Goal: Task Accomplishment & Management: Complete application form

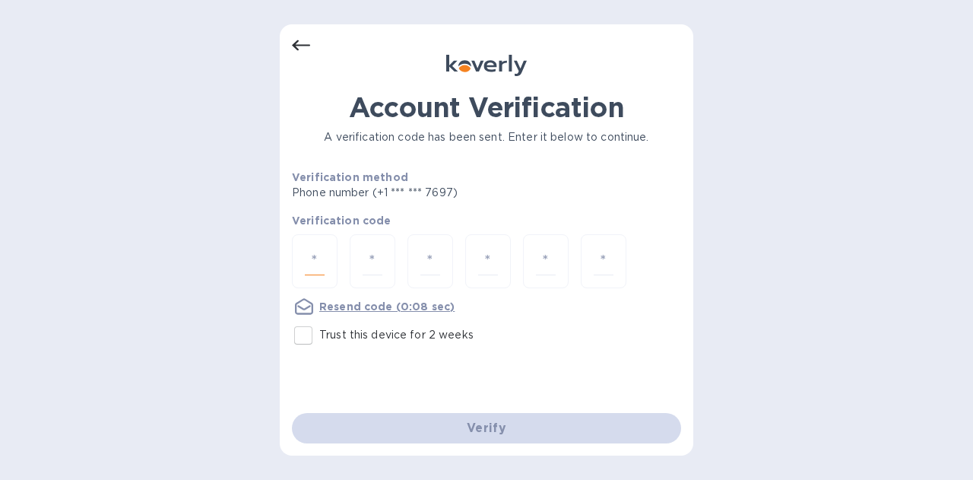
click at [322, 256] on input "number" at bounding box center [315, 261] width 20 height 28
click at [291, 46] on div "Account Verification A verification code has been sent. Enter it below to conti…" at bounding box center [487, 239] width 414 height 431
click at [297, 46] on icon at bounding box center [301, 45] width 18 height 11
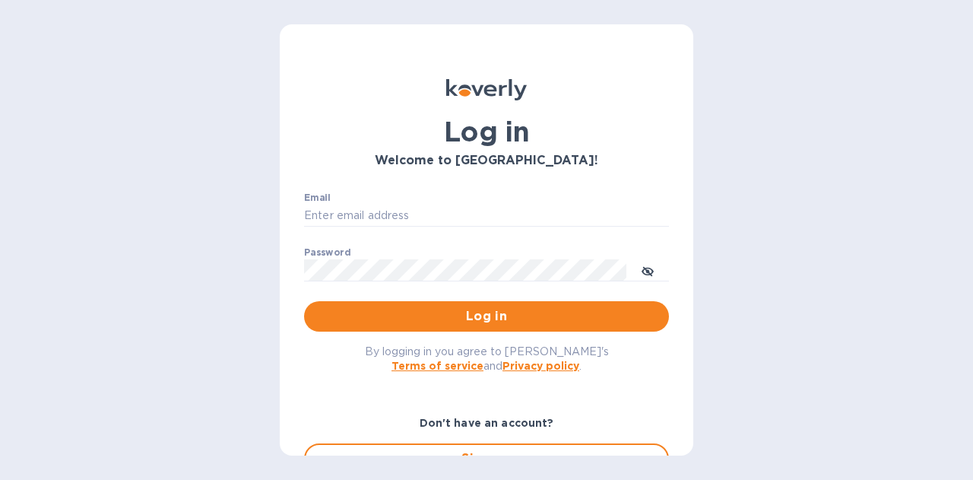
click at [297, 46] on div "Log in Welcome to Koverly! Email ​ Password ​ Log in By logging in you agree to…" at bounding box center [487, 239] width 414 height 431
click at [371, 208] on input "Email" at bounding box center [486, 216] width 365 height 23
click at [479, 222] on input "narayanan@hermescargo.con" at bounding box center [486, 216] width 365 height 23
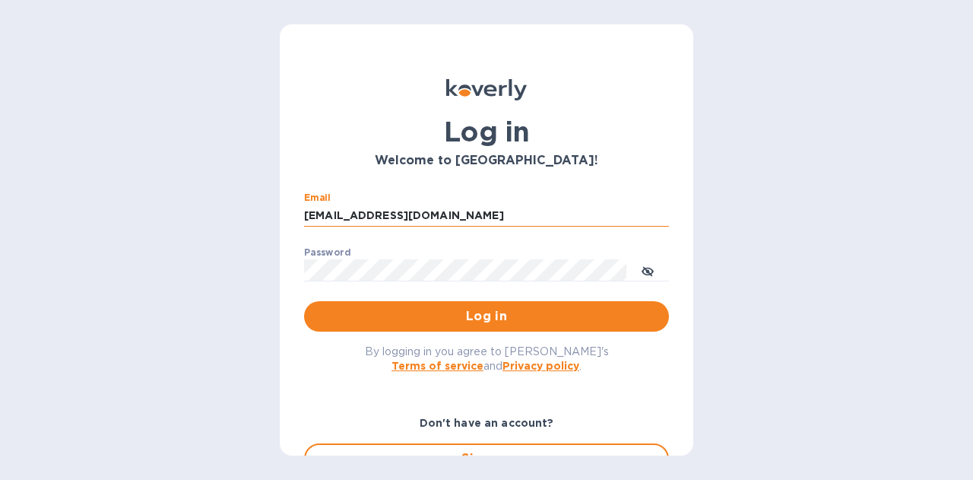
type input "narayanan@hermescargo.com"
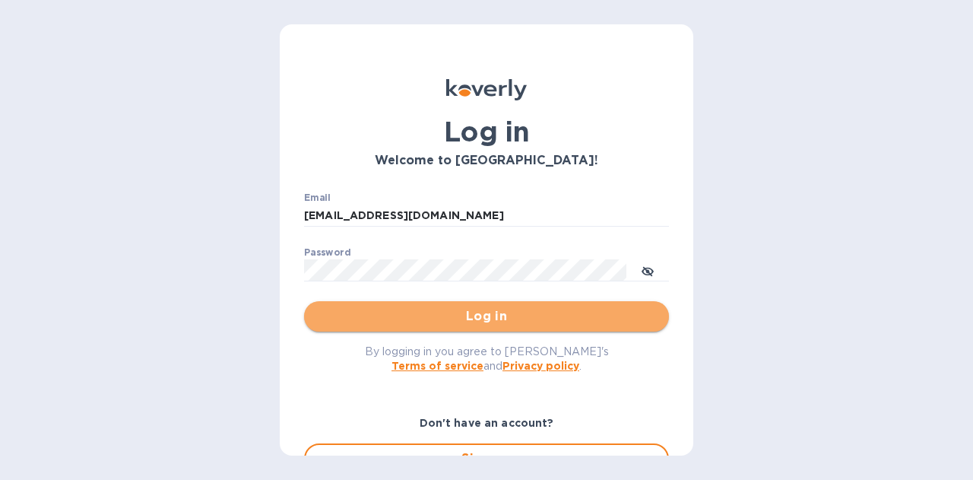
click at [487, 317] on span "Log in" at bounding box center [486, 316] width 341 height 18
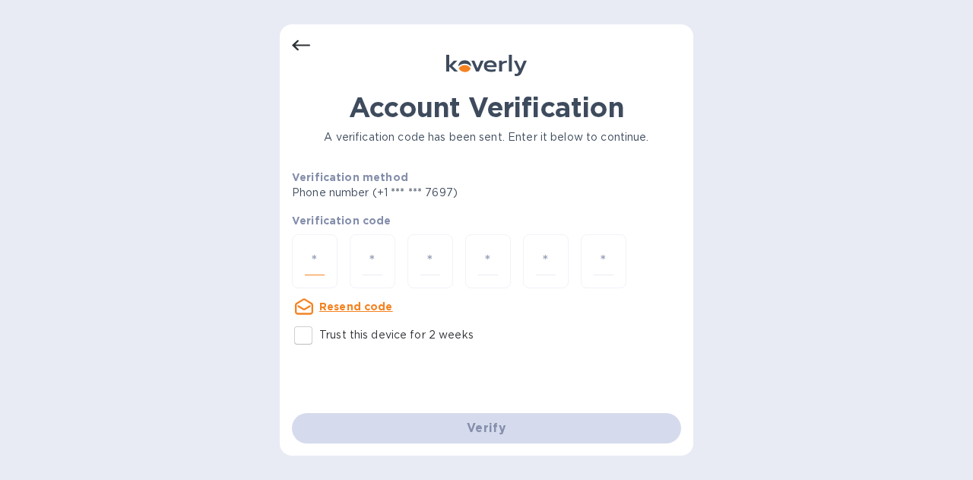
click at [322, 260] on input "number" at bounding box center [315, 261] width 20 height 28
type input "6"
type input "4"
type input "9"
type input "8"
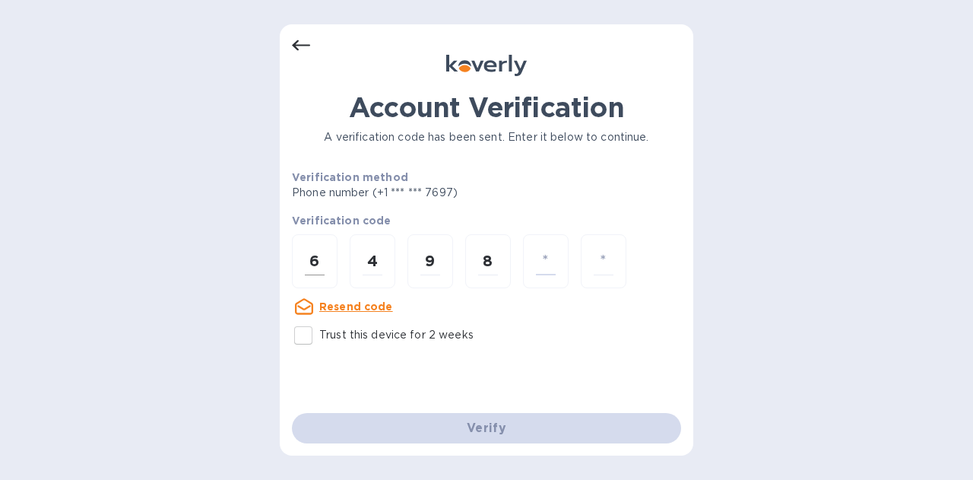
type input "6"
type input "7"
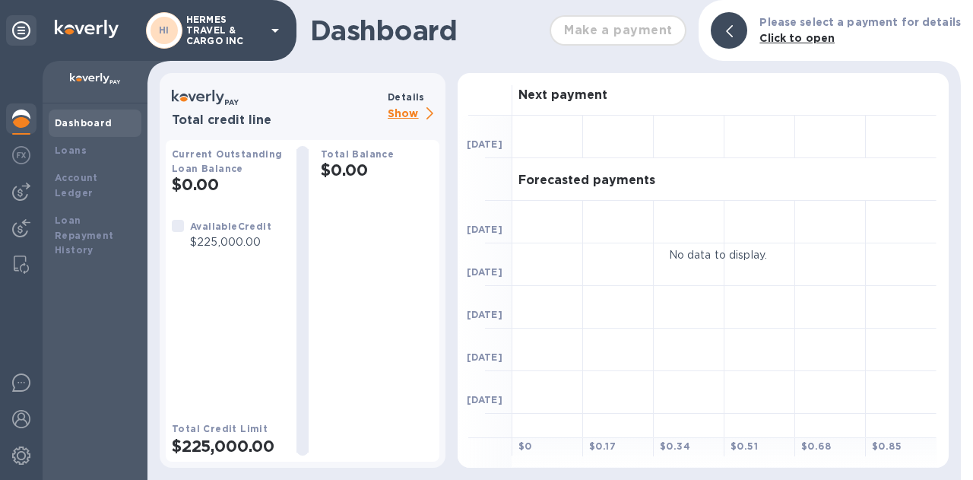
click at [27, 119] on img at bounding box center [21, 119] width 18 height 18
click at [75, 141] on div "Loans" at bounding box center [95, 150] width 93 height 27
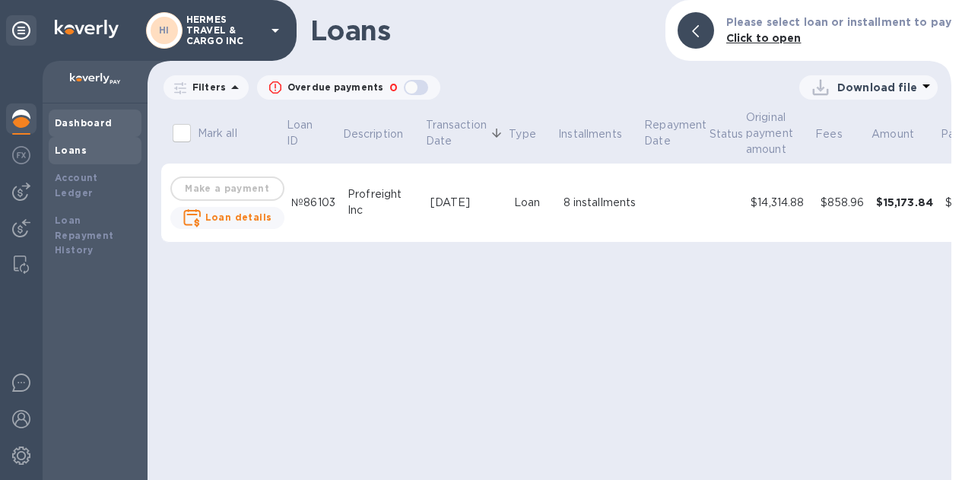
click at [69, 115] on div "Dashboard" at bounding box center [95, 123] width 93 height 27
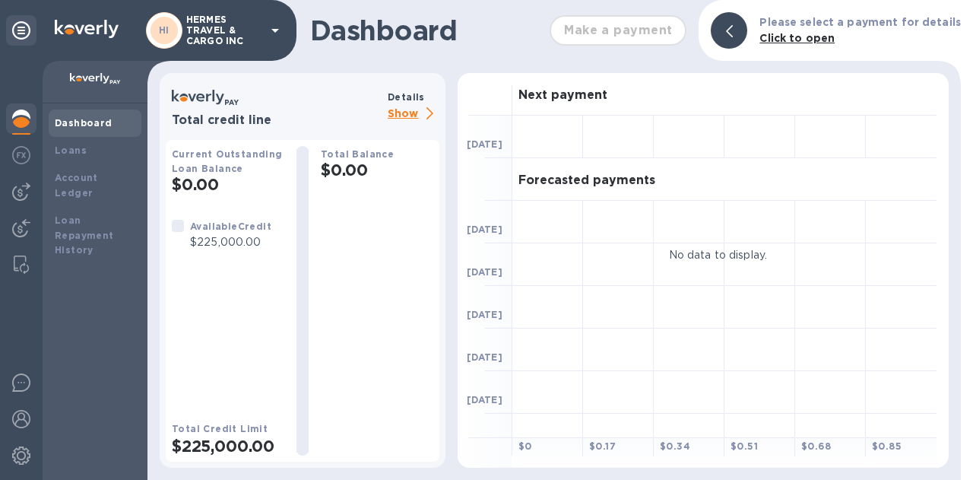
click at [17, 115] on img at bounding box center [21, 119] width 18 height 18
click at [79, 141] on div "Loans" at bounding box center [95, 150] width 93 height 27
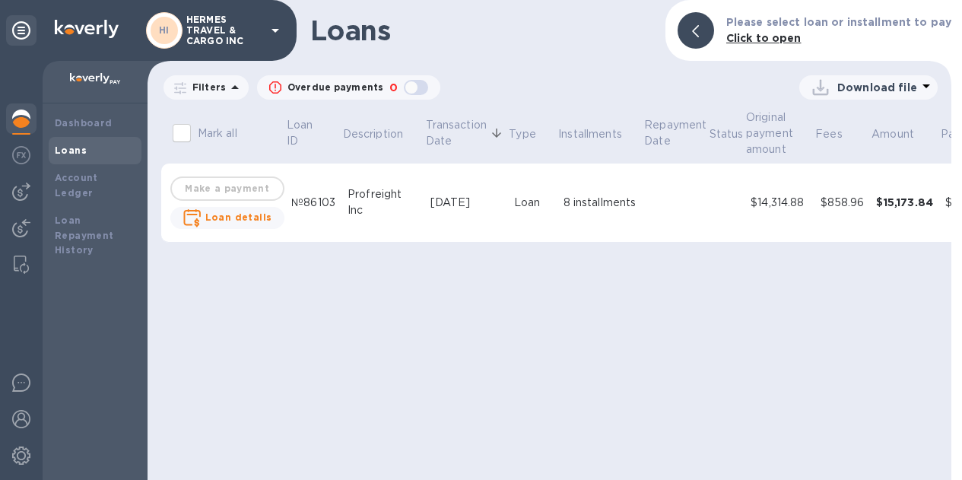
click at [228, 88] on icon at bounding box center [235, 87] width 18 height 18
click at [234, 84] on icon at bounding box center [235, 87] width 18 height 18
click at [87, 125] on b "Dashboard" at bounding box center [84, 122] width 58 height 11
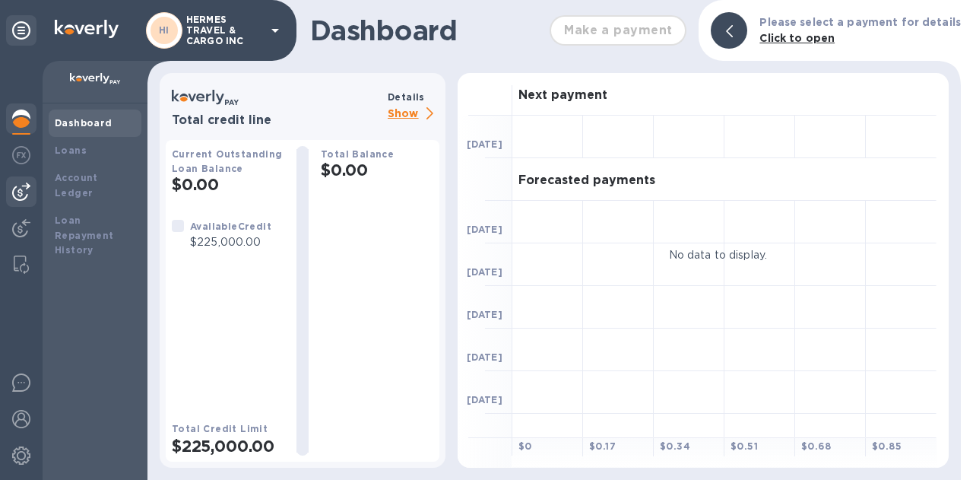
click at [26, 186] on img at bounding box center [21, 192] width 18 height 18
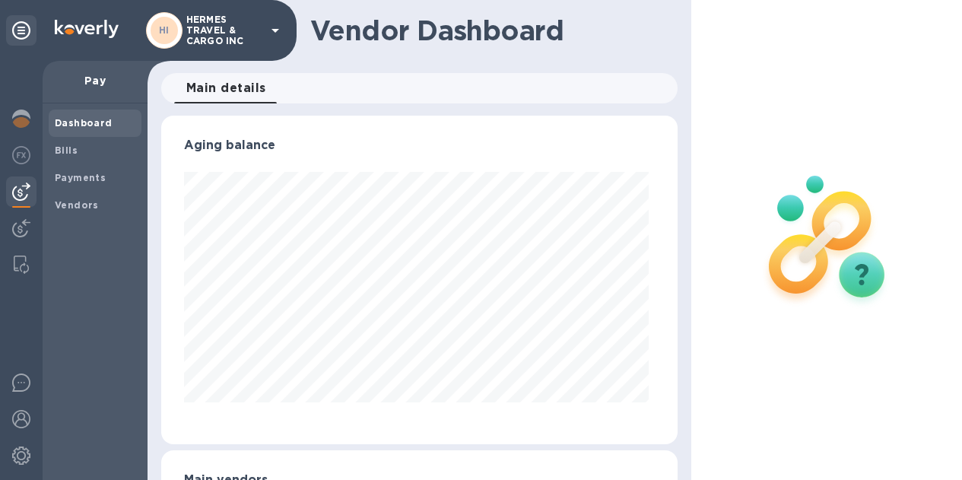
scroll to position [329, 510]
click at [73, 148] on b "Bills" at bounding box center [66, 149] width 23 height 11
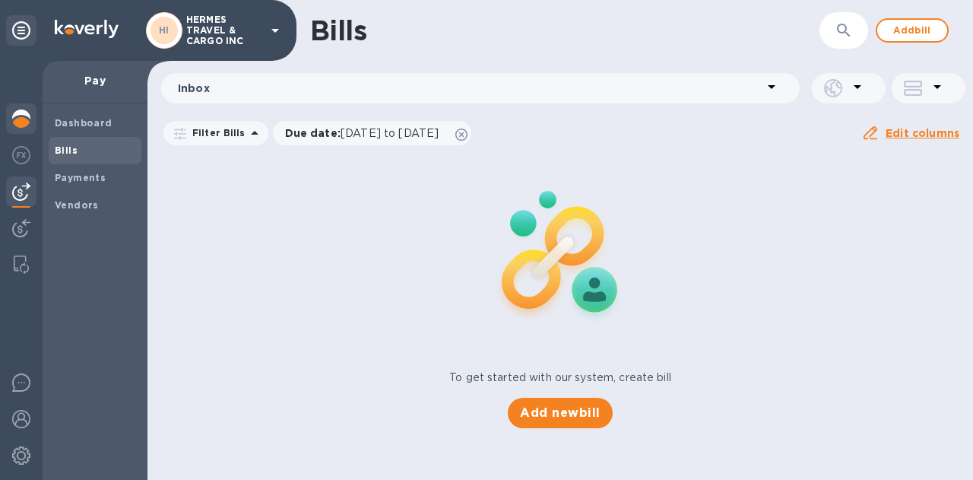
click at [24, 116] on img at bounding box center [21, 119] width 18 height 18
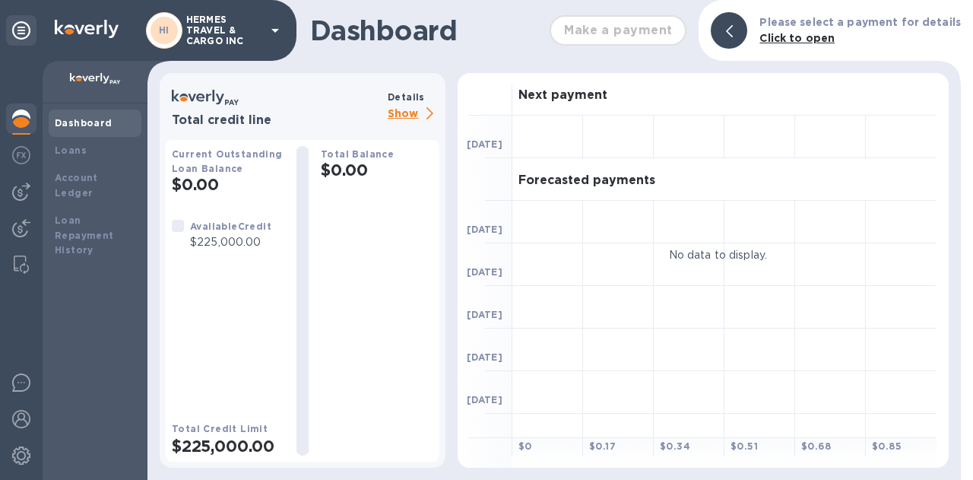
click at [22, 114] on img at bounding box center [21, 119] width 18 height 18
click at [76, 148] on b "Loans" at bounding box center [71, 149] width 32 height 11
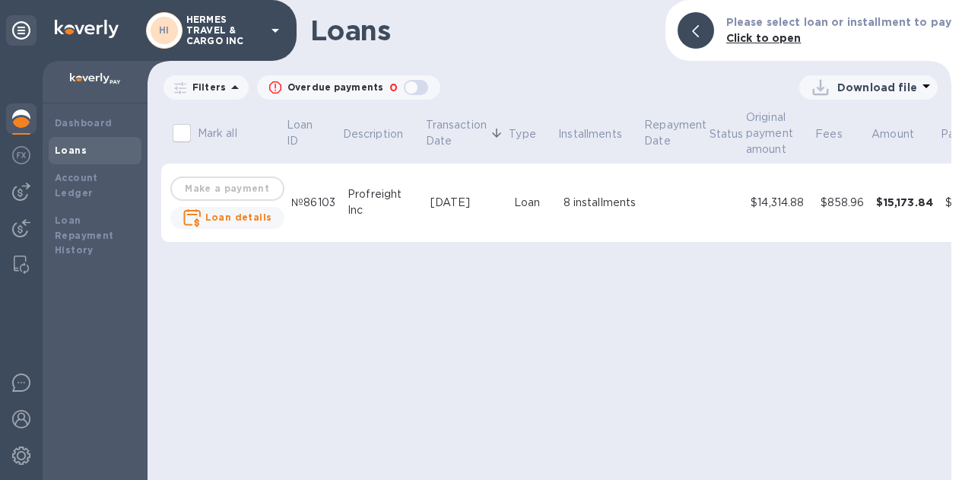
click at [230, 190] on td "Make a payment Loan details" at bounding box center [227, 202] width 116 height 79
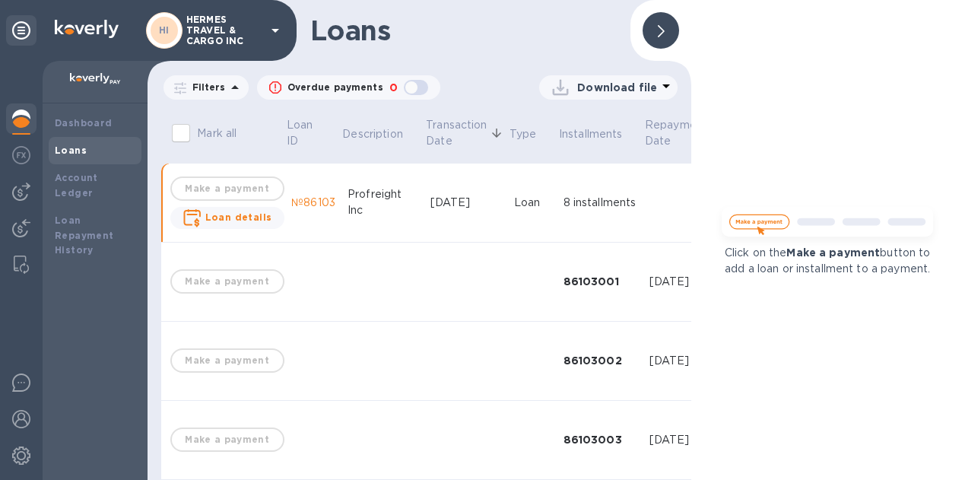
click at [662, 24] on span at bounding box center [661, 31] width 7 height 14
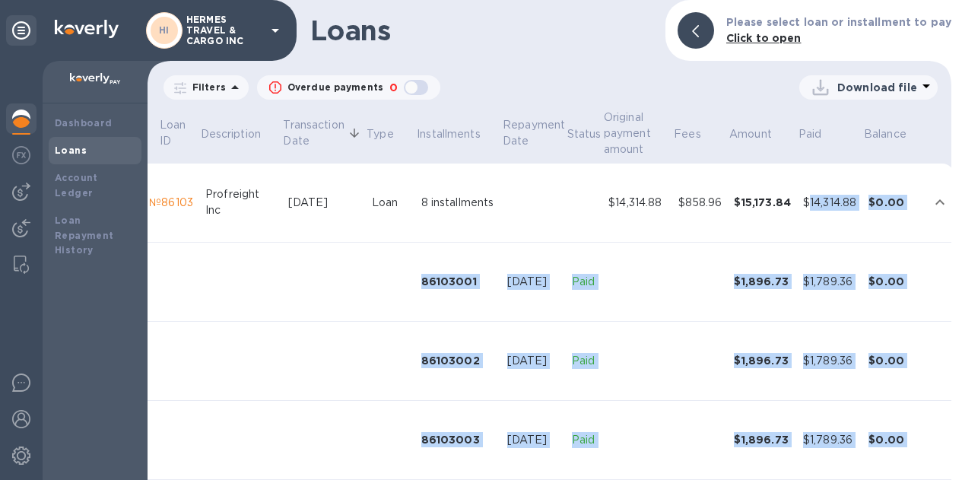
scroll to position [0, 2]
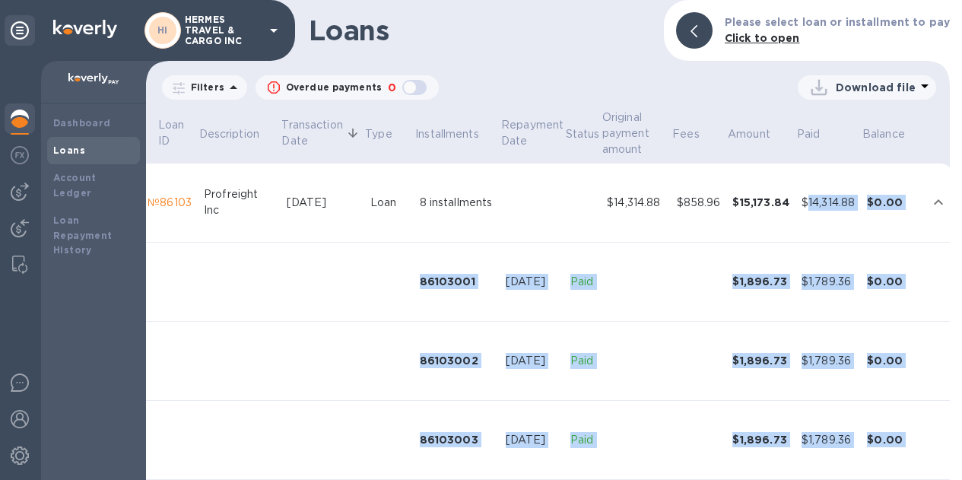
drag, startPoint x: 947, startPoint y: 210, endPoint x: 959, endPoint y: 299, distance: 89.8
click at [959, 299] on div "Loans Please select loan or installment to pay Click to open Filters Overdue pa…" at bounding box center [554, 240] width 816 height 480
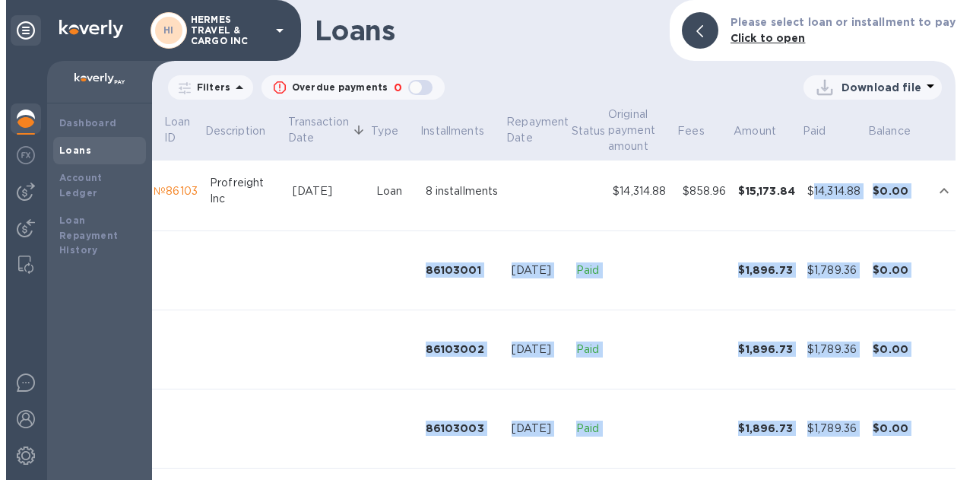
scroll to position [0, 143]
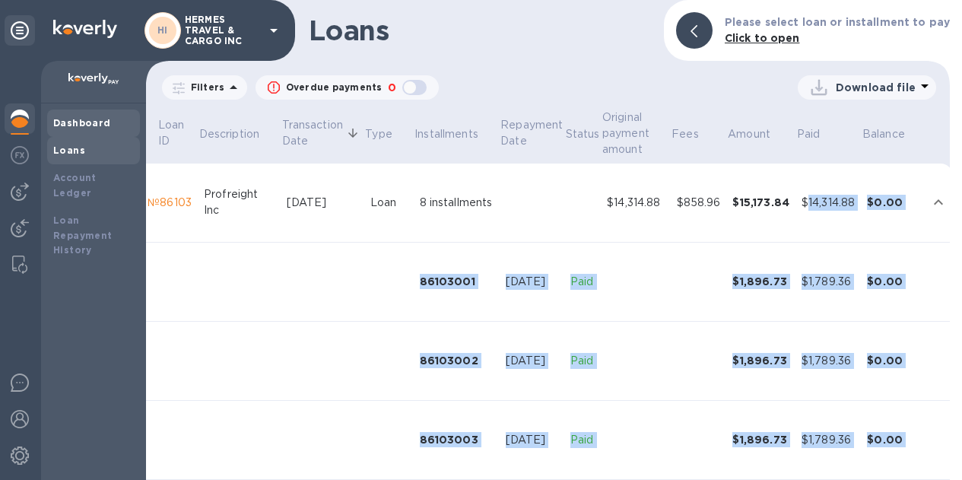
click at [78, 126] on b "Dashboard" at bounding box center [82, 122] width 58 height 11
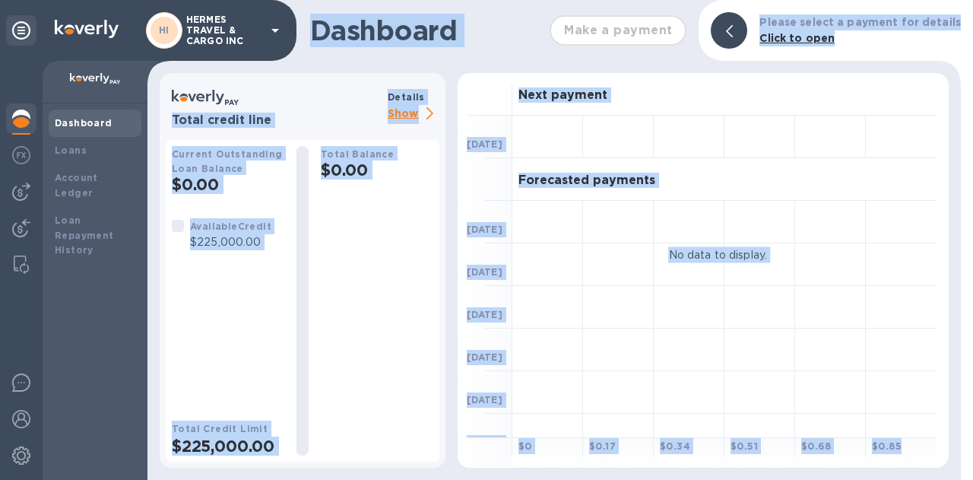
click at [256, 332] on div "Available Credit $225,000.00" at bounding box center [228, 307] width 113 height 178
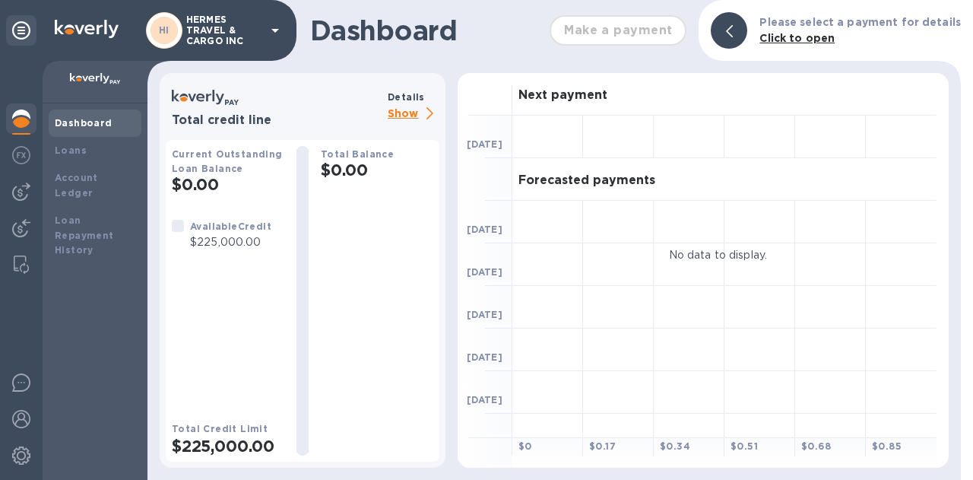
click at [620, 33] on div "Make a payment" at bounding box center [618, 30] width 149 height 43
click at [27, 186] on img at bounding box center [21, 192] width 18 height 18
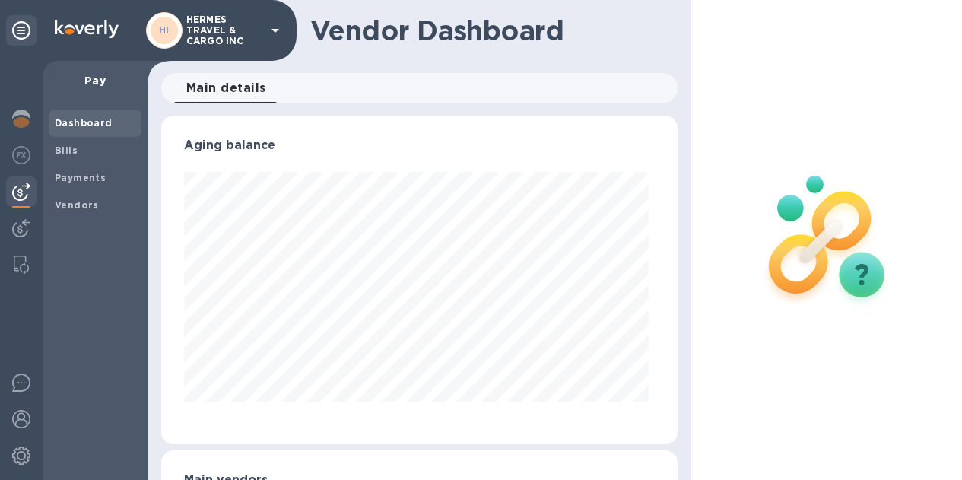
scroll to position [329, 510]
click at [29, 228] on img at bounding box center [21, 228] width 18 height 18
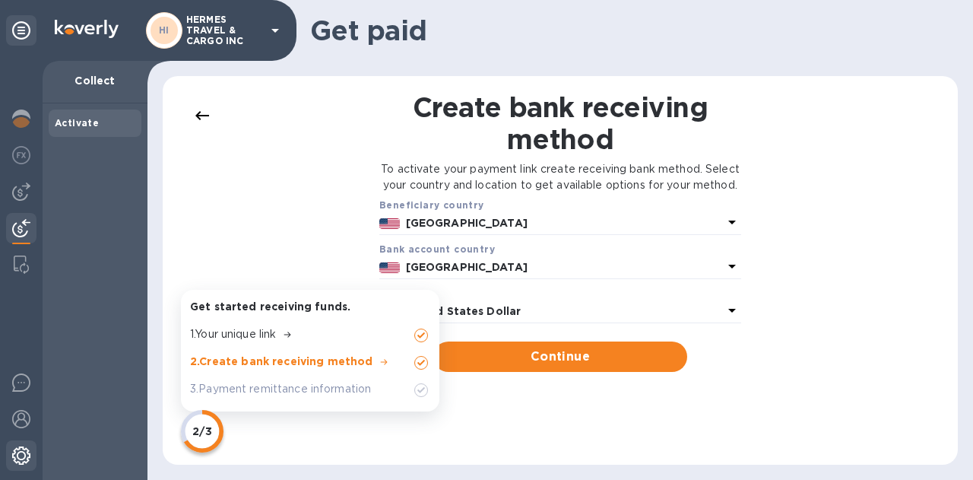
click at [28, 445] on div at bounding box center [21, 456] width 30 height 33
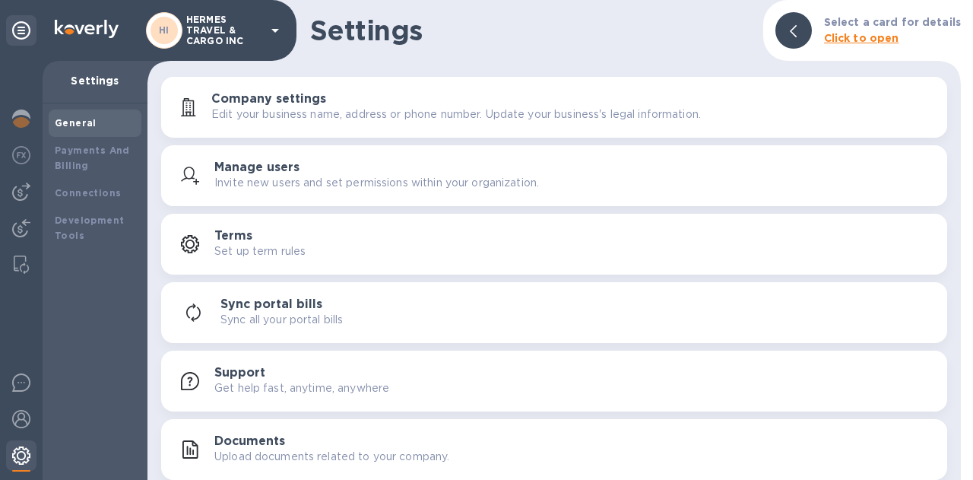
click at [24, 460] on img at bounding box center [21, 455] width 18 height 18
click at [21, 123] on img at bounding box center [21, 119] width 18 height 18
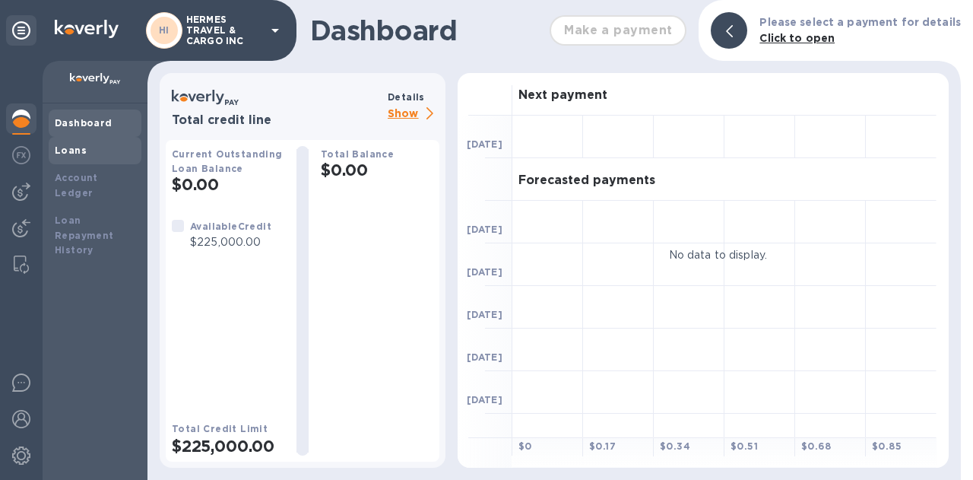
click at [78, 154] on b "Loans" at bounding box center [71, 149] width 32 height 11
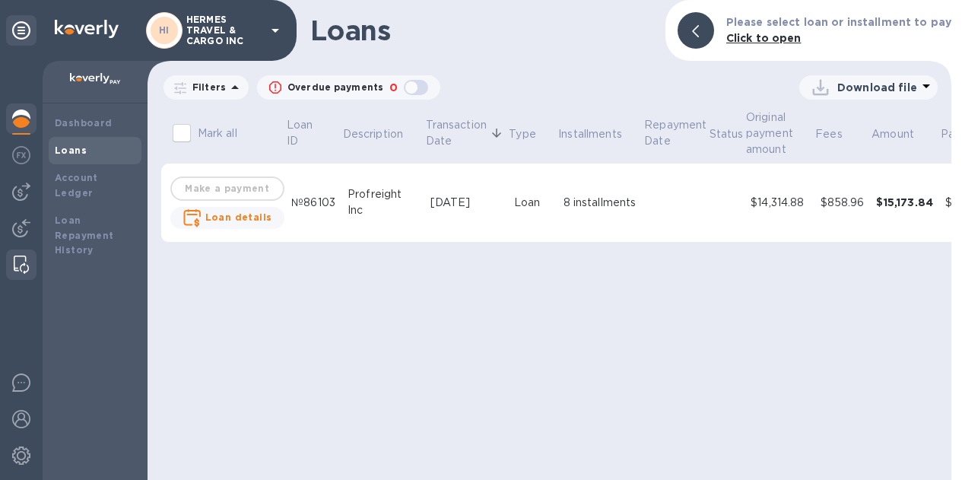
click at [26, 266] on img at bounding box center [21, 265] width 15 height 18
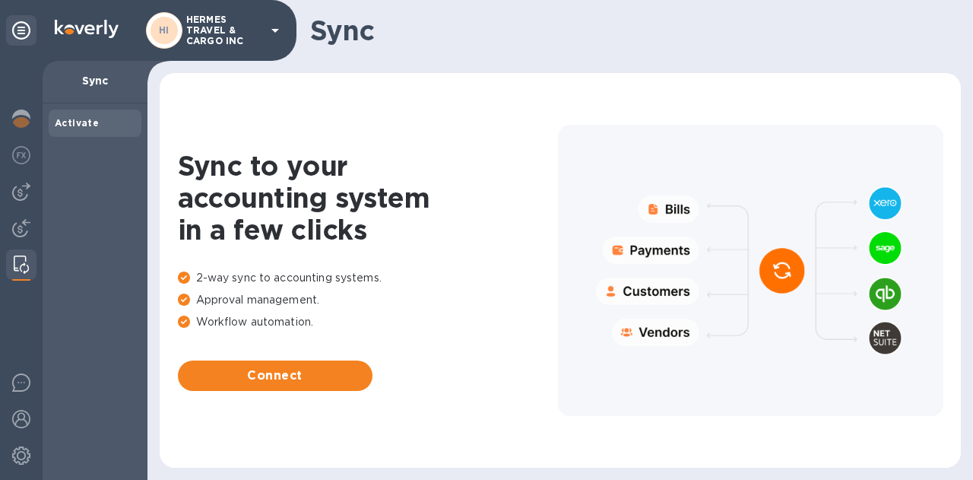
click at [677, 211] on div at bounding box center [751, 270] width 386 height 291
click at [25, 118] on img at bounding box center [21, 119] width 18 height 18
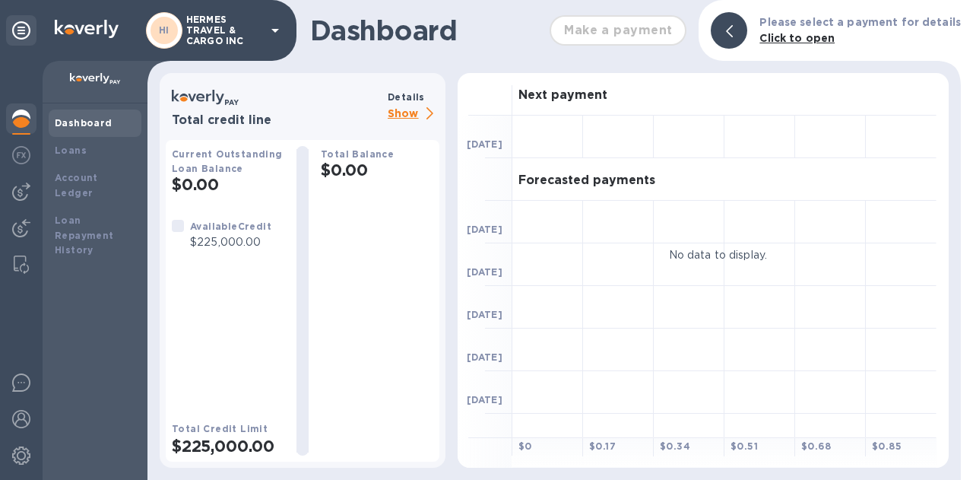
click at [90, 131] on div "Dashboard" at bounding box center [95, 123] width 93 height 27
click at [430, 114] on icon at bounding box center [430, 113] width 7 height 12
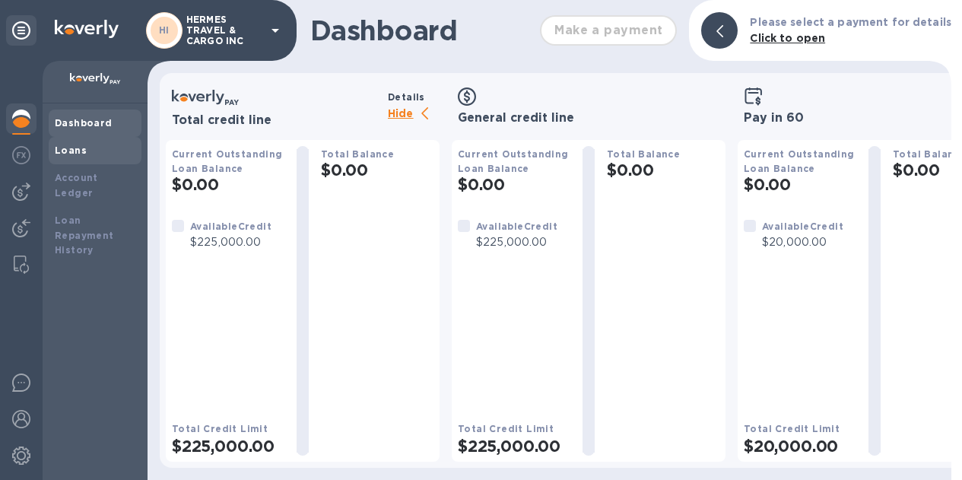
click at [84, 152] on div "Loans" at bounding box center [95, 150] width 81 height 15
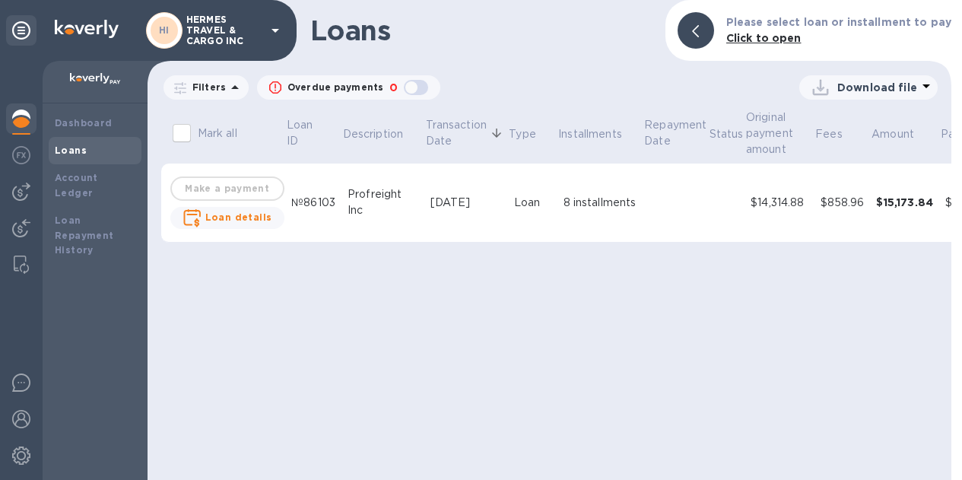
click at [788, 40] on b "Click to open" at bounding box center [763, 38] width 75 height 12
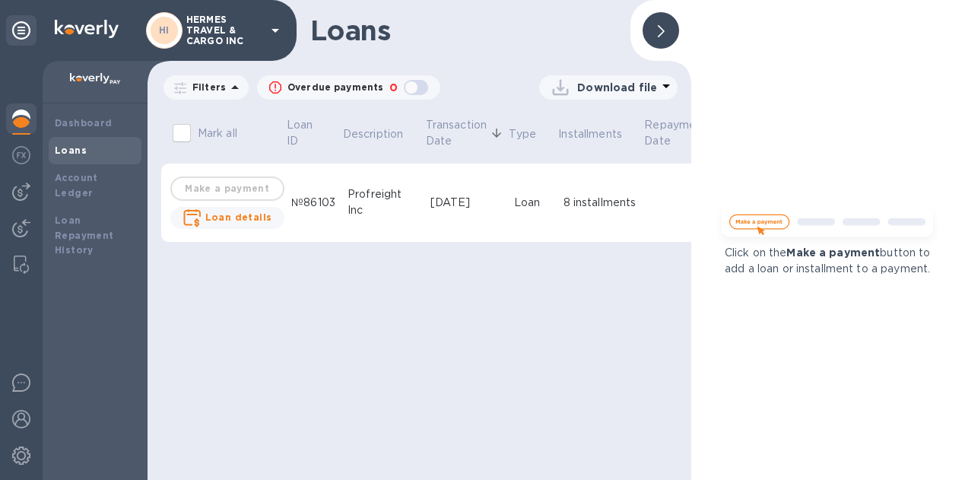
click at [760, 221] on img at bounding box center [827, 226] width 227 height 46
click at [237, 192] on td "Make a payment Loan details" at bounding box center [227, 202] width 116 height 79
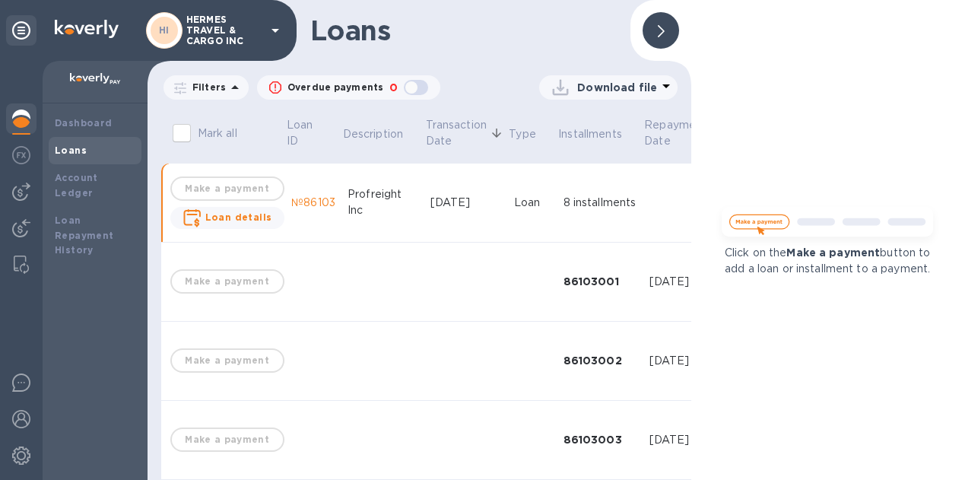
click at [662, 87] on icon at bounding box center [666, 86] width 8 height 4
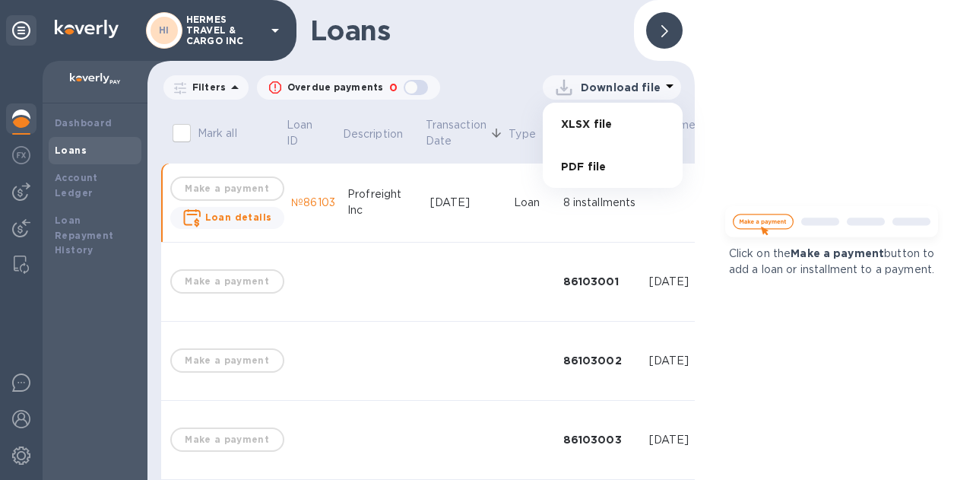
click at [662, 87] on div at bounding box center [486, 240] width 973 height 480
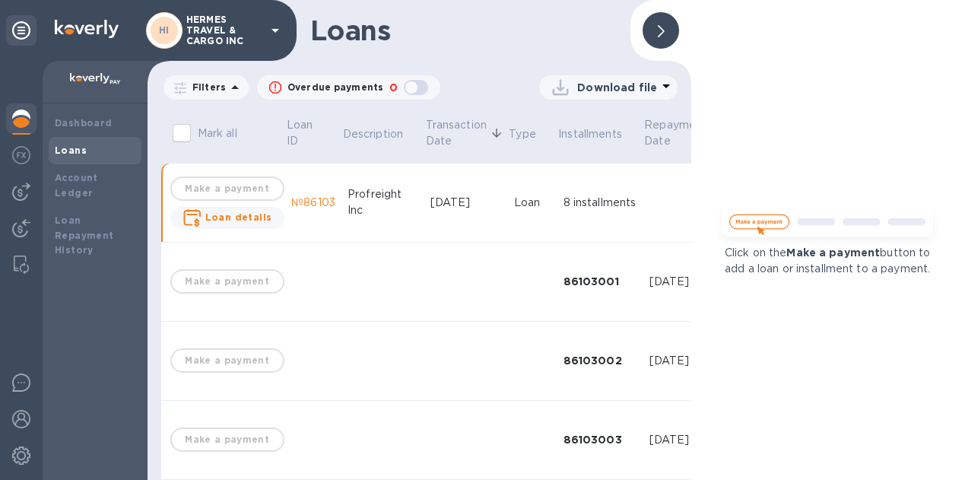
click at [662, 27] on icon at bounding box center [661, 31] width 7 height 12
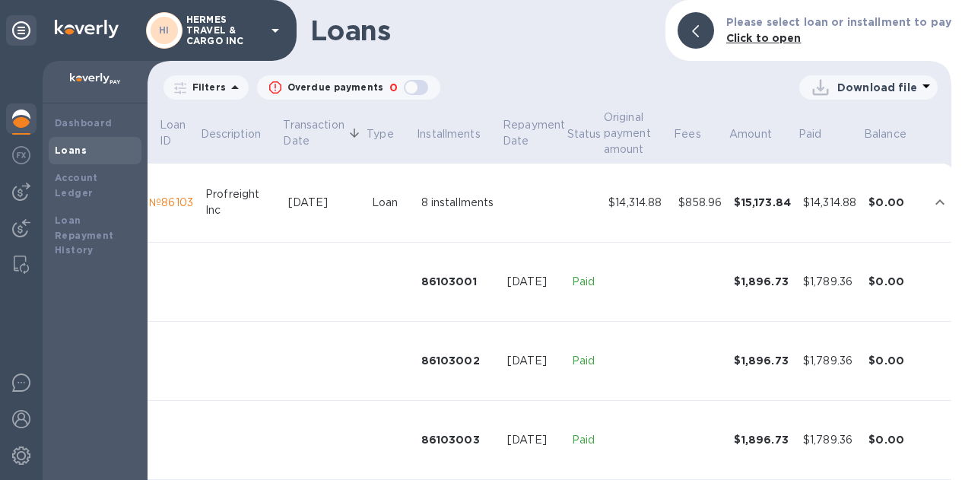
scroll to position [0, 2]
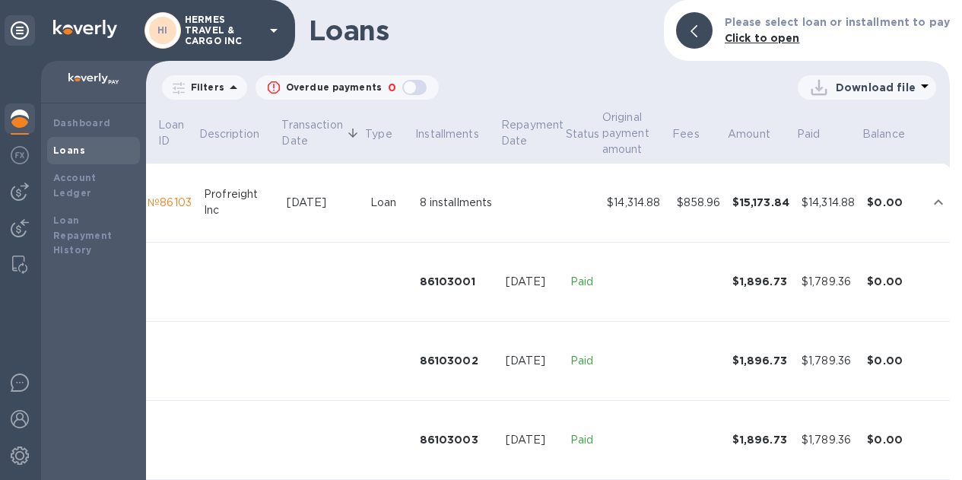
drag, startPoint x: 951, startPoint y: 216, endPoint x: 969, endPoint y: 309, distance: 94.4
click at [962, 309] on html "HI [PERSON_NAME] TRAVEL & CARGO INC Dashboard Loans Account Ledger Loan Repayme…" at bounding box center [481, 240] width 962 height 480
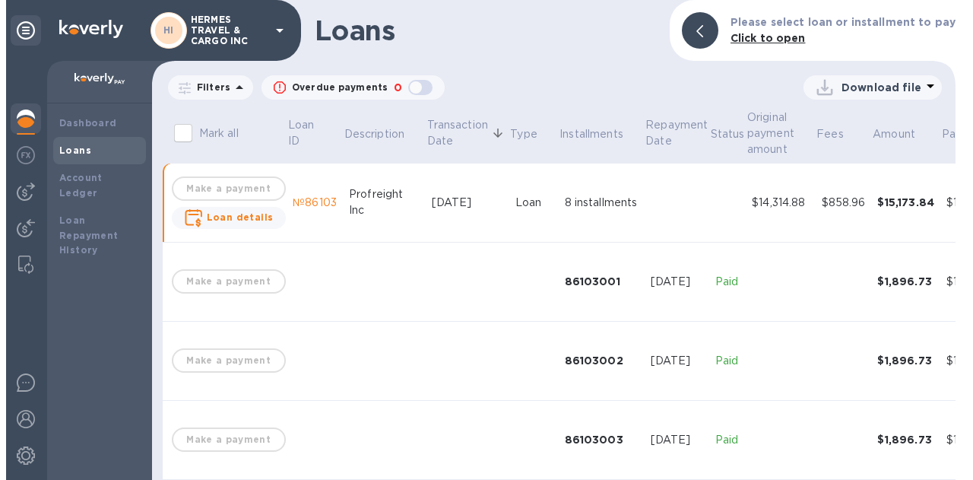
scroll to position [0, 0]
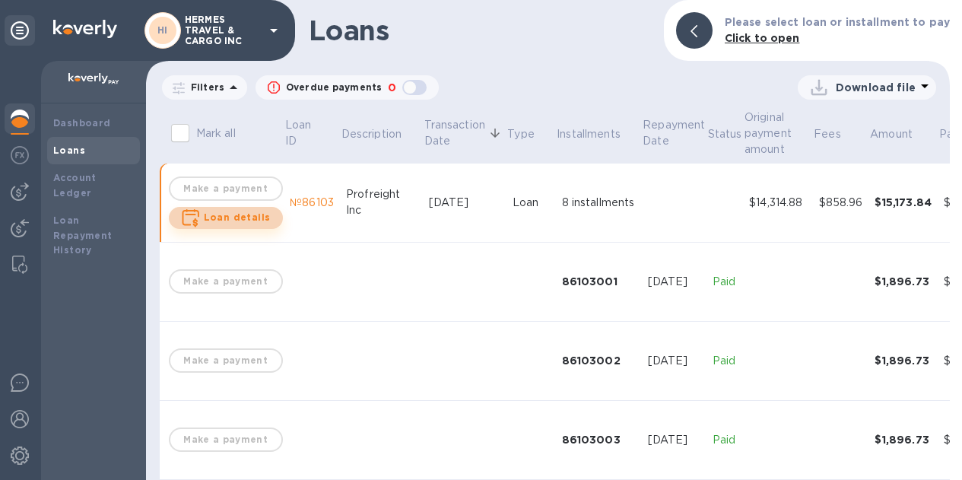
click at [231, 211] on span "Loan details" at bounding box center [237, 217] width 67 height 15
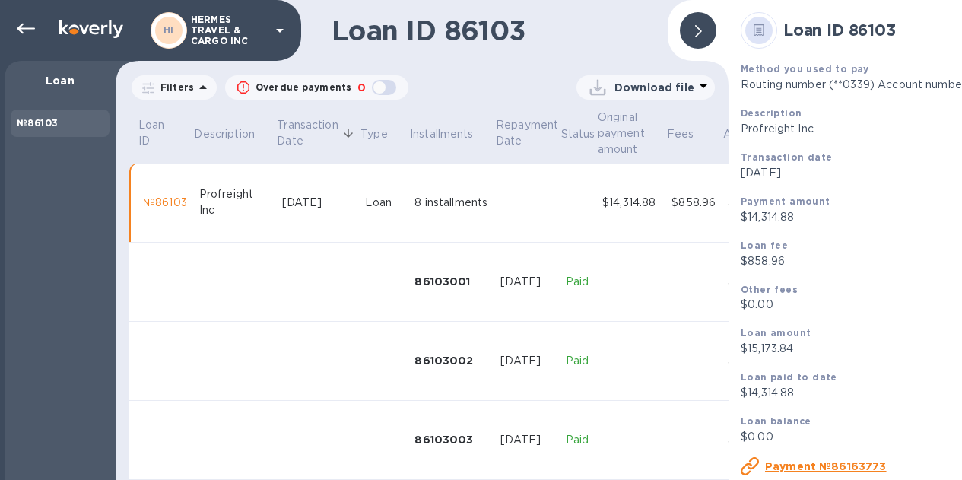
click at [43, 124] on b "№86103" at bounding box center [37, 122] width 41 height 11
click at [62, 77] on p "Loan" at bounding box center [60, 80] width 87 height 15
click at [30, 27] on icon at bounding box center [26, 29] width 18 height 18
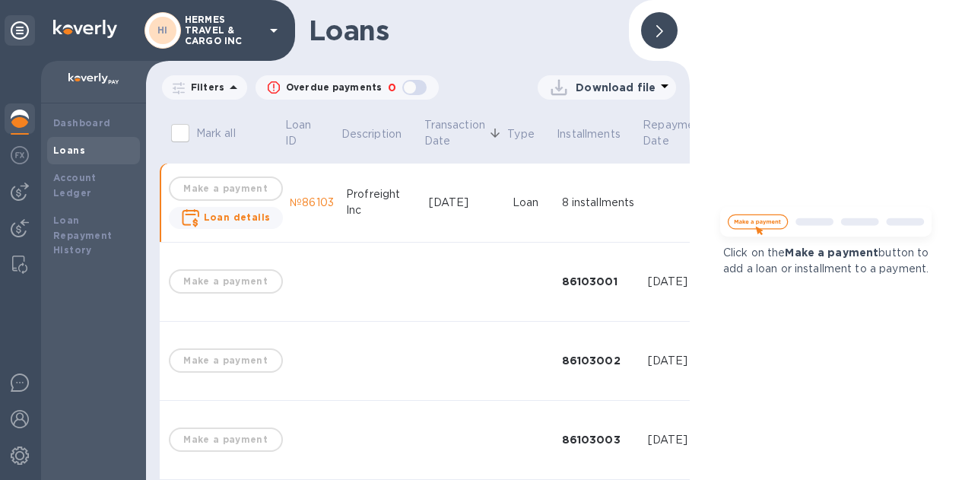
click at [660, 33] on icon at bounding box center [659, 31] width 7 height 12
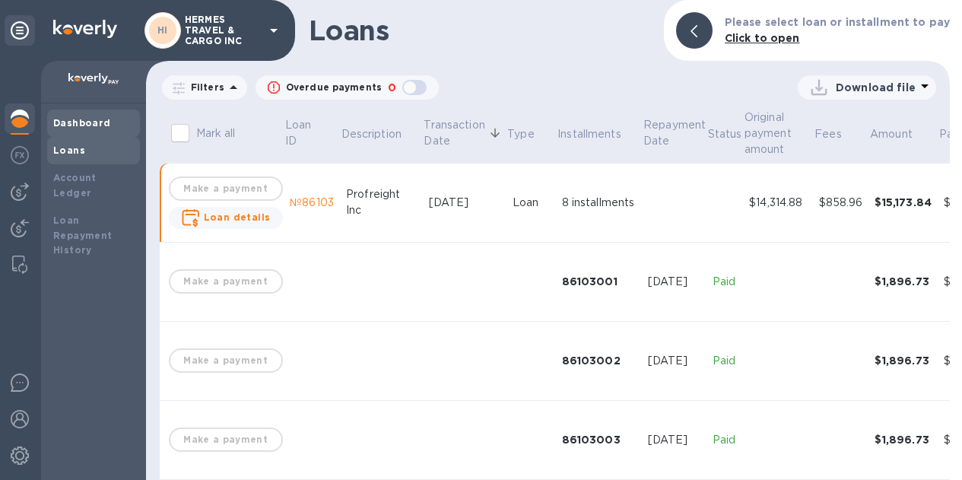
click at [86, 123] on b "Dashboard" at bounding box center [82, 122] width 58 height 11
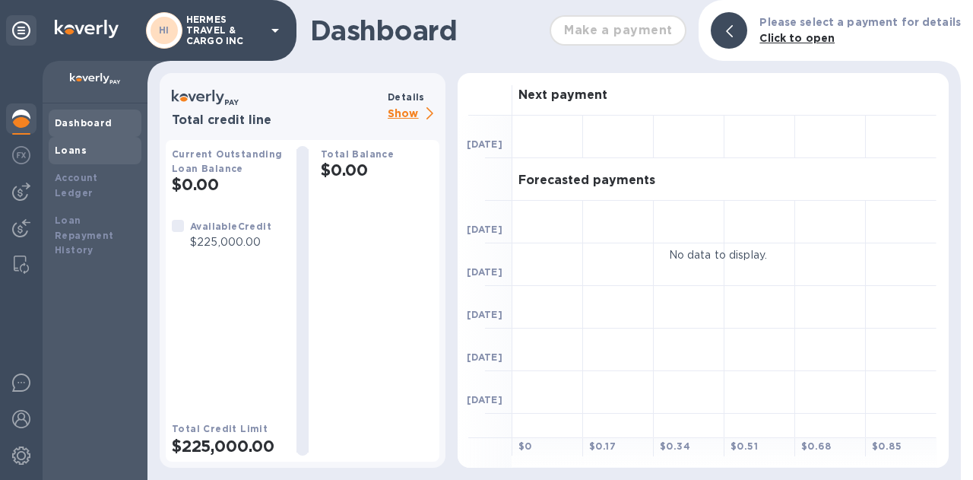
click at [86, 146] on div "Loans" at bounding box center [95, 150] width 81 height 15
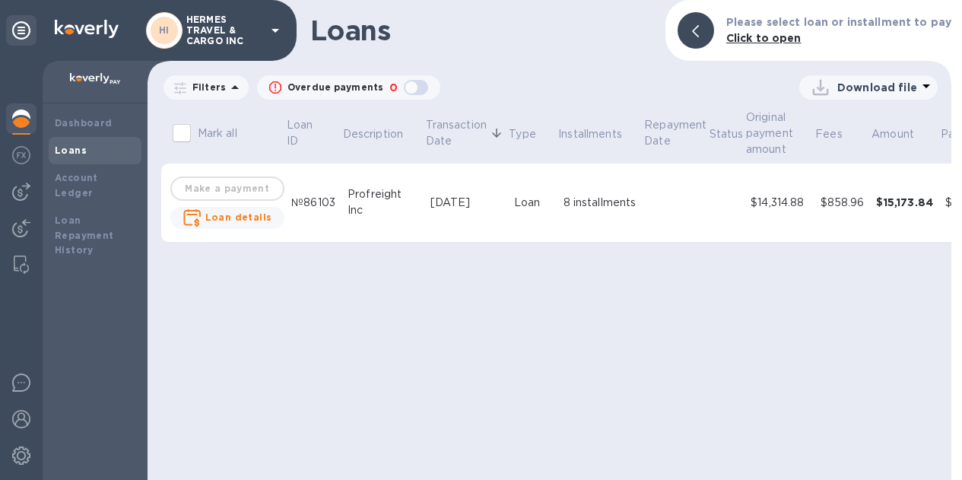
click at [779, 37] on b "Click to open" at bounding box center [763, 38] width 75 height 12
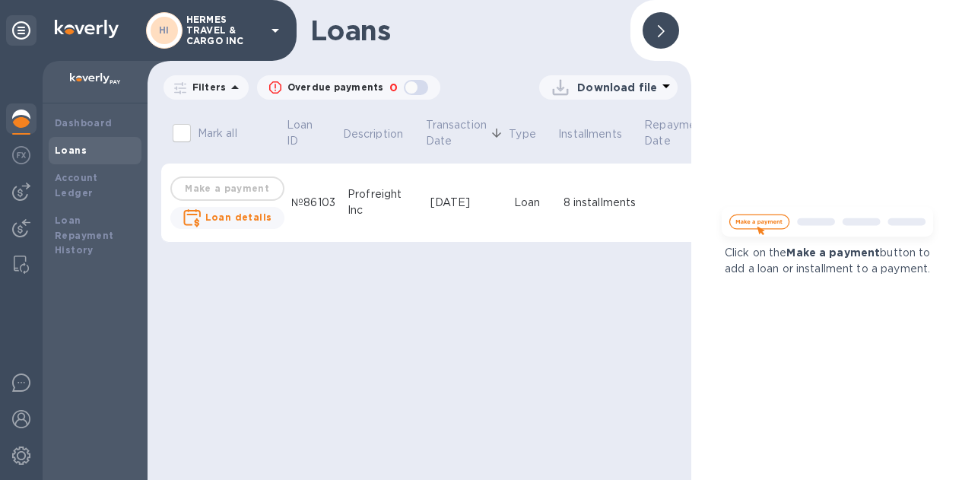
click at [735, 275] on p "Click on the Make a payment button to add a loan or installment to a payment." at bounding box center [827, 261] width 227 height 32
click at [757, 219] on img at bounding box center [827, 226] width 227 height 46
click at [833, 225] on img at bounding box center [827, 226] width 227 height 46
click at [205, 189] on td "Make a payment Loan details" at bounding box center [227, 202] width 116 height 79
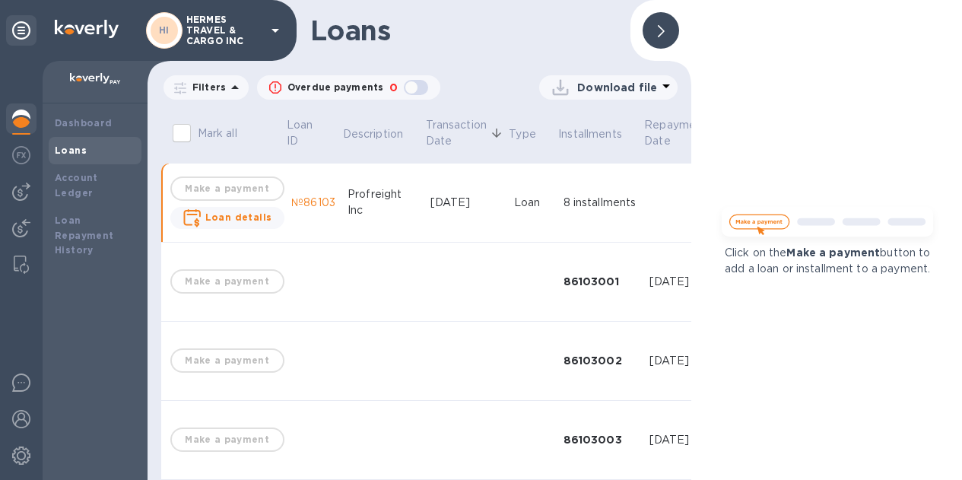
click at [661, 35] on icon at bounding box center [661, 31] width 7 height 12
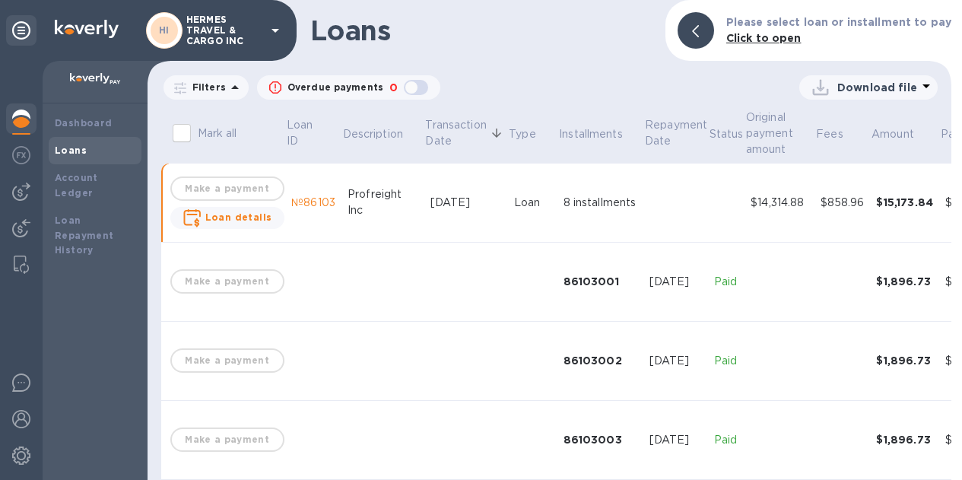
click at [779, 40] on b "Click to open" at bounding box center [763, 38] width 75 height 12
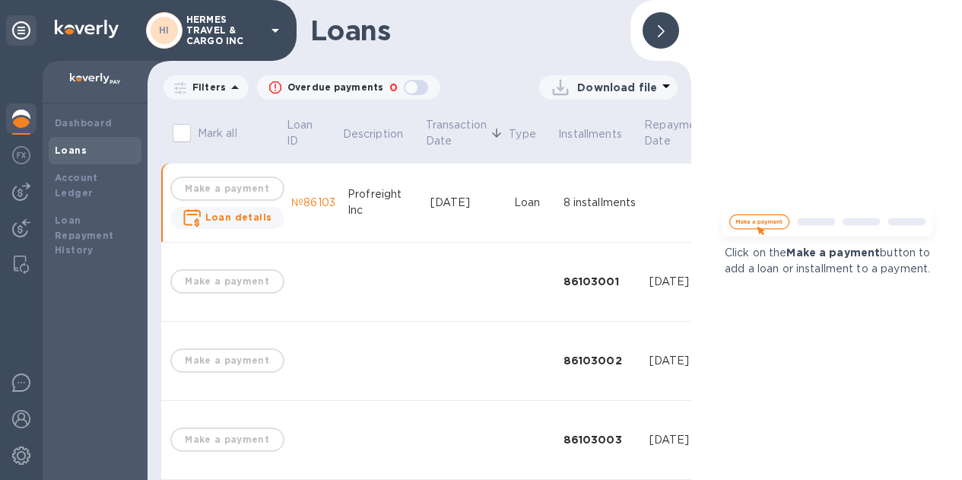
click at [668, 35] on div at bounding box center [661, 30] width 37 height 37
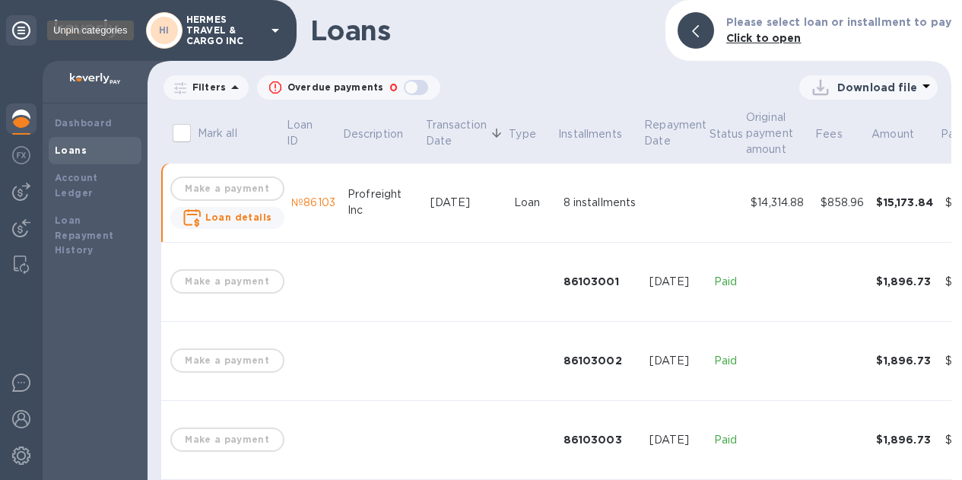
click at [24, 30] on icon at bounding box center [21, 30] width 18 height 18
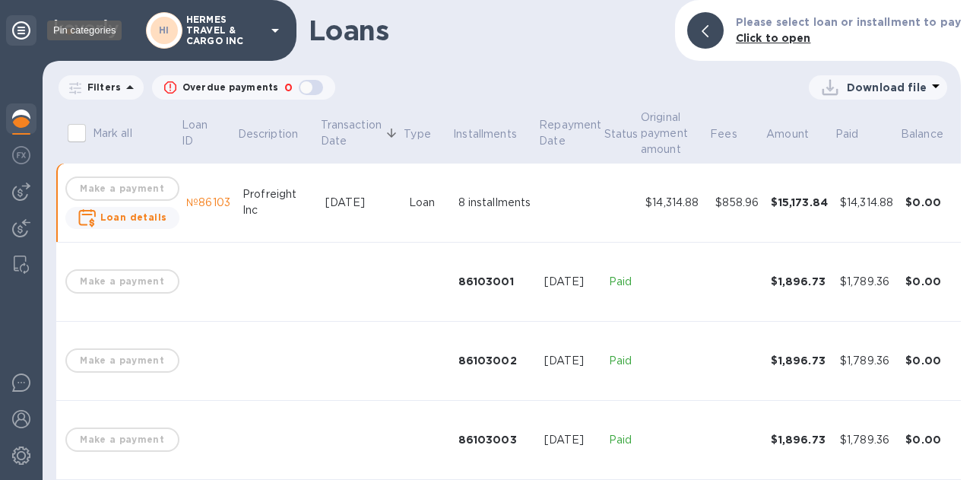
click at [24, 30] on icon at bounding box center [21, 30] width 18 height 18
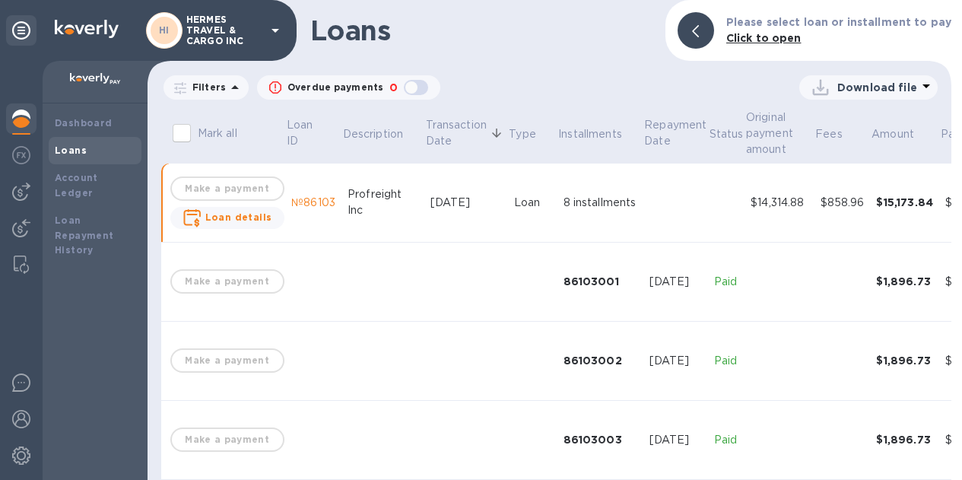
click at [25, 119] on img at bounding box center [21, 119] width 18 height 18
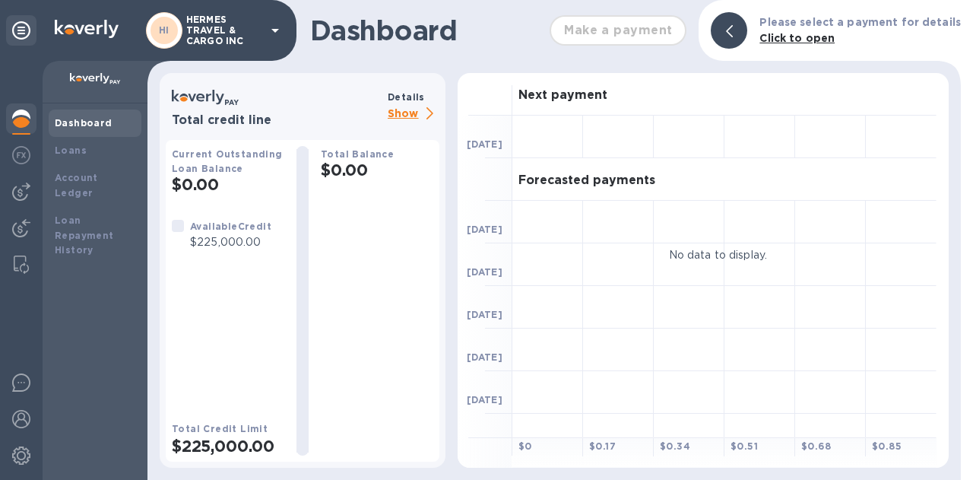
click at [275, 33] on icon at bounding box center [275, 30] width 18 height 18
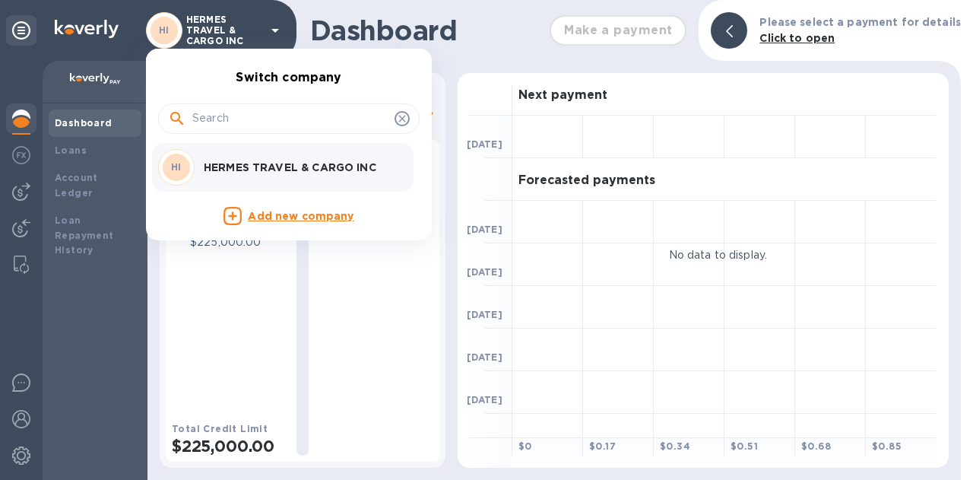
click at [275, 33] on div at bounding box center [486, 240] width 973 height 480
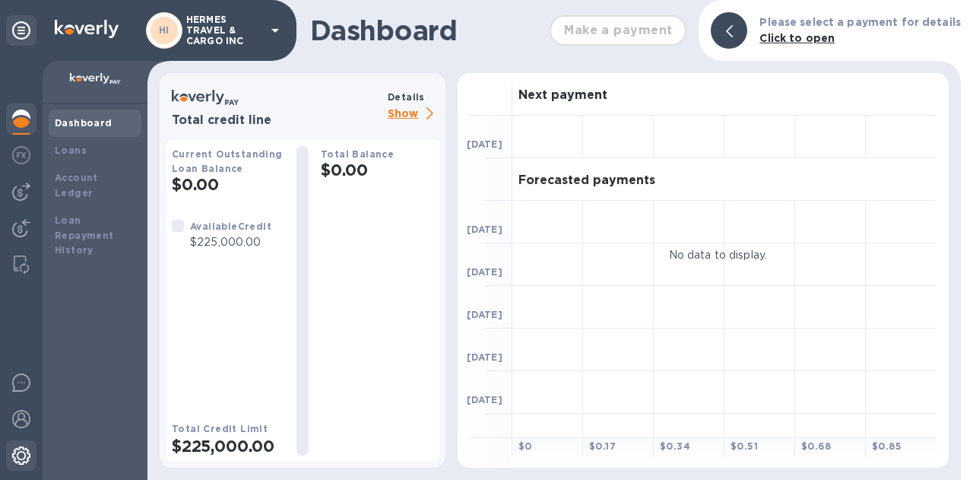
click at [27, 458] on img at bounding box center [21, 455] width 18 height 18
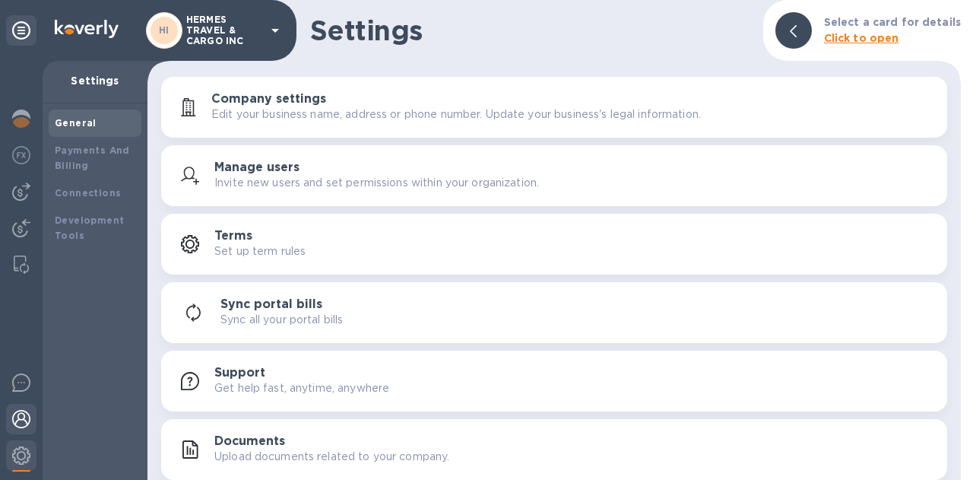
click at [32, 422] on div at bounding box center [21, 420] width 30 height 33
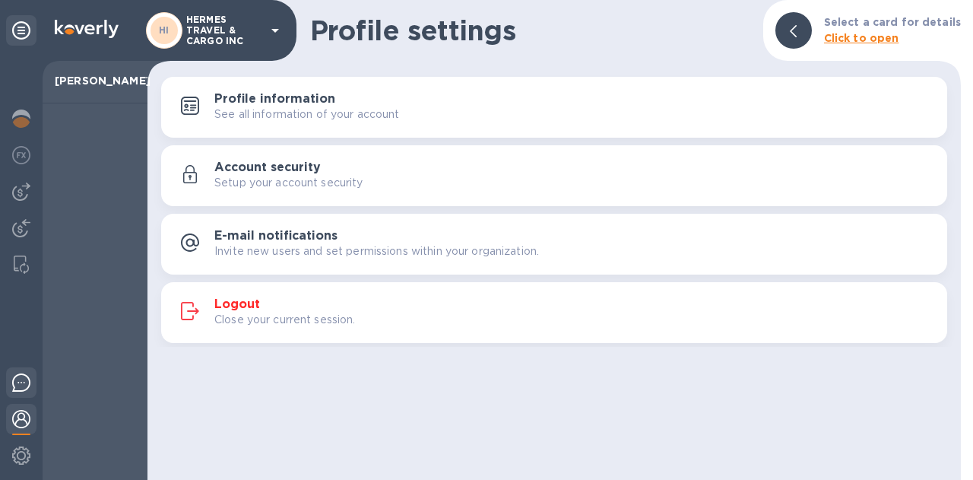
click at [26, 383] on img at bounding box center [21, 382] width 18 height 18
click at [25, 116] on img at bounding box center [21, 119] width 18 height 18
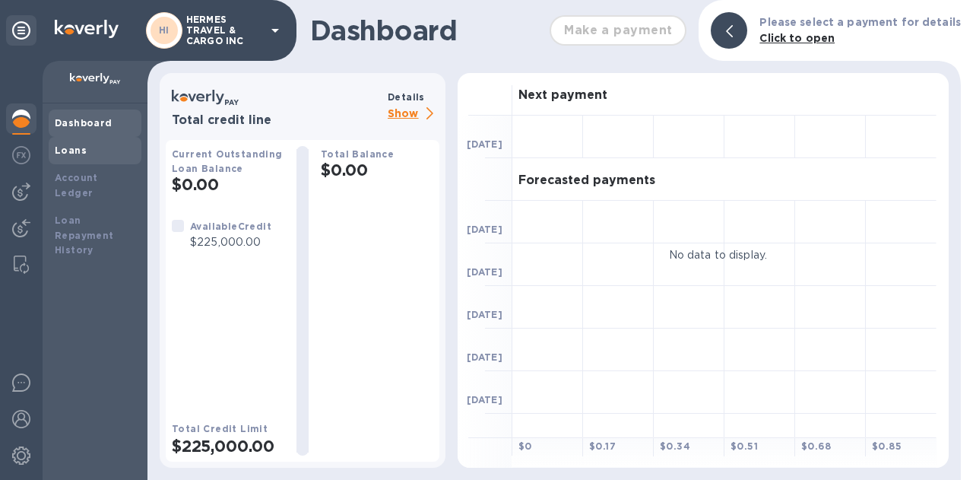
click at [71, 156] on div "Loans" at bounding box center [95, 150] width 81 height 15
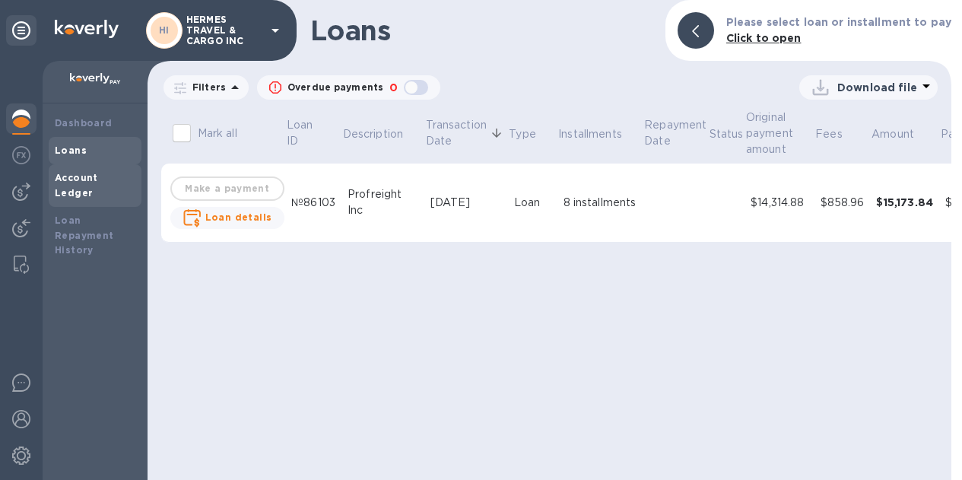
click at [83, 171] on div "Account Ledger" at bounding box center [95, 185] width 81 height 30
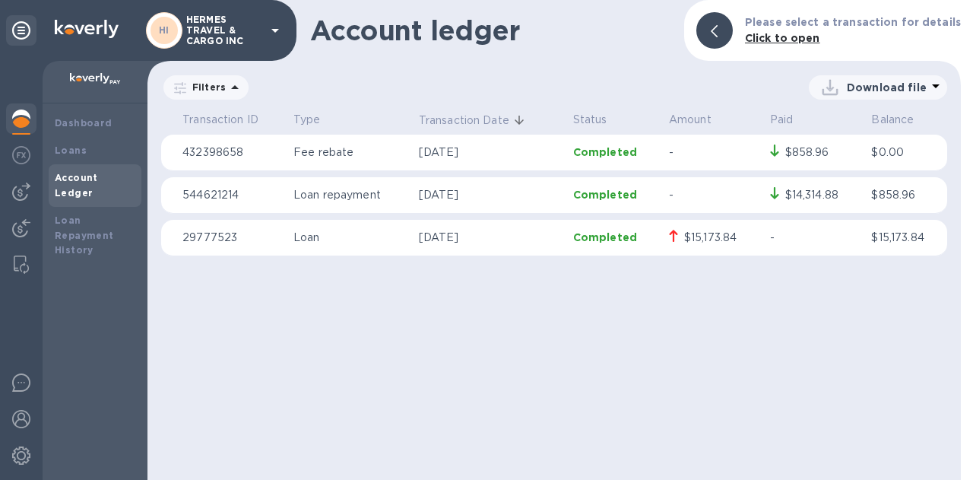
click at [416, 316] on div "Account ledger Please select a transaction for details Click to open Filters Do…" at bounding box center [555, 240] width 814 height 480
click at [92, 119] on b "Dashboard" at bounding box center [84, 122] width 58 height 11
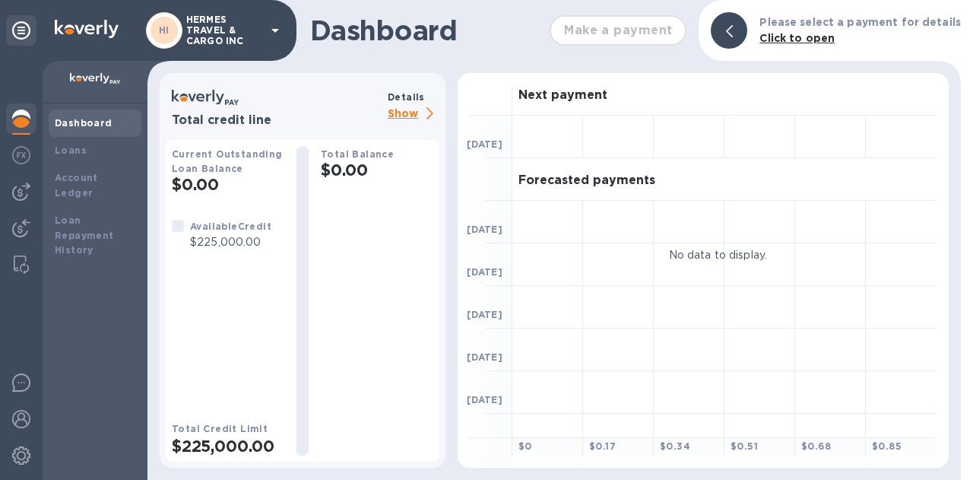
click at [535, 101] on h3 "Next payment" at bounding box center [563, 95] width 89 height 14
click at [237, 233] on div "Available Credit" at bounding box center [230, 226] width 81 height 16
click at [214, 154] on b "Current Outstanding Loan Balance" at bounding box center [227, 161] width 111 height 26
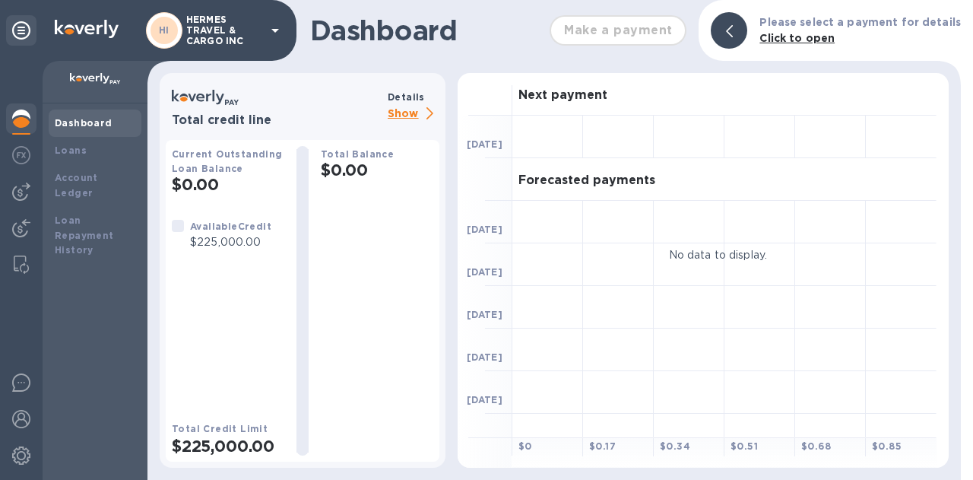
click at [319, 171] on div at bounding box center [302, 301] width 37 height 310
click at [429, 118] on icon at bounding box center [430, 113] width 7 height 12
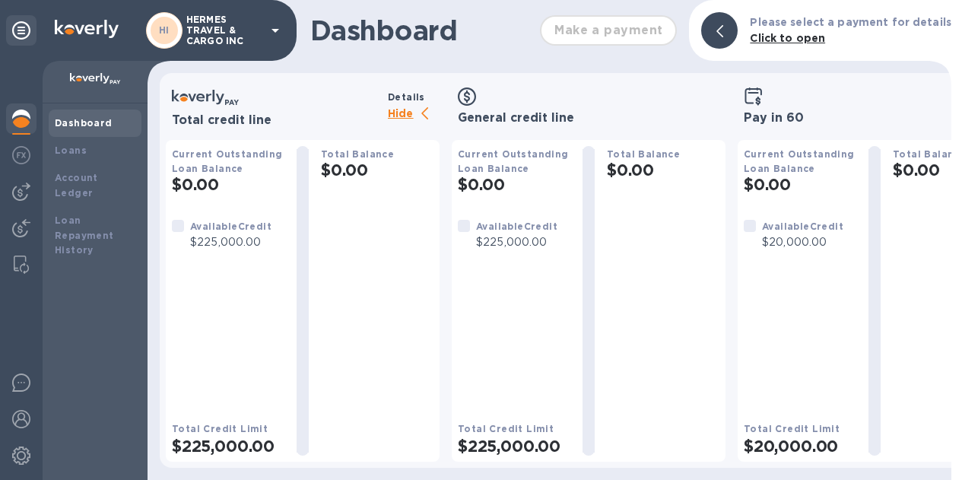
click at [429, 118] on p "Hide" at bounding box center [414, 114] width 52 height 19
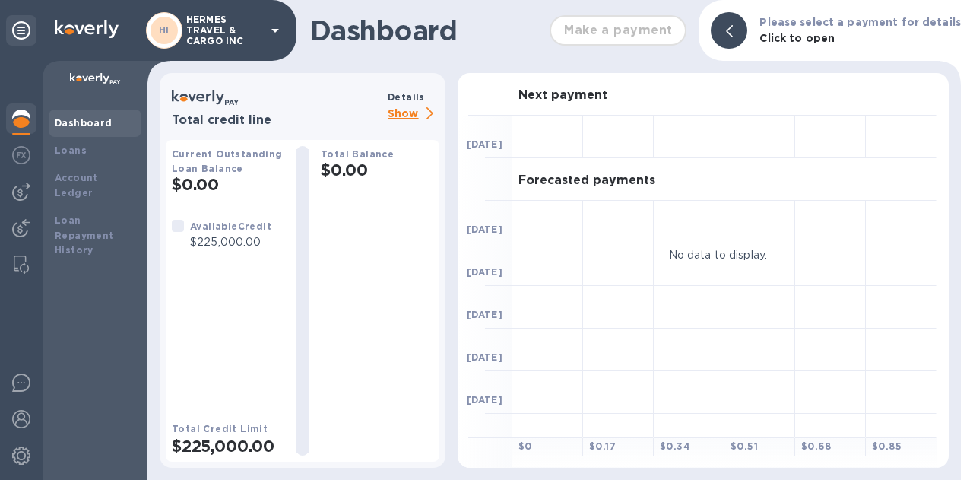
click at [433, 116] on p "Show" at bounding box center [414, 114] width 52 height 19
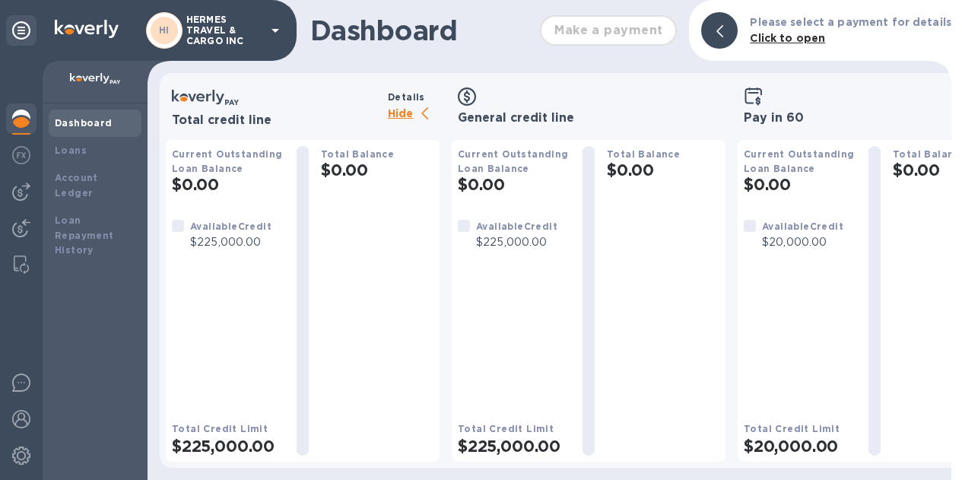
click at [750, 103] on icon at bounding box center [753, 95] width 17 height 16
click at [771, 125] on div "Pay in 60" at bounding box center [875, 106] width 274 height 43
click at [794, 113] on h3 "Pay in 60" at bounding box center [875, 118] width 262 height 14
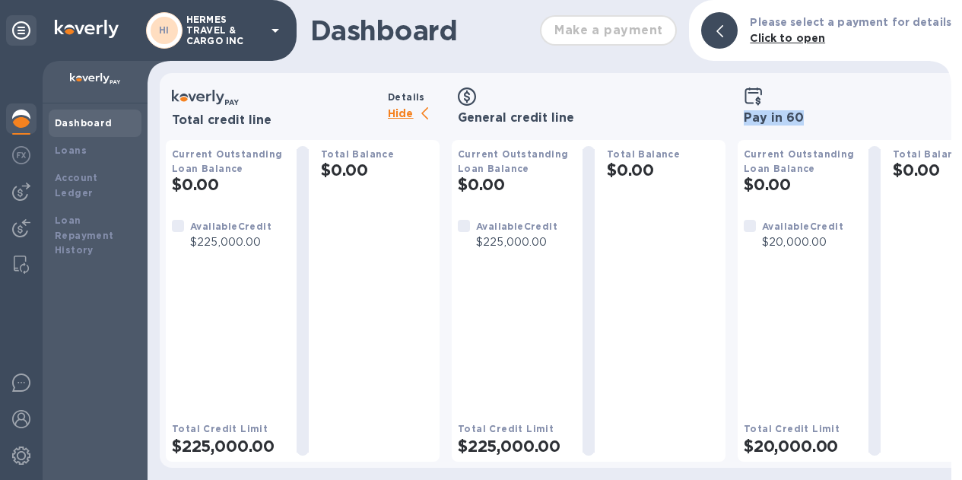
click at [794, 113] on h3 "Pay in 60" at bounding box center [875, 118] width 262 height 14
click at [78, 140] on div "Loans" at bounding box center [95, 150] width 93 height 27
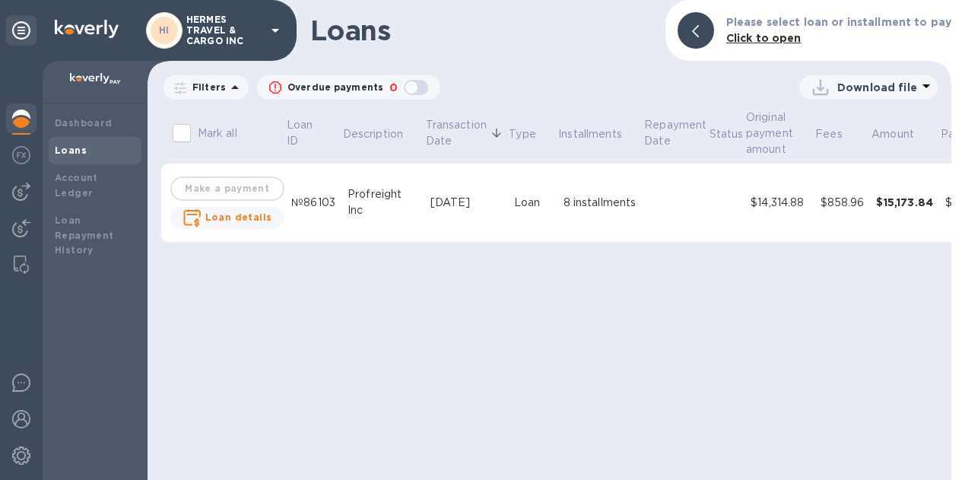
click at [228, 86] on icon at bounding box center [235, 87] width 18 height 18
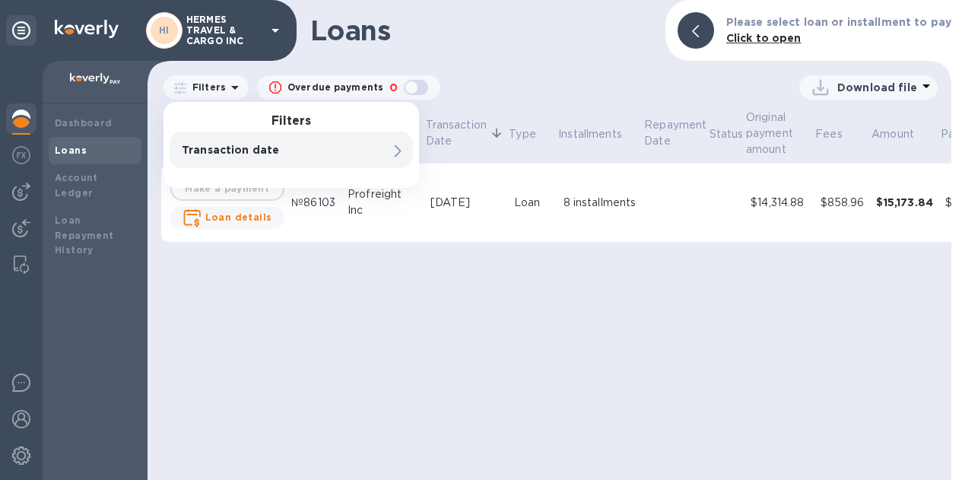
click at [542, 36] on h1 "Loans" at bounding box center [481, 30] width 343 height 32
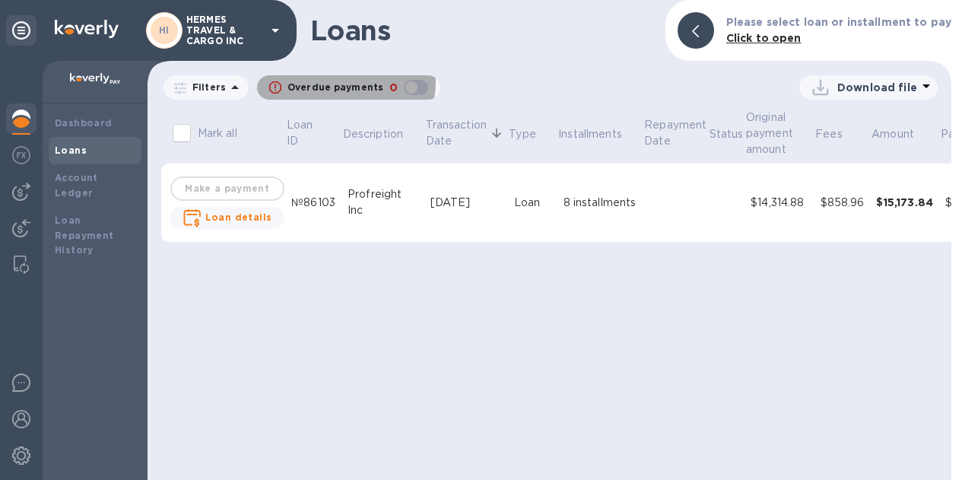
click at [319, 81] on p "Overdue payments" at bounding box center [335, 88] width 96 height 14
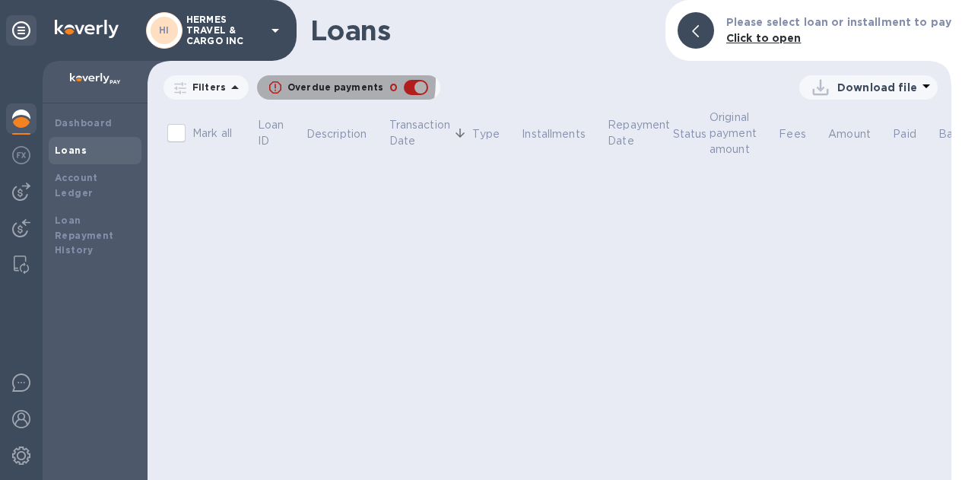
click at [319, 81] on p "Overdue payments" at bounding box center [335, 88] width 96 height 14
checkbox input "false"
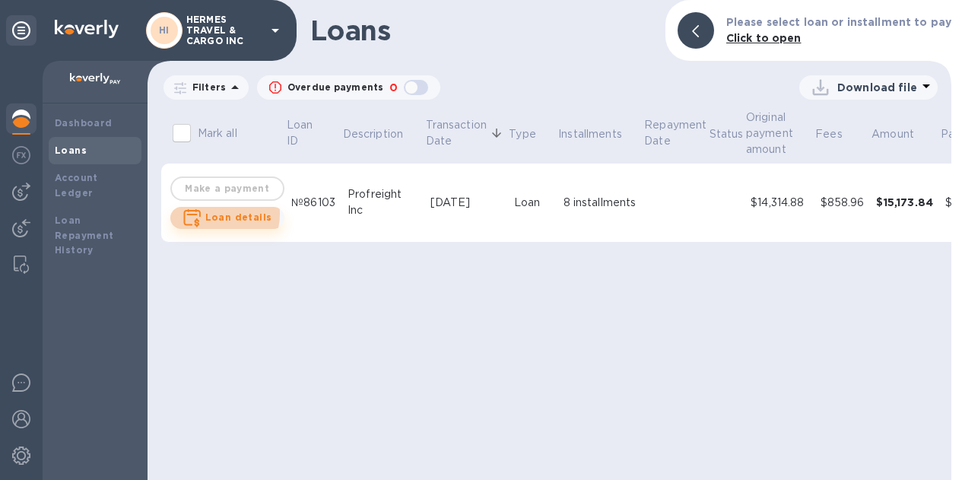
click at [217, 214] on b "Loan details" at bounding box center [238, 216] width 67 height 11
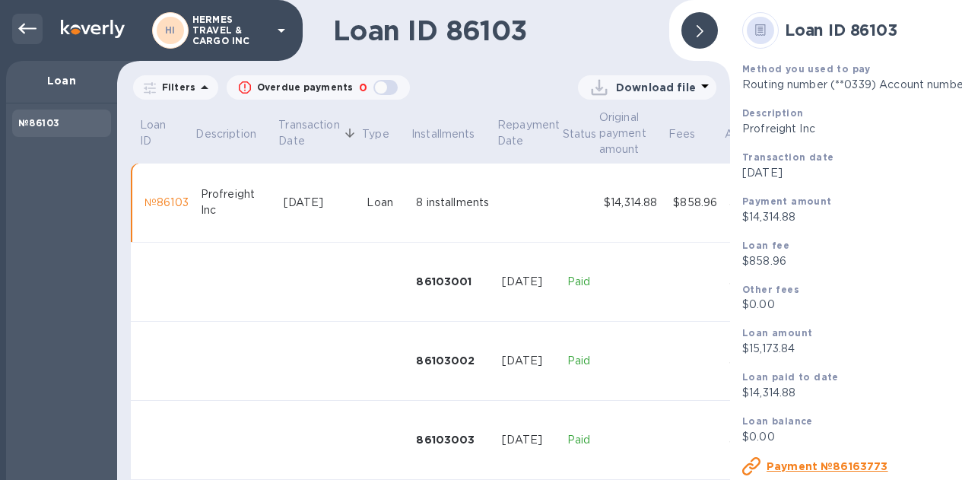
click at [27, 27] on icon at bounding box center [27, 29] width 18 height 18
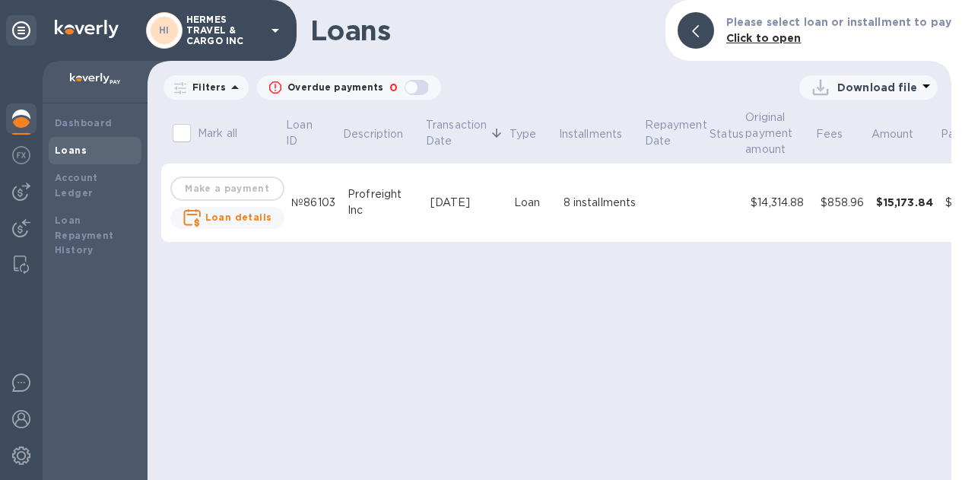
click at [238, 196] on td "Make a payment Loan details" at bounding box center [227, 202] width 116 height 79
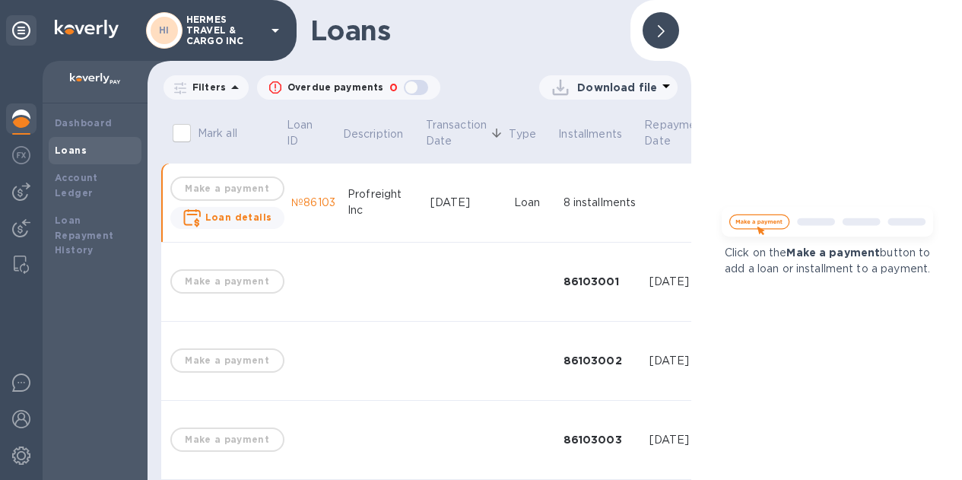
click at [658, 32] on icon at bounding box center [661, 31] width 7 height 12
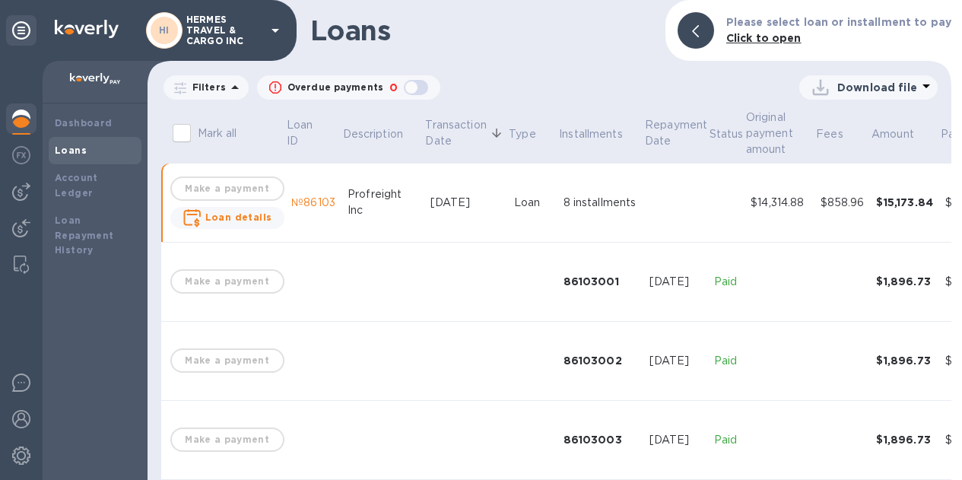
click at [653, 32] on h1 "Loans" at bounding box center [481, 30] width 343 height 32
click at [780, 37] on b "Click to open" at bounding box center [763, 38] width 75 height 12
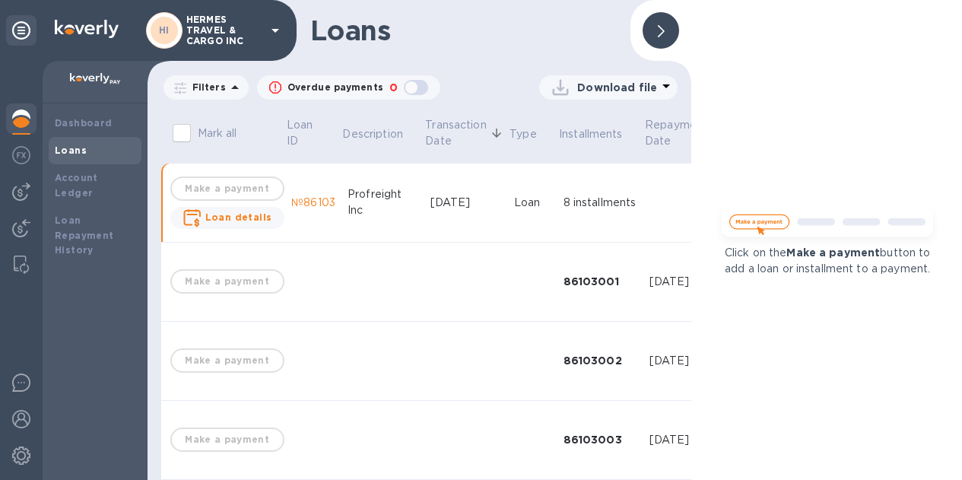
click at [660, 37] on icon at bounding box center [661, 31] width 7 height 12
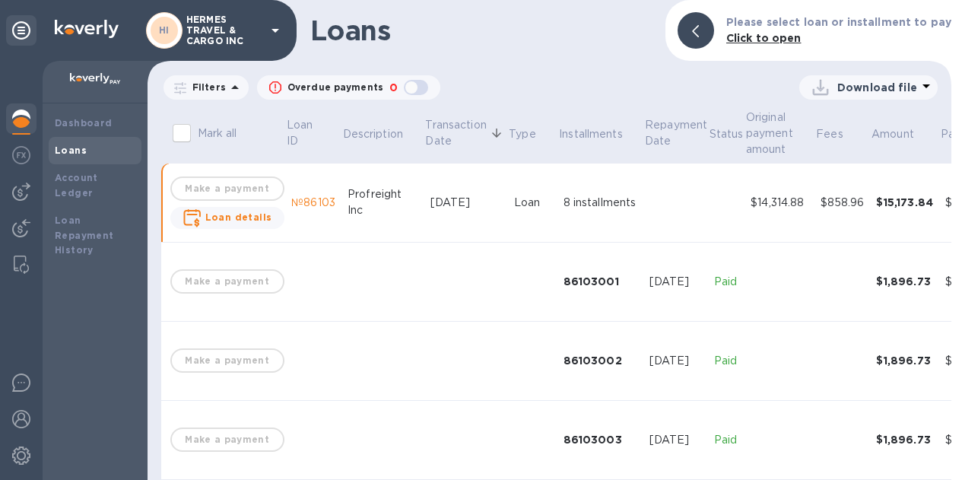
click at [954, 367] on div at bounding box center [957, 240] width 12 height 480
click at [954, 379] on div at bounding box center [957, 240] width 12 height 480
click at [951, 303] on div at bounding box center [957, 240] width 12 height 480
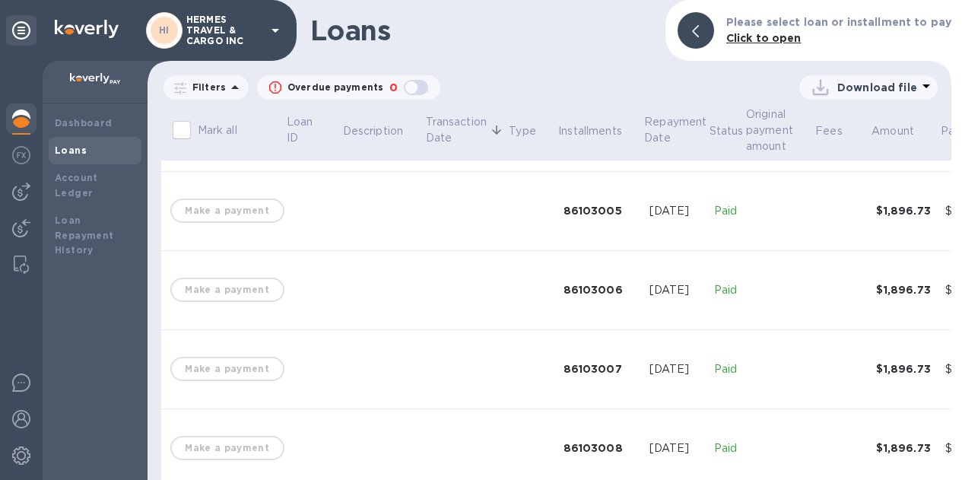
scroll to position [418, 0]
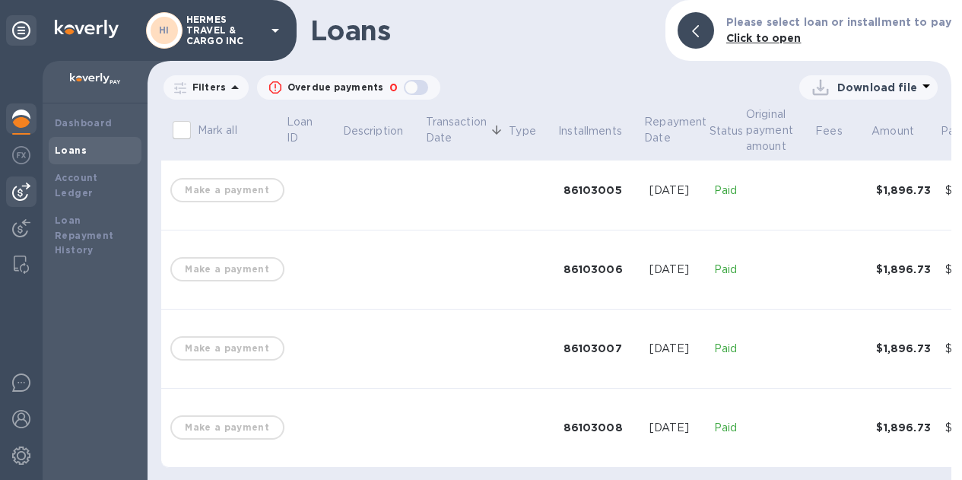
click at [27, 189] on img at bounding box center [21, 192] width 18 height 18
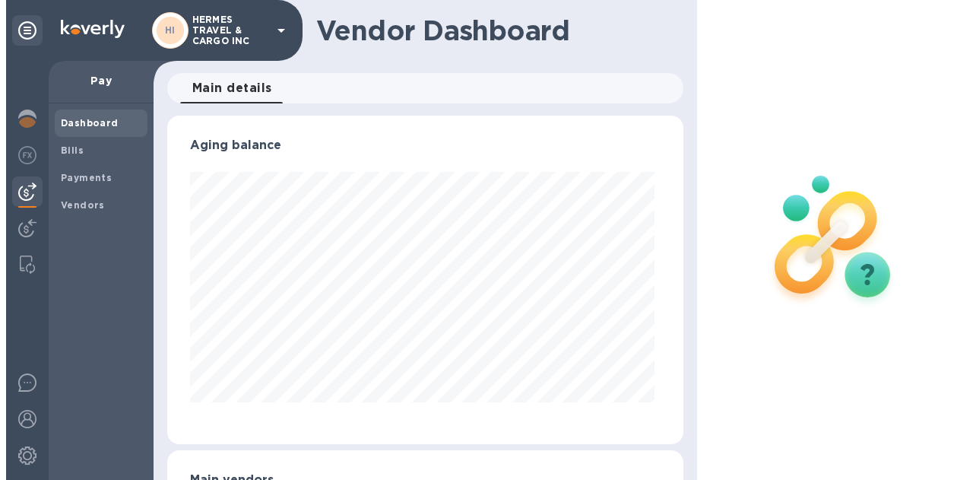
scroll to position [329, 510]
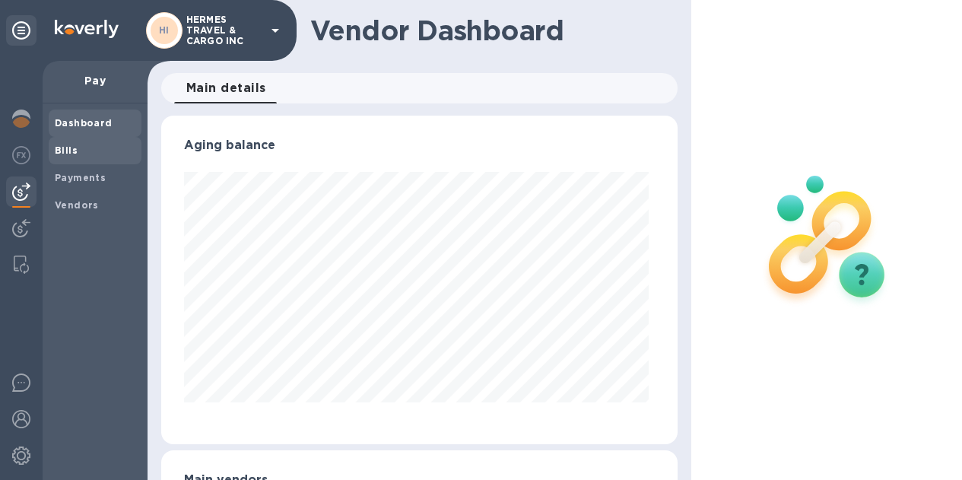
click at [65, 150] on b "Bills" at bounding box center [66, 149] width 23 height 11
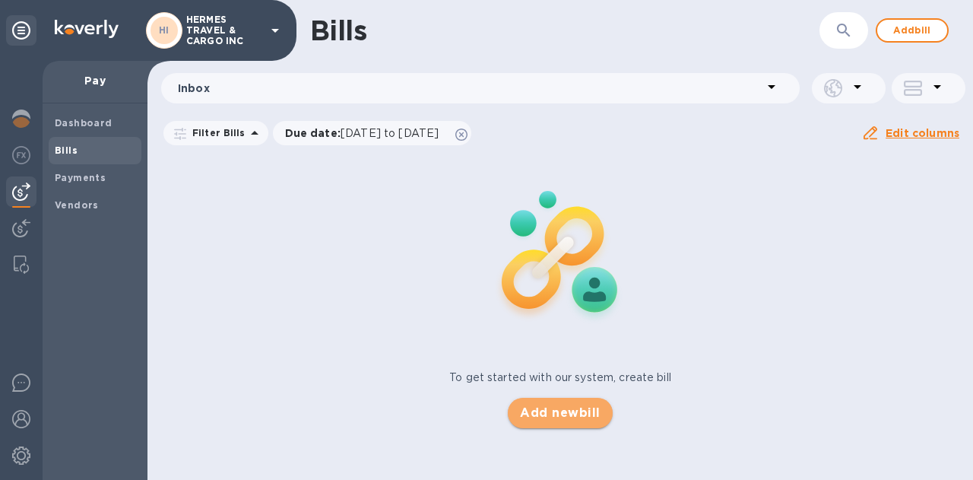
click at [579, 420] on span "Add new bill" at bounding box center [560, 413] width 80 height 18
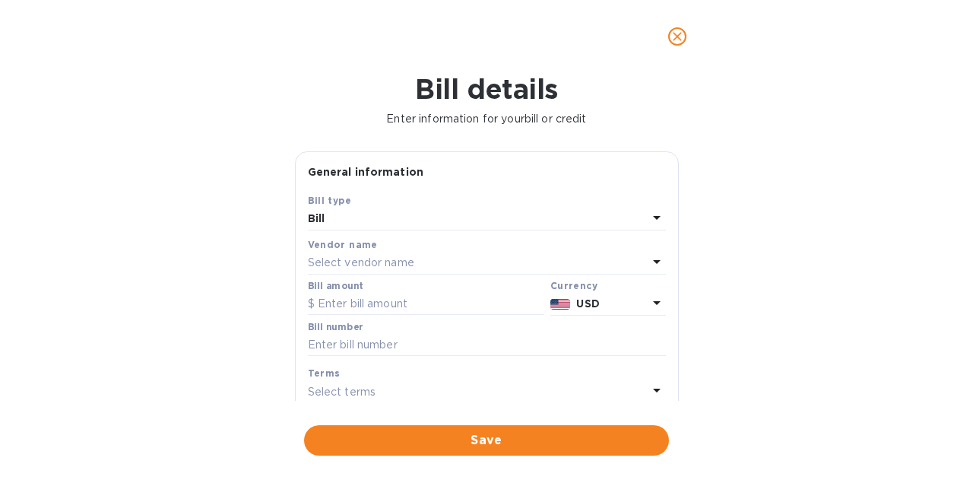
click at [653, 221] on icon at bounding box center [657, 217] width 18 height 18
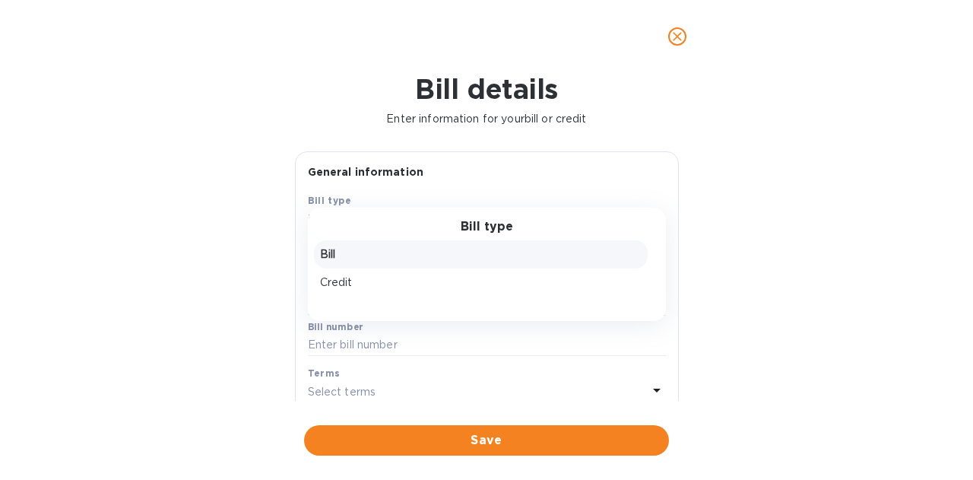
click at [375, 256] on p "Bill" at bounding box center [481, 254] width 322 height 16
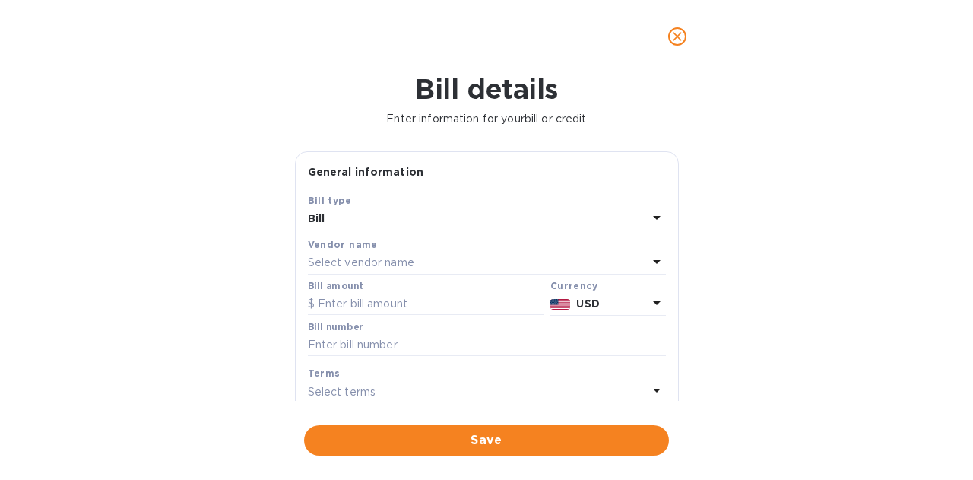
click at [404, 261] on p "Select vendor name" at bounding box center [361, 263] width 106 height 16
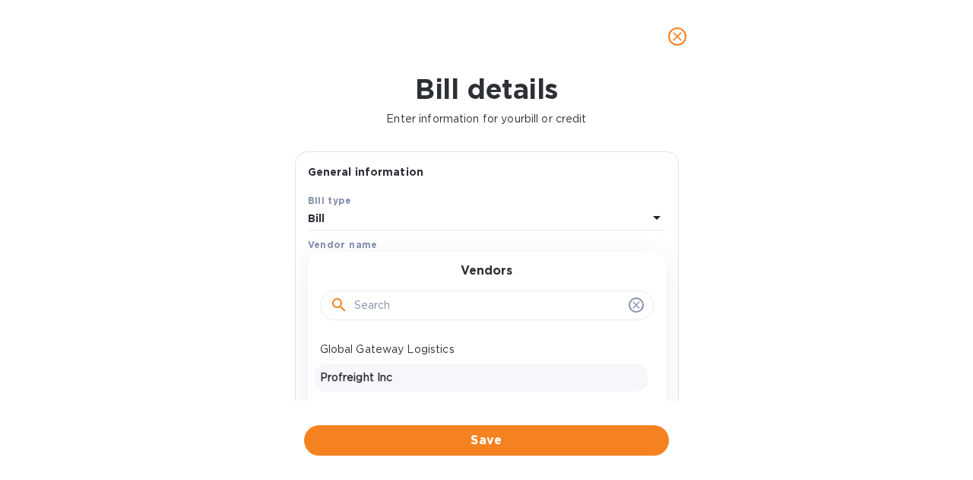
click at [364, 376] on p "Profreight Inc" at bounding box center [481, 378] width 322 height 16
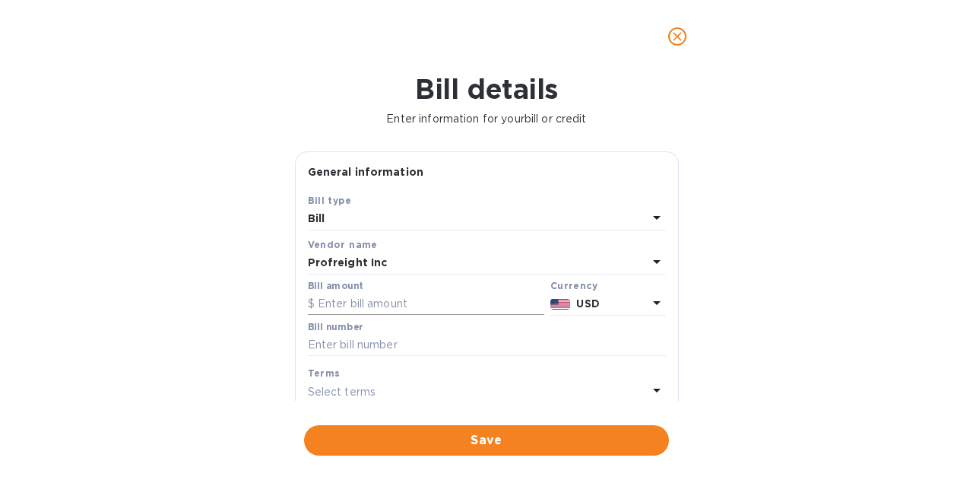
click at [395, 302] on input "text" at bounding box center [426, 304] width 237 height 23
click at [359, 344] on input "text" at bounding box center [487, 345] width 358 height 23
paste input "2254503-01"
type input "2254503-01"
click at [400, 303] on input "text" at bounding box center [426, 304] width 237 height 23
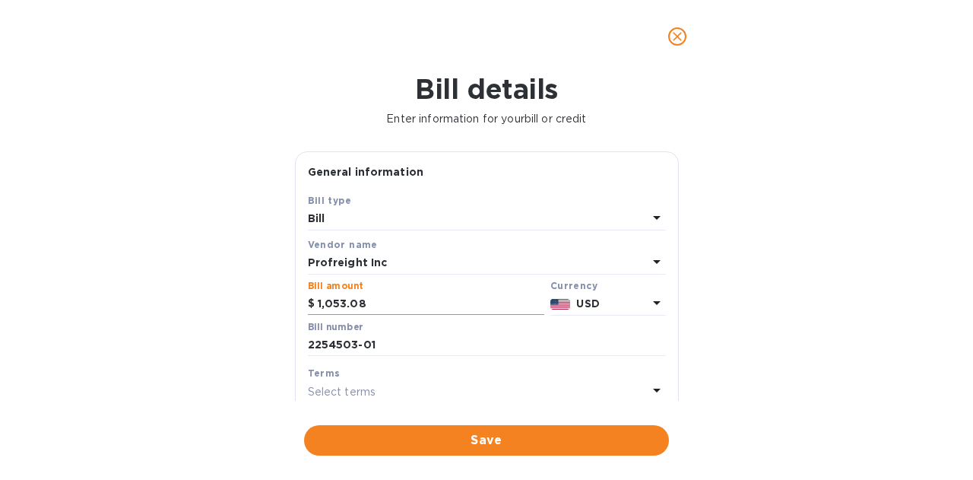
click at [376, 305] on input "1,053.08" at bounding box center [431, 304] width 227 height 23
type input "1,053.58"
click at [653, 392] on icon at bounding box center [657, 391] width 8 height 4
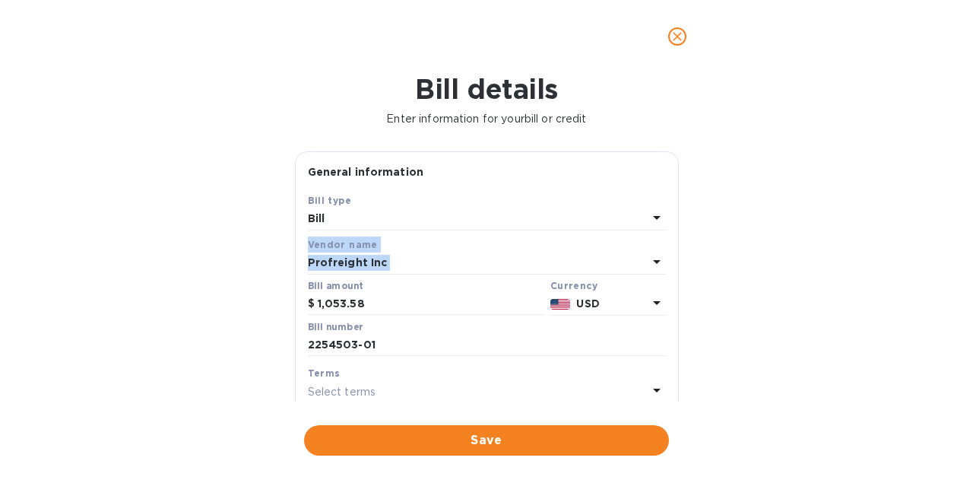
drag, startPoint x: 679, startPoint y: 219, endPoint x: 680, endPoint y: 269, distance: 50.2
click at [680, 269] on div "General information Save Bill type Bill Vendor name Profreight Inc Bill amount …" at bounding box center [486, 275] width 399 height 249
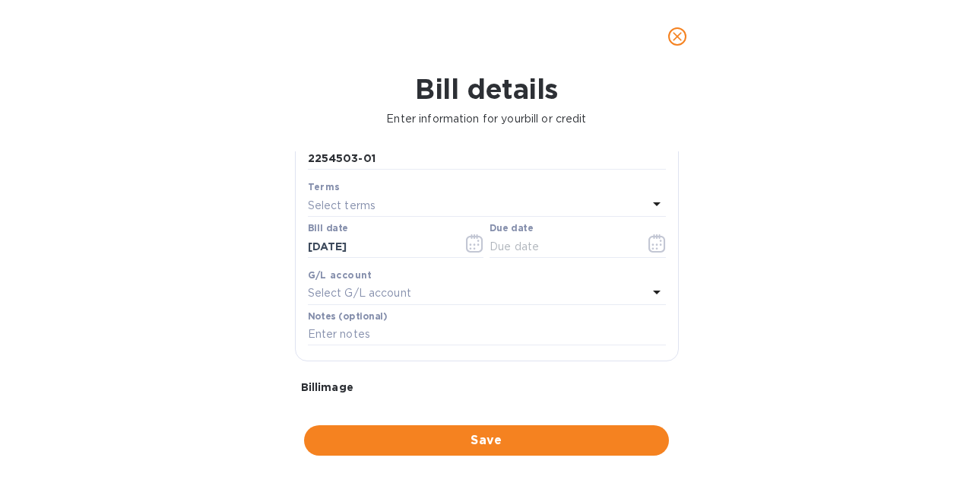
scroll to position [187, 0]
click at [377, 209] on div "Select terms" at bounding box center [478, 204] width 340 height 21
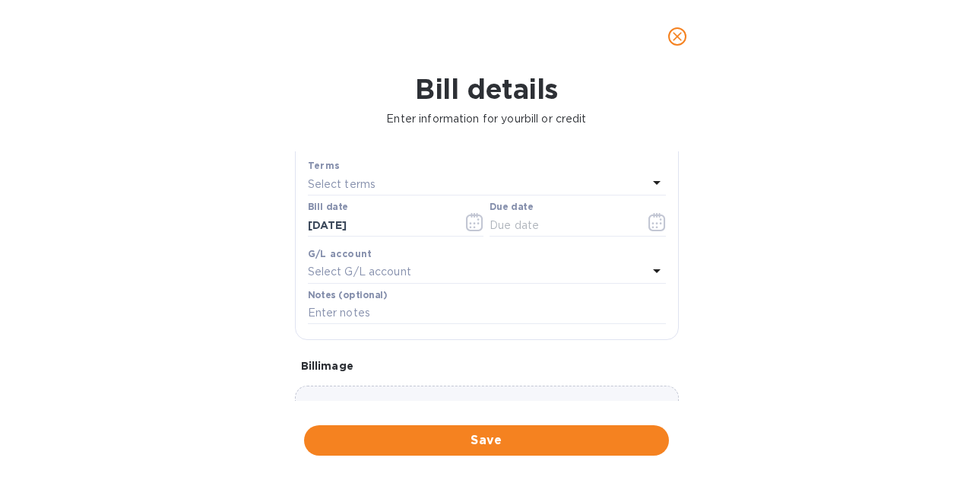
scroll to position [181, 0]
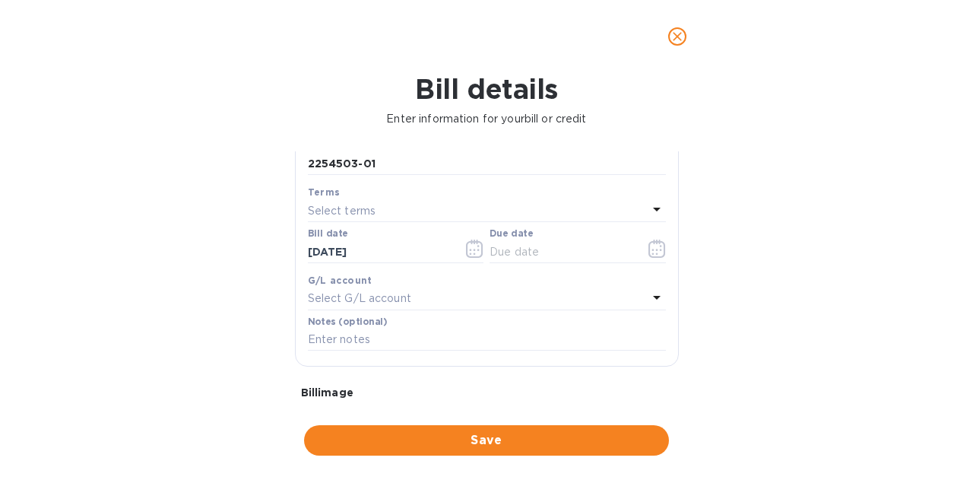
click at [648, 215] on icon at bounding box center [657, 209] width 18 height 18
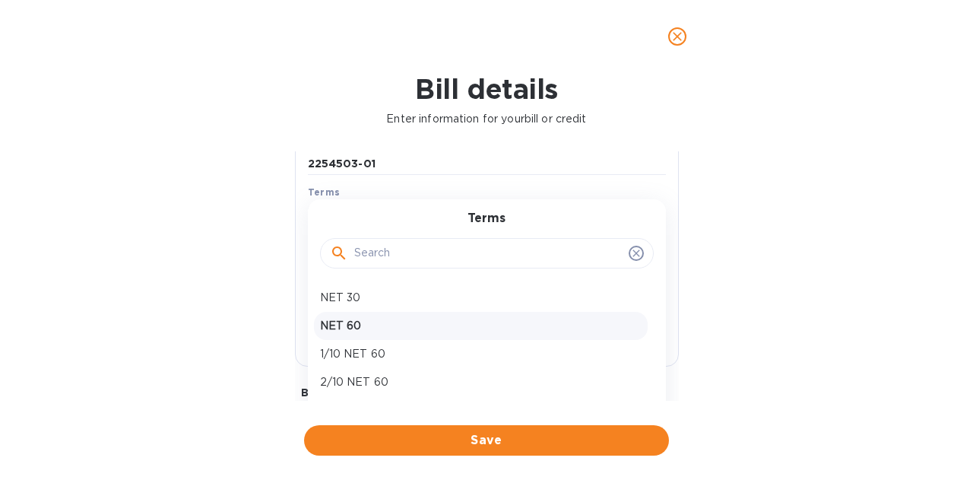
click at [344, 330] on p "NET 60" at bounding box center [481, 326] width 322 height 16
type input "[DATE]"
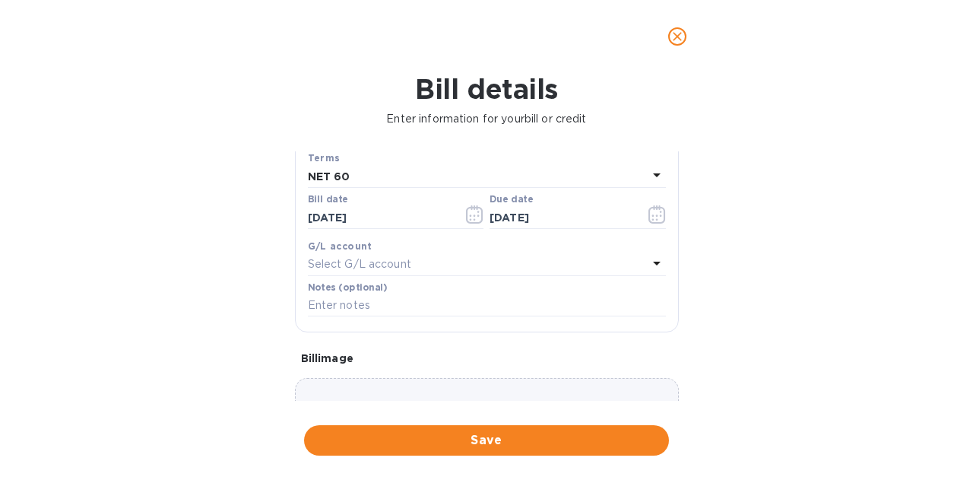
scroll to position [214, 0]
click at [654, 262] on icon at bounding box center [657, 265] width 18 height 18
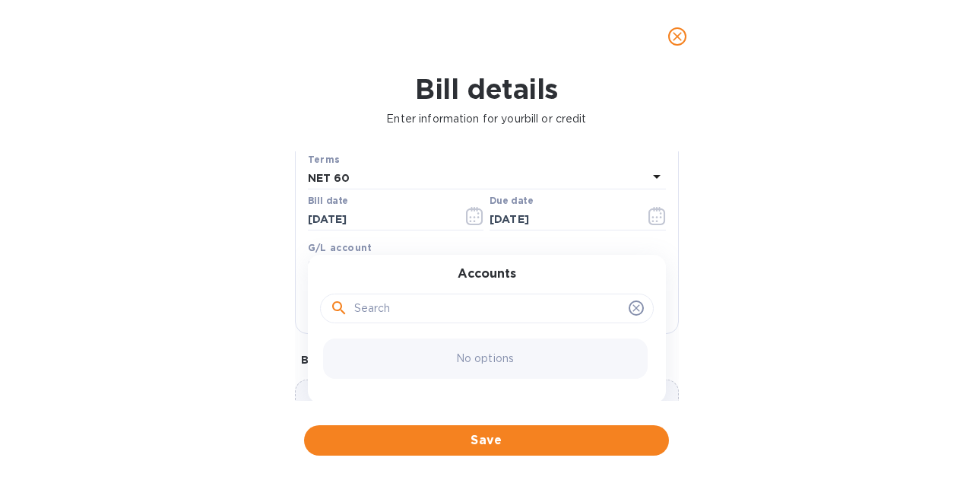
click at [630, 311] on icon at bounding box center [636, 308] width 12 height 12
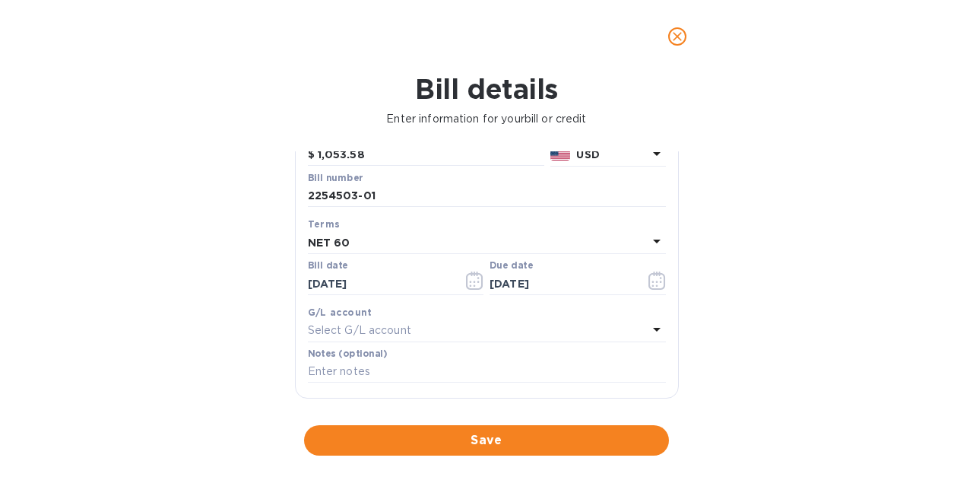
scroll to position [144, 0]
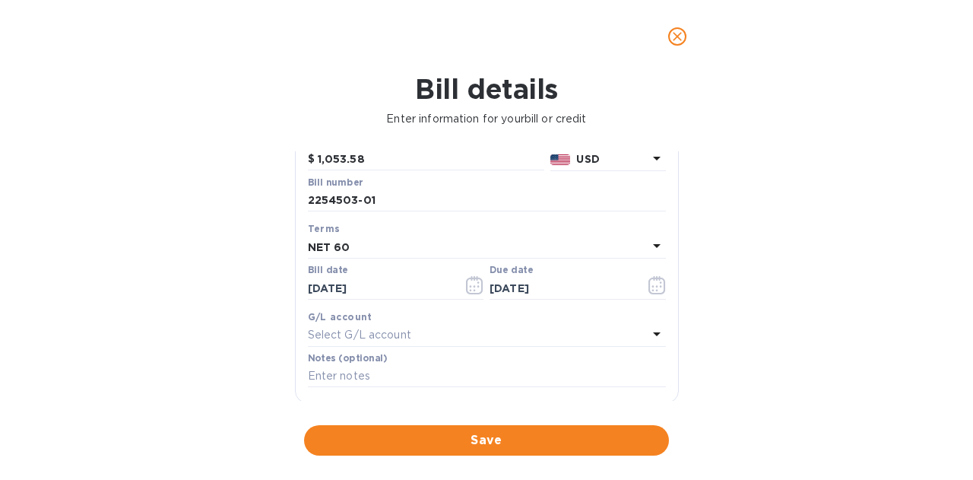
drag, startPoint x: 671, startPoint y: 294, endPoint x: 670, endPoint y: 268, distance: 26.6
click at [670, 268] on div "Save Bill type Bill Vendor name Profreight Inc Bill amount $ 1,053.58 Currency …" at bounding box center [487, 225] width 383 height 354
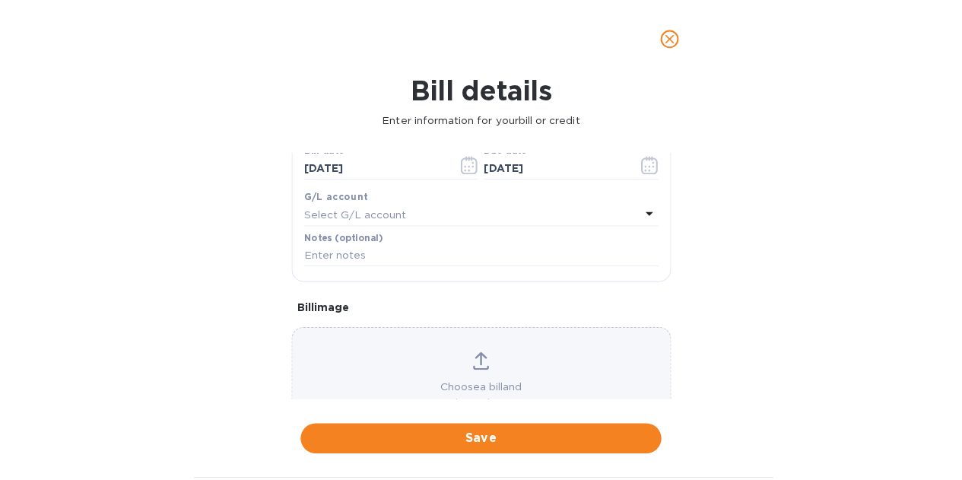
scroll to position [322, 0]
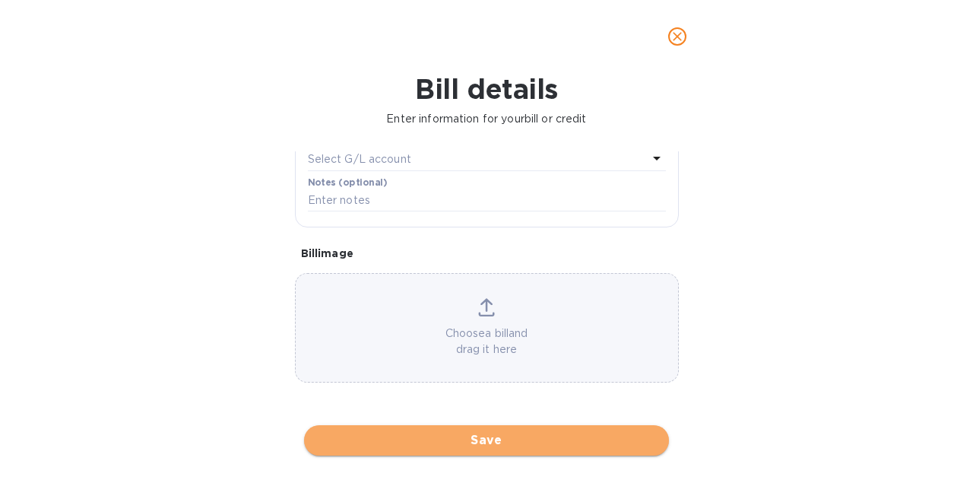
click at [500, 443] on span "Save" at bounding box center [486, 440] width 341 height 18
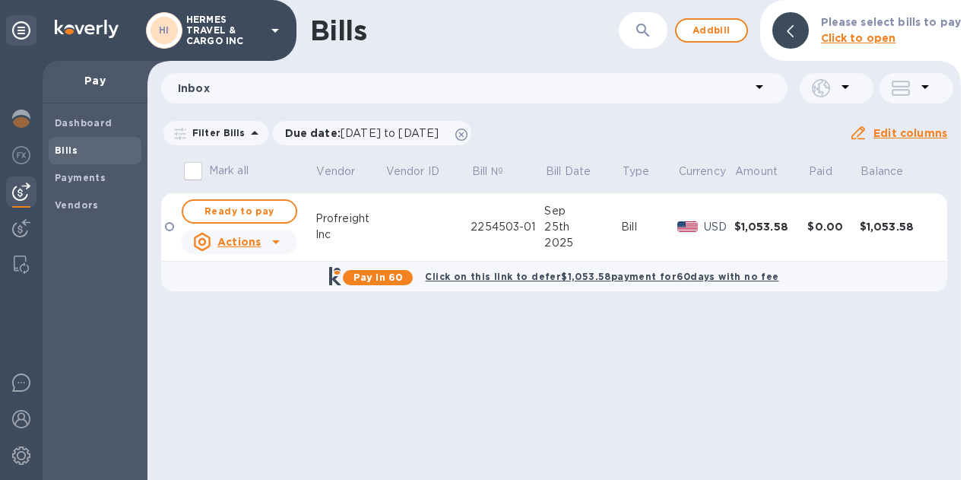
click at [277, 243] on icon at bounding box center [276, 242] width 18 height 18
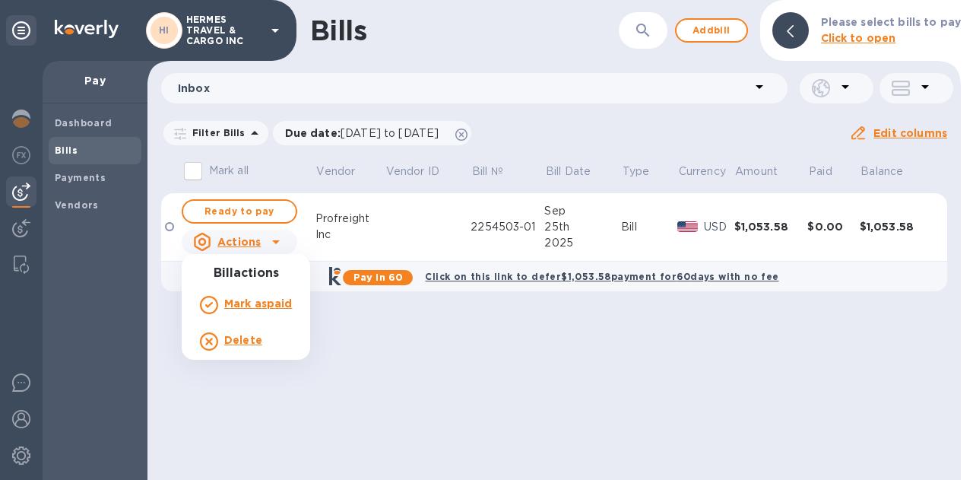
click at [277, 243] on div at bounding box center [486, 240] width 973 height 480
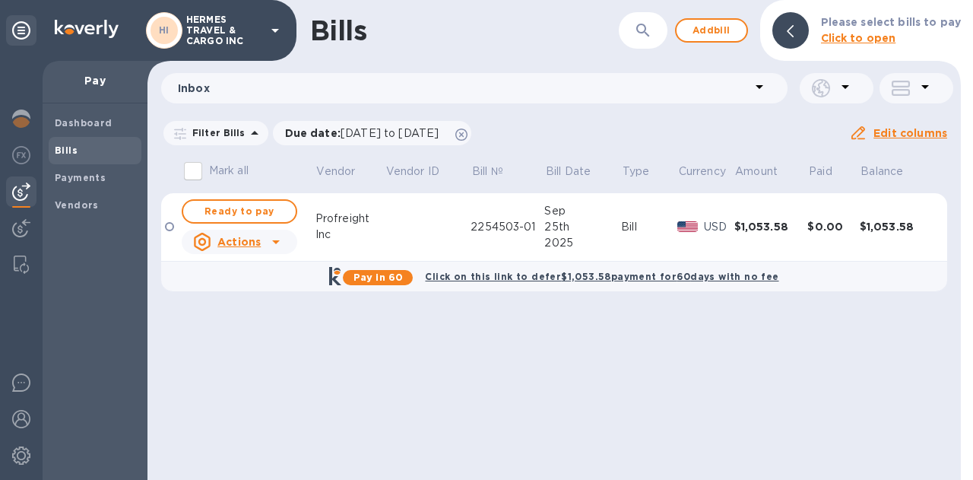
drag, startPoint x: 42, startPoint y: 68, endPoint x: 348, endPoint y: 161, distance: 319.7
click at [348, 161] on div "HI [PERSON_NAME] TRAVEL & CARGO INC Pay Dashboard Bills Payments Vendors Bills …" at bounding box center [486, 240] width 973 height 480
click at [913, 138] on u "Edit columns" at bounding box center [911, 133] width 74 height 12
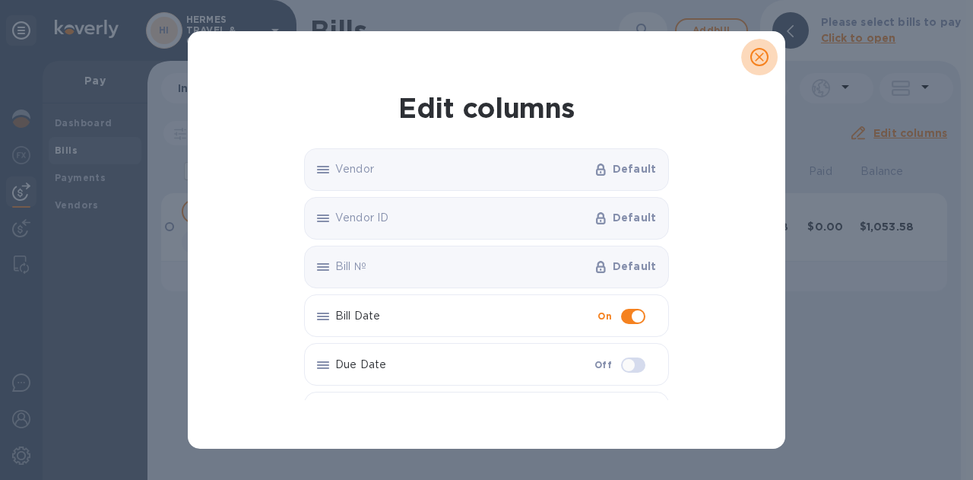
click at [757, 58] on icon "close" at bounding box center [759, 56] width 15 height 15
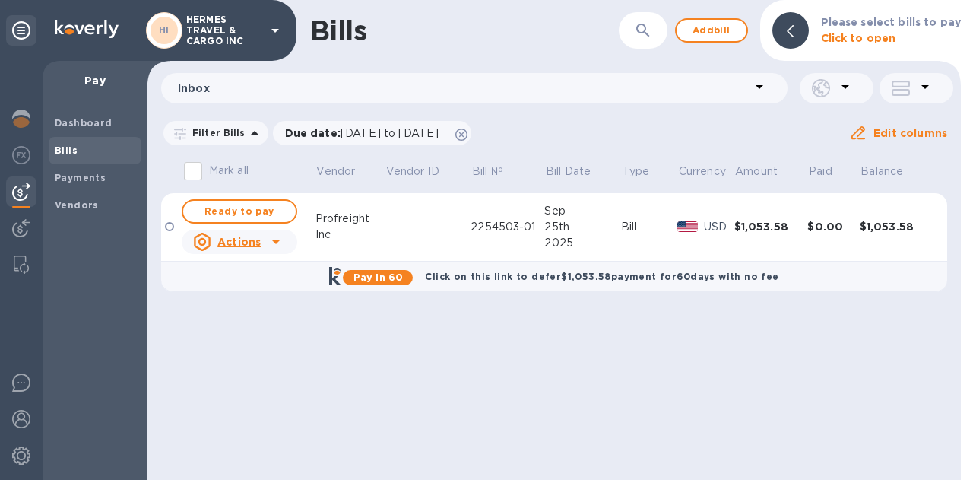
click at [272, 242] on icon at bounding box center [276, 242] width 18 height 18
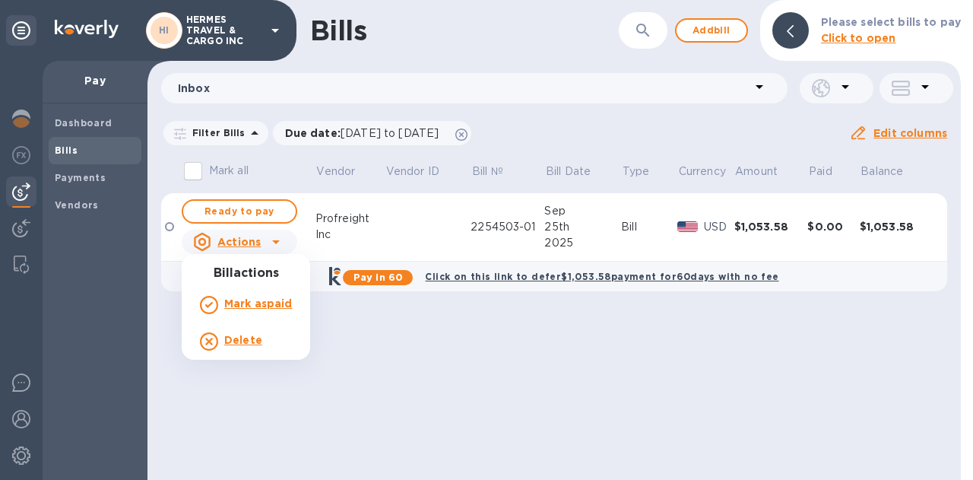
click at [272, 242] on div at bounding box center [486, 240] width 973 height 480
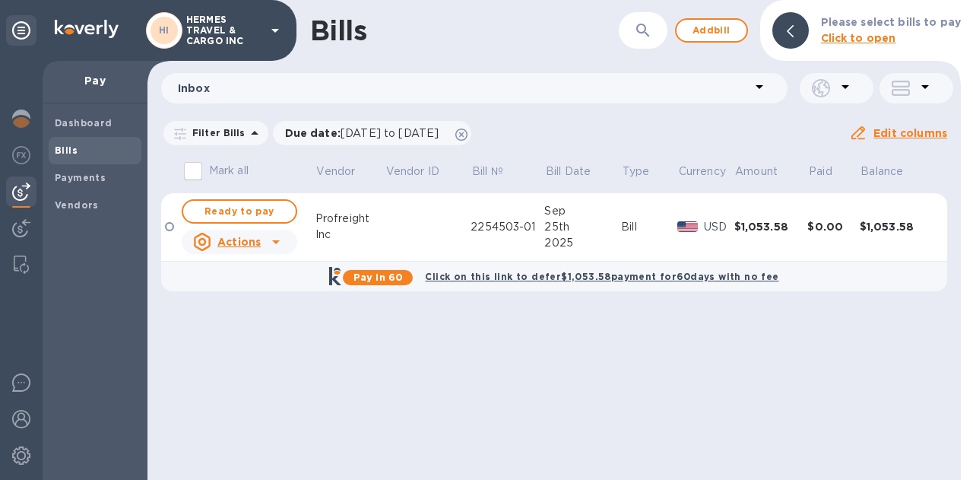
click at [169, 226] on div at bounding box center [169, 226] width 9 height 9
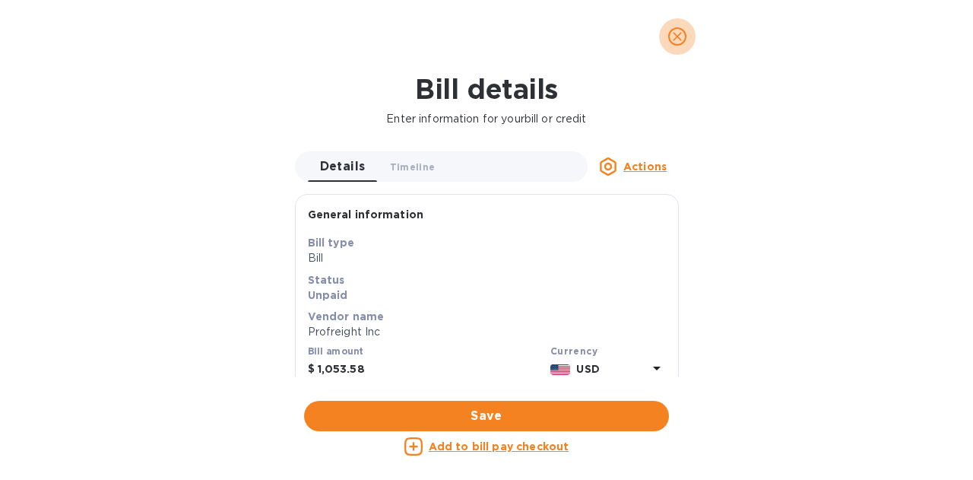
click at [673, 35] on icon "close" at bounding box center [677, 36] width 15 height 15
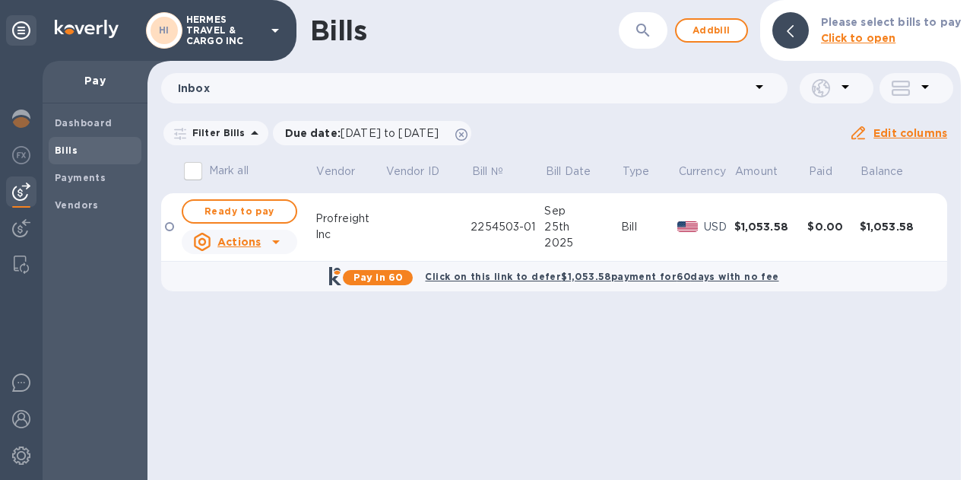
click at [14, 193] on img at bounding box center [21, 192] width 18 height 18
click at [27, 189] on img at bounding box center [21, 192] width 18 height 18
click at [84, 151] on span "Bills" at bounding box center [95, 150] width 81 height 15
click at [77, 151] on span "Bills" at bounding box center [95, 150] width 81 height 15
click at [19, 120] on img at bounding box center [21, 119] width 18 height 18
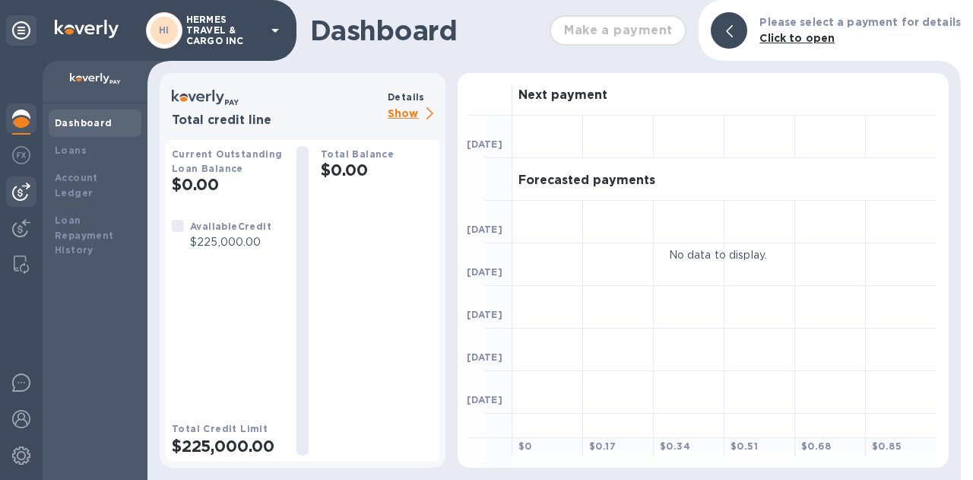
click at [20, 186] on img at bounding box center [21, 192] width 18 height 18
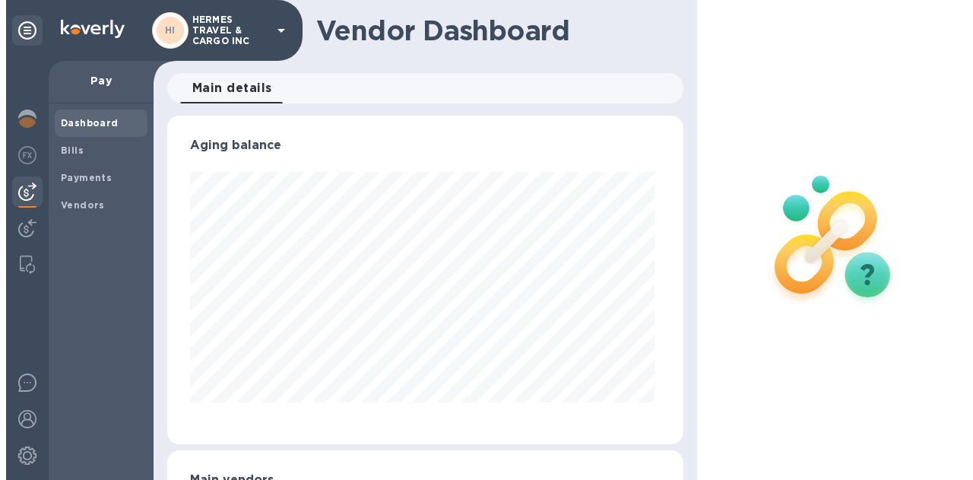
scroll to position [329, 510]
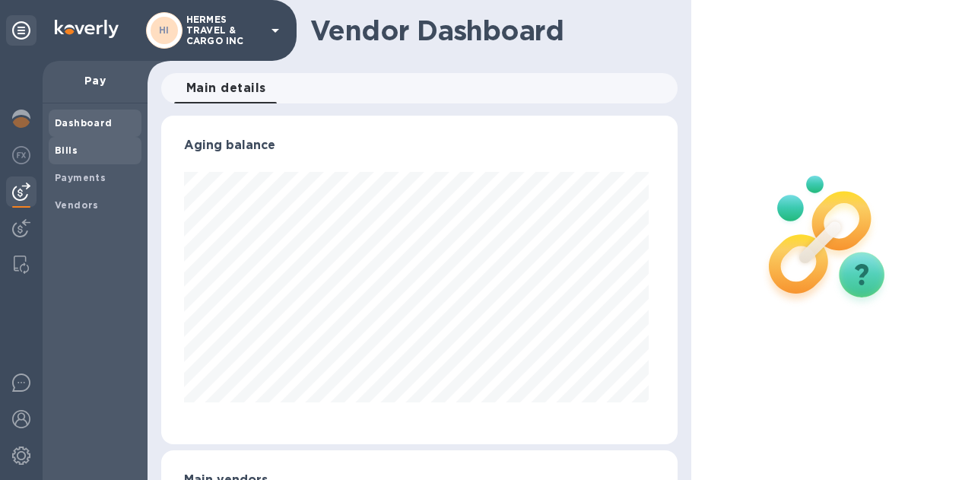
click at [70, 152] on b "Bills" at bounding box center [66, 149] width 23 height 11
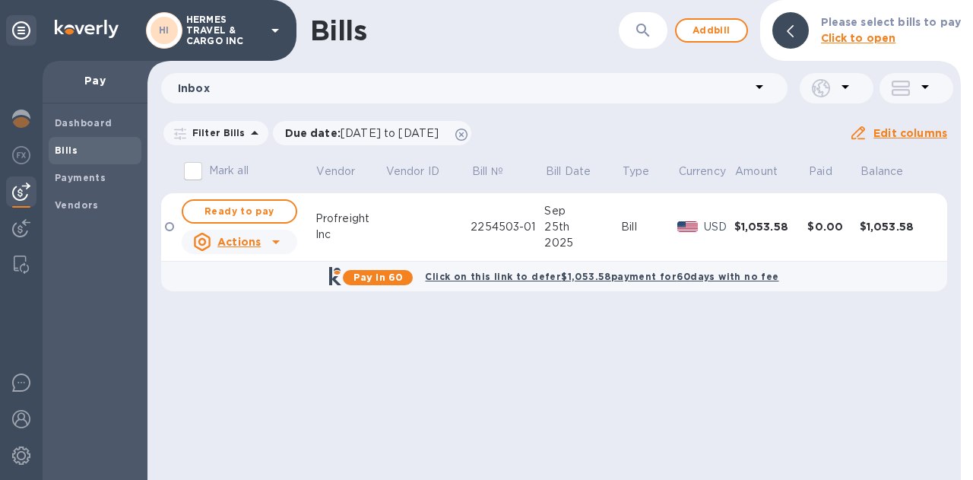
click at [845, 87] on icon at bounding box center [846, 87] width 8 height 4
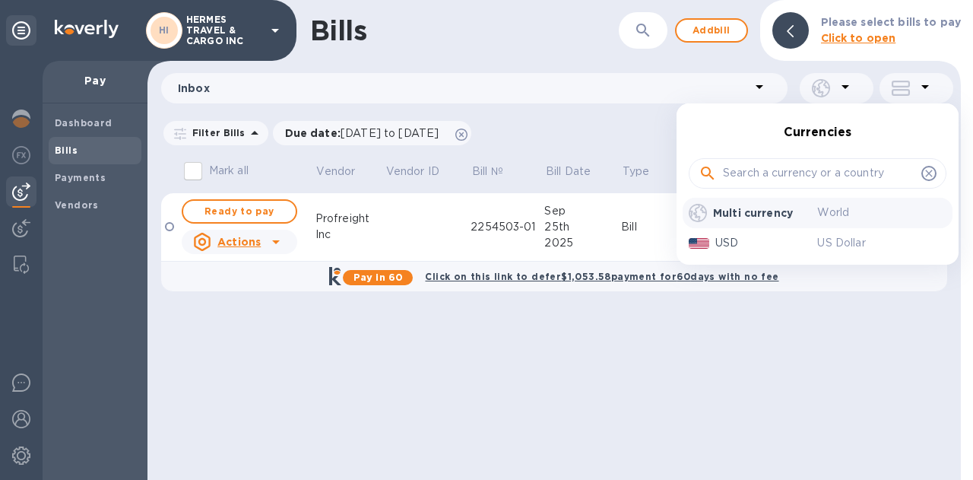
click at [845, 87] on div at bounding box center [486, 240] width 973 height 480
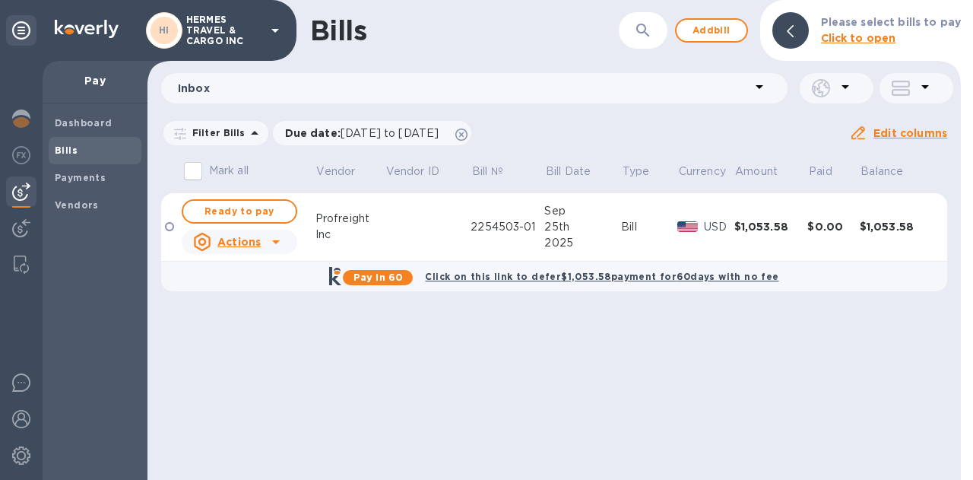
click at [924, 86] on icon at bounding box center [926, 87] width 8 height 4
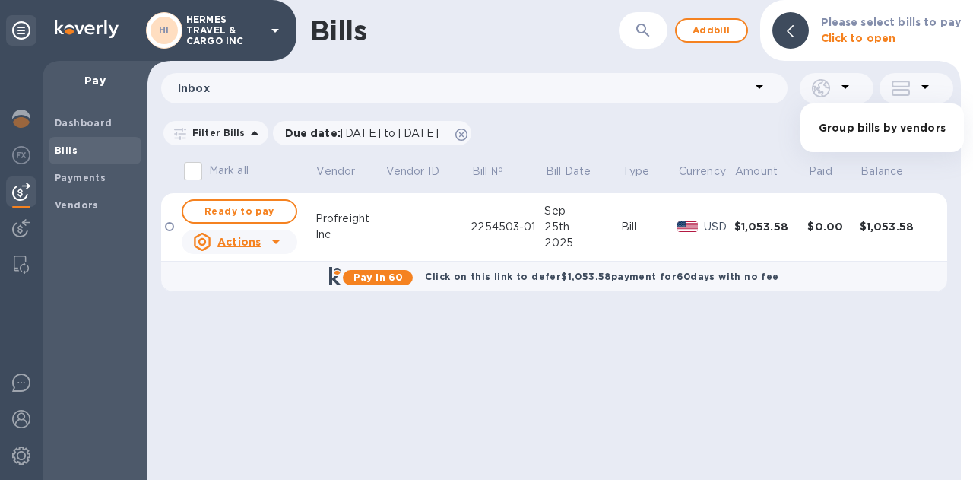
click at [924, 86] on div at bounding box center [486, 240] width 973 height 480
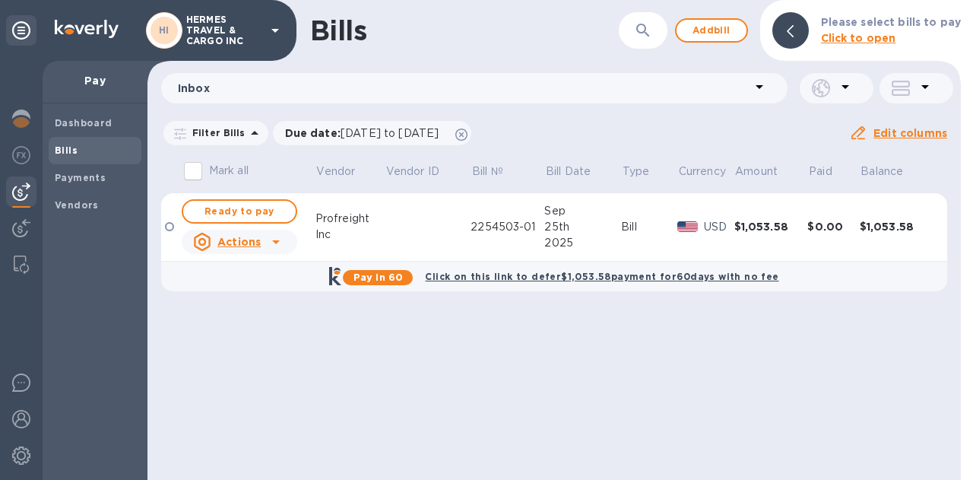
click at [757, 86] on icon at bounding box center [760, 87] width 8 height 4
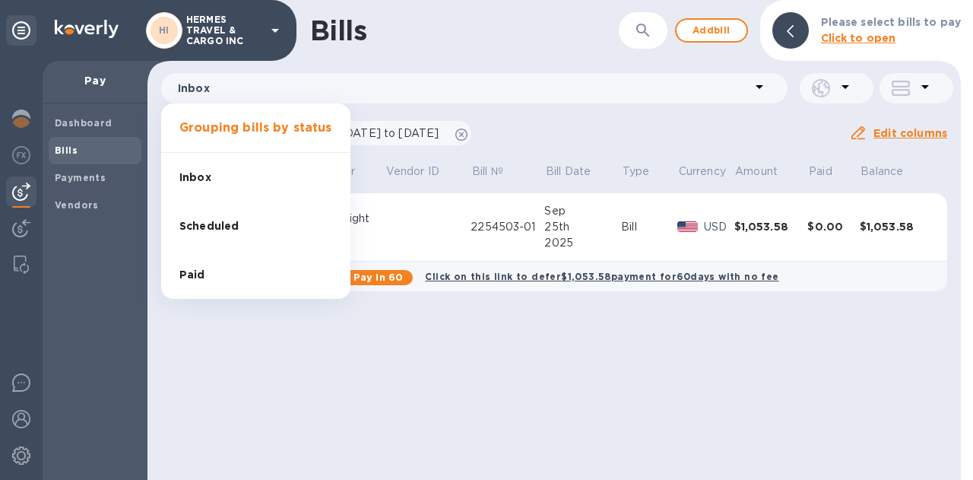
click at [757, 86] on div at bounding box center [486, 240] width 973 height 480
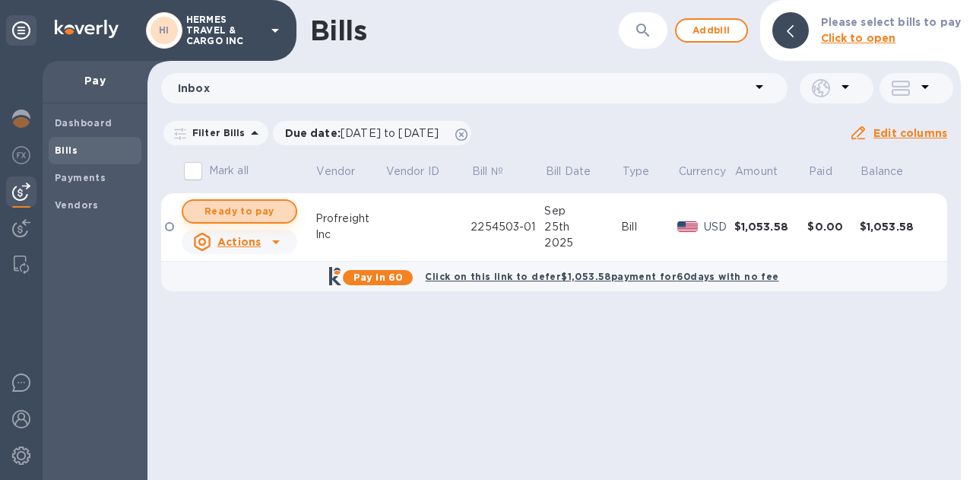
click at [252, 212] on span "Ready to pay" at bounding box center [239, 211] width 88 height 18
checkbox input "false"
click at [894, 129] on u "Edit columns" at bounding box center [911, 133] width 74 height 12
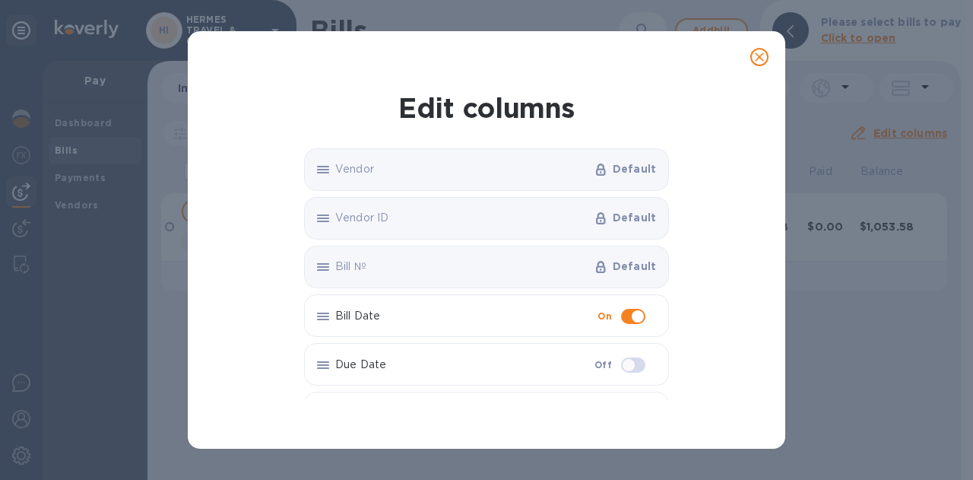
click at [894, 129] on div "Edit columns Vendor Default Vendor ID Default Bill № Default Bill Date On Due D…" at bounding box center [486, 240] width 973 height 480
click at [757, 62] on icon "close" at bounding box center [759, 56] width 15 height 15
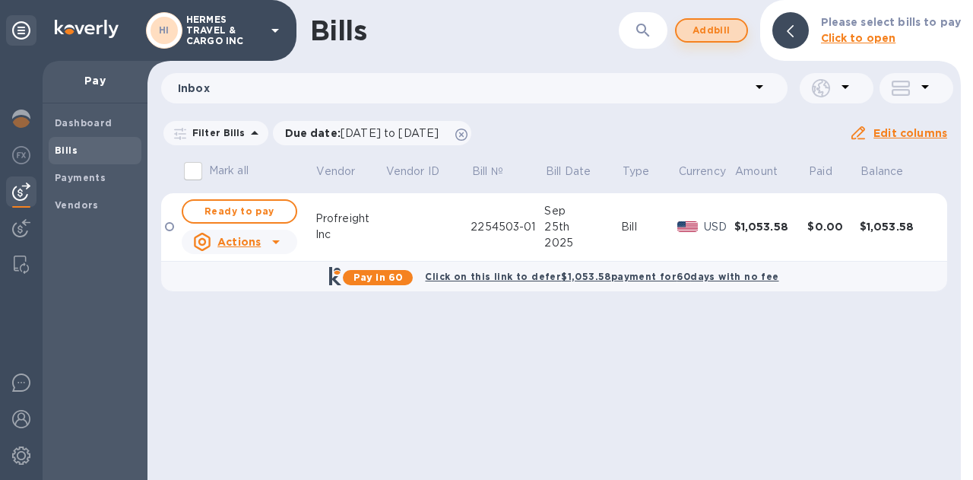
click at [721, 32] on span "Add bill" at bounding box center [712, 30] width 46 height 18
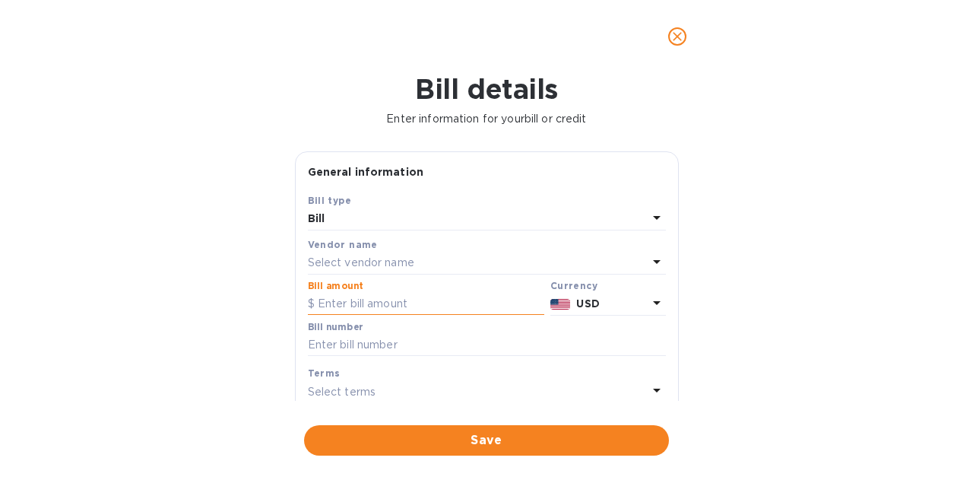
click at [374, 303] on input "text" at bounding box center [426, 304] width 237 height 23
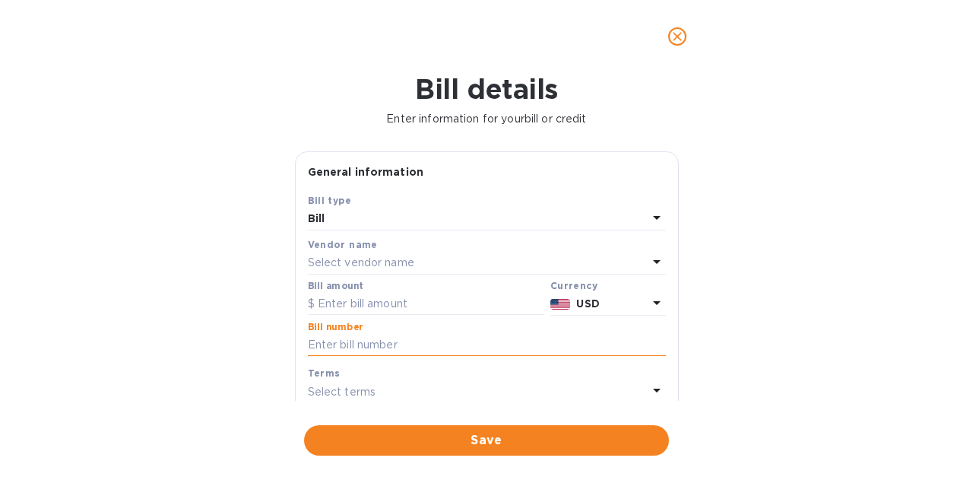
click at [351, 350] on input "text" at bounding box center [487, 345] width 358 height 23
paste input "2254623-01"
type input "2254623-01"
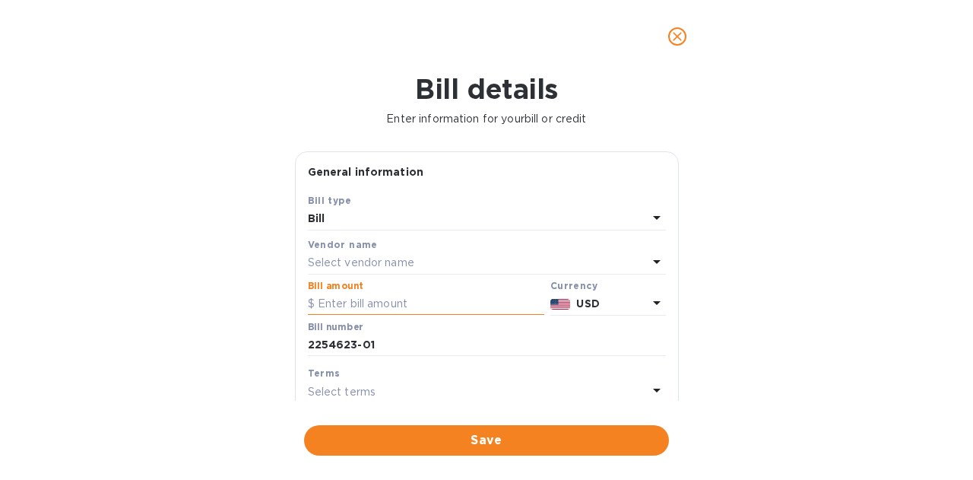
click at [361, 300] on input "text" at bounding box center [426, 304] width 237 height 23
type input "1,432.74"
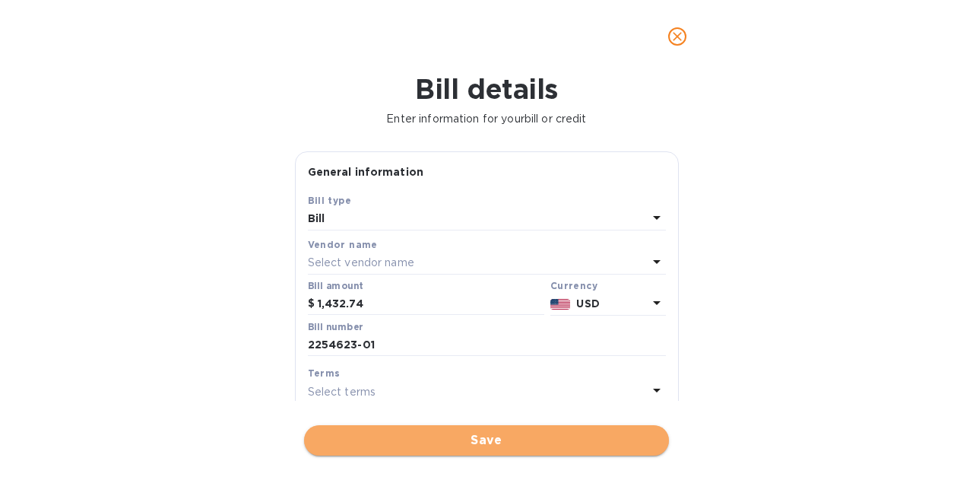
click at [482, 431] on span "Save" at bounding box center [486, 440] width 341 height 18
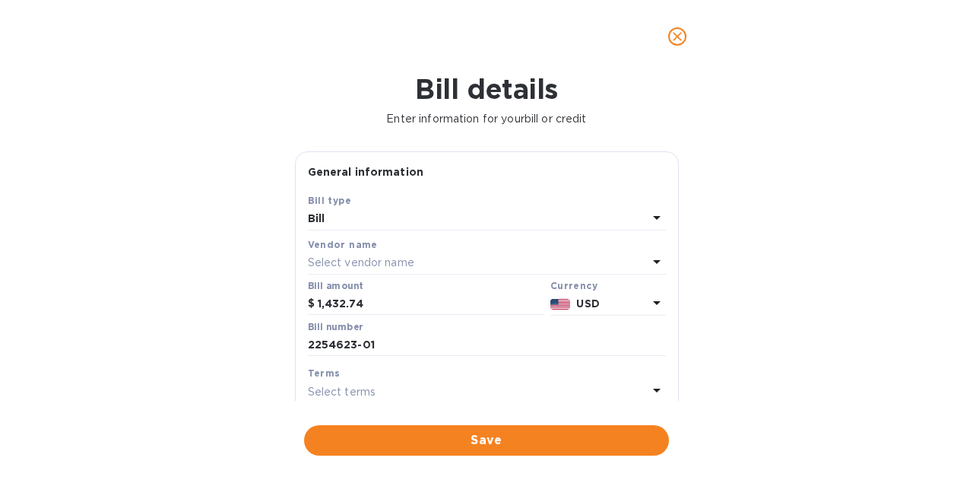
click at [372, 261] on p "Select vendor name" at bounding box center [361, 263] width 106 height 16
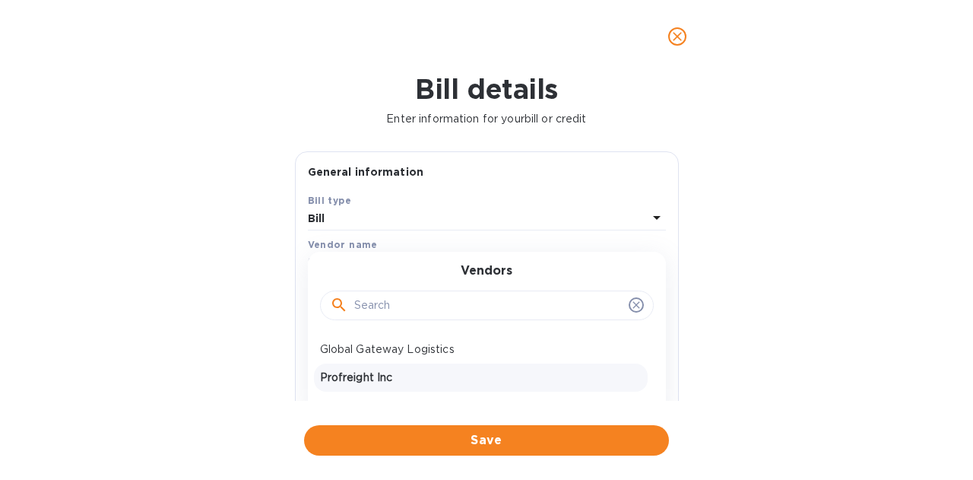
click at [360, 377] on p "Profreight Inc" at bounding box center [481, 378] width 322 height 16
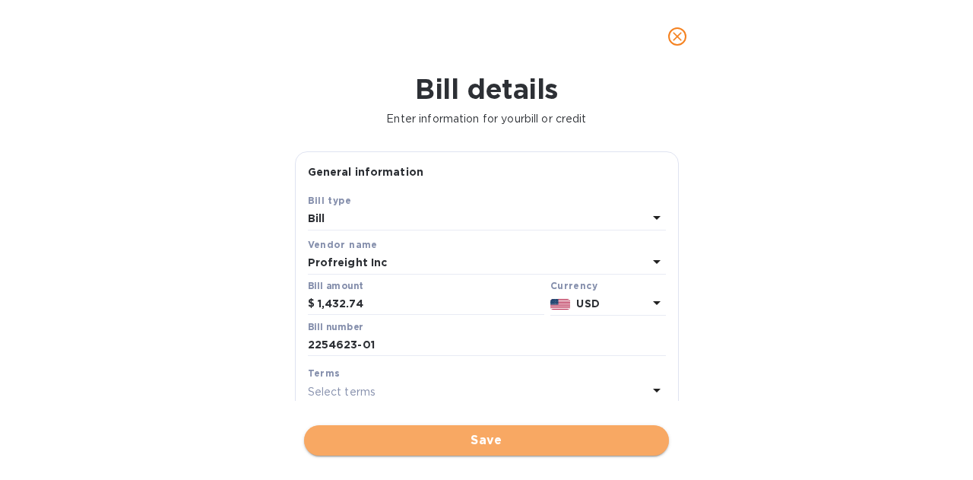
click at [485, 443] on span "Save" at bounding box center [486, 440] width 341 height 18
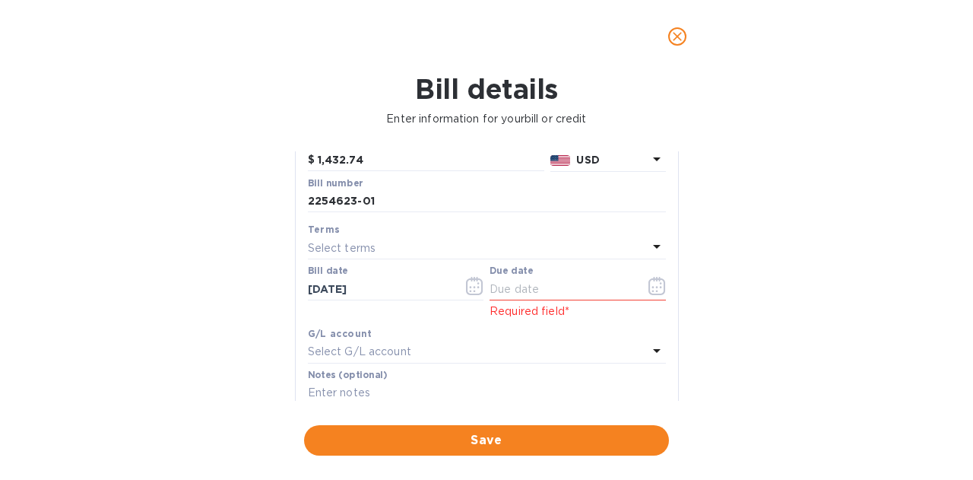
scroll to position [167, 0]
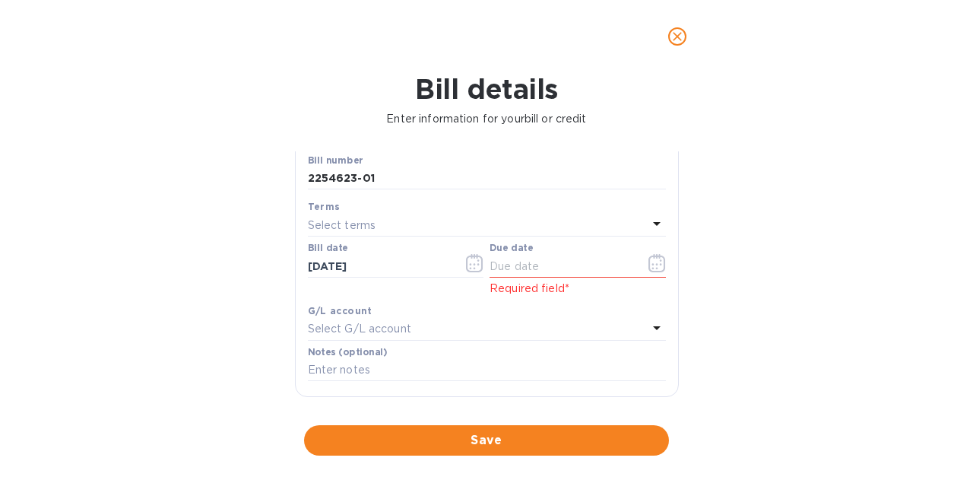
click at [617, 231] on div "Select terms" at bounding box center [478, 224] width 340 height 21
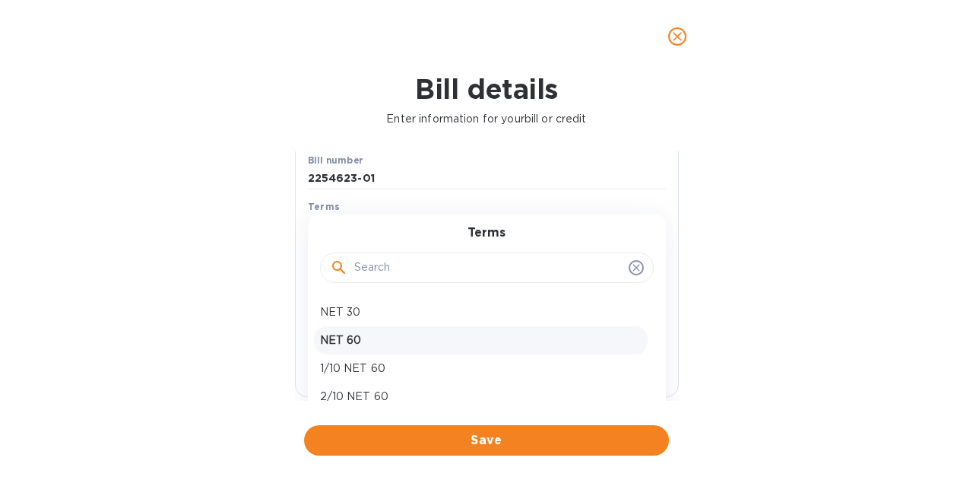
click at [351, 340] on p "NET 60" at bounding box center [481, 340] width 322 height 16
type input "[DATE]"
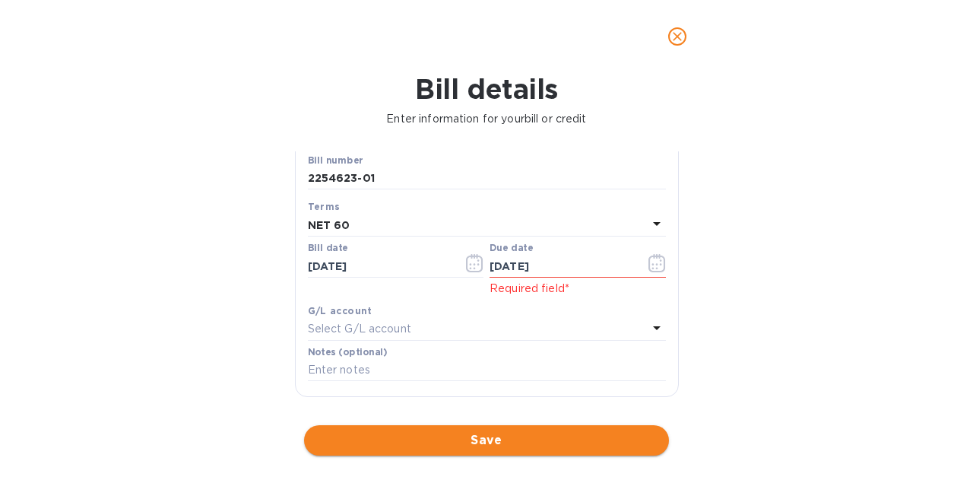
click at [484, 427] on button "Save" at bounding box center [486, 440] width 365 height 30
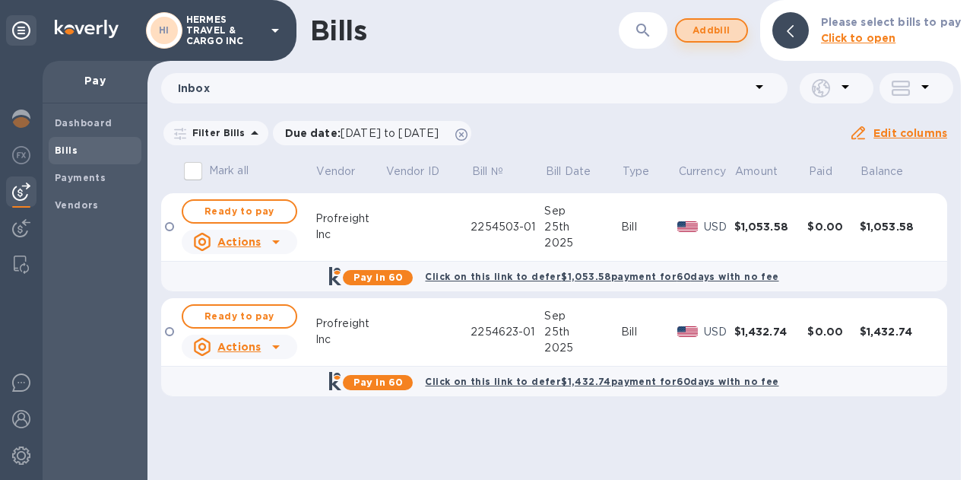
click at [723, 28] on span "Add bill" at bounding box center [712, 30] width 46 height 18
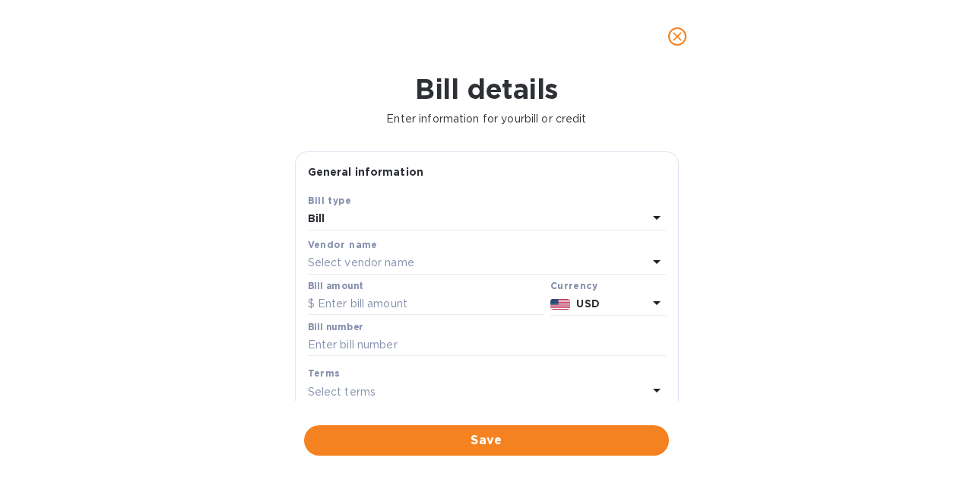
click at [379, 267] on p "Select vendor name" at bounding box center [361, 263] width 106 height 16
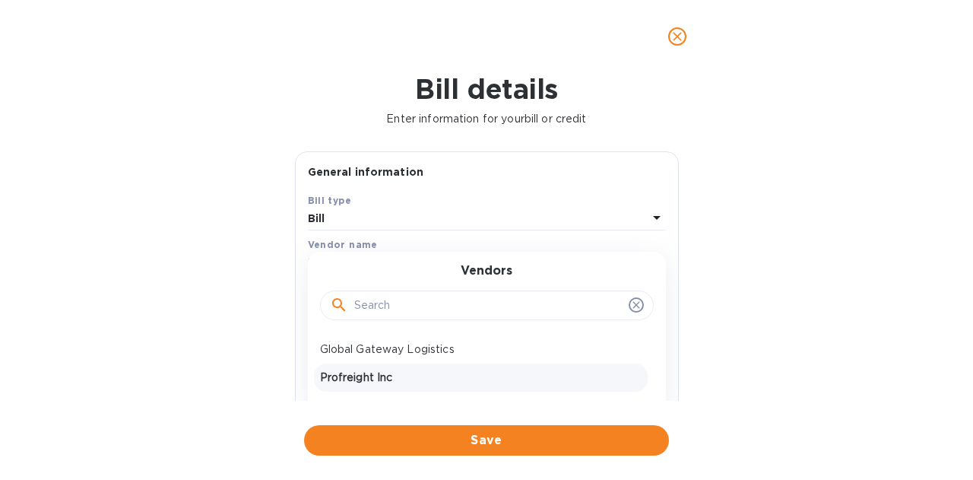
click at [371, 377] on p "Profreight Inc" at bounding box center [481, 378] width 322 height 16
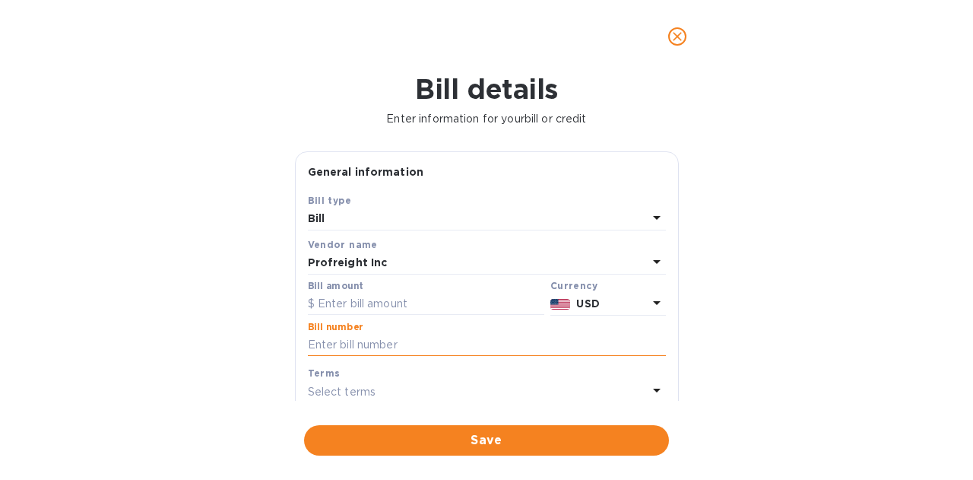
click at [366, 341] on input "text" at bounding box center [487, 345] width 358 height 23
paste input "2254689-01"
type input "2254689-01"
click at [360, 376] on div "Terms" at bounding box center [487, 373] width 358 height 16
click at [343, 288] on label "Bill amount" at bounding box center [335, 285] width 55 height 9
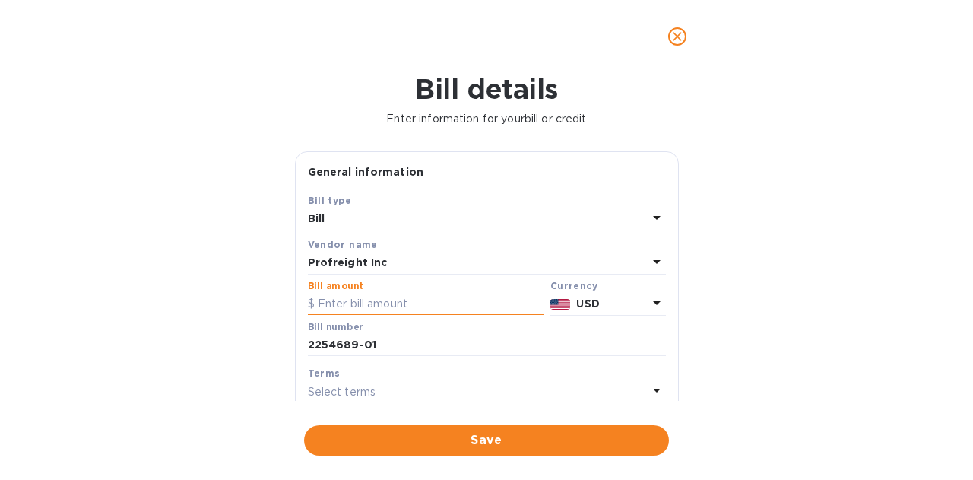
click at [343, 296] on input "text" at bounding box center [426, 304] width 237 height 23
type input "1,209.38"
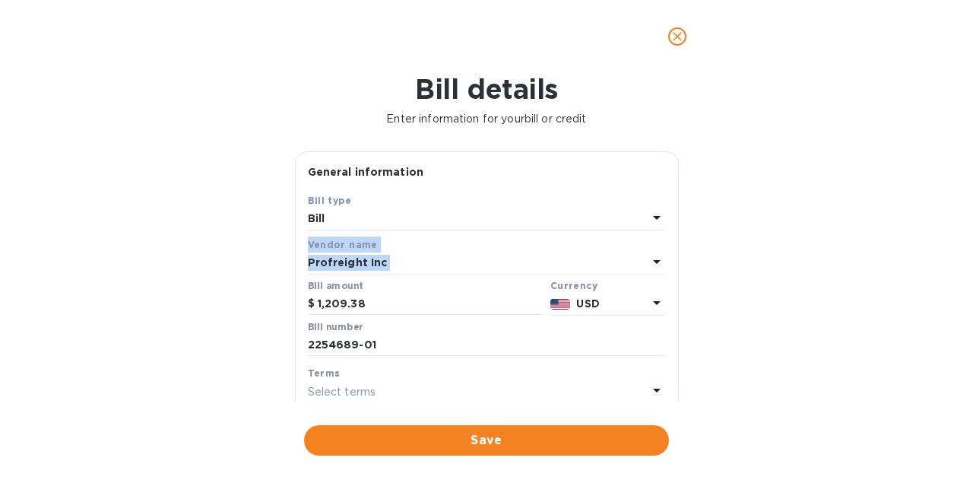
drag, startPoint x: 671, startPoint y: 230, endPoint x: 677, endPoint y: 275, distance: 45.2
click at [677, 275] on div "General information Save Bill type Bill Vendor name Profreight Inc Bill amount …" at bounding box center [487, 275] width 384 height 249
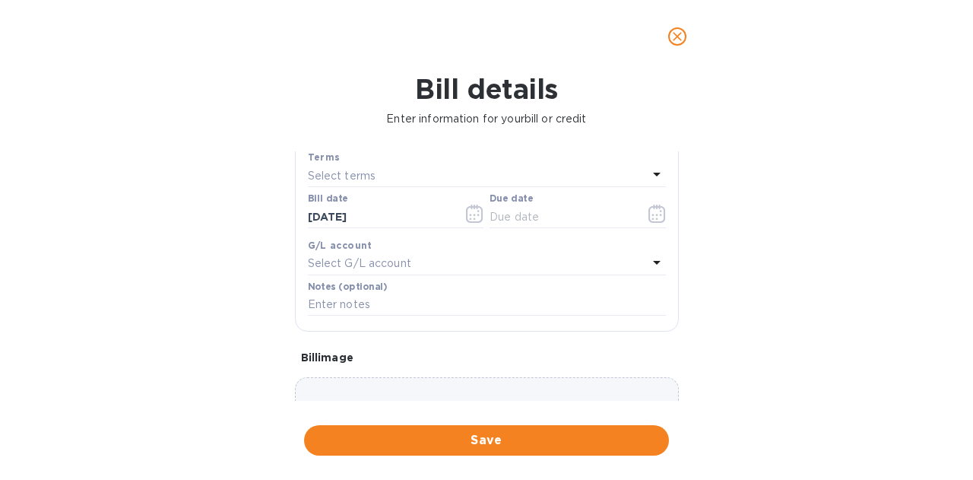
scroll to position [223, 0]
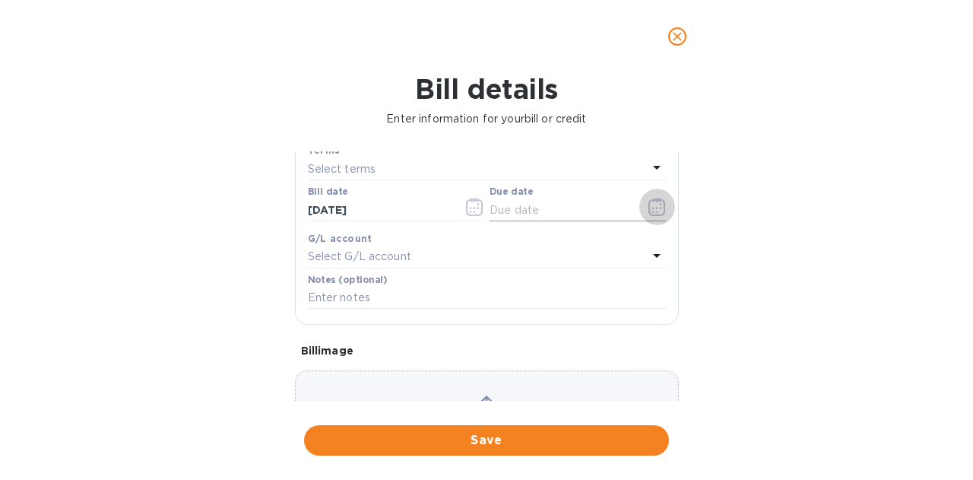
click at [652, 213] on icon "button" at bounding box center [653, 212] width 2 height 2
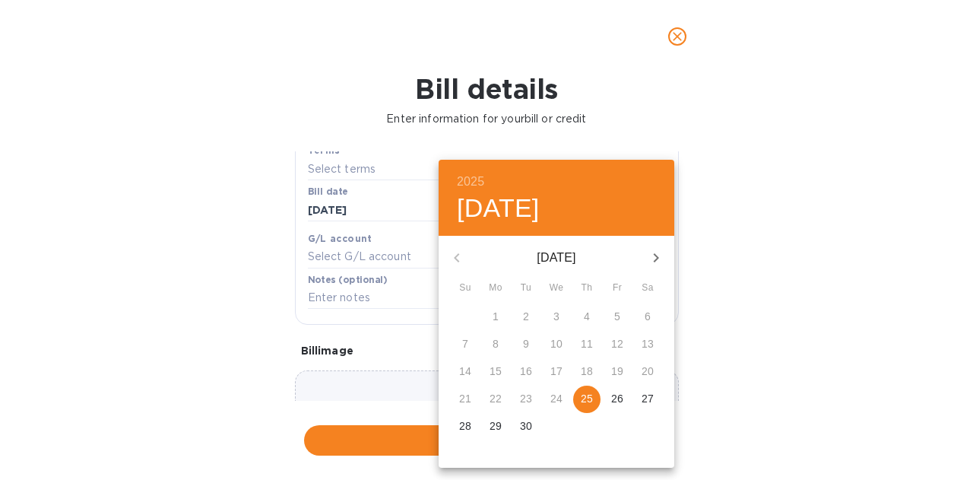
click at [764, 267] on div at bounding box center [486, 240] width 973 height 480
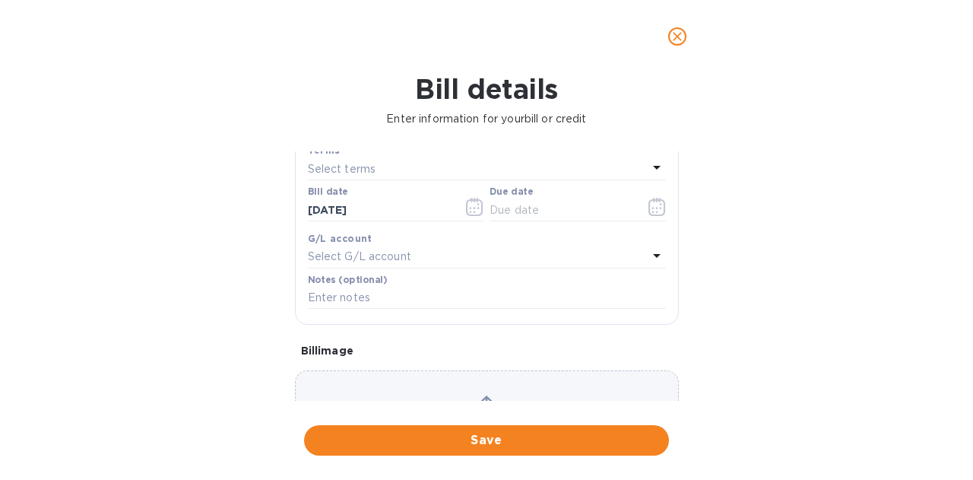
click at [437, 252] on div "Select G/L account" at bounding box center [478, 256] width 340 height 21
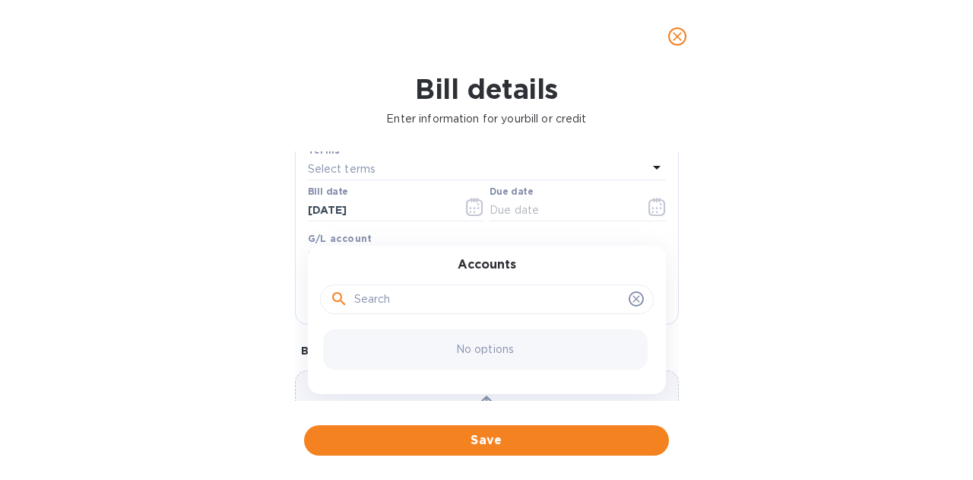
click at [631, 302] on icon at bounding box center [636, 299] width 12 height 12
click at [633, 302] on icon at bounding box center [636, 299] width 7 height 7
click at [630, 297] on icon at bounding box center [636, 299] width 12 height 12
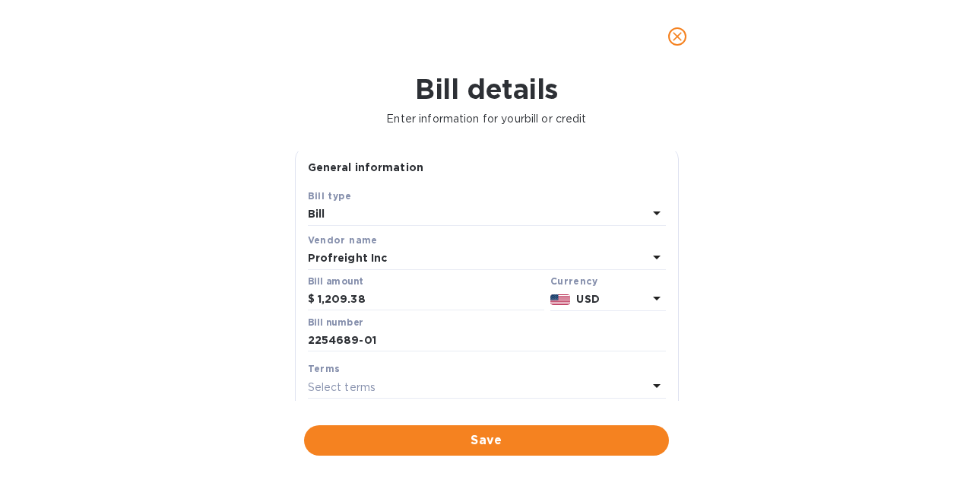
click at [478, 383] on div "Select terms" at bounding box center [478, 386] width 340 height 21
drag, startPoint x: 672, startPoint y: 227, endPoint x: 674, endPoint y: 250, distance: 23.6
click at [674, 250] on div "General information Save Bill type Bill Vendor name Profreight Inc Bill amount …" at bounding box center [487, 275] width 384 height 249
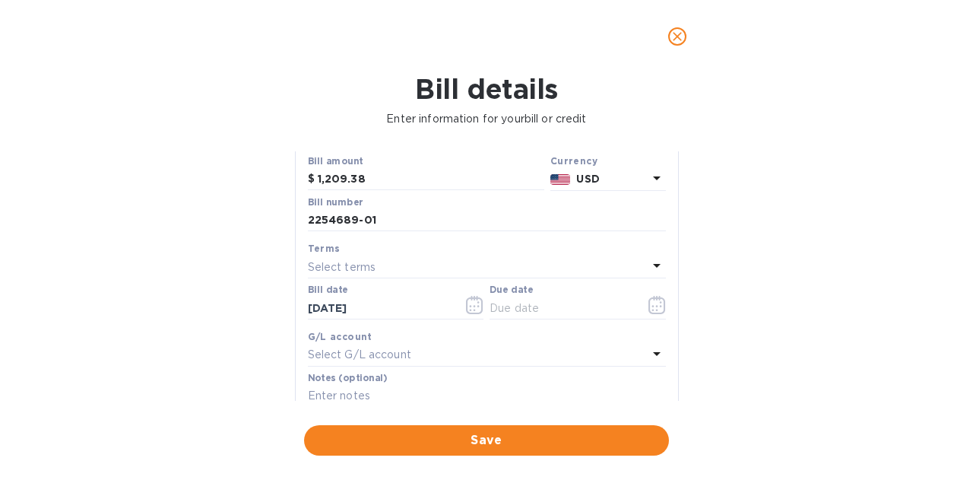
scroll to position [126, 0]
click at [405, 262] on div "Select terms" at bounding box center [478, 265] width 340 height 21
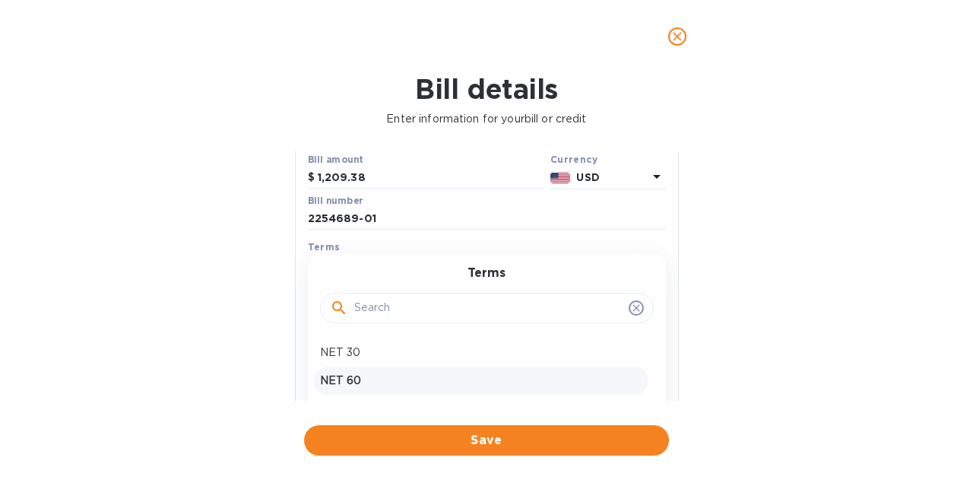
click at [346, 378] on p "NET 60" at bounding box center [481, 381] width 322 height 16
type input "[DATE]"
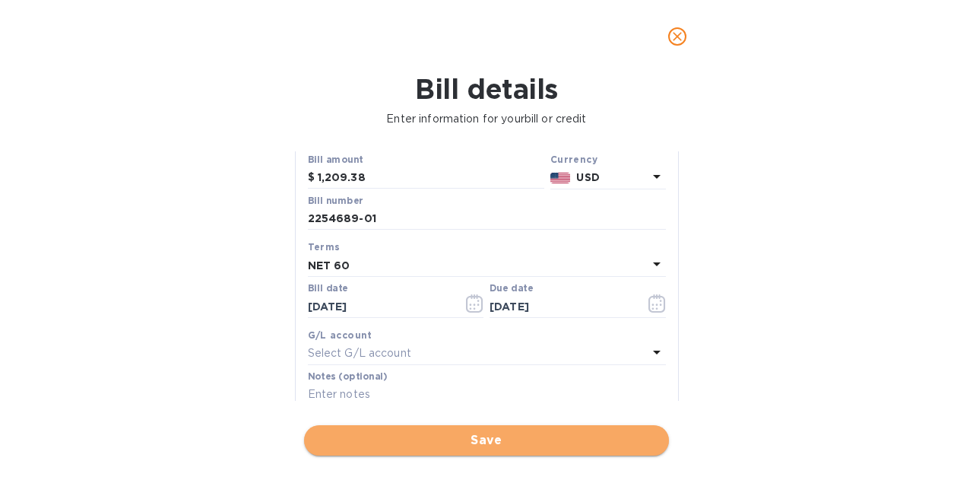
click at [485, 443] on span "Save" at bounding box center [486, 440] width 341 height 18
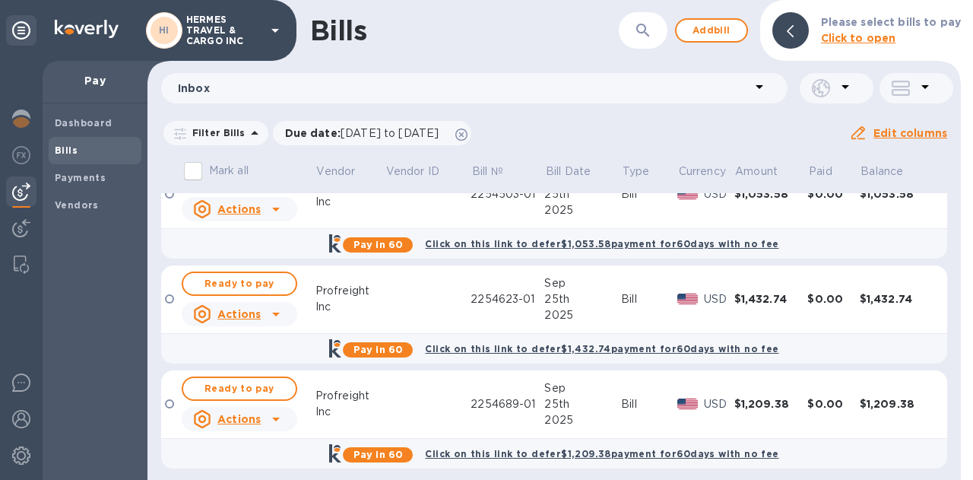
scroll to position [41, 0]
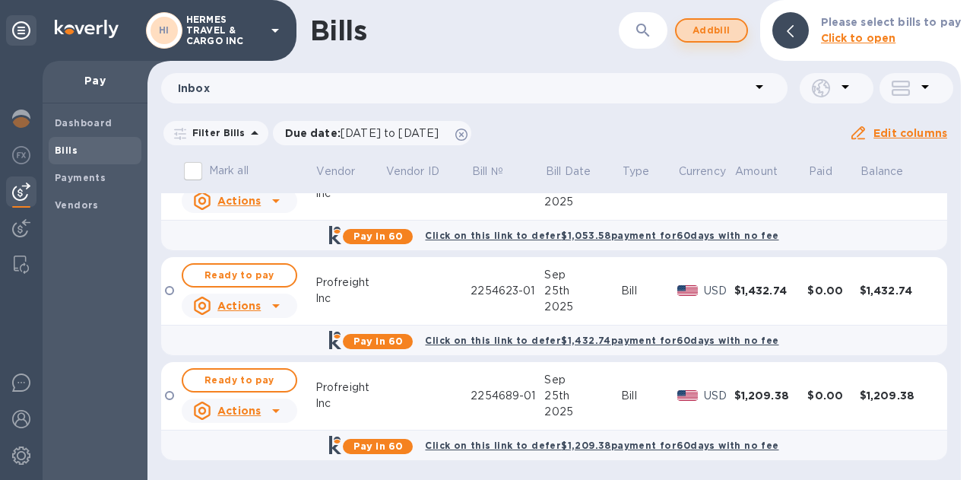
click at [701, 27] on span "Add bill" at bounding box center [712, 30] width 46 height 18
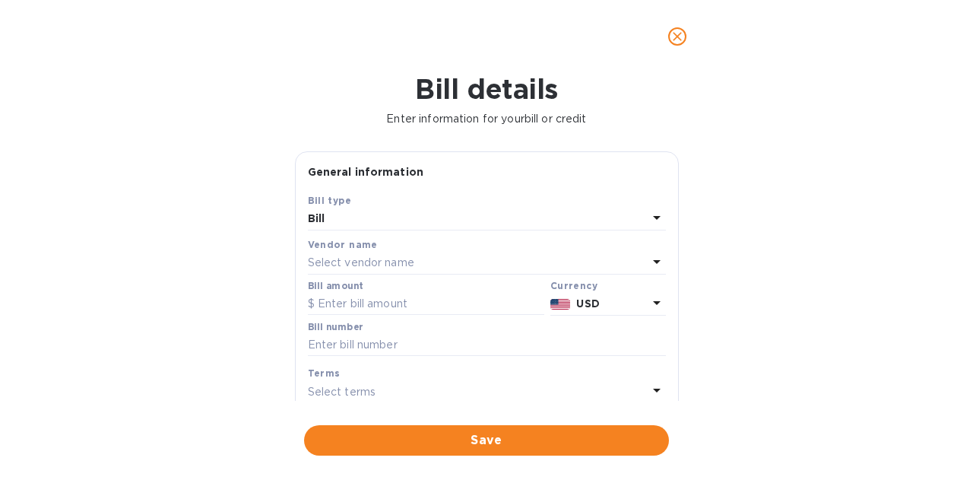
click at [392, 268] on p "Select vendor name" at bounding box center [361, 263] width 106 height 16
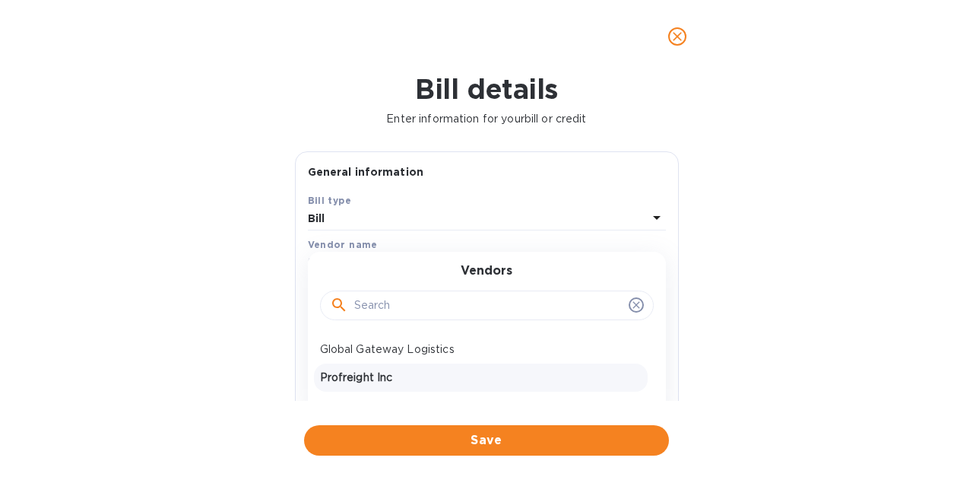
click at [381, 370] on p "Profreight Inc" at bounding box center [481, 378] width 322 height 16
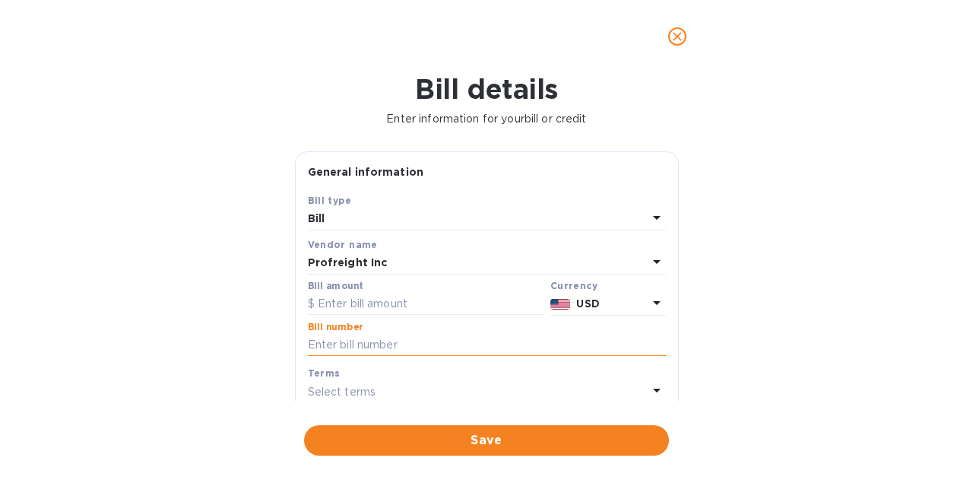
click at [352, 341] on input "text" at bounding box center [487, 345] width 358 height 23
paste input "2254691-01"
type input "2254691-01"
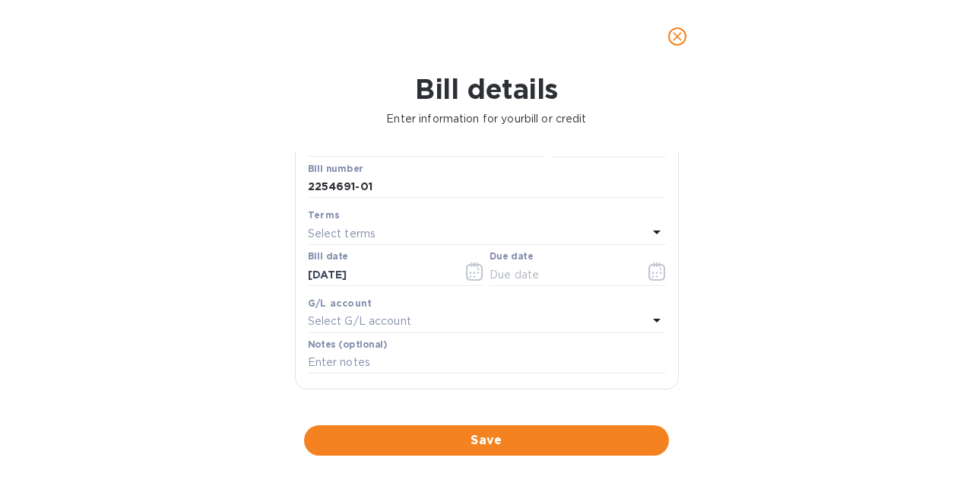
click at [640, 232] on div "Select terms" at bounding box center [478, 233] width 340 height 21
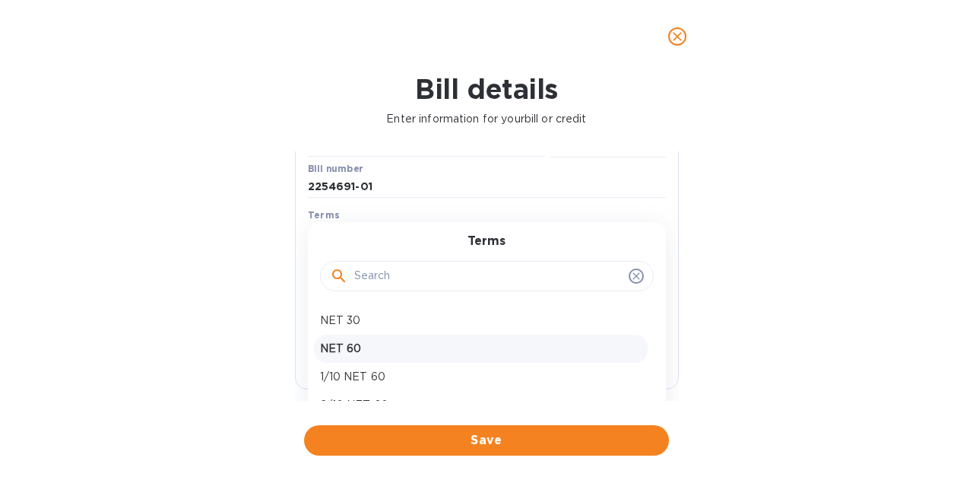
click at [341, 353] on p "NET 60" at bounding box center [481, 349] width 322 height 16
type input "[DATE]"
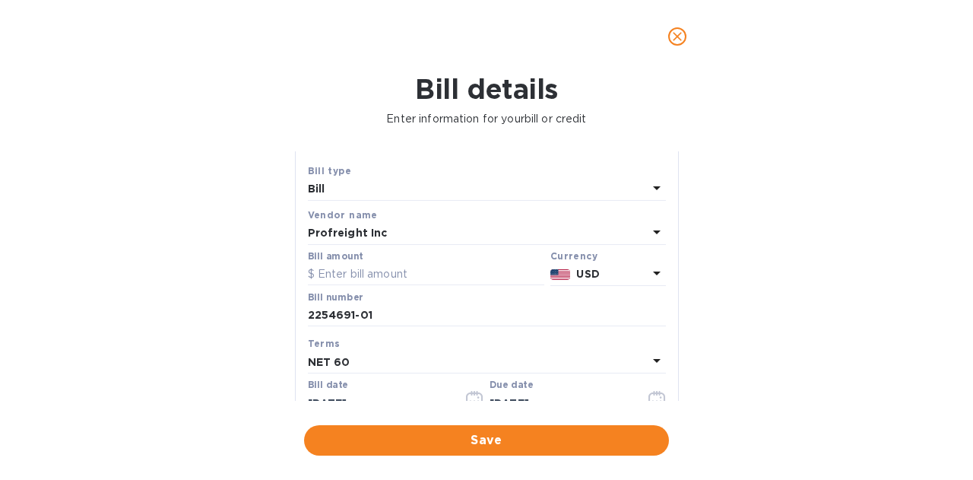
scroll to position [21, 0]
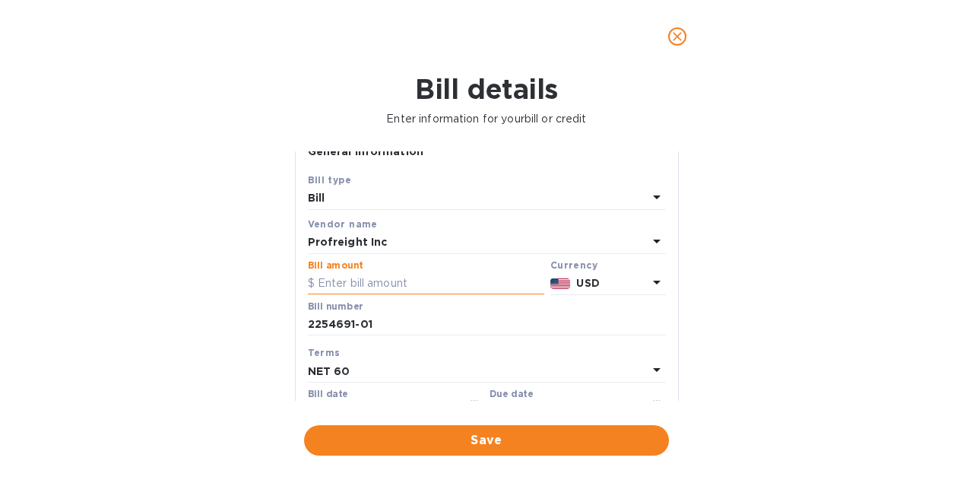
click at [354, 286] on input "text" at bounding box center [426, 283] width 237 height 23
type input "2,019.86"
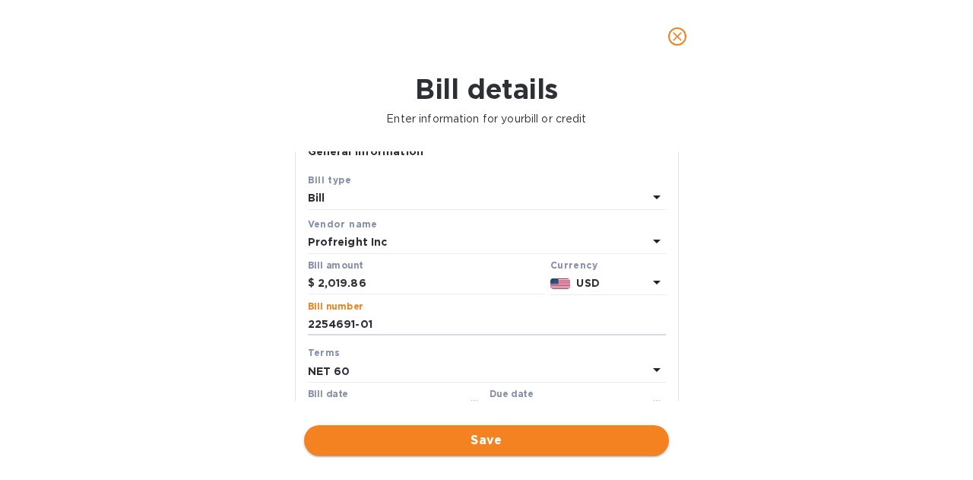
click at [491, 437] on span "Save" at bounding box center [486, 440] width 341 height 18
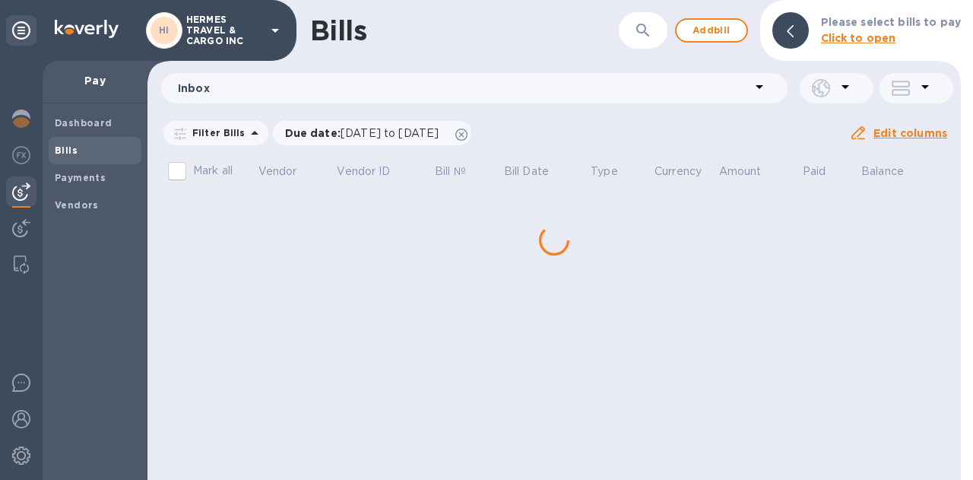
scroll to position [0, 0]
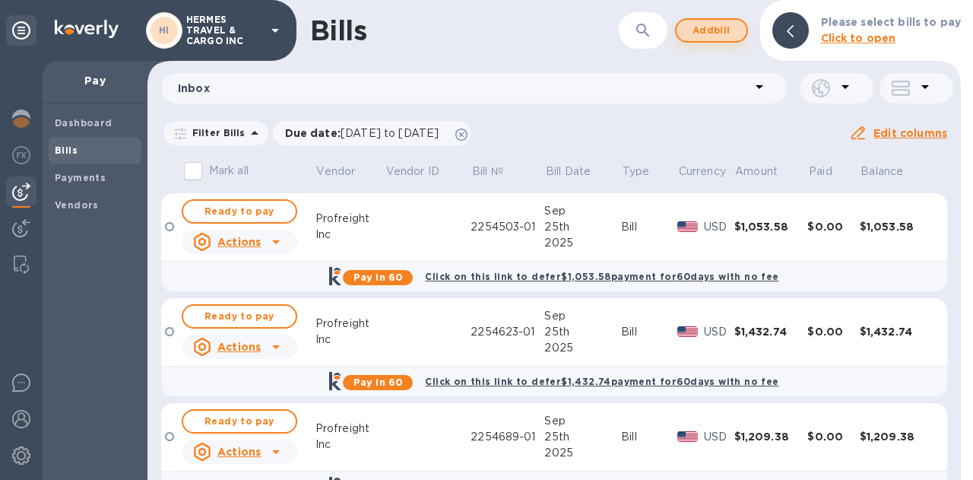
click at [718, 24] on span "Add bill" at bounding box center [712, 30] width 46 height 18
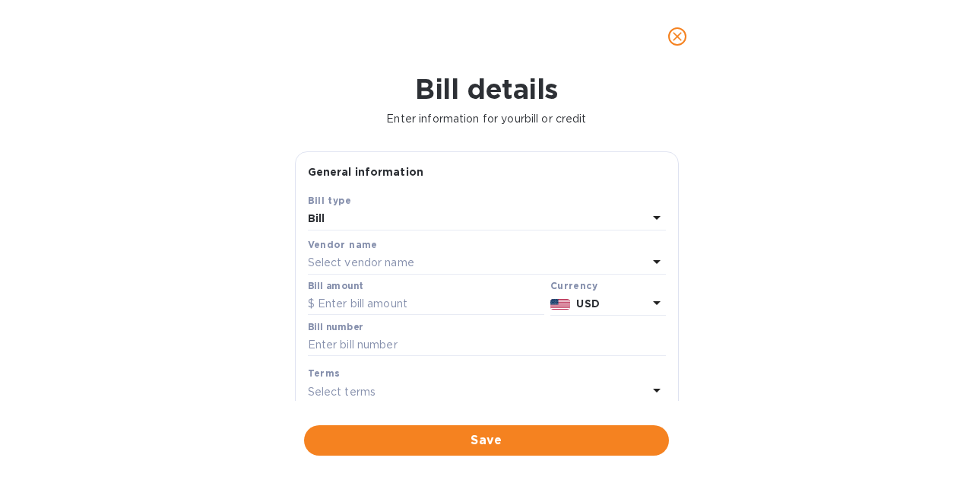
click at [374, 266] on p "Select vendor name" at bounding box center [361, 263] width 106 height 16
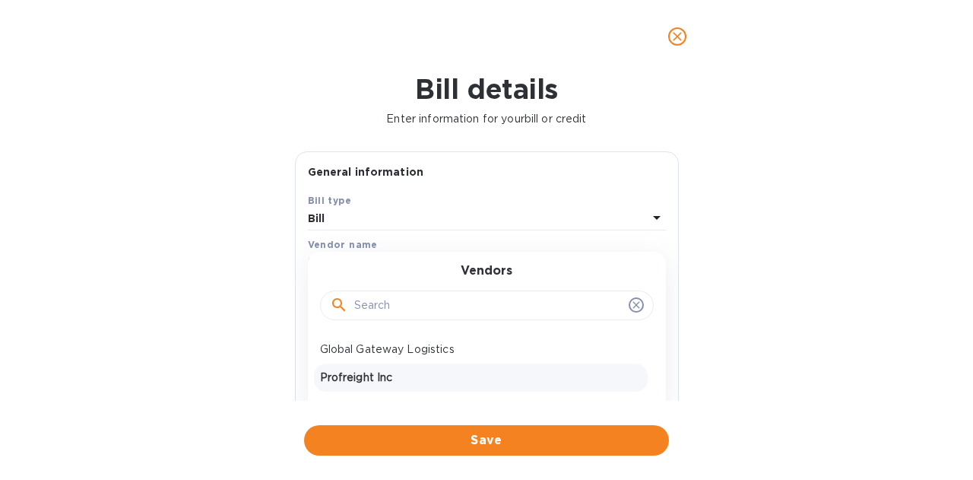
click at [380, 379] on p "Profreight Inc" at bounding box center [481, 378] width 322 height 16
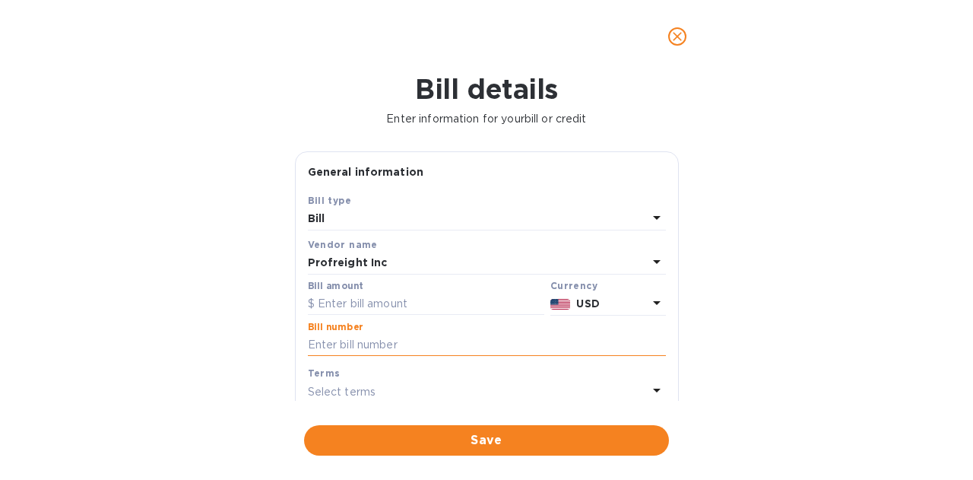
click at [389, 346] on input "text" at bounding box center [487, 345] width 358 height 23
paste input "2254702-01"
type input "2254702-01"
click at [384, 300] on input "text" at bounding box center [426, 304] width 237 height 23
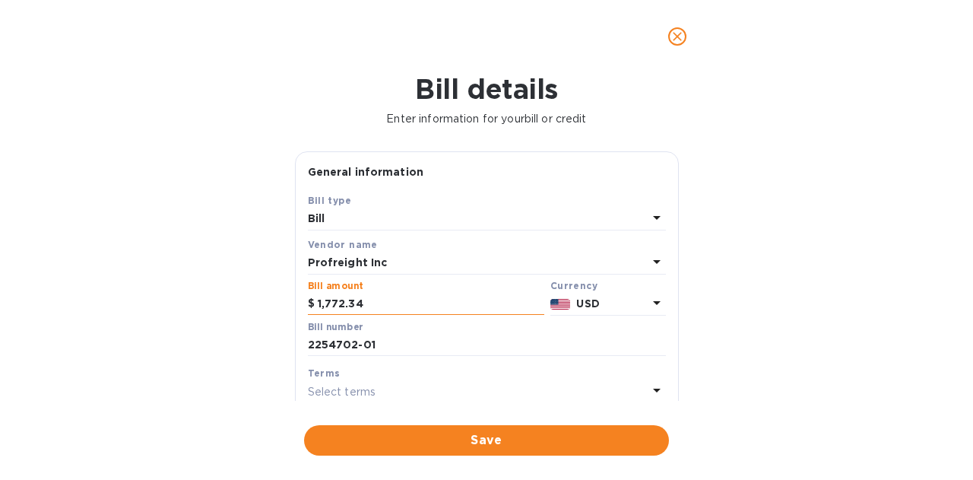
type input "1,772.34"
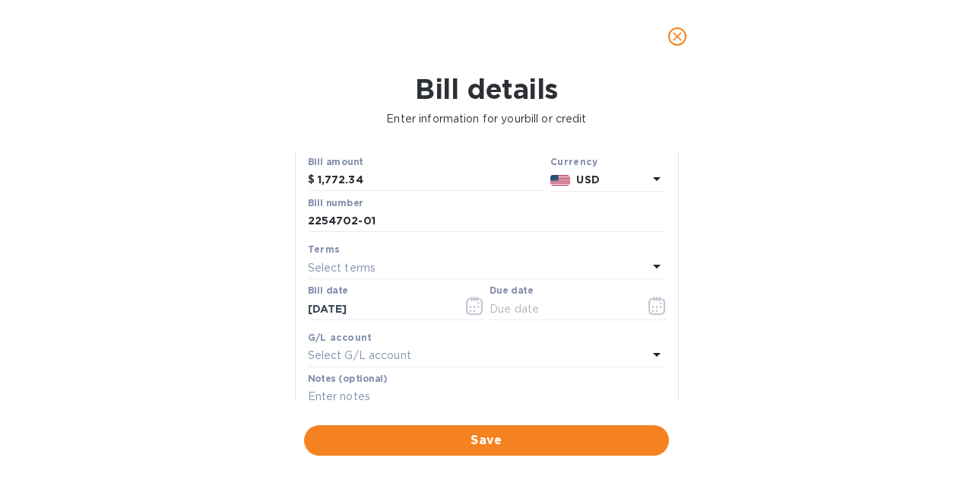
scroll to position [131, 0]
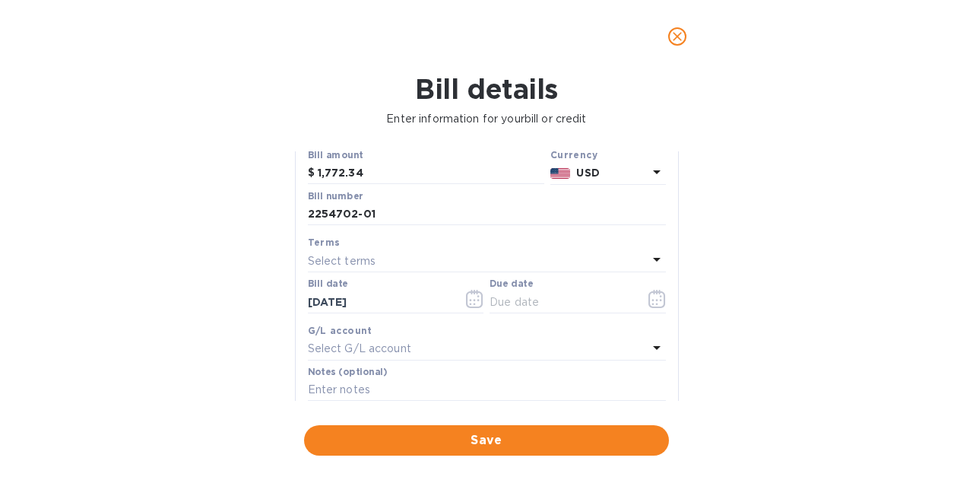
click at [411, 264] on div "Select terms" at bounding box center [478, 260] width 340 height 21
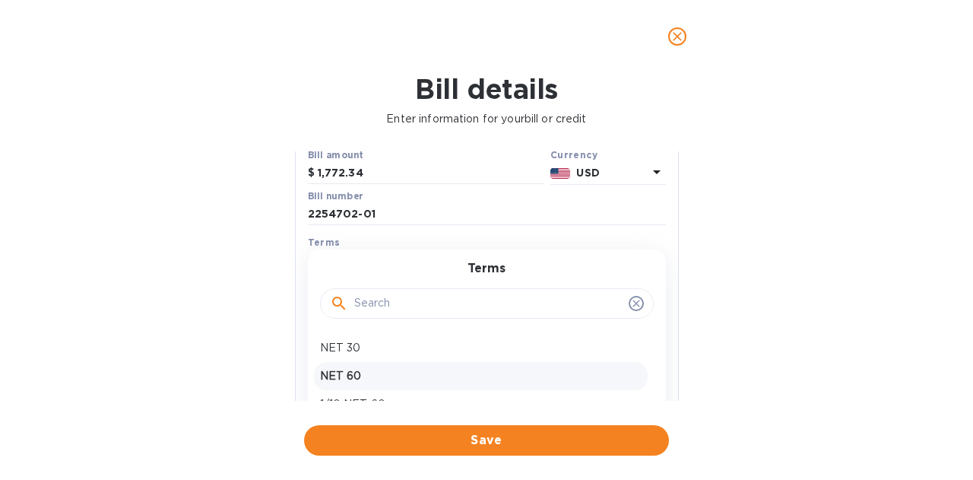
click at [372, 382] on p "NET 60" at bounding box center [481, 376] width 322 height 16
type input "[DATE]"
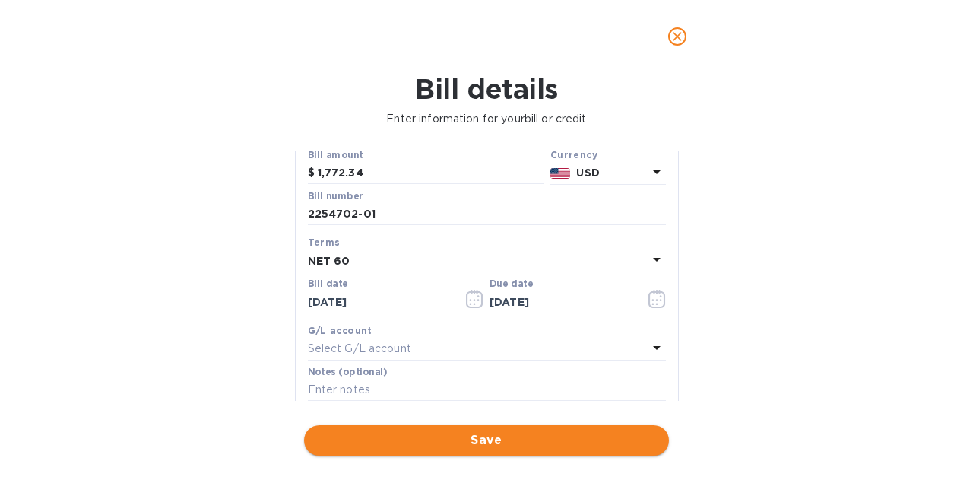
click at [473, 437] on span "Save" at bounding box center [486, 440] width 341 height 18
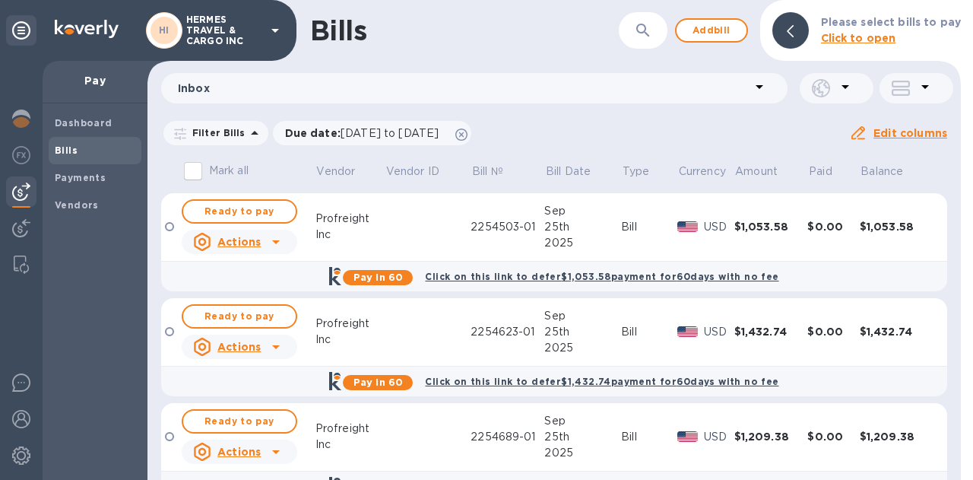
drag, startPoint x: 963, startPoint y: 275, endPoint x: 973, endPoint y: 342, distance: 67.5
click at [973, 342] on div at bounding box center [967, 240] width 12 height 480
drag, startPoint x: 961, startPoint y: 290, endPoint x: 973, endPoint y: 387, distance: 97.2
click at [973, 387] on div at bounding box center [967, 240] width 12 height 480
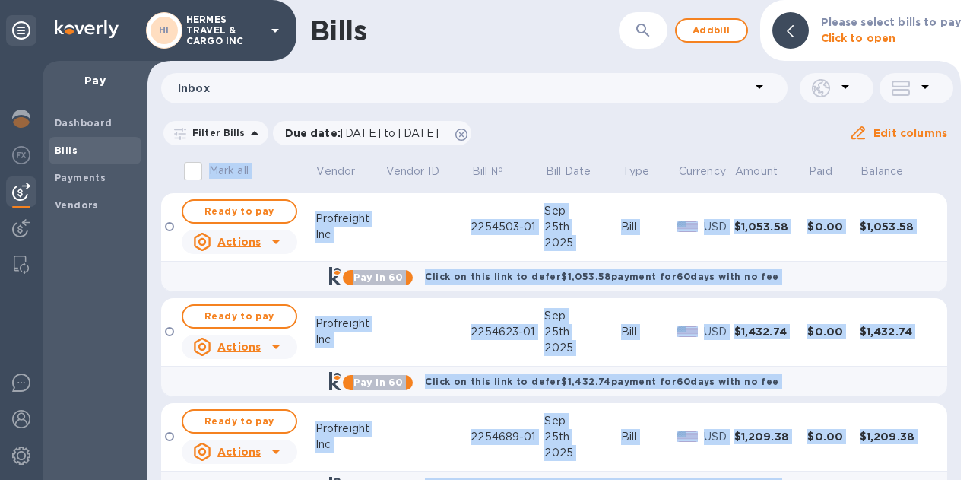
drag, startPoint x: 954, startPoint y: 310, endPoint x: 963, endPoint y: 366, distance: 56.3
click at [963, 366] on div "Bills ​ Add bill Please select bills to pay Click to open Inbox Filter Bills Du…" at bounding box center [561, 240] width 826 height 480
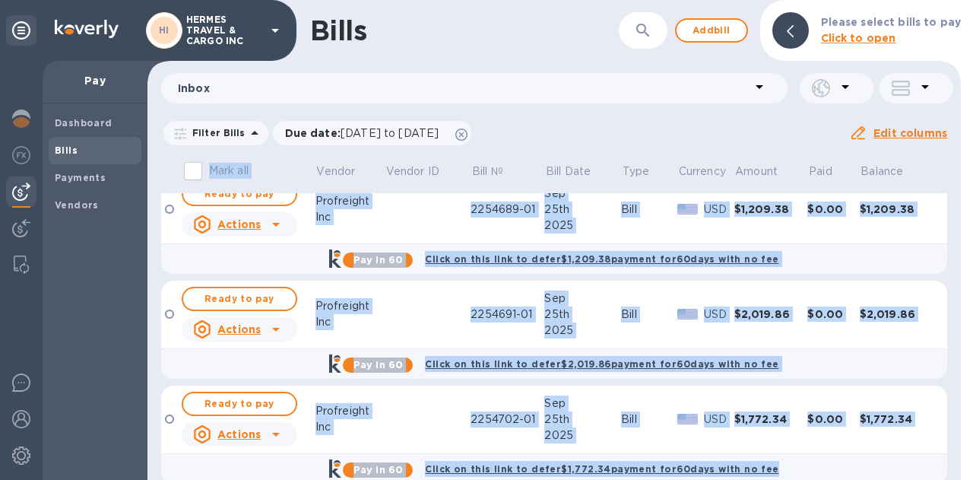
scroll to position [251, 0]
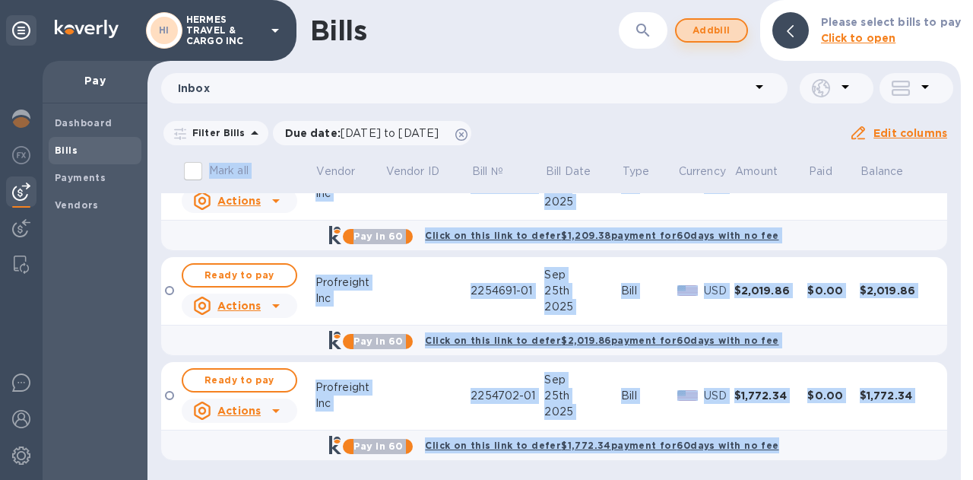
click at [713, 28] on span "Add bill" at bounding box center [712, 30] width 46 height 18
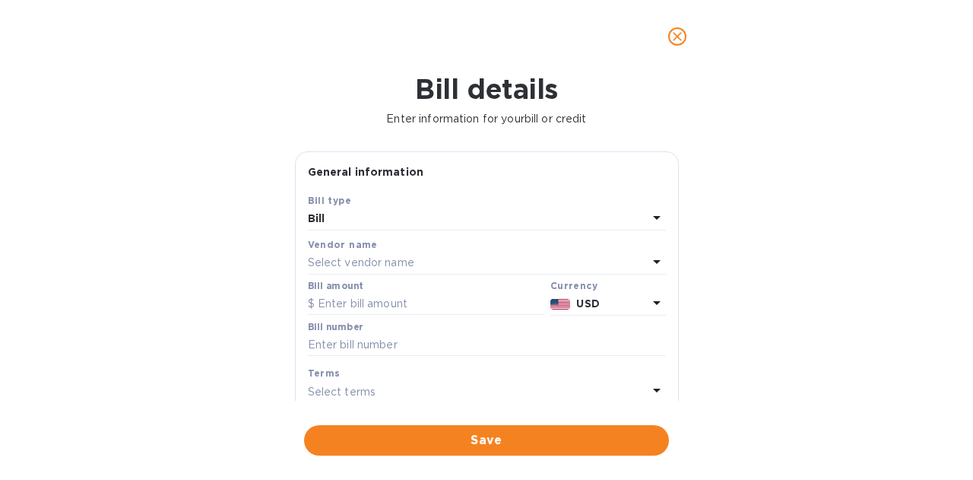
click at [388, 260] on p "Select vendor name" at bounding box center [361, 263] width 106 height 16
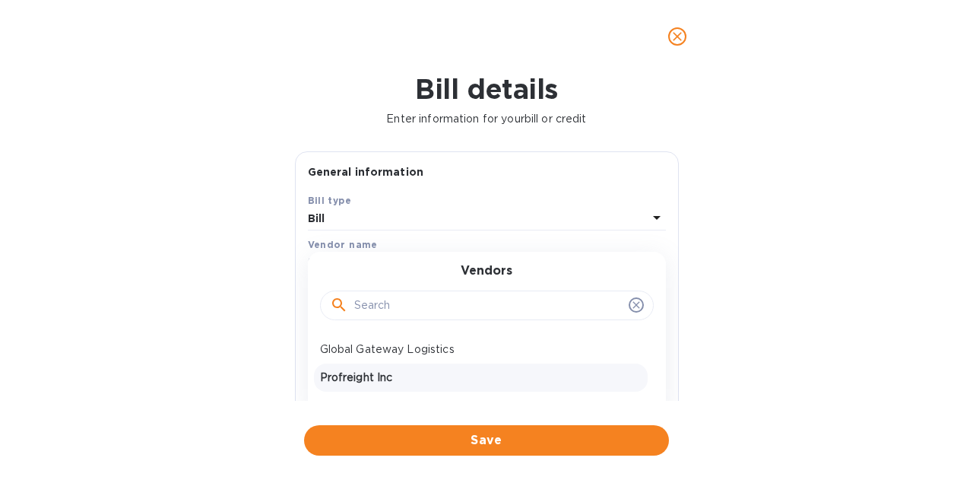
click at [373, 376] on p "Profreight Inc" at bounding box center [481, 378] width 322 height 16
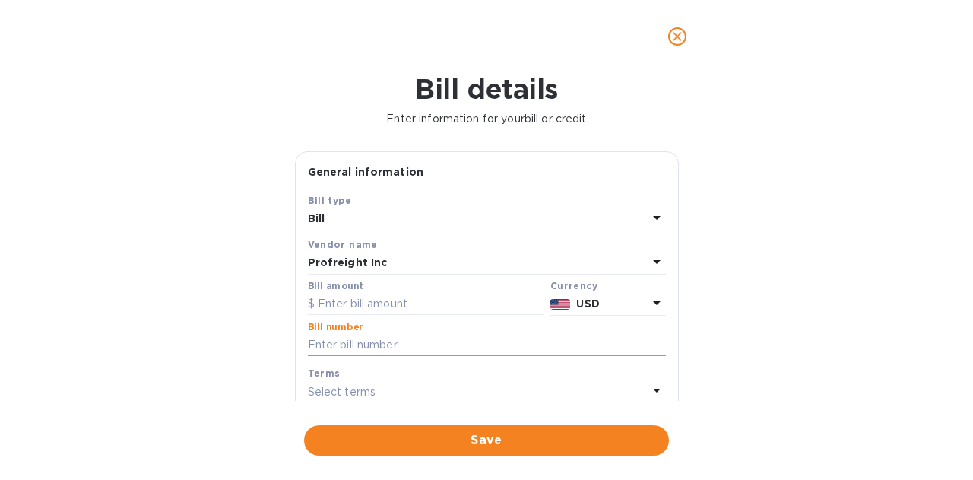
click at [363, 345] on input "text" at bounding box center [487, 345] width 358 height 23
paste input "2254704-01"
type input "2254704-01"
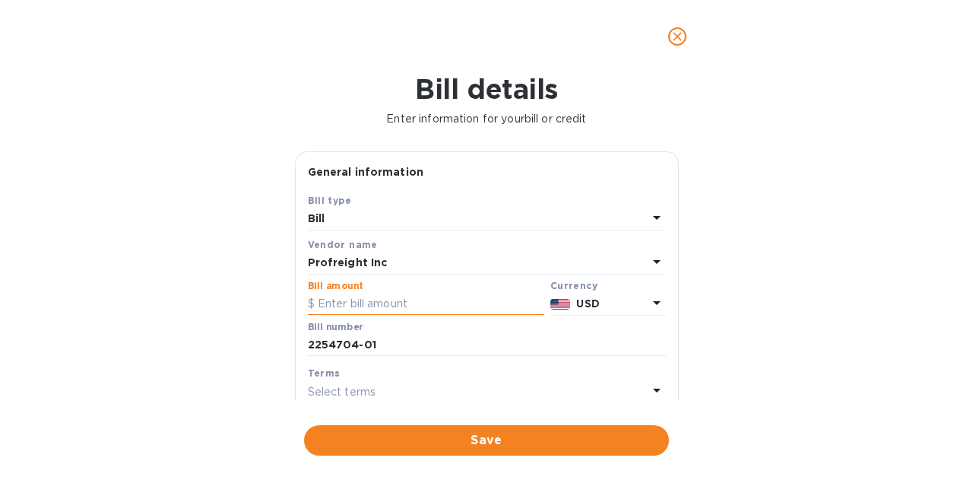
click at [365, 303] on input "text" at bounding box center [426, 304] width 237 height 23
type input "1,914.86"
click at [732, 369] on div "Bill details Enter information for your bill or credit General information Save…" at bounding box center [486, 276] width 973 height 407
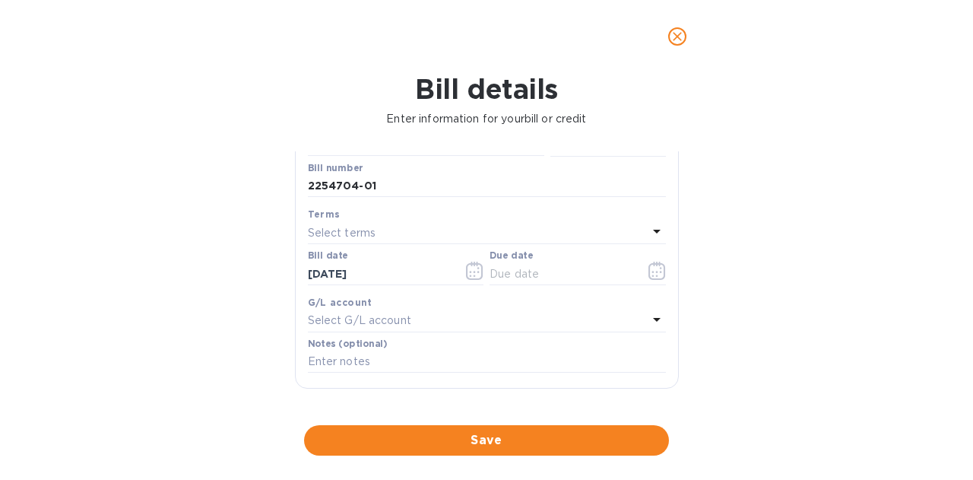
scroll to position [167, 0]
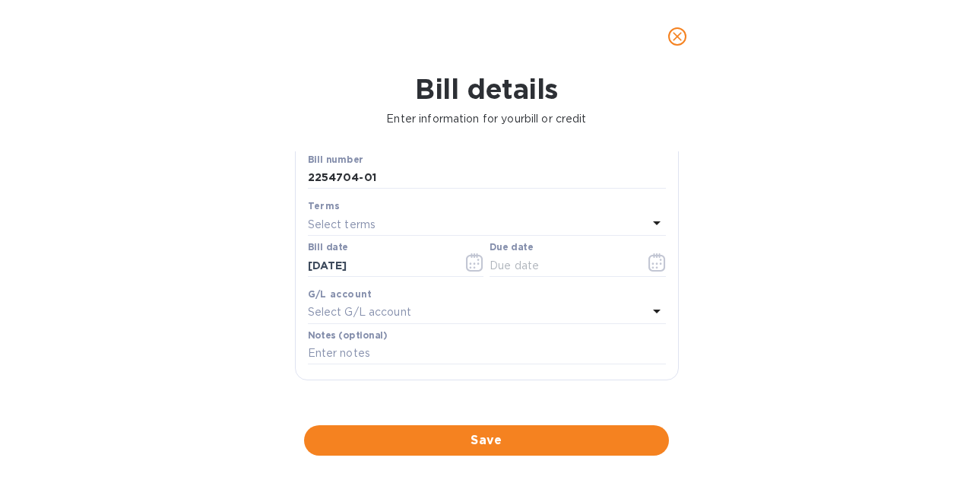
click at [471, 228] on div "Select terms" at bounding box center [478, 224] width 340 height 21
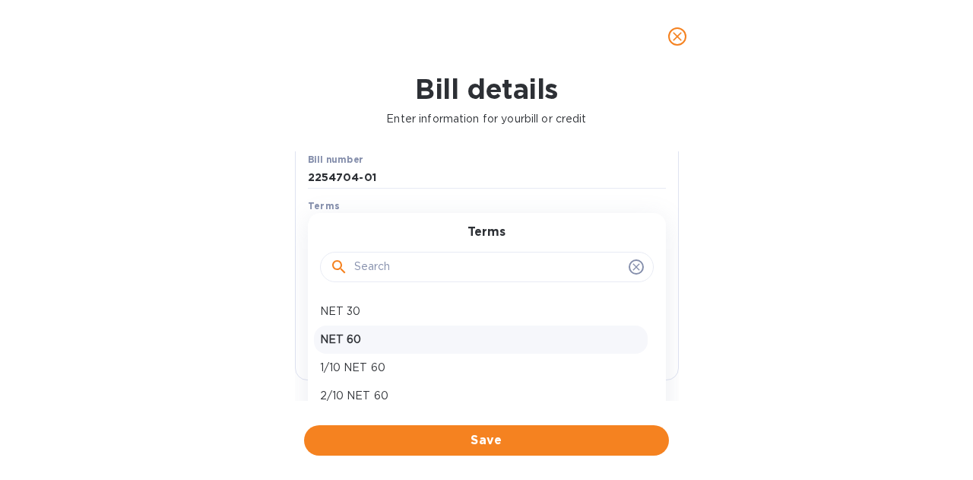
click at [375, 348] on p "NET 60" at bounding box center [481, 340] width 322 height 16
type input "[DATE]"
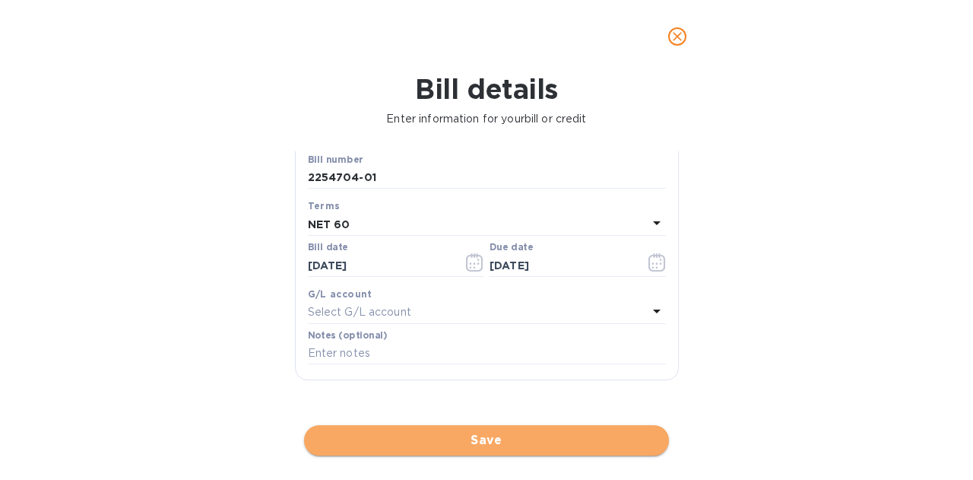
click at [471, 441] on span "Save" at bounding box center [486, 440] width 341 height 18
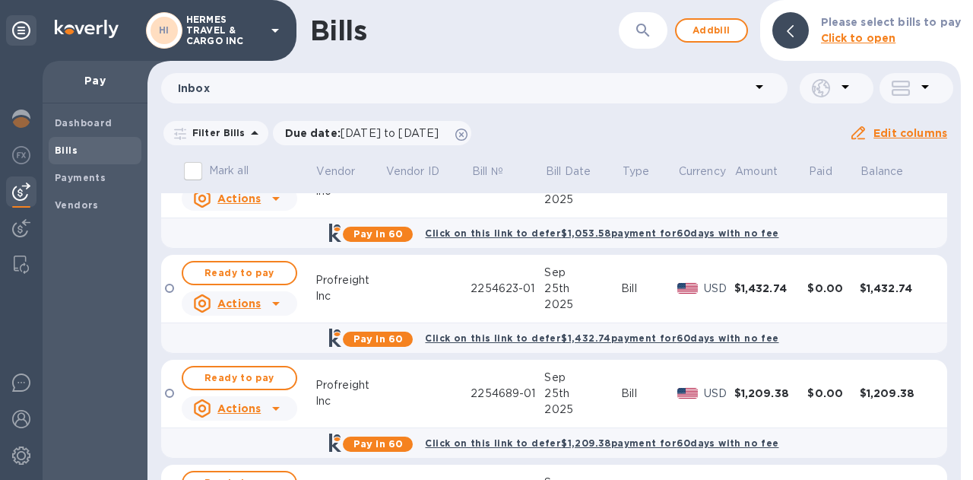
scroll to position [0, 0]
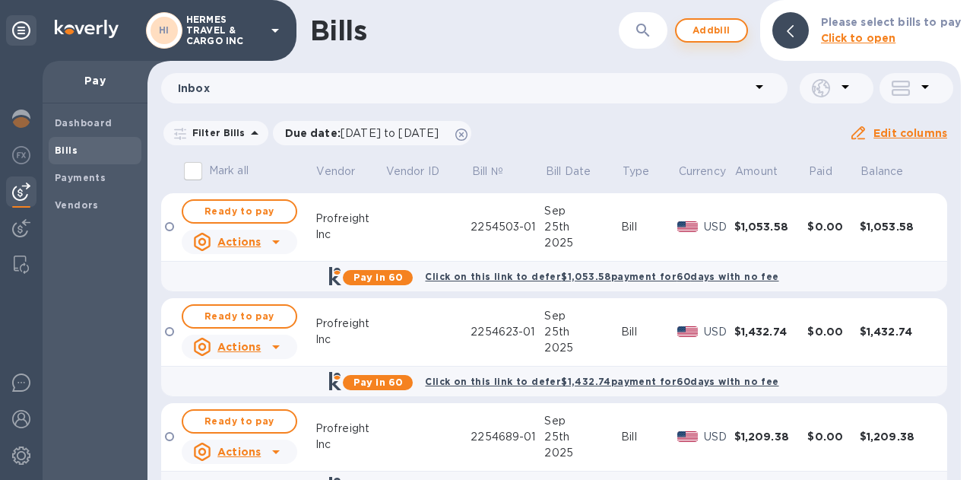
click at [717, 25] on span "Add bill" at bounding box center [712, 30] width 46 height 18
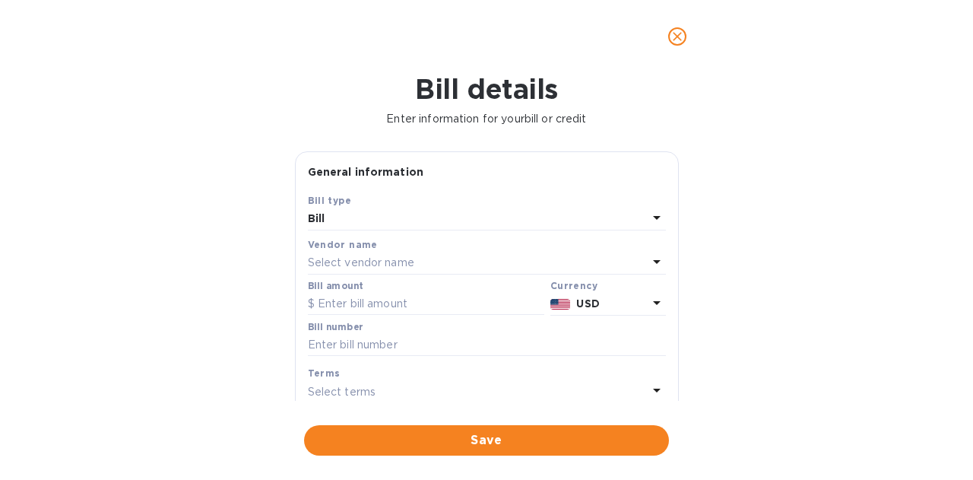
click at [386, 264] on p "Select vendor name" at bounding box center [361, 263] width 106 height 16
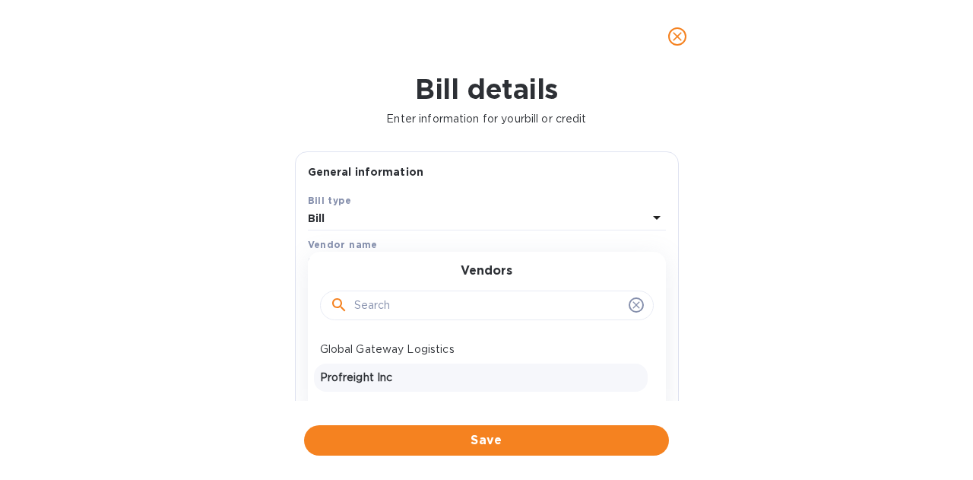
click at [376, 379] on p "Profreight Inc" at bounding box center [481, 378] width 322 height 16
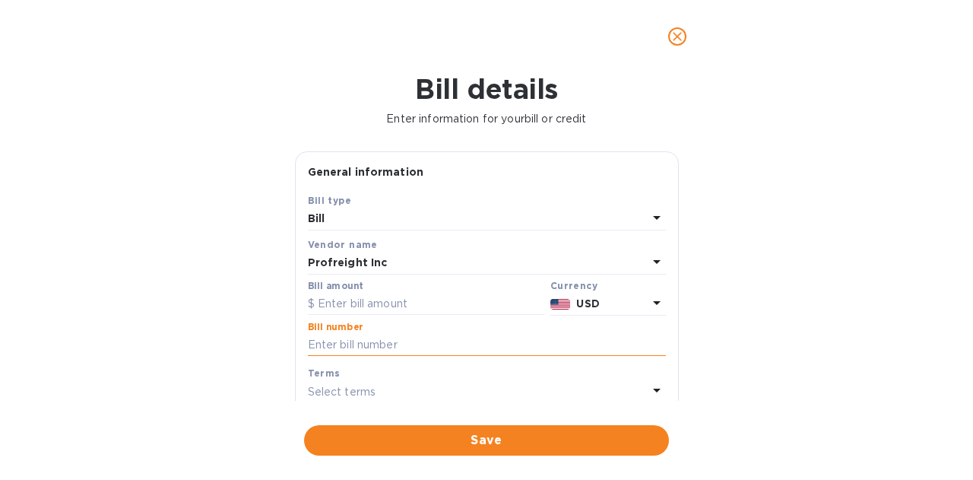
click at [372, 343] on input "text" at bounding box center [487, 345] width 358 height 23
paste input "2254705-01"
type input "2254705-01"
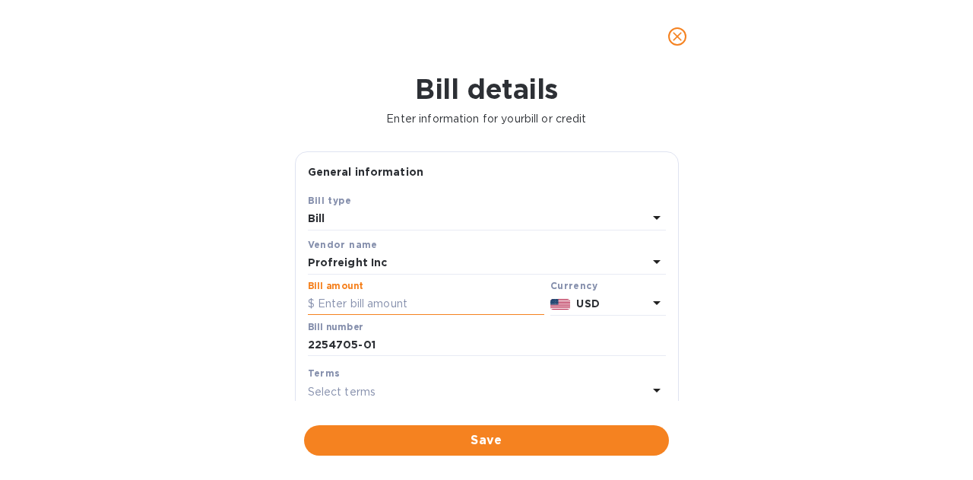
click at [390, 305] on input "text" at bounding box center [426, 304] width 237 height 23
type input "1,855.50"
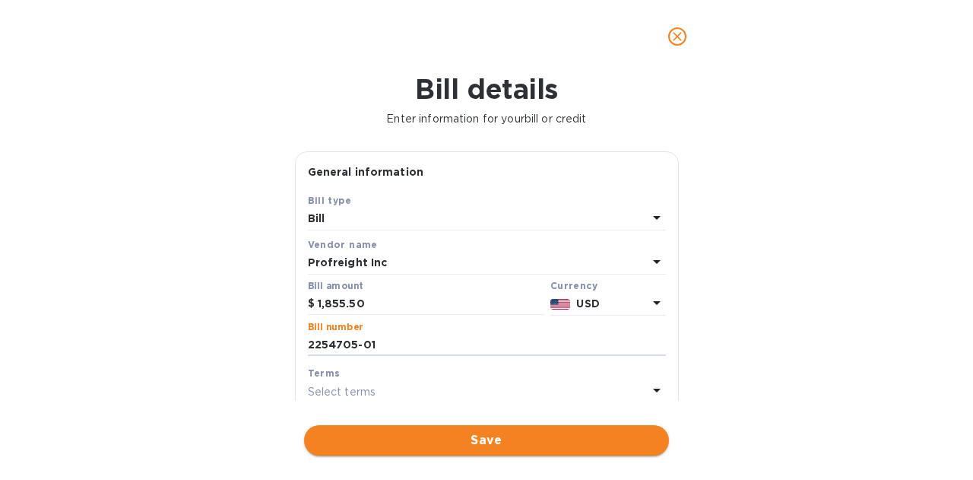
click at [487, 445] on span "Save" at bounding box center [486, 440] width 341 height 18
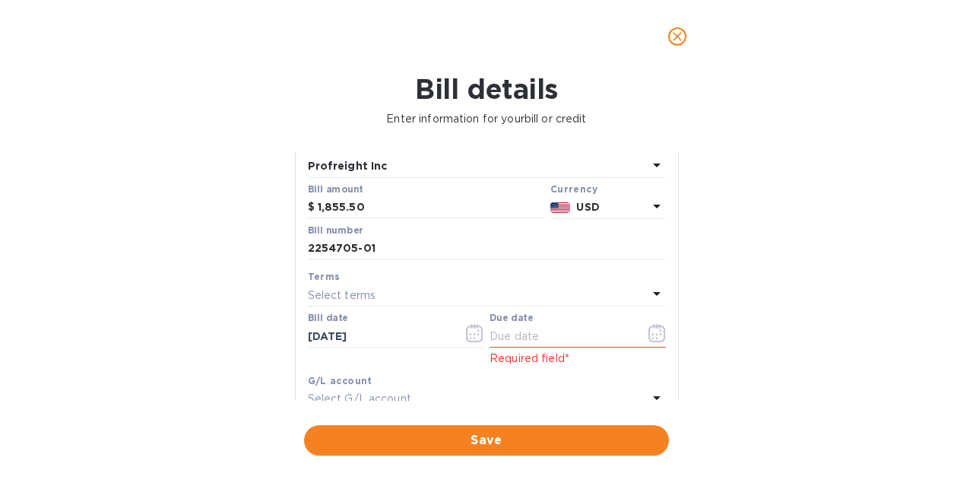
scroll to position [132, 0]
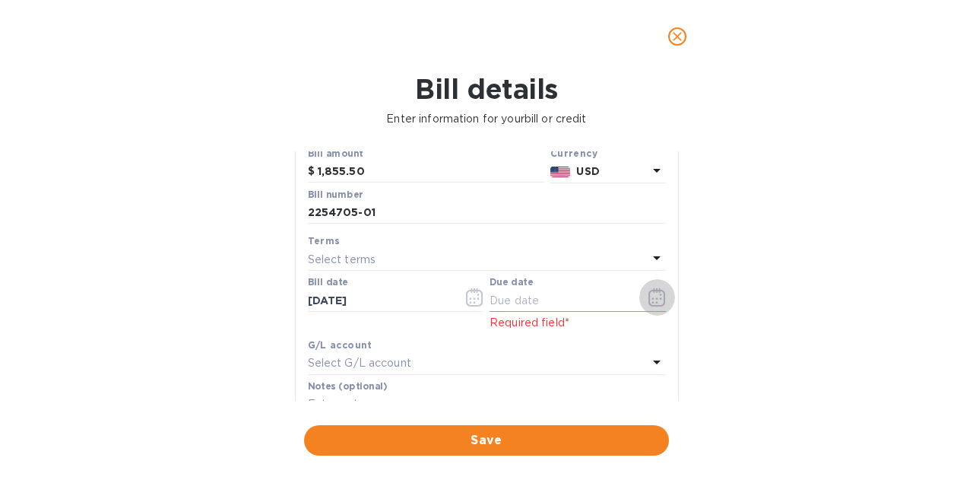
click at [649, 303] on icon "button" at bounding box center [657, 297] width 17 height 18
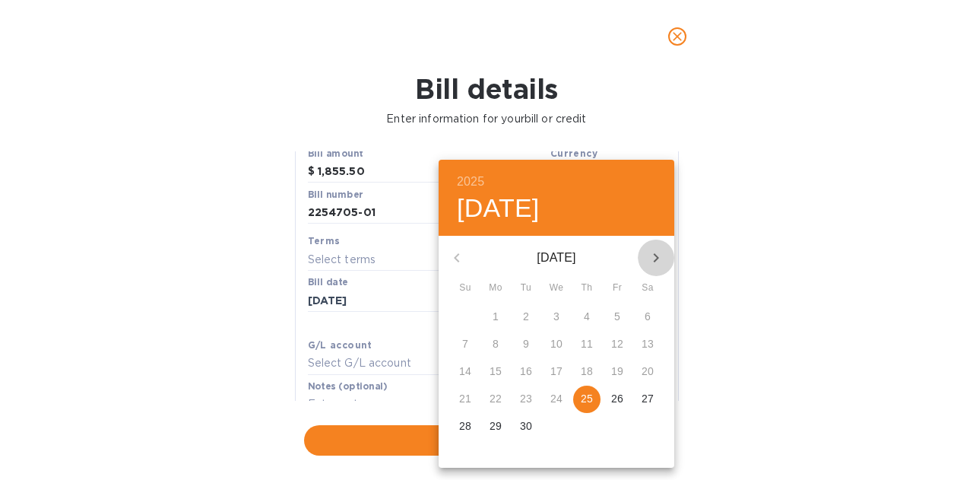
click at [659, 258] on icon "button" at bounding box center [656, 258] width 18 height 18
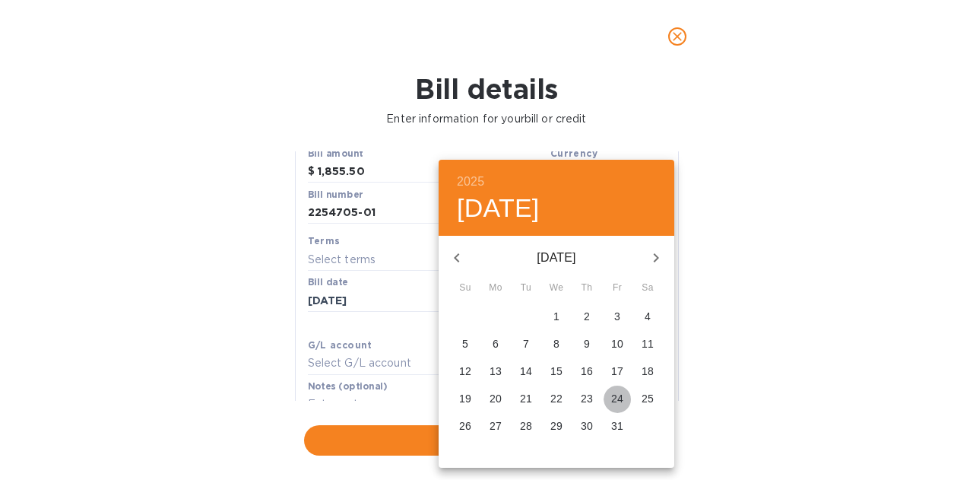
click at [617, 395] on p "24" at bounding box center [617, 398] width 12 height 15
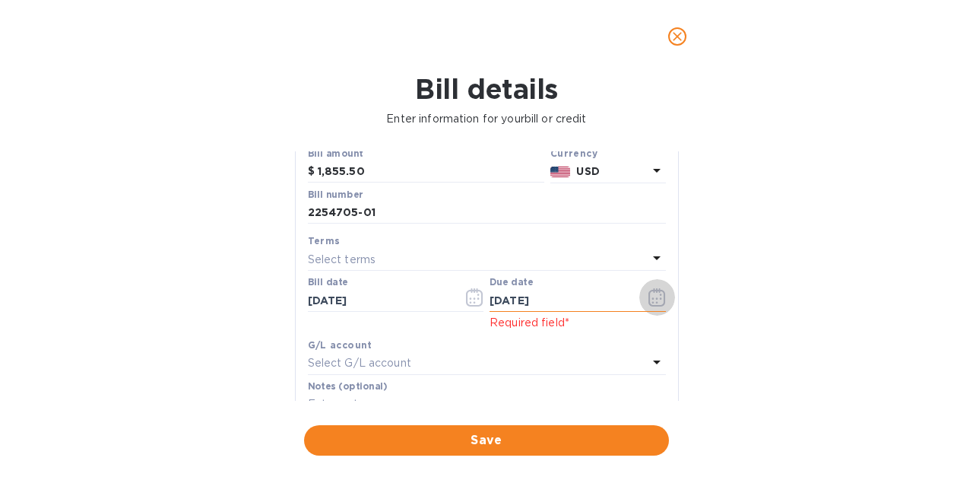
click at [653, 297] on icon "button" at bounding box center [657, 297] width 17 height 18
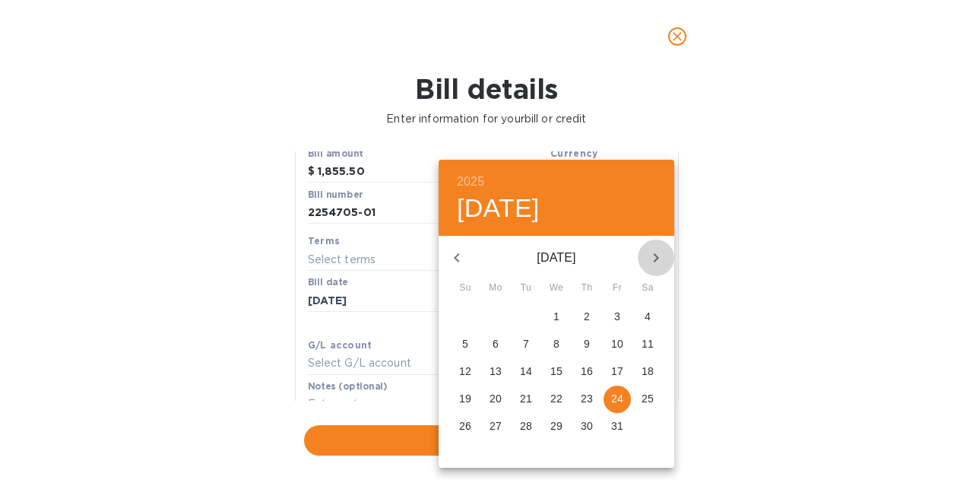
click at [662, 256] on icon "button" at bounding box center [656, 258] width 18 height 18
click at [491, 421] on p "24" at bounding box center [496, 425] width 12 height 15
type input "[DATE]"
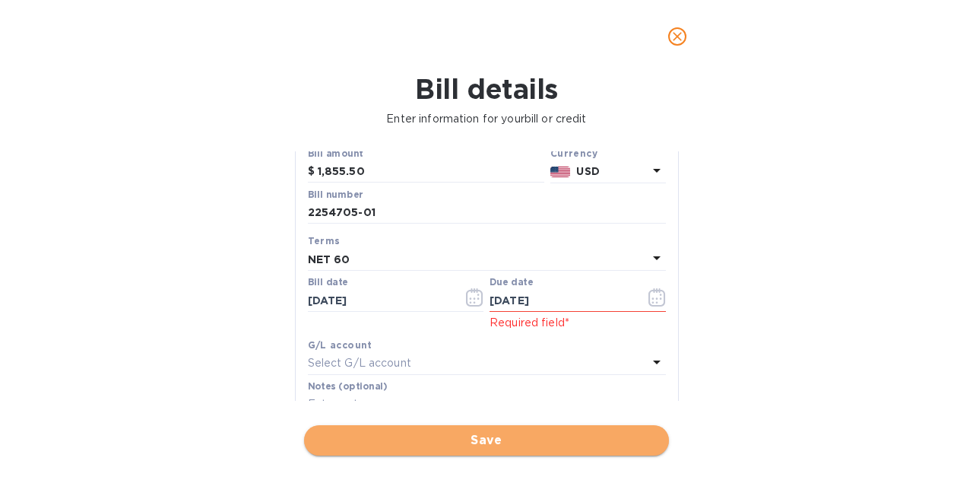
click at [499, 433] on span "Save" at bounding box center [486, 440] width 341 height 18
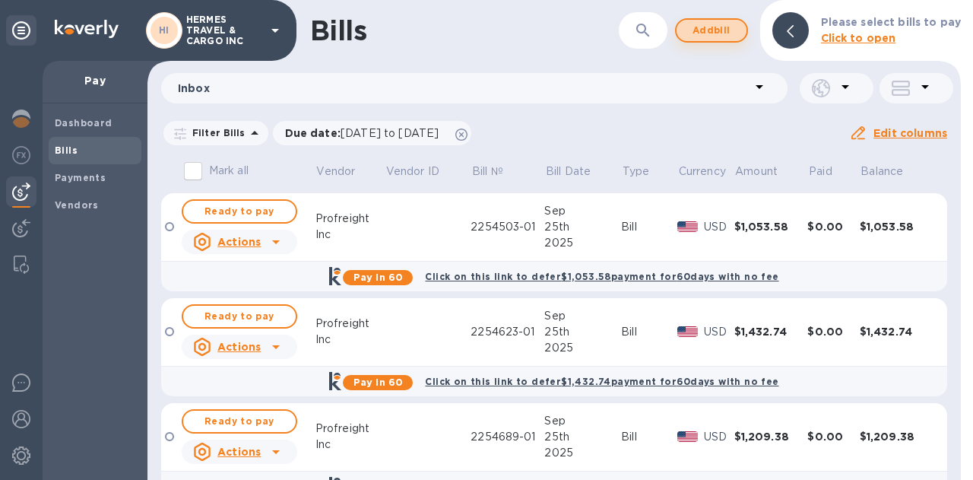
click at [704, 28] on span "Add bill" at bounding box center [712, 30] width 46 height 18
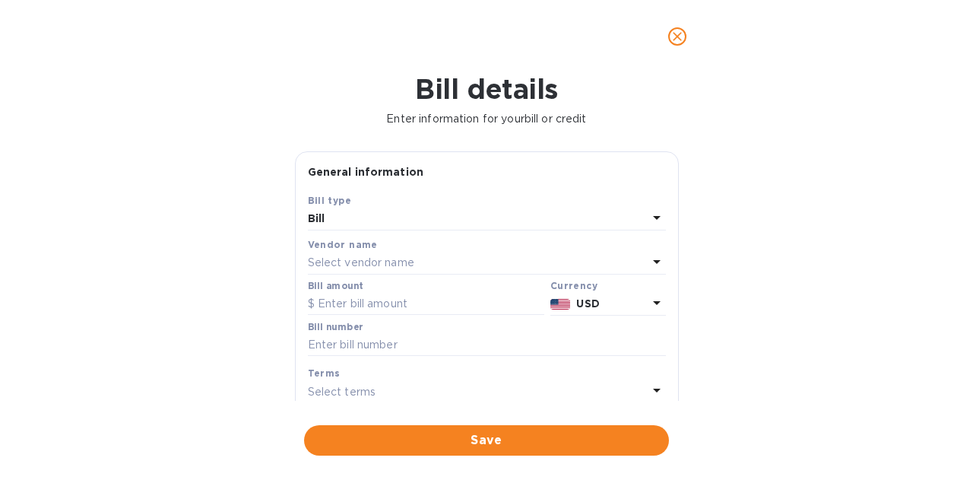
click at [402, 259] on p "Select vendor name" at bounding box center [361, 263] width 106 height 16
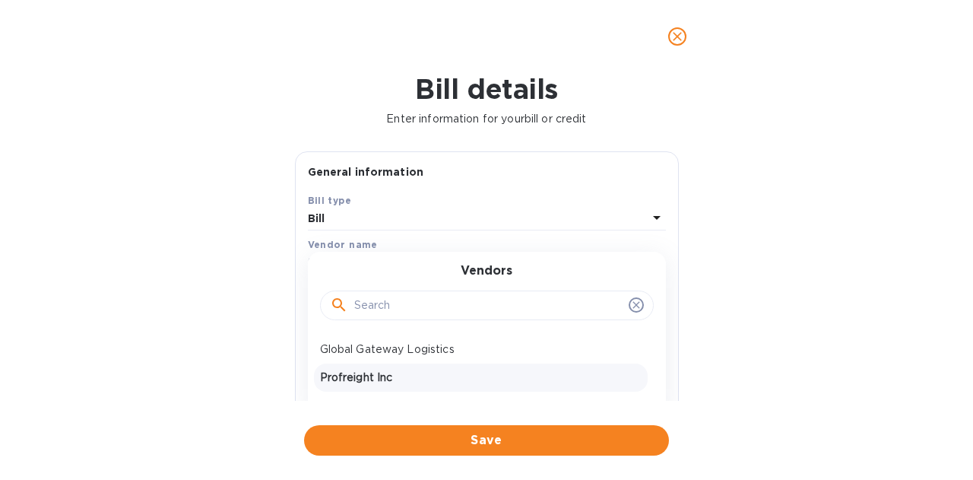
click at [382, 373] on p "Profreight Inc" at bounding box center [481, 378] width 322 height 16
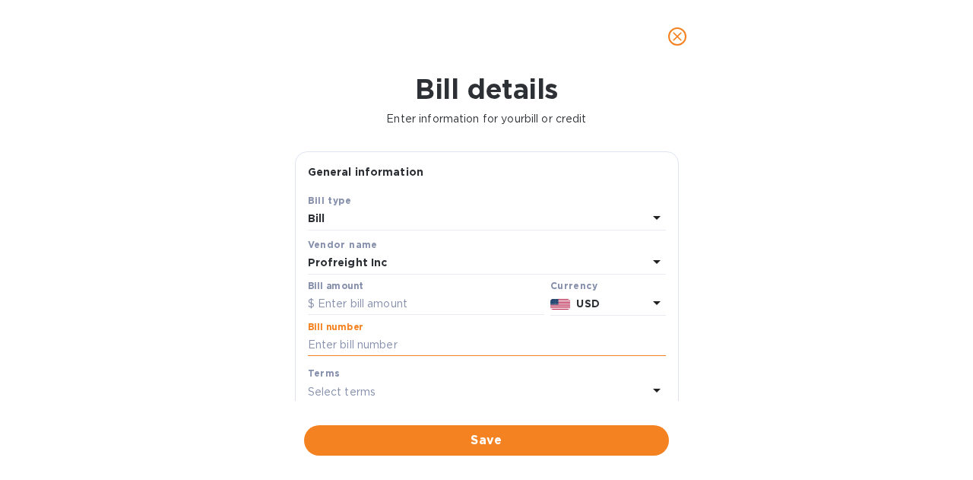
click at [389, 342] on input "text" at bounding box center [487, 345] width 358 height 23
paste input "2254707-01"
type input "2254707-01"
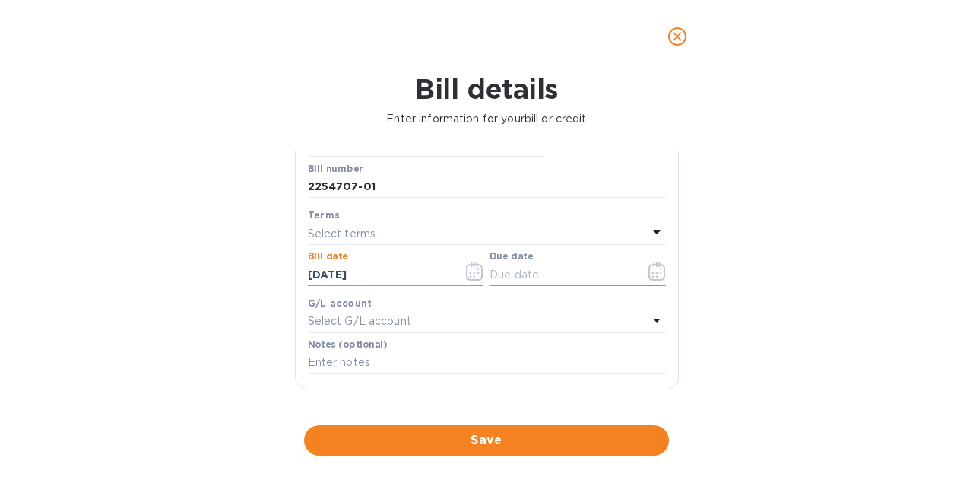
click at [649, 277] on icon "button" at bounding box center [657, 271] width 17 height 18
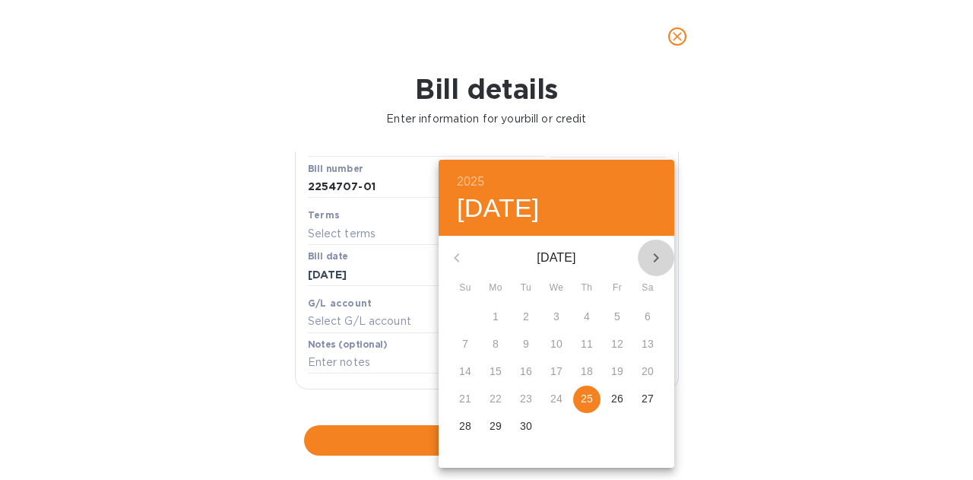
click at [657, 262] on icon "button" at bounding box center [656, 258] width 18 height 18
click at [496, 426] on p "24" at bounding box center [496, 425] width 12 height 15
type input "[DATE]"
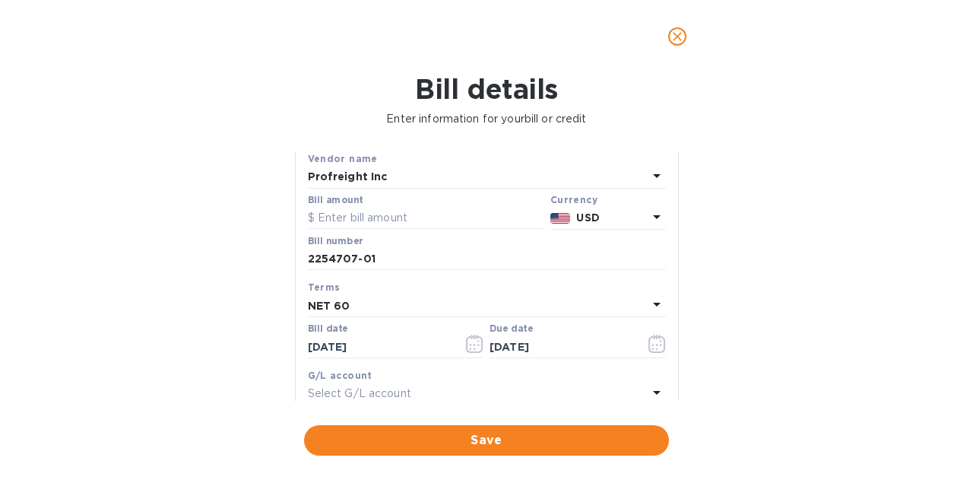
scroll to position [77, 0]
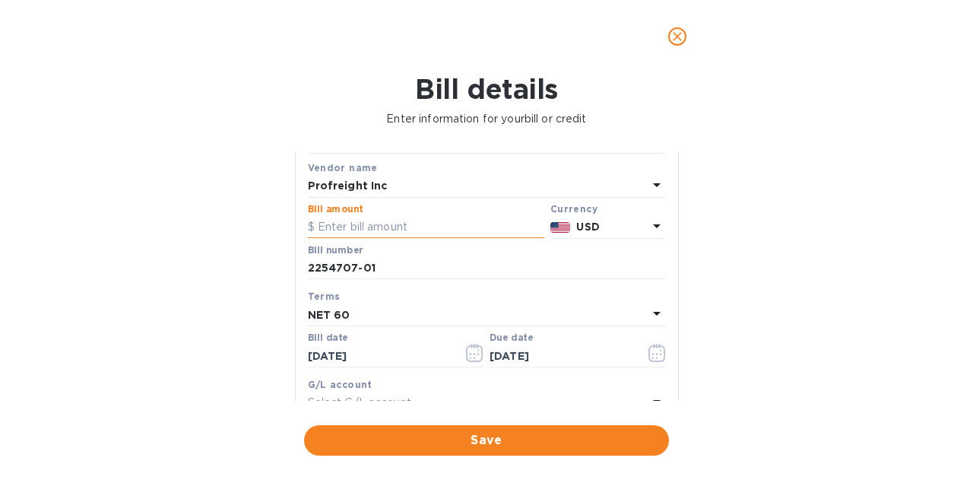
click at [398, 227] on input "text" at bounding box center [426, 227] width 237 height 23
type input "1,520.25"
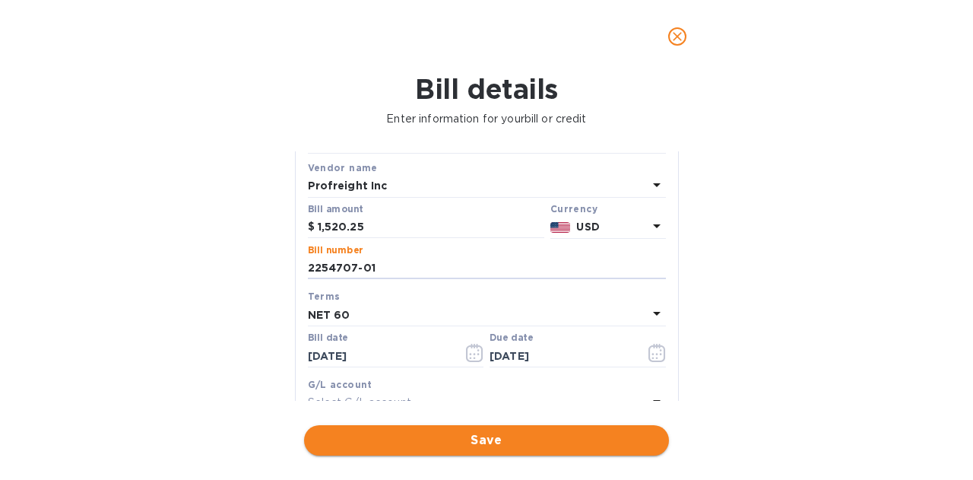
click at [489, 446] on span "Save" at bounding box center [486, 440] width 341 height 18
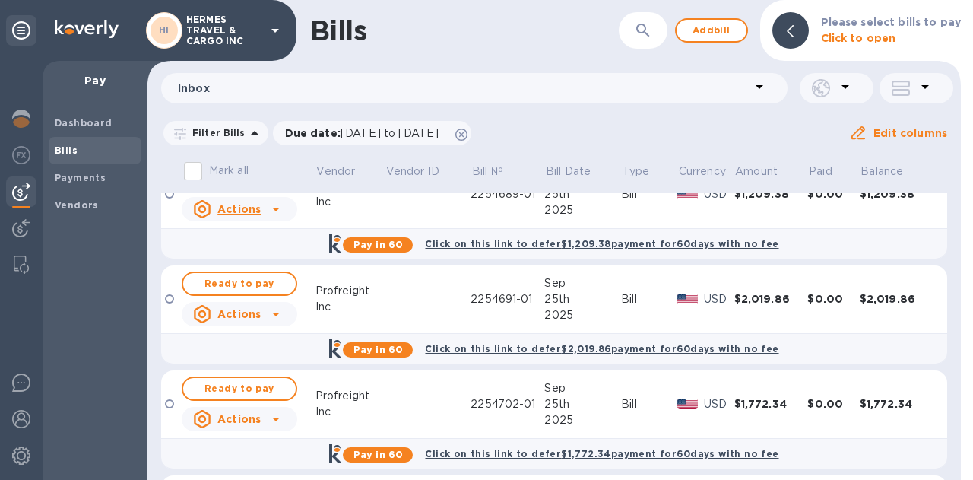
scroll to position [244, 0]
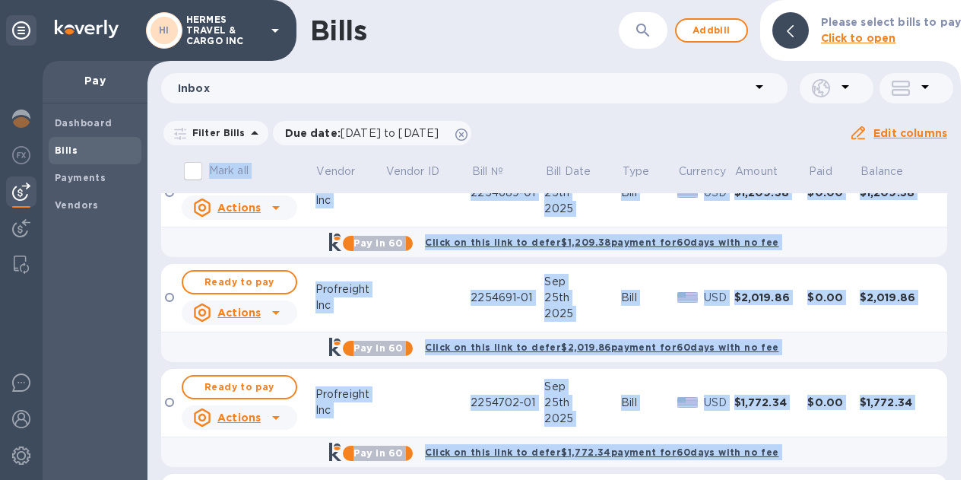
drag, startPoint x: 954, startPoint y: 301, endPoint x: 967, endPoint y: 366, distance: 65.8
click at [967, 366] on div "Bills ​ Add bill Please select bills to pay Click to open Inbox Filter Bills Du…" at bounding box center [561, 240] width 826 height 480
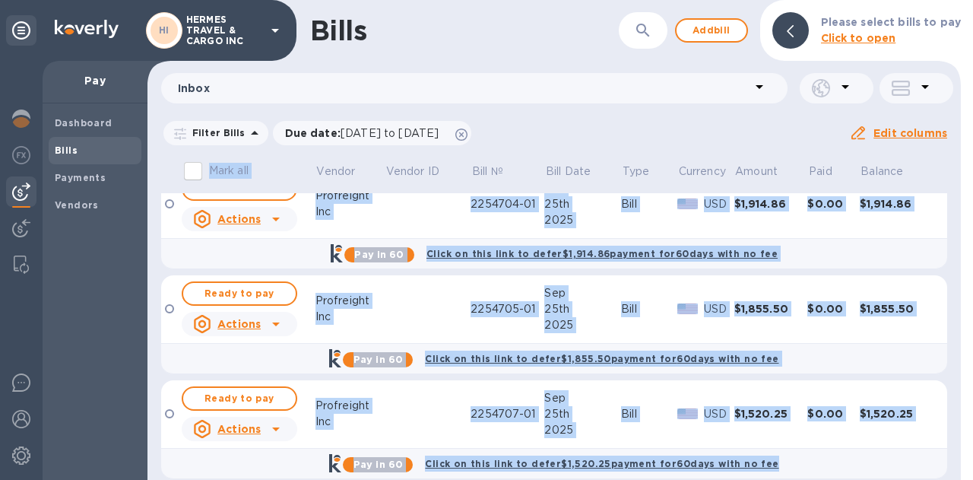
scroll to position [566, 0]
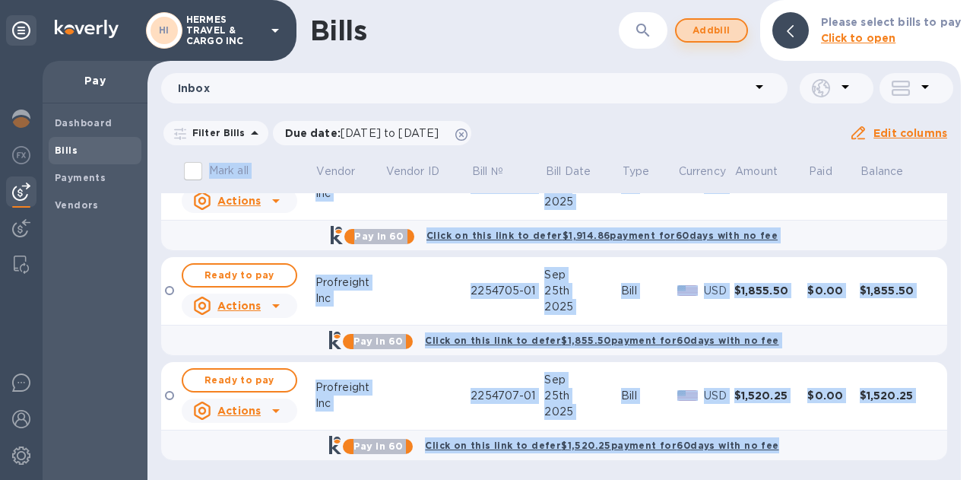
click at [719, 31] on span "Add bill" at bounding box center [712, 30] width 46 height 18
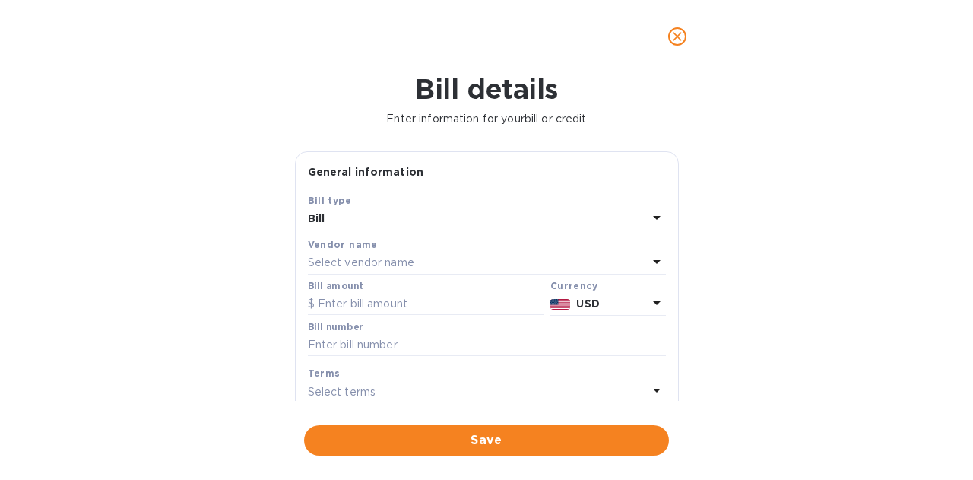
click at [371, 259] on p "Select vendor name" at bounding box center [361, 263] width 106 height 16
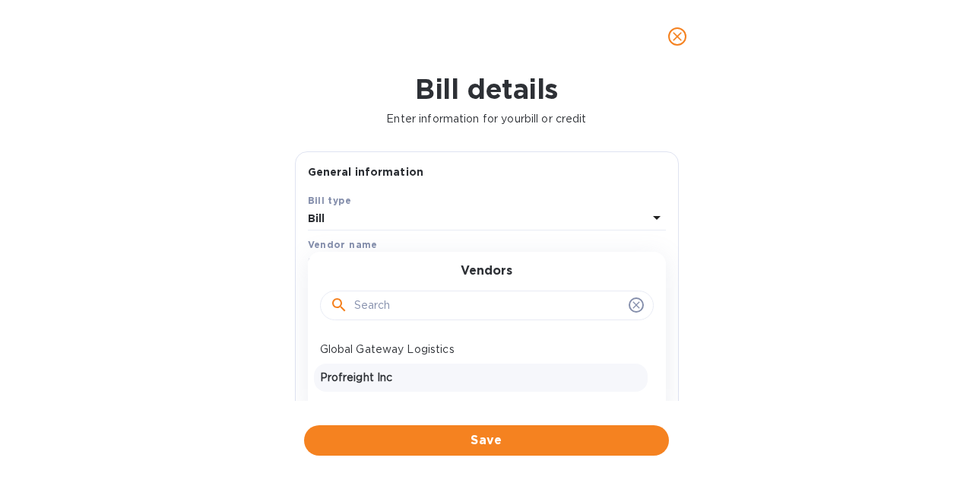
click at [360, 370] on p "Profreight Inc" at bounding box center [481, 378] width 322 height 16
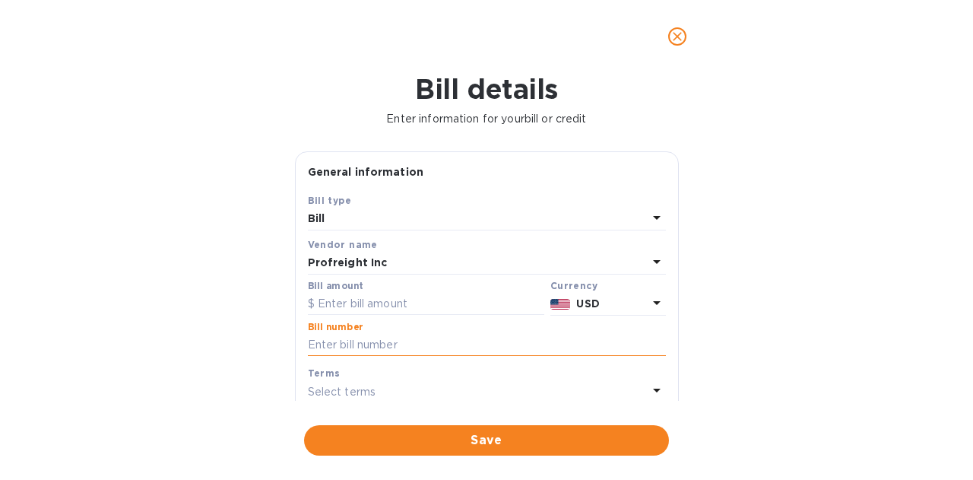
click at [377, 342] on input "text" at bounding box center [487, 345] width 358 height 23
paste input "2254708-01"
type input "2254708-01"
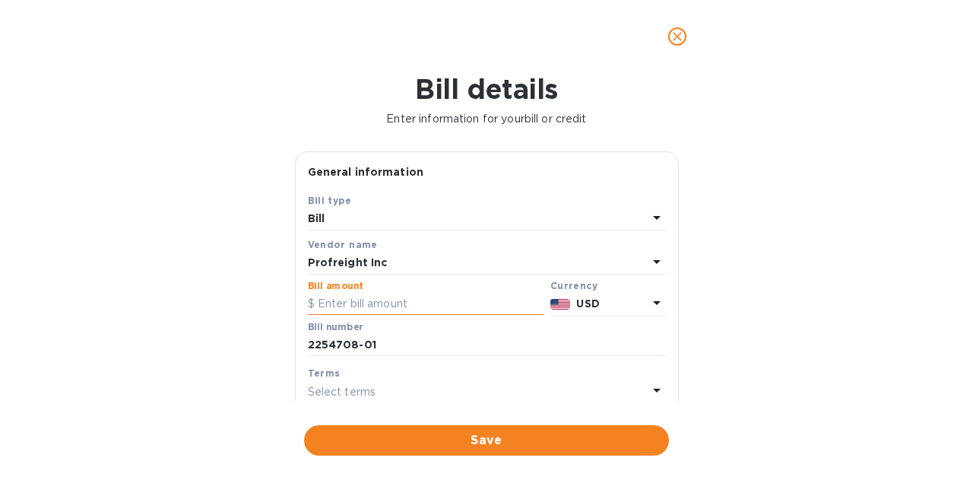
click at [383, 304] on input "text" at bounding box center [426, 304] width 237 height 23
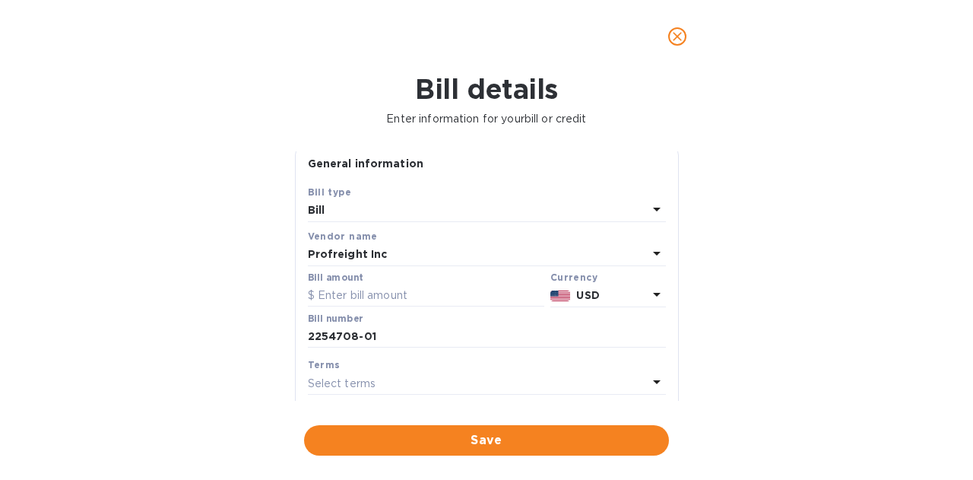
scroll to position [65, 0]
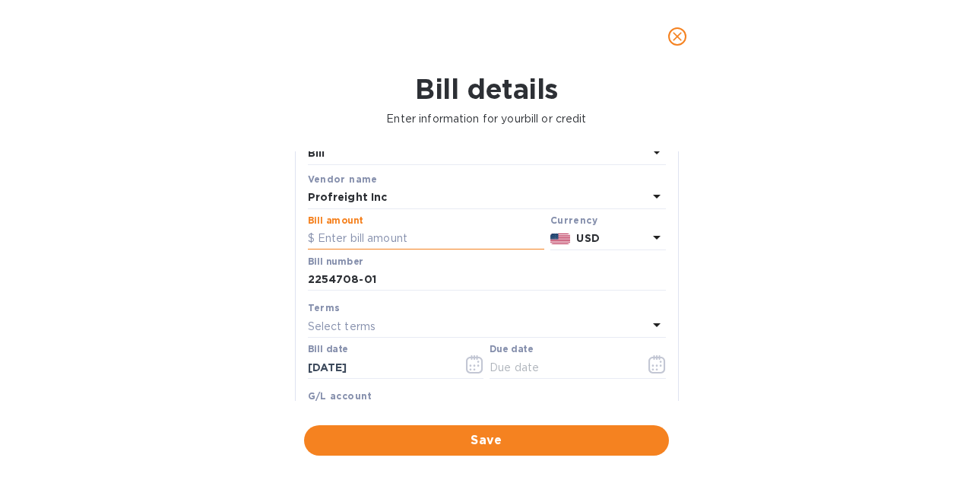
click at [354, 241] on input "text" at bounding box center [426, 238] width 237 height 23
type input "935.97"
click at [653, 366] on icon "button" at bounding box center [657, 364] width 17 height 18
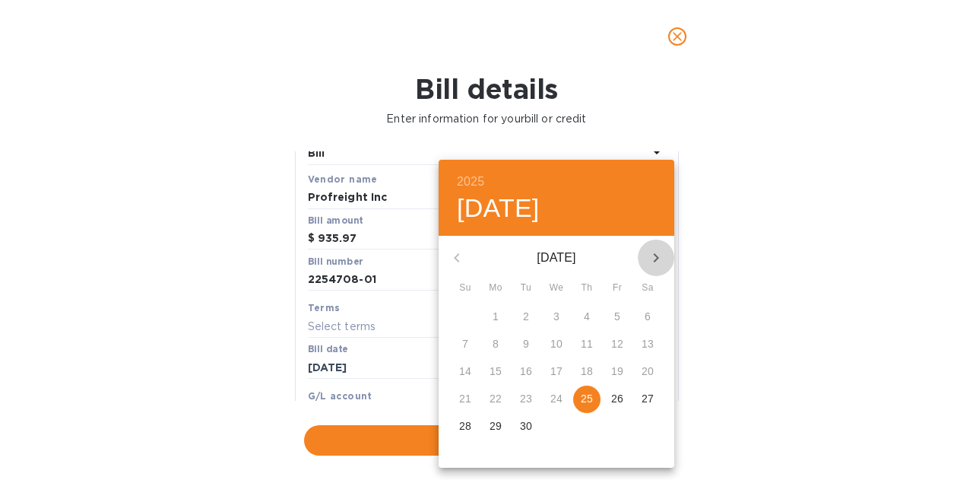
click at [658, 257] on icon "button" at bounding box center [656, 257] width 5 height 9
click at [494, 430] on p "24" at bounding box center [496, 425] width 12 height 15
type input "[DATE]"
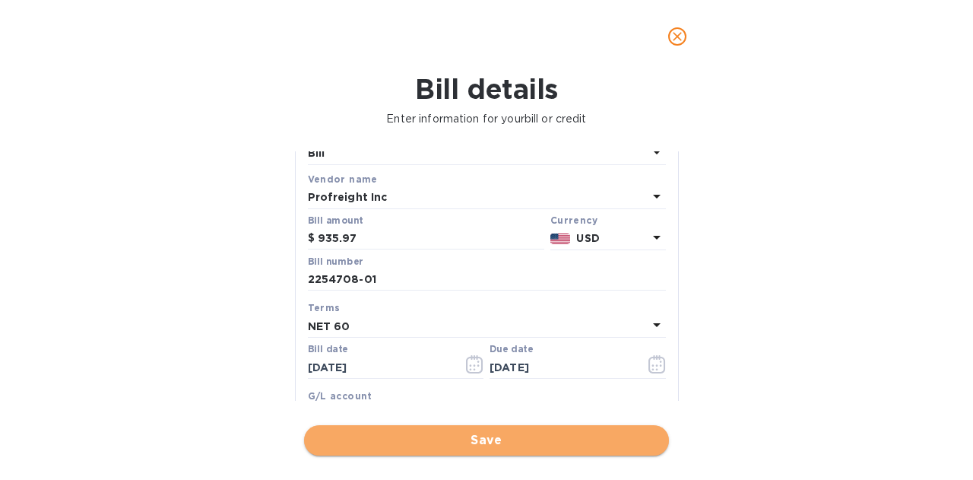
click at [484, 440] on span "Save" at bounding box center [486, 440] width 341 height 18
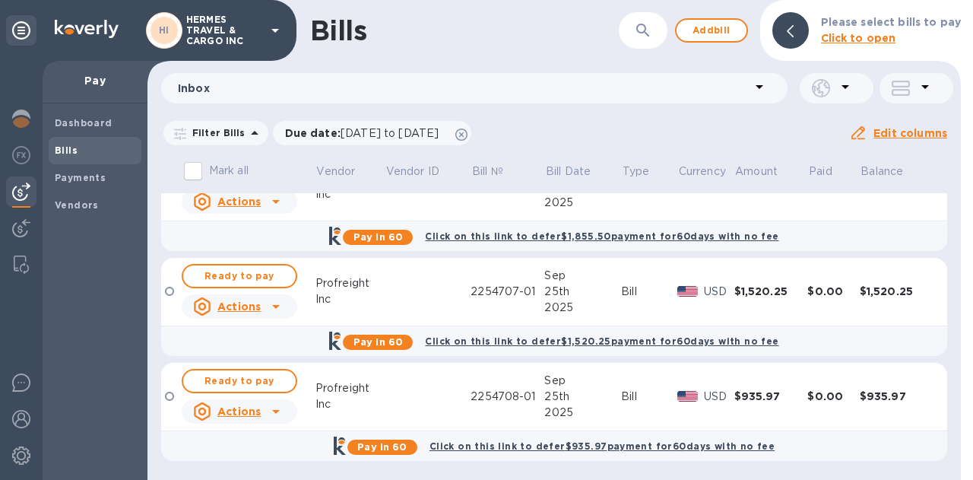
scroll to position [671, 0]
click at [717, 30] on span "Add bill" at bounding box center [712, 30] width 46 height 18
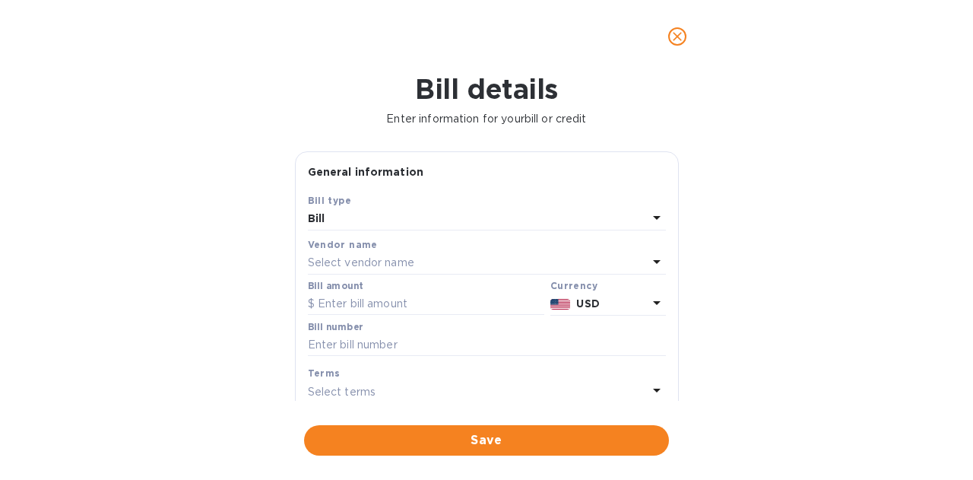
click at [380, 257] on p "Select vendor name" at bounding box center [361, 263] width 106 height 16
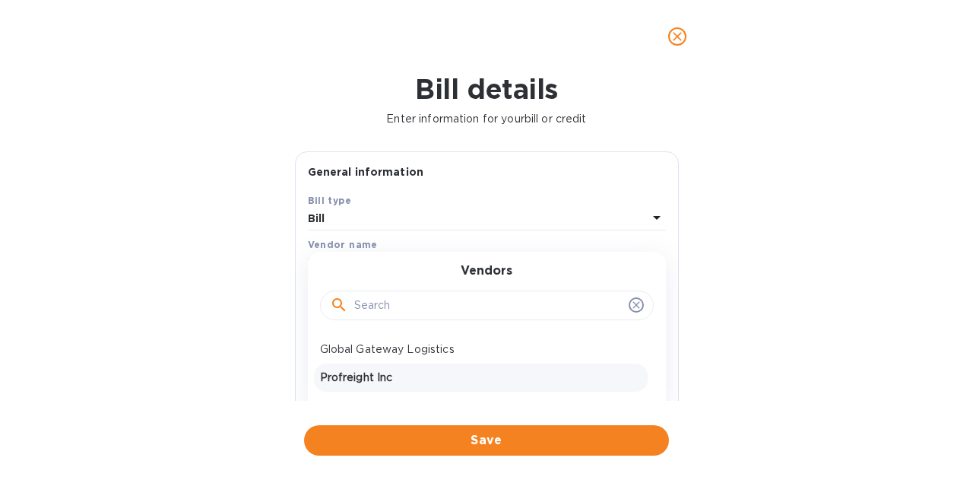
click at [380, 372] on p "Profreight Inc" at bounding box center [481, 378] width 322 height 16
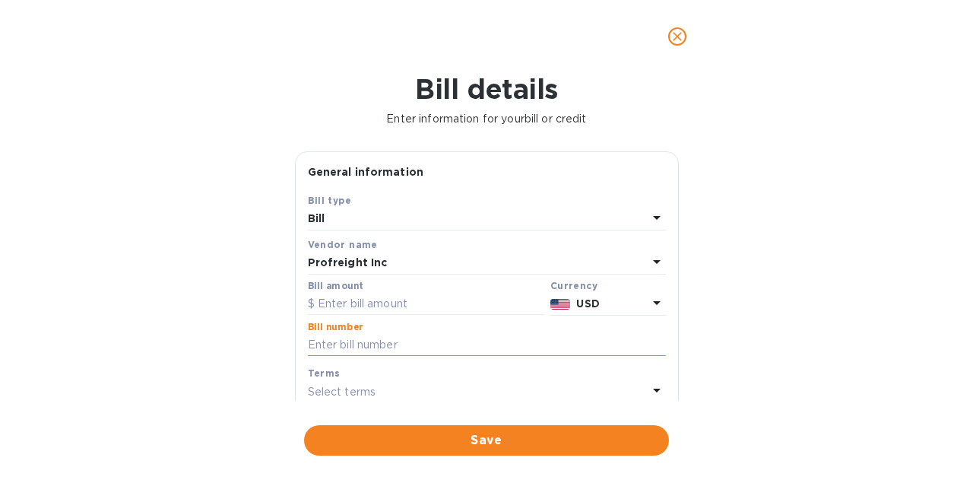
click at [389, 350] on input "text" at bounding box center [487, 345] width 358 height 23
paste input "2254659-01"
type input "2254659-01"
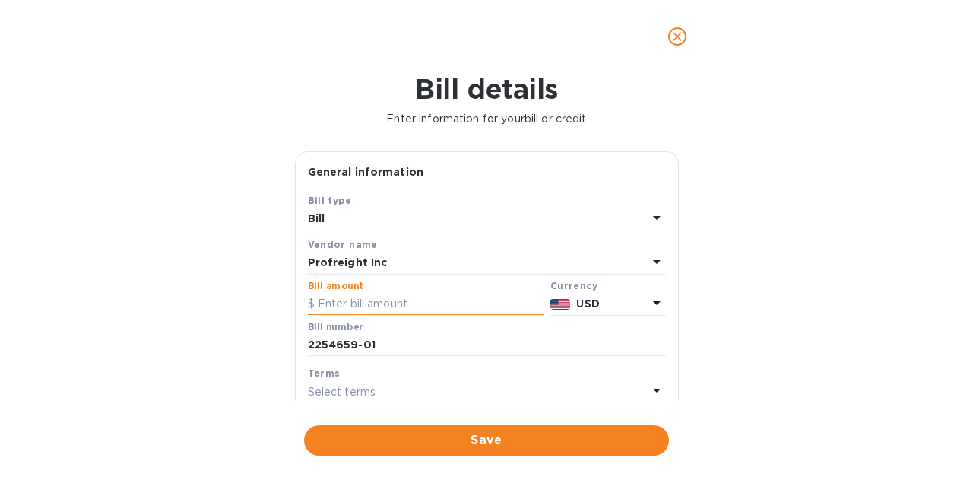
click at [371, 298] on input "text" at bounding box center [426, 304] width 237 height 23
type input "952.23"
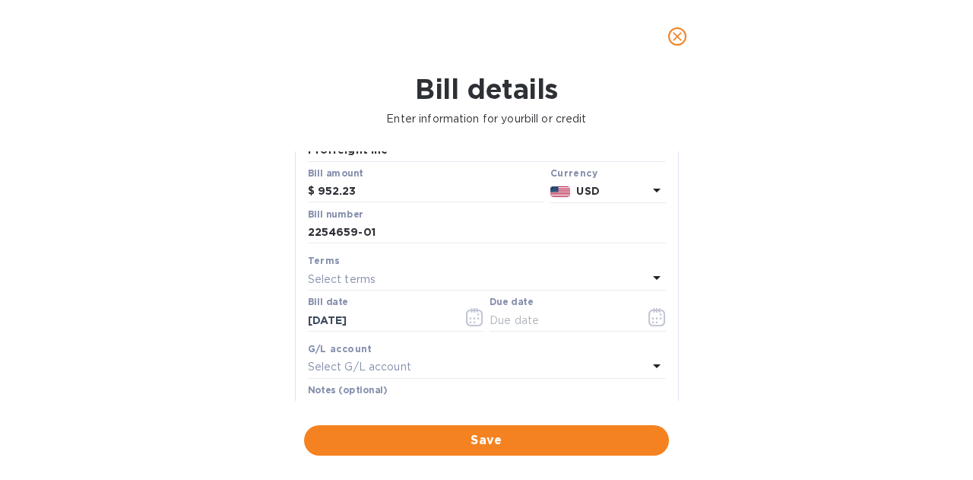
scroll to position [149, 0]
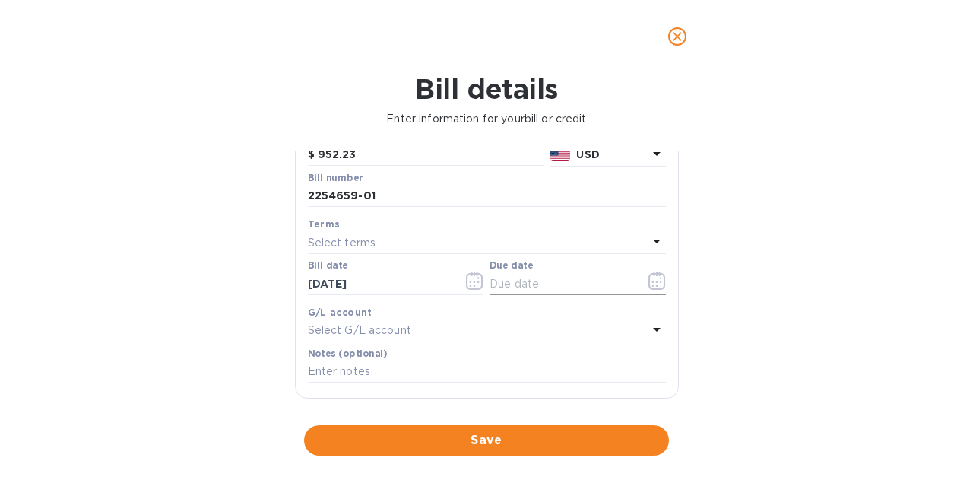
click at [649, 287] on icon "button" at bounding box center [657, 280] width 17 height 18
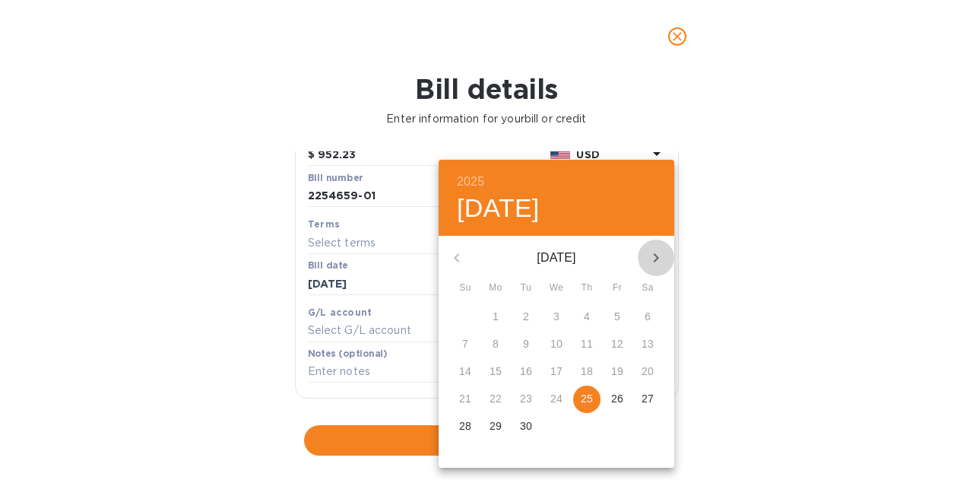
click at [661, 256] on icon "button" at bounding box center [656, 258] width 18 height 18
click at [497, 427] on p "24" at bounding box center [496, 425] width 12 height 15
type input "[DATE]"
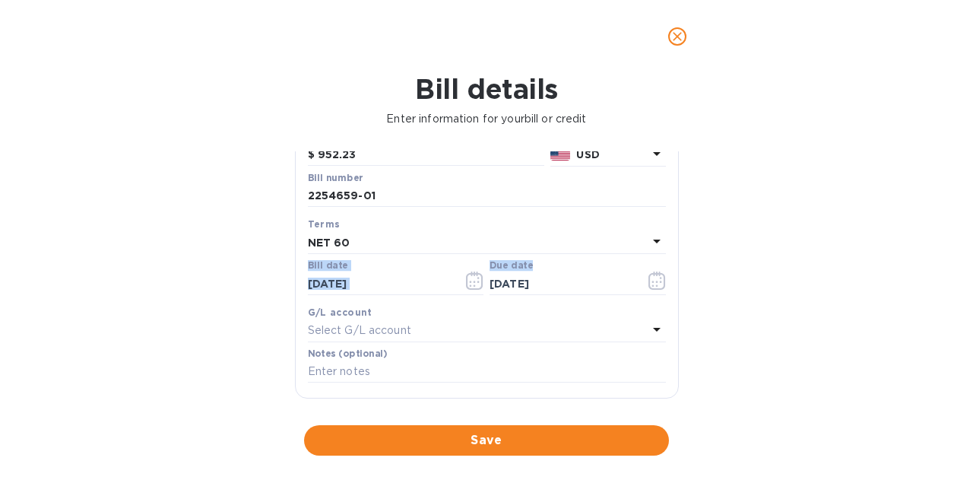
drag, startPoint x: 670, startPoint y: 291, endPoint x: 675, endPoint y: 257, distance: 34.5
click at [675, 257] on div "General information Save Bill type Bill Vendor name Profreight Inc Bill amount …" at bounding box center [487, 275] width 384 height 249
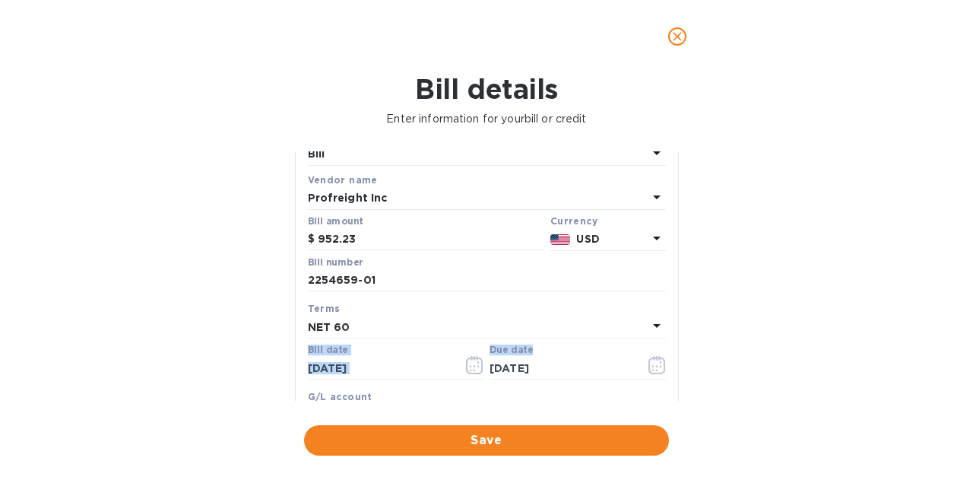
scroll to position [62, 0]
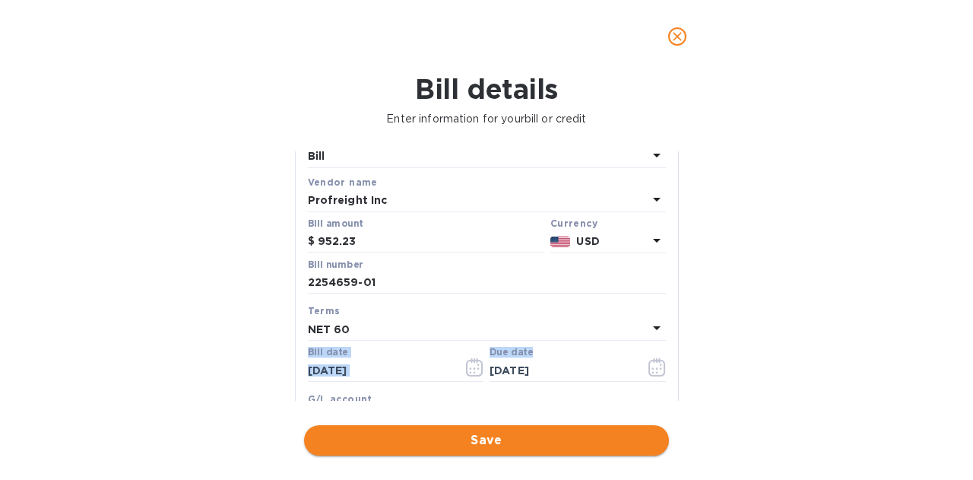
click at [467, 451] on button "Save" at bounding box center [486, 440] width 365 height 30
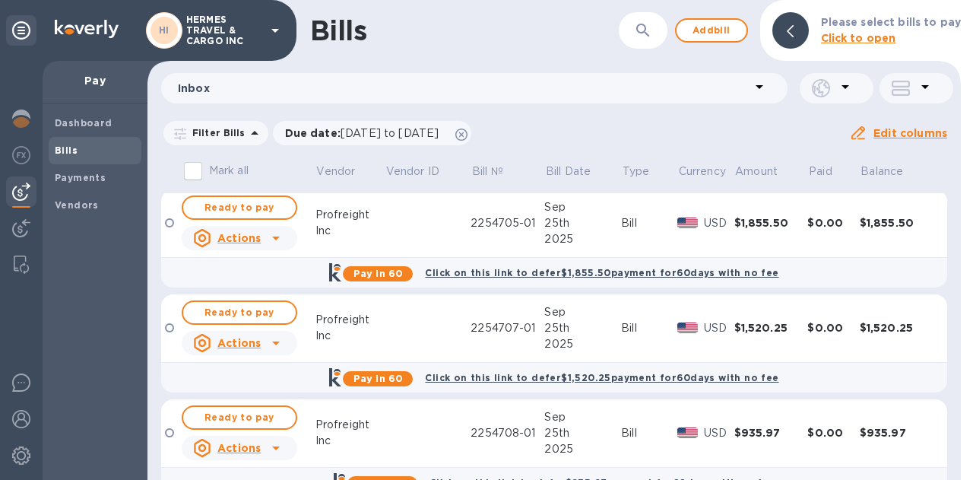
scroll to position [776, 0]
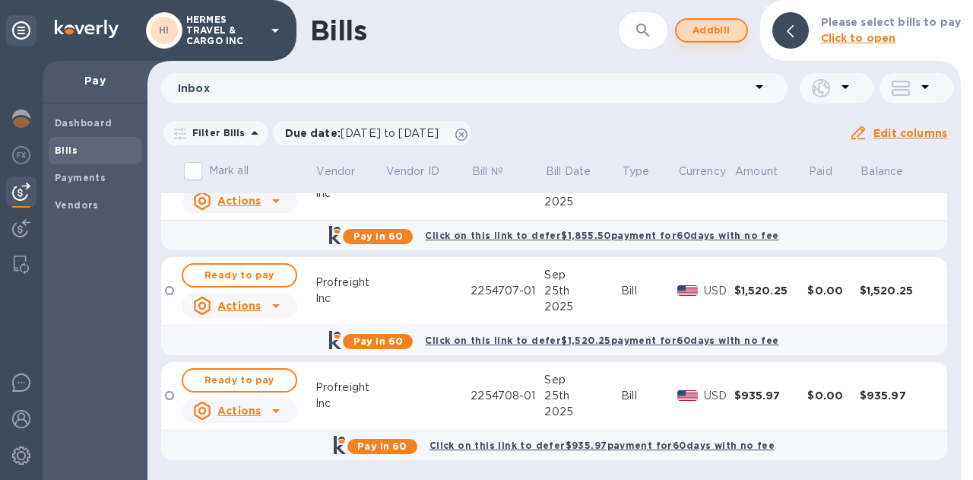
click at [718, 27] on span "Add bill" at bounding box center [712, 30] width 46 height 18
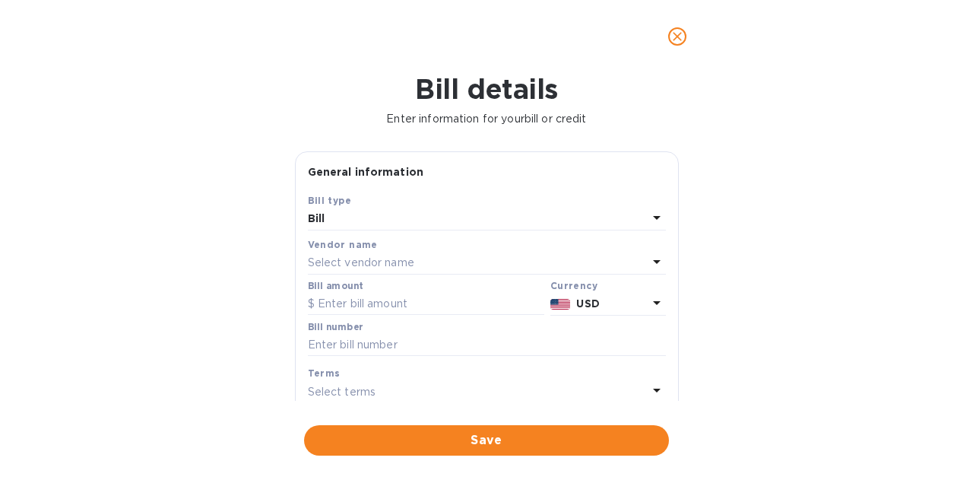
click at [389, 272] on div "Select vendor name" at bounding box center [478, 262] width 340 height 21
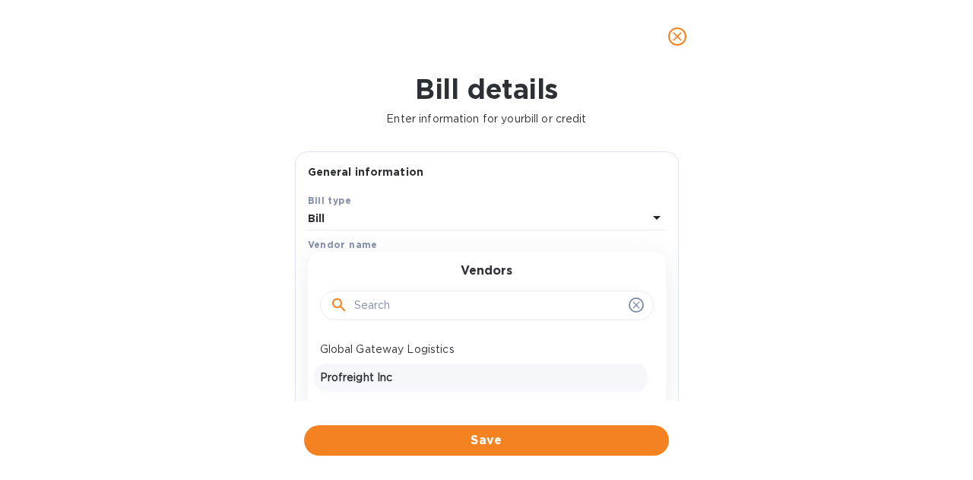
click at [365, 373] on p "Profreight Inc" at bounding box center [481, 378] width 322 height 16
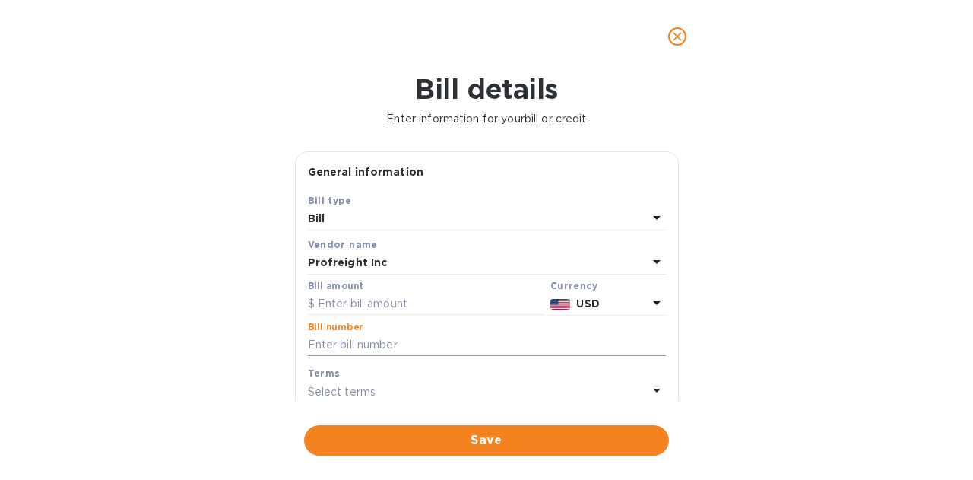
click at [376, 343] on input "text" at bounding box center [487, 345] width 358 height 23
paste input "2255317-01"
type input "2255317-01"
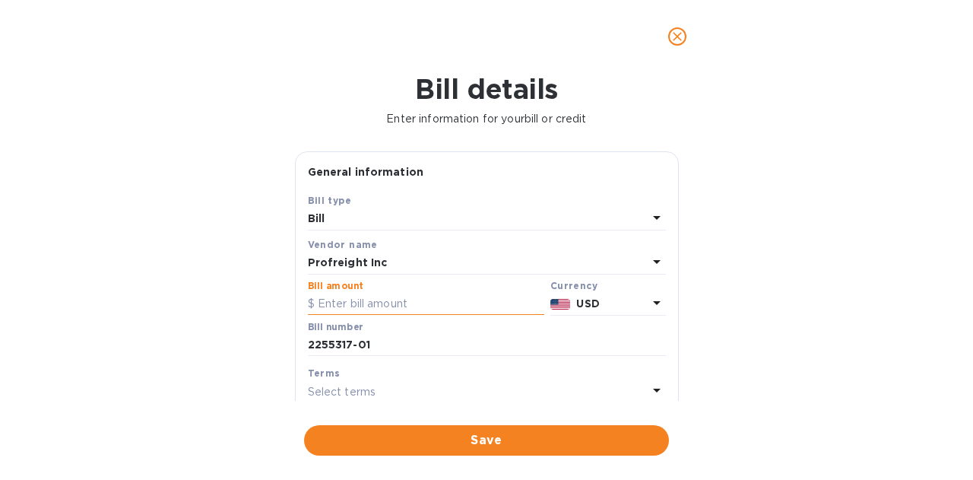
click at [369, 301] on input "text" at bounding box center [426, 304] width 237 height 23
type input "1,100"
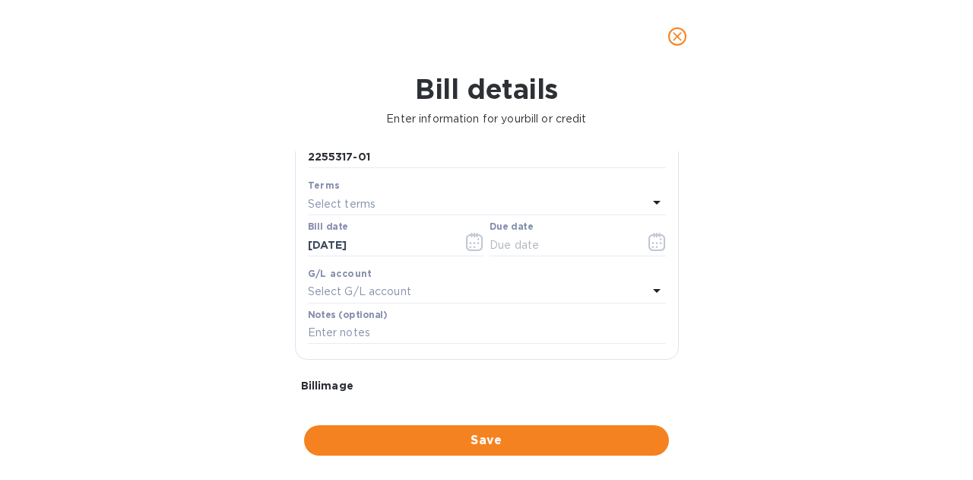
scroll to position [193, 0]
click at [653, 243] on icon "button" at bounding box center [657, 236] width 17 height 18
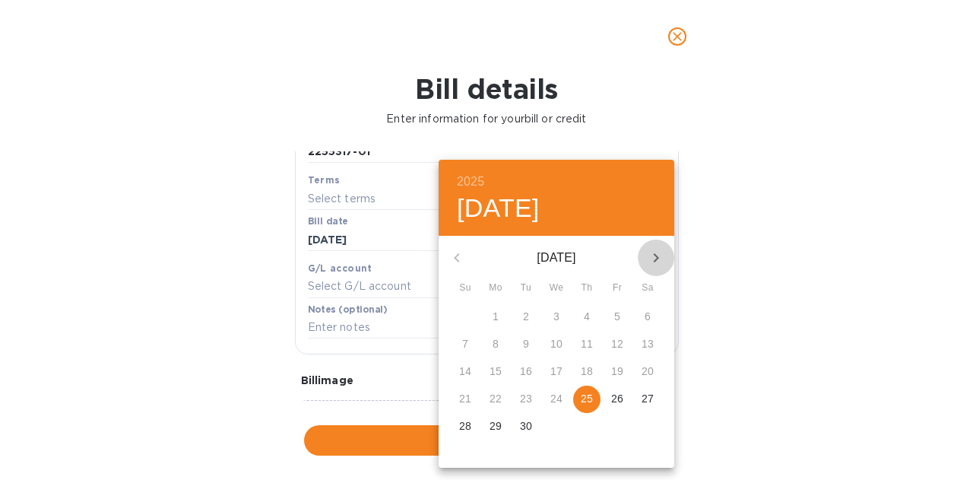
click at [659, 261] on icon "button" at bounding box center [656, 258] width 18 height 18
click at [494, 427] on p "24" at bounding box center [496, 425] width 12 height 15
type input "[DATE]"
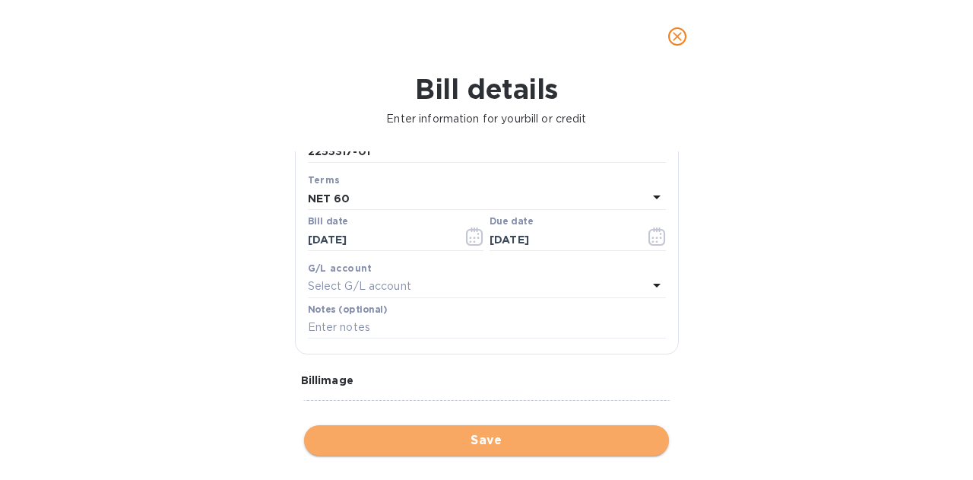
click at [478, 440] on span "Save" at bounding box center [486, 440] width 341 height 18
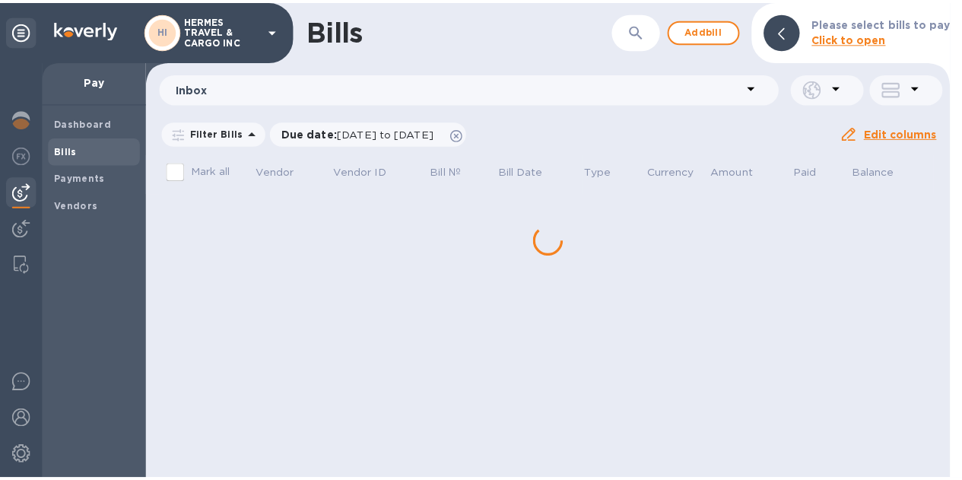
scroll to position [0, 0]
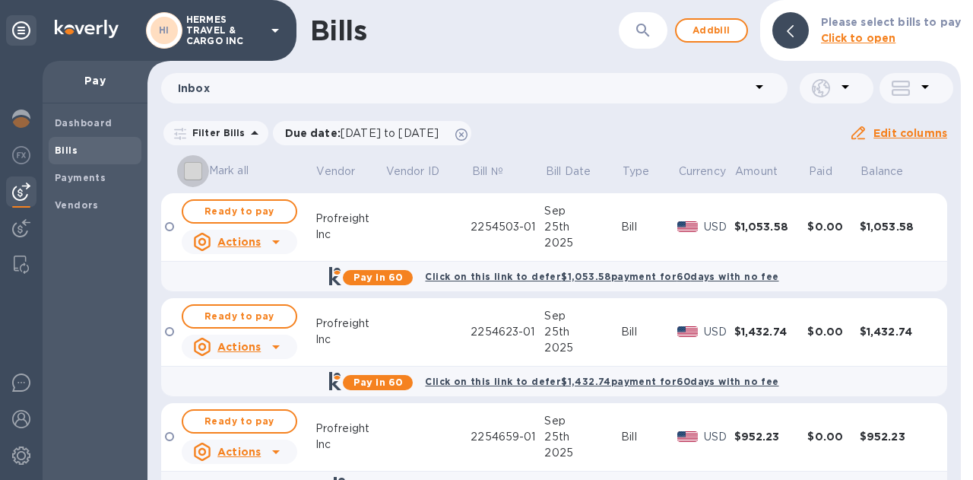
click at [195, 170] on input "Mark all" at bounding box center [193, 171] width 32 height 32
checkbox input "true"
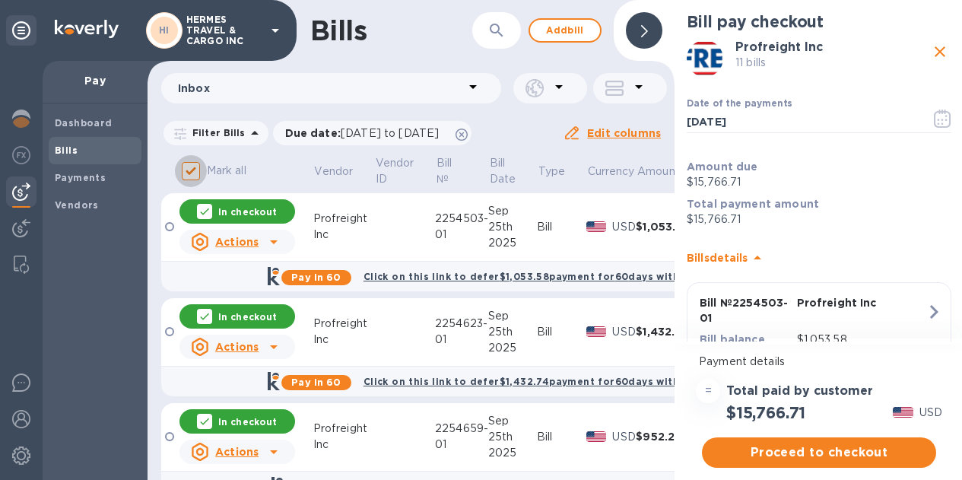
click at [191, 171] on input "Mark all" at bounding box center [191, 171] width 32 height 32
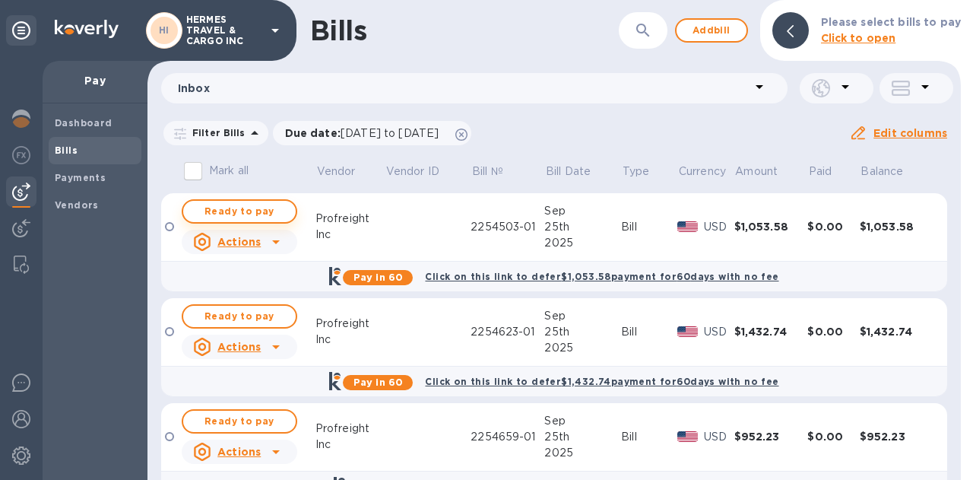
click at [252, 211] on span "Ready to pay" at bounding box center [239, 211] width 88 height 18
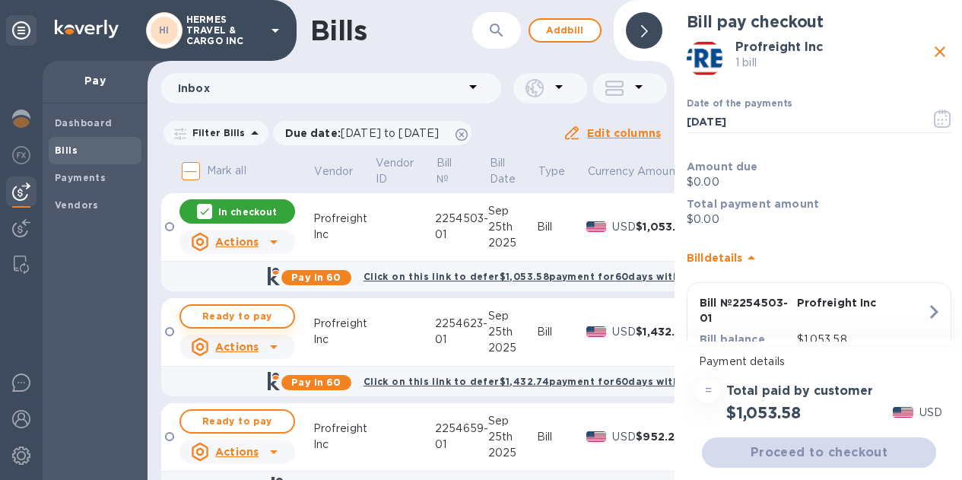
click at [252, 315] on span "Ready to pay" at bounding box center [237, 316] width 88 height 18
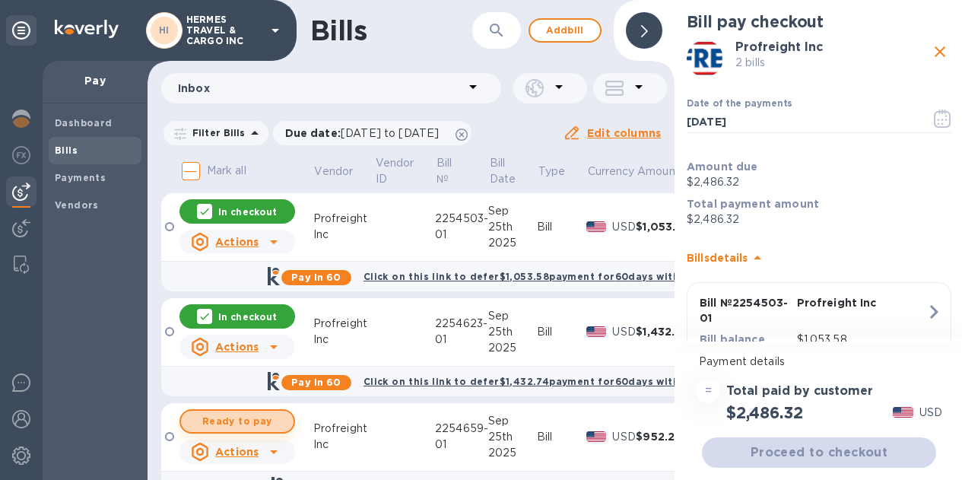
click at [247, 416] on span "Ready to pay" at bounding box center [237, 421] width 88 height 18
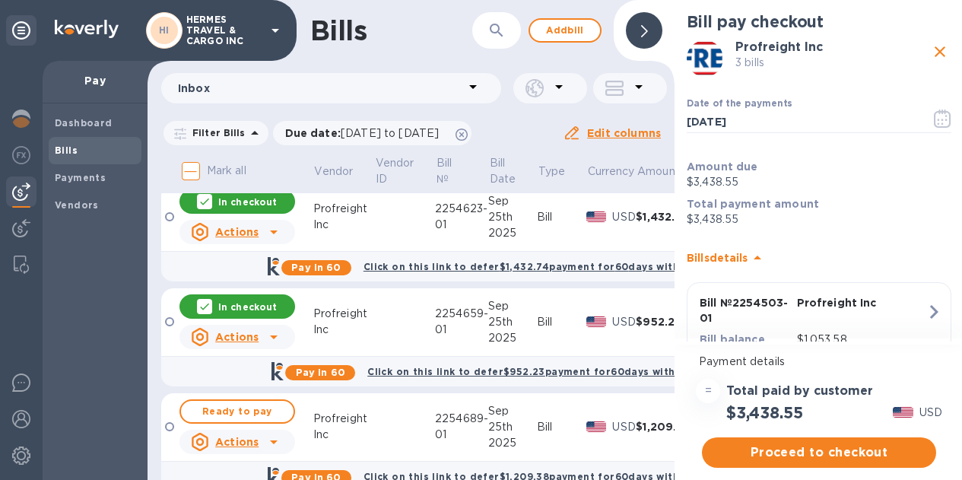
scroll to position [131, 0]
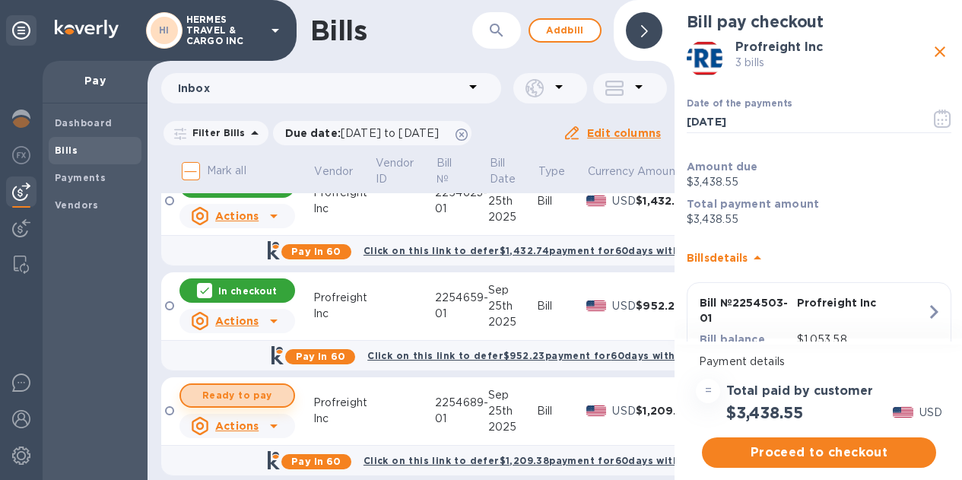
click at [256, 395] on span "Ready to pay" at bounding box center [237, 395] width 88 height 18
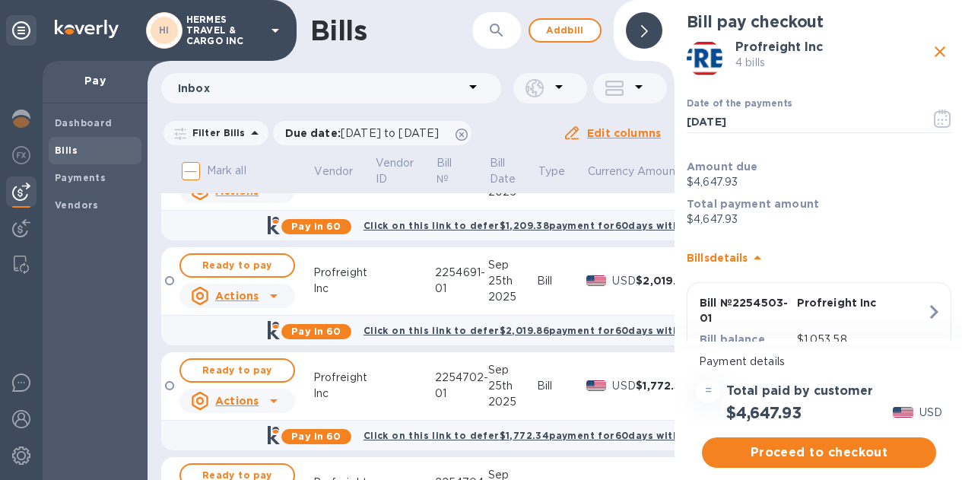
scroll to position [370, 0]
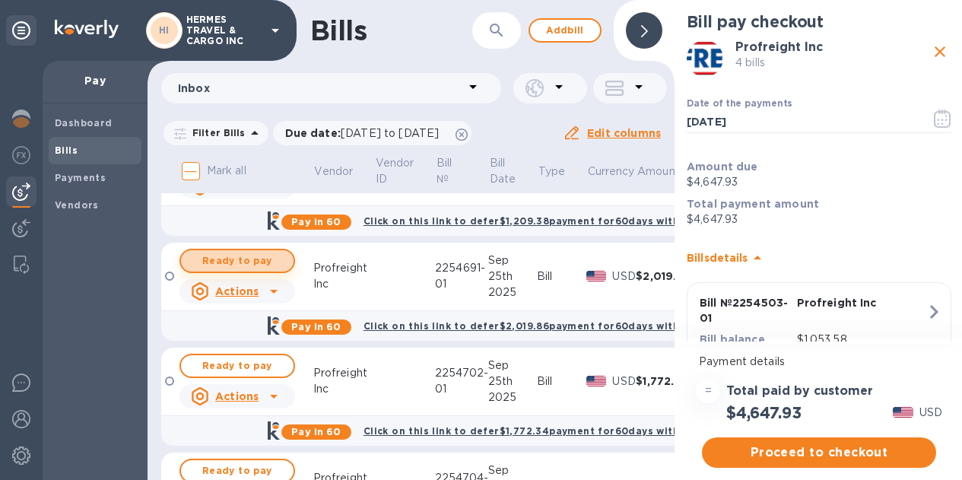
click at [218, 258] on span "Ready to pay" at bounding box center [237, 261] width 88 height 18
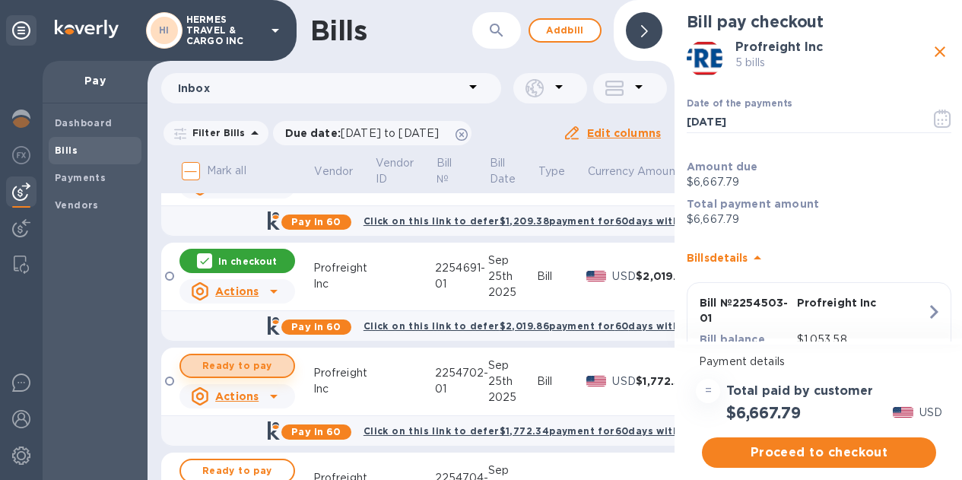
click at [227, 367] on span "Ready to pay" at bounding box center [237, 366] width 88 height 18
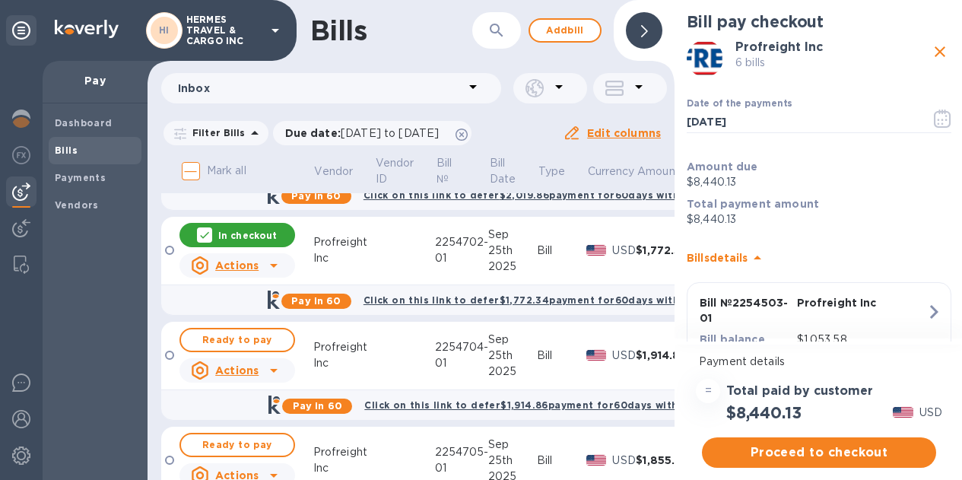
scroll to position [548, 0]
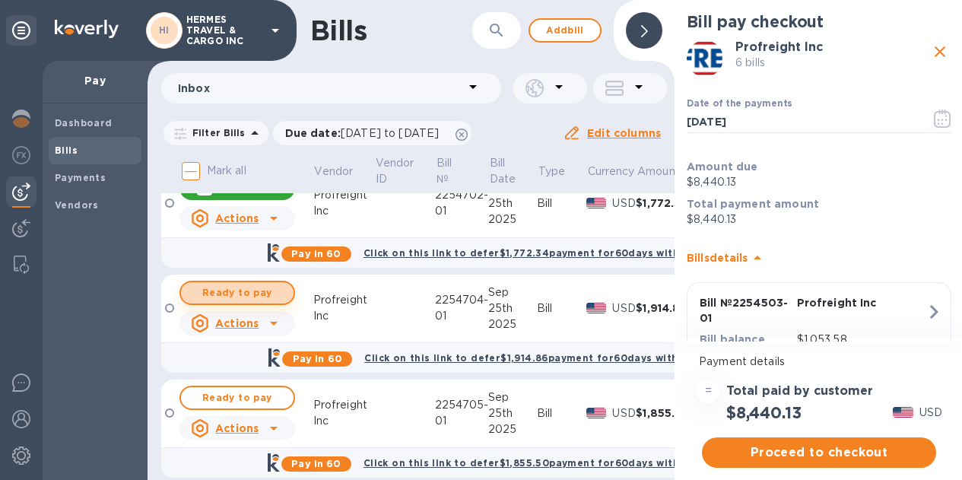
click at [216, 293] on span "Ready to pay" at bounding box center [237, 293] width 88 height 18
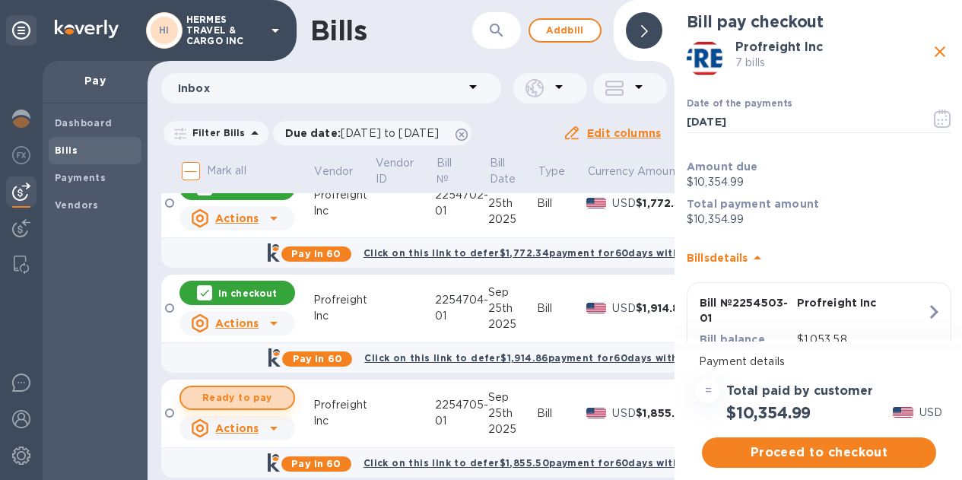
click at [227, 393] on span "Ready to pay" at bounding box center [237, 398] width 88 height 18
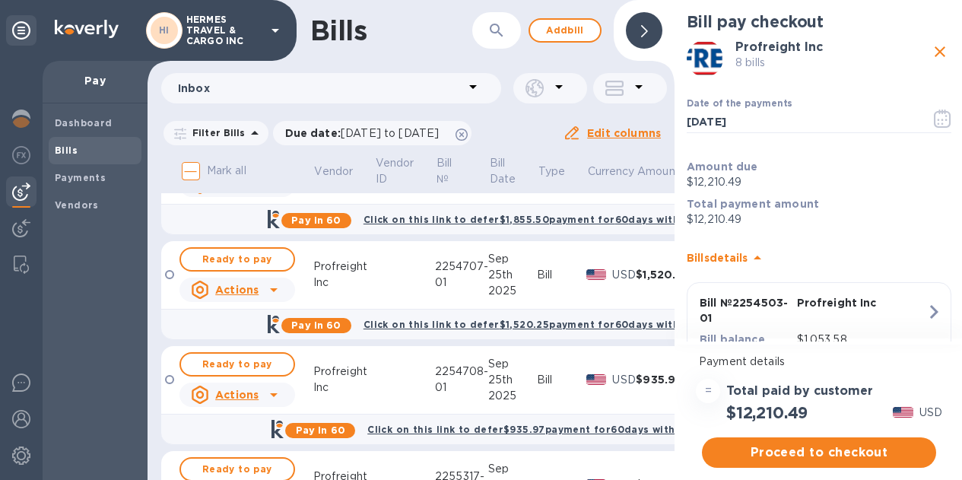
scroll to position [806, 0]
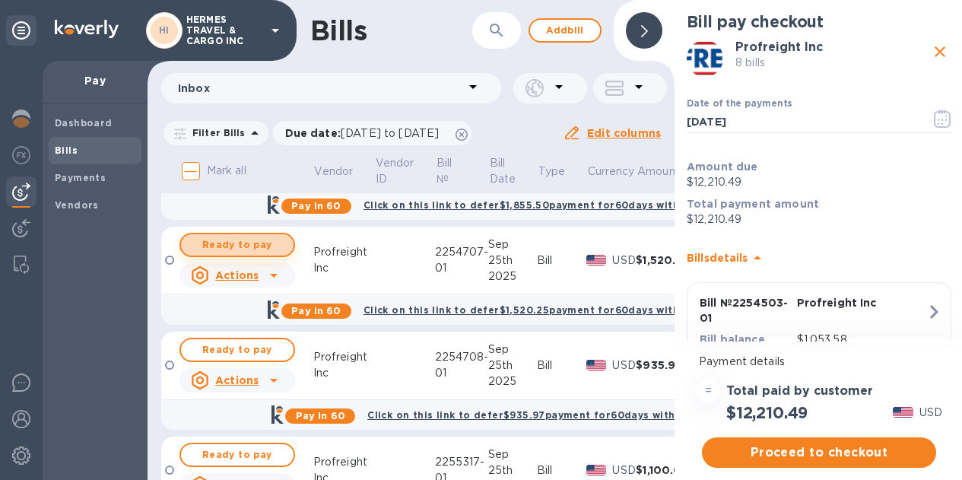
click at [236, 240] on span "Ready to pay" at bounding box center [237, 245] width 88 height 18
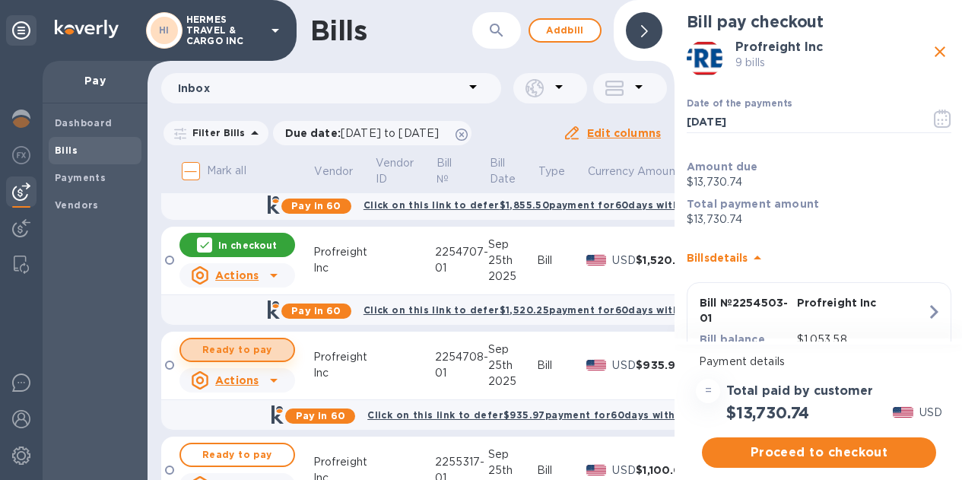
click at [240, 351] on span "Ready to pay" at bounding box center [237, 350] width 88 height 18
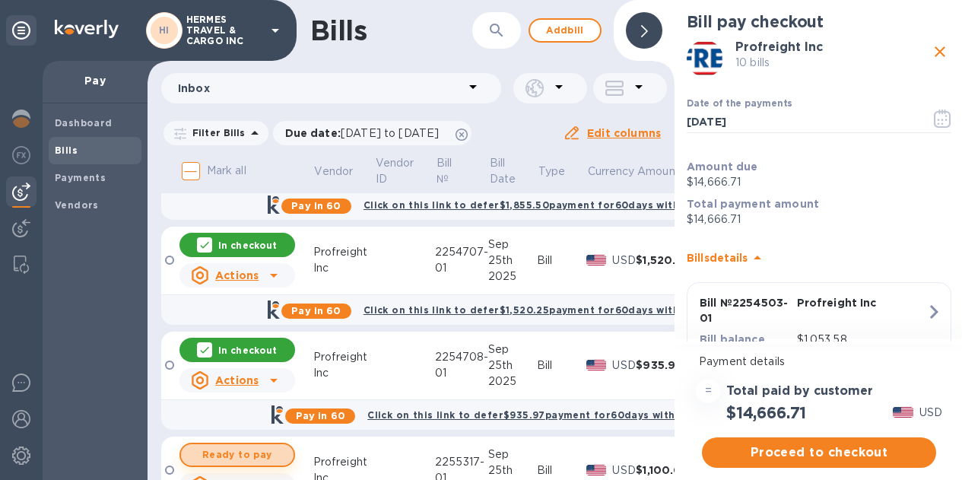
click at [251, 459] on span "Ready to pay" at bounding box center [237, 455] width 88 height 18
checkbox input "true"
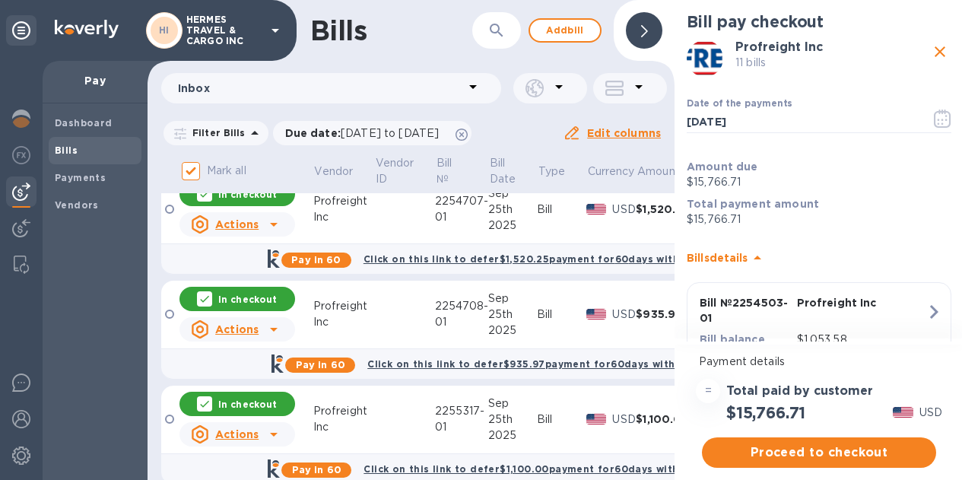
scroll to position [892, 0]
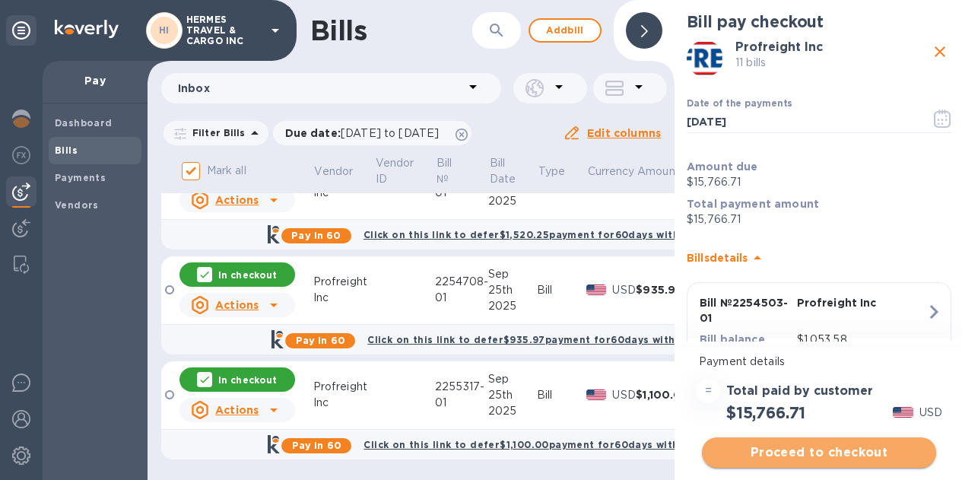
click at [821, 443] on button "Proceed to checkout" at bounding box center [819, 452] width 234 height 30
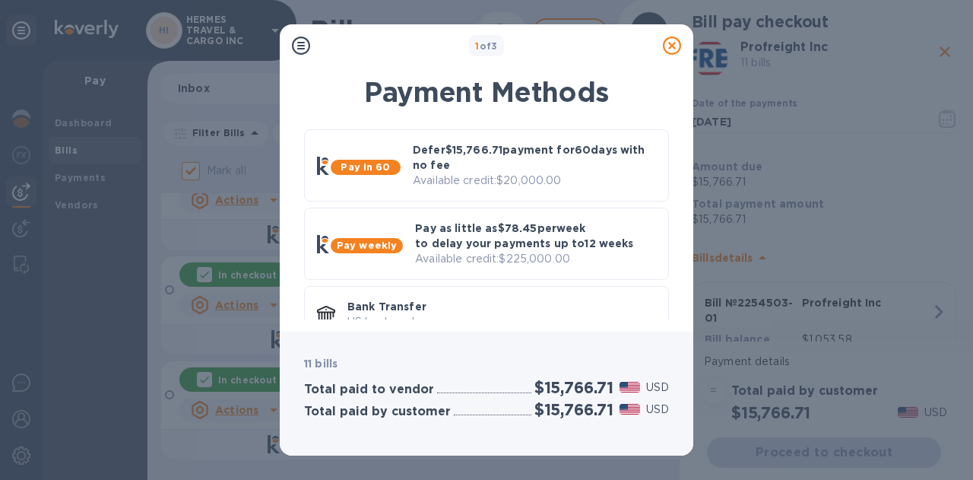
click at [674, 46] on icon at bounding box center [672, 46] width 18 height 18
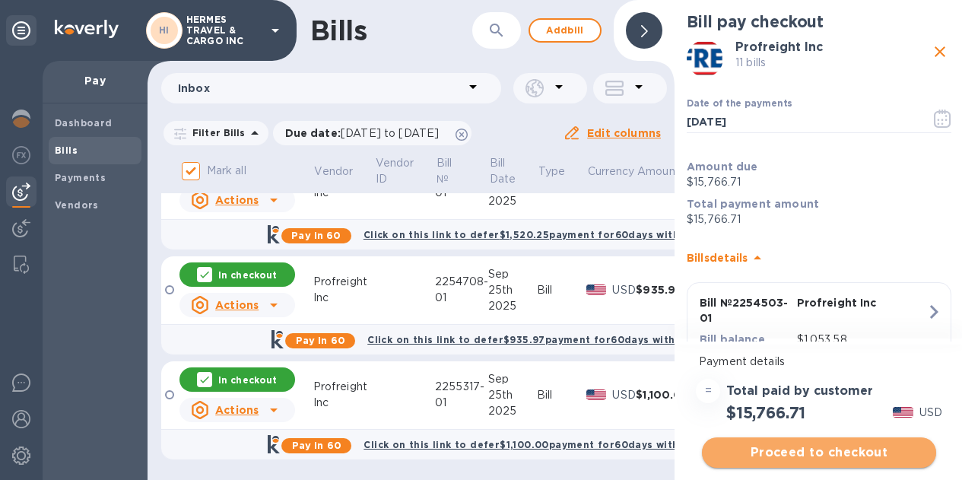
click at [825, 450] on span "Proceed to checkout" at bounding box center [819, 452] width 210 height 18
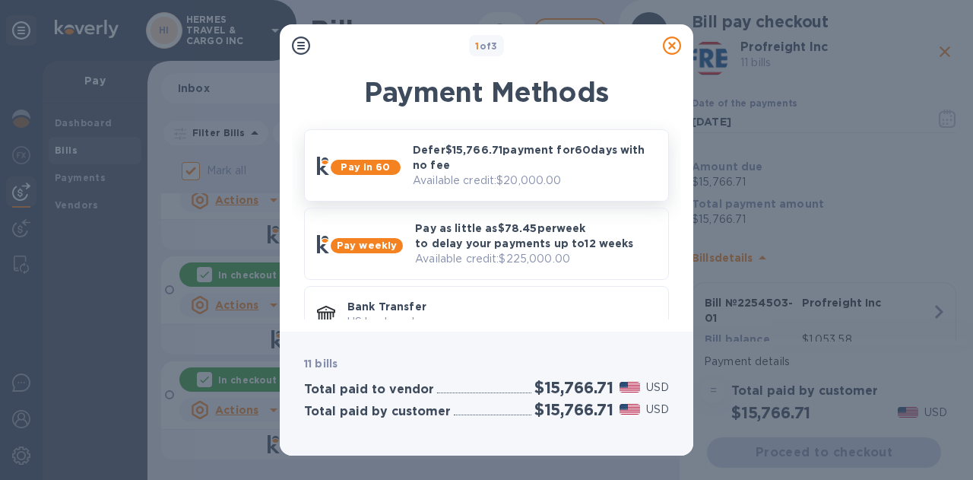
click at [365, 164] on b "Pay in 60" at bounding box center [365, 166] width 49 height 11
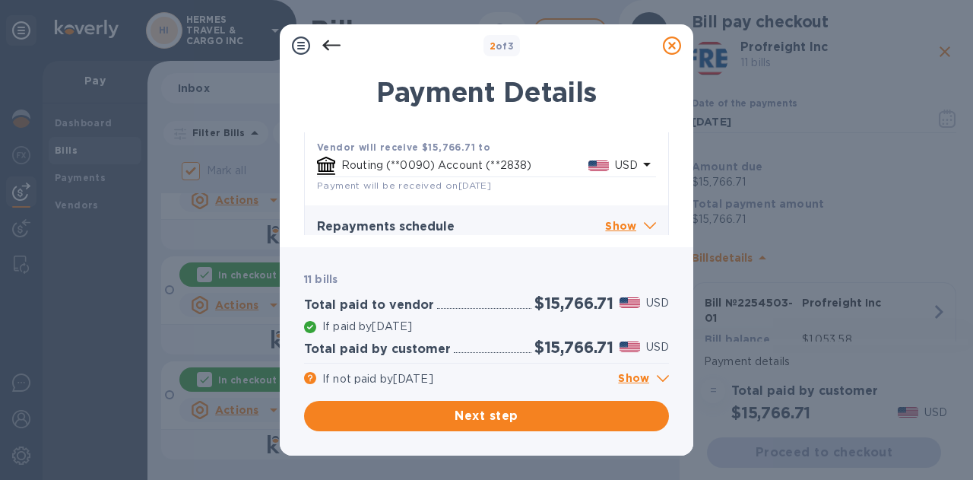
scroll to position [317, 0]
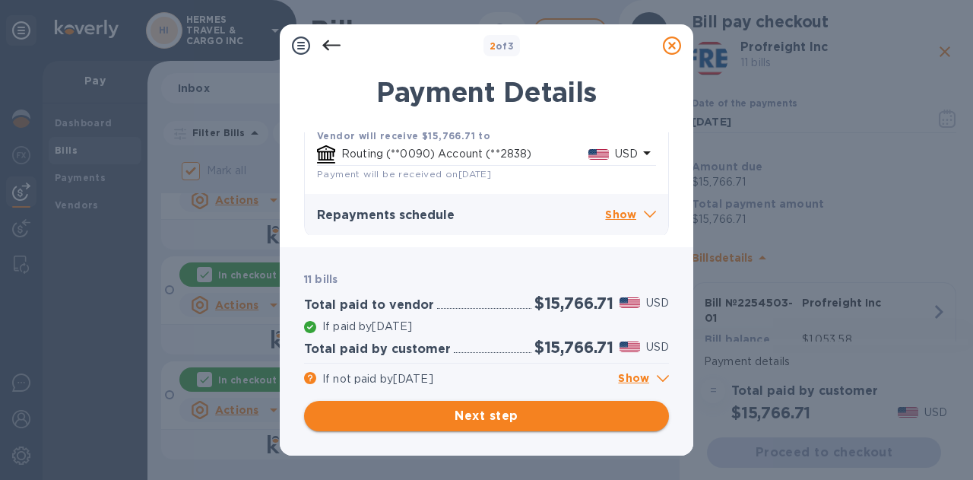
click at [468, 417] on span "Next step" at bounding box center [486, 416] width 341 height 18
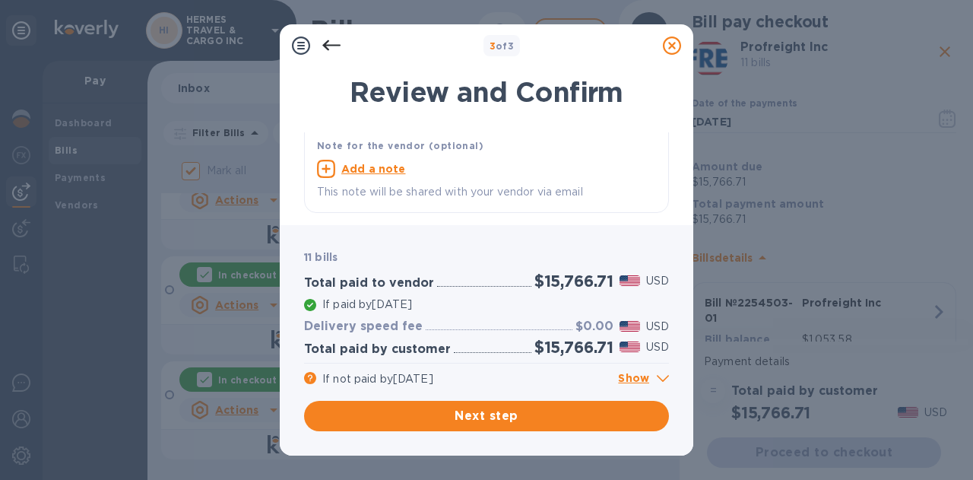
scroll to position [0, 0]
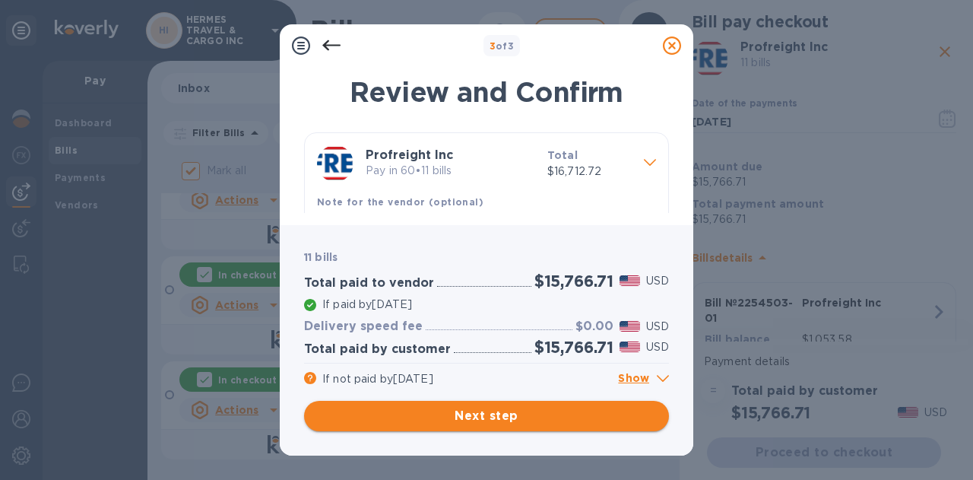
click at [478, 420] on span "Next step" at bounding box center [486, 416] width 341 height 18
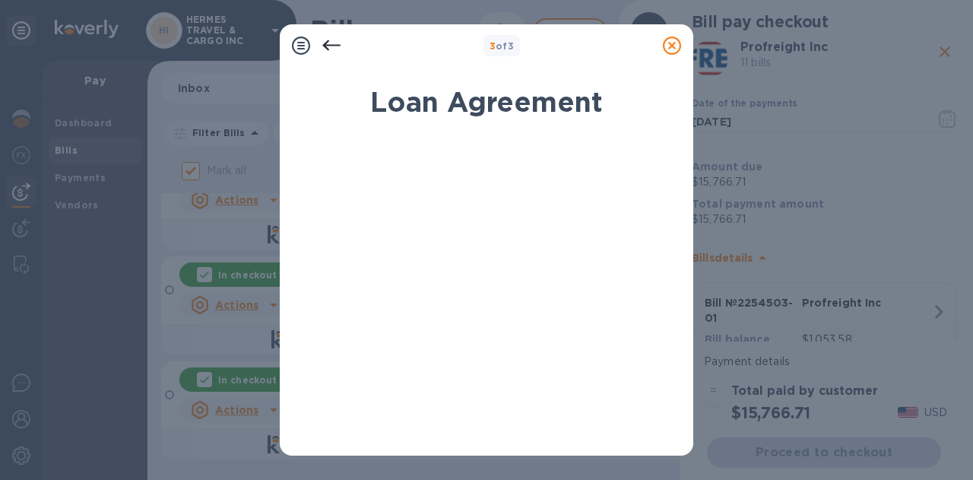
drag, startPoint x: 682, startPoint y: 204, endPoint x: 690, endPoint y: 257, distance: 53.9
click at [690, 257] on div "Loan Agreement By signing electronically, I LAKSHMI NARAYANAN certify that I am…" at bounding box center [487, 257] width 414 height 398
drag, startPoint x: 684, startPoint y: 188, endPoint x: 670, endPoint y: 164, distance: 27.6
click at [670, 164] on div "Loan Agreement By signing electronically, I LAKSHMI NARAYANAN certify that I am…" at bounding box center [487, 257] width 414 height 398
drag, startPoint x: 670, startPoint y: 164, endPoint x: 680, endPoint y: 270, distance: 106.2
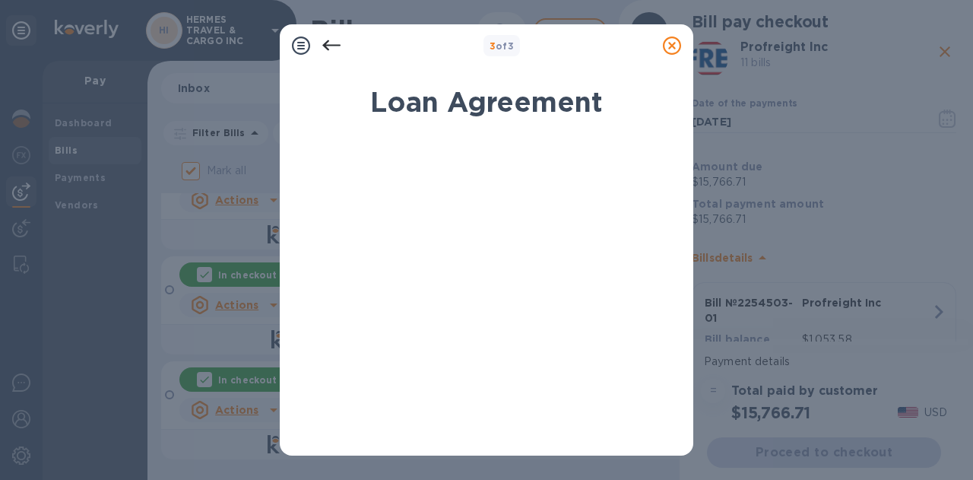
click at [680, 270] on div "Loan Agreement By signing electronically, I LAKSHMI NARAYANAN certify that I am…" at bounding box center [486, 259] width 389 height 367
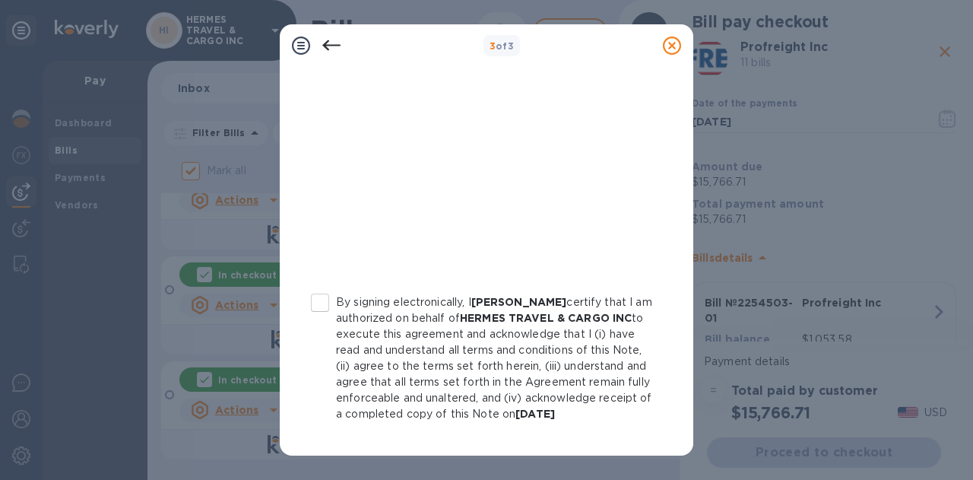
scroll to position [386, 0]
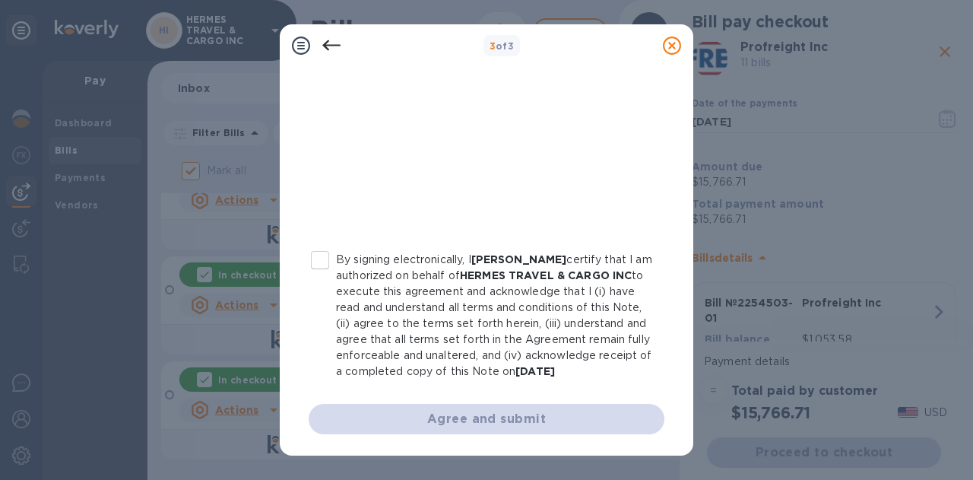
click at [667, 43] on icon at bounding box center [672, 46] width 18 height 18
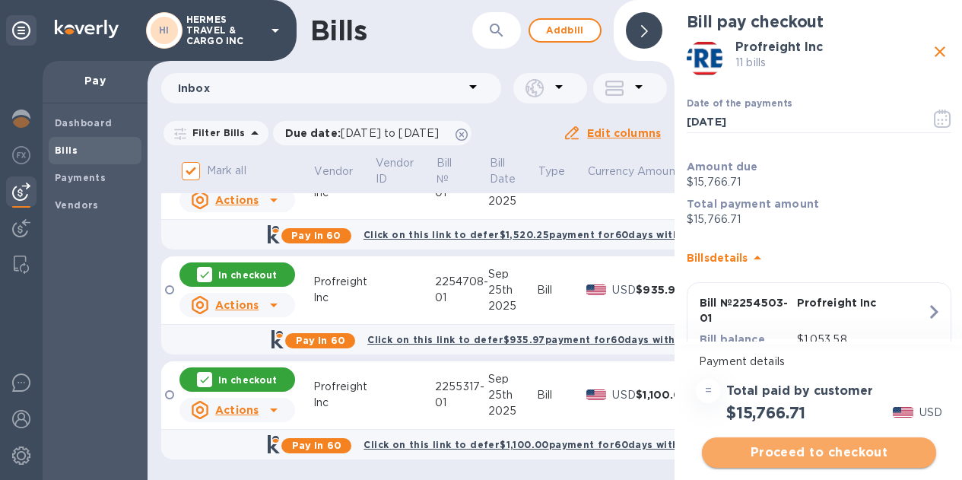
click at [751, 451] on span "Proceed to checkout" at bounding box center [819, 452] width 210 height 18
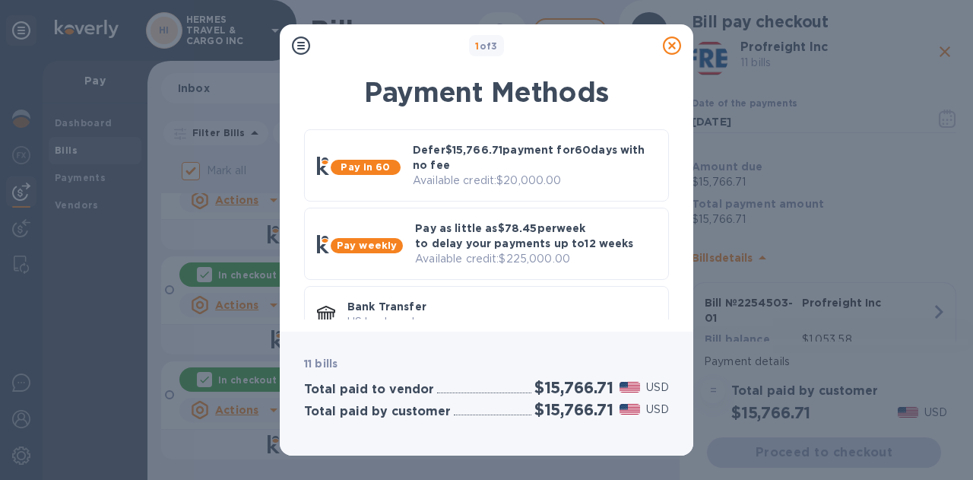
click at [678, 324] on div "Payment Methods Pay in 60 Defer $15,766.71 payment for 60 days with no fee Avai…" at bounding box center [487, 195] width 414 height 274
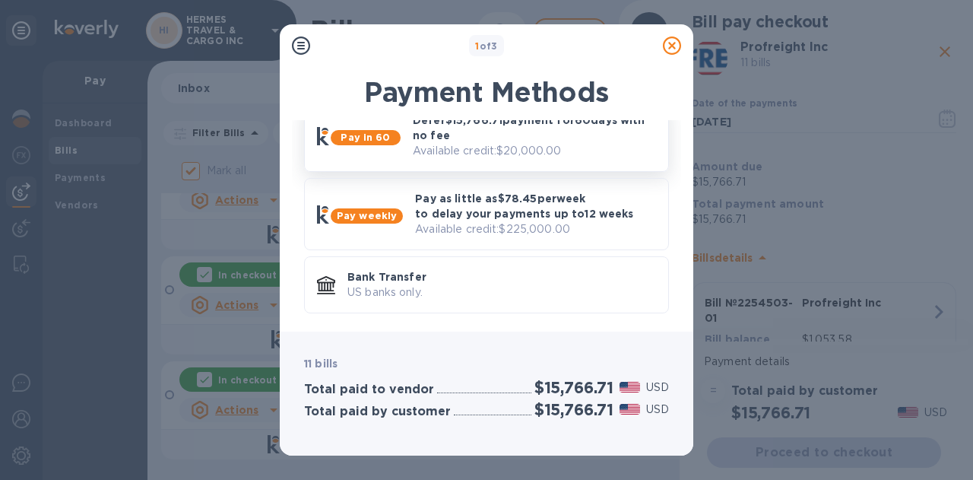
click at [378, 132] on b "Pay in 60" at bounding box center [365, 137] width 49 height 11
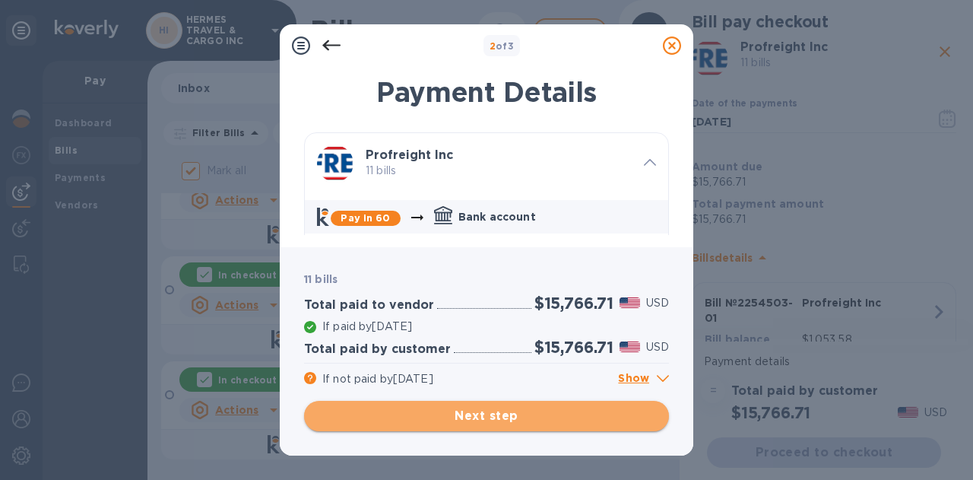
click at [471, 414] on span "Next step" at bounding box center [486, 416] width 341 height 18
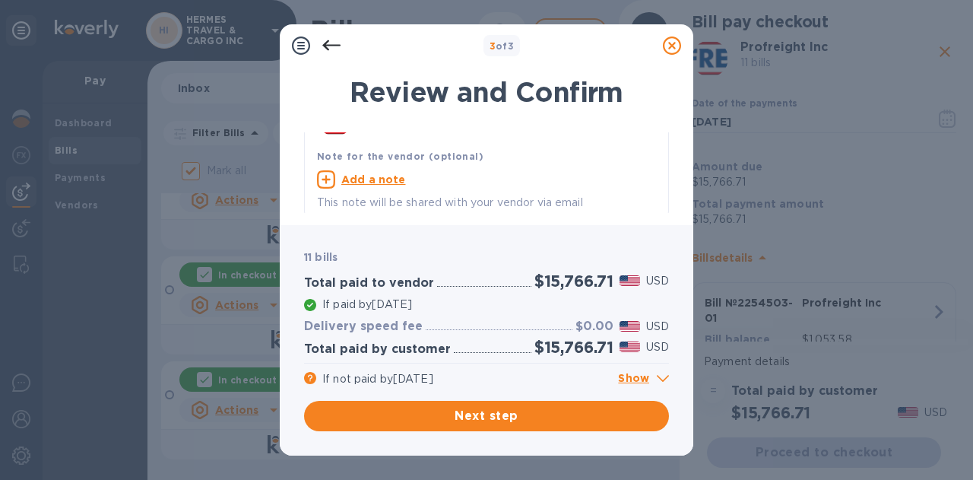
scroll to position [57, 0]
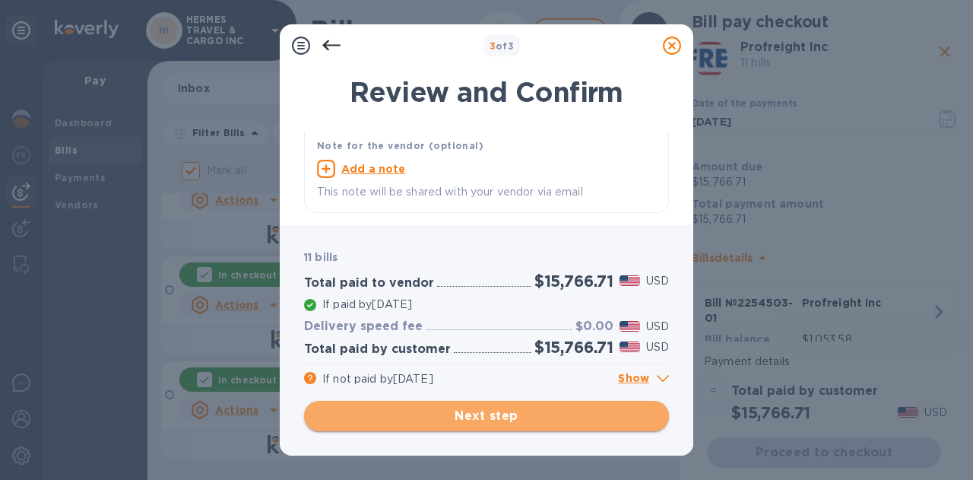
click at [495, 418] on span "Next step" at bounding box center [486, 416] width 341 height 18
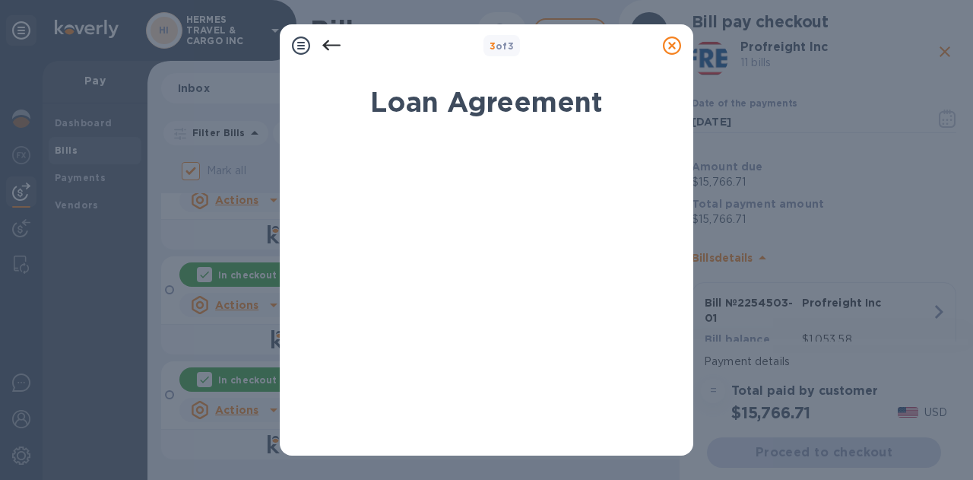
click at [325, 40] on icon at bounding box center [331, 46] width 18 height 18
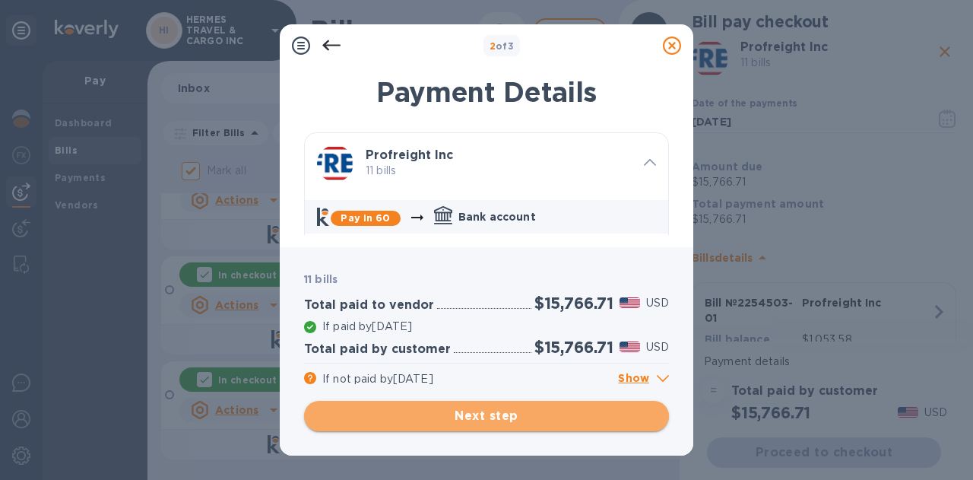
click at [492, 416] on span "Next step" at bounding box center [486, 416] width 341 height 18
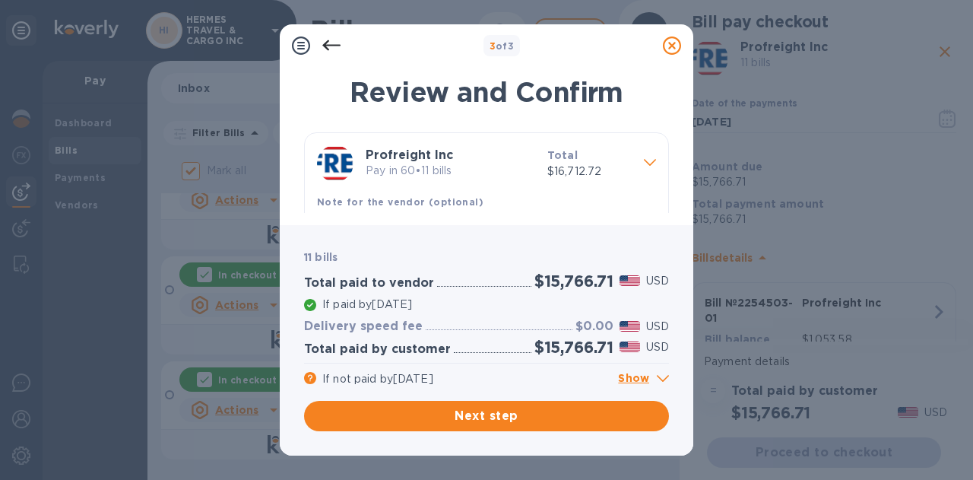
click at [331, 40] on icon at bounding box center [331, 46] width 18 height 18
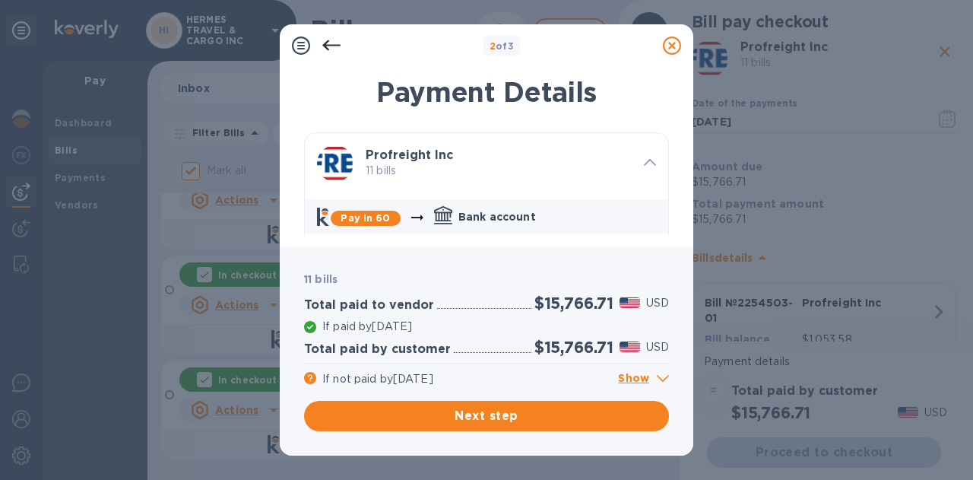
click at [363, 222] on b "Pay in 60" at bounding box center [365, 217] width 49 height 11
click at [360, 218] on b "Pay in 60" at bounding box center [365, 217] width 49 height 11
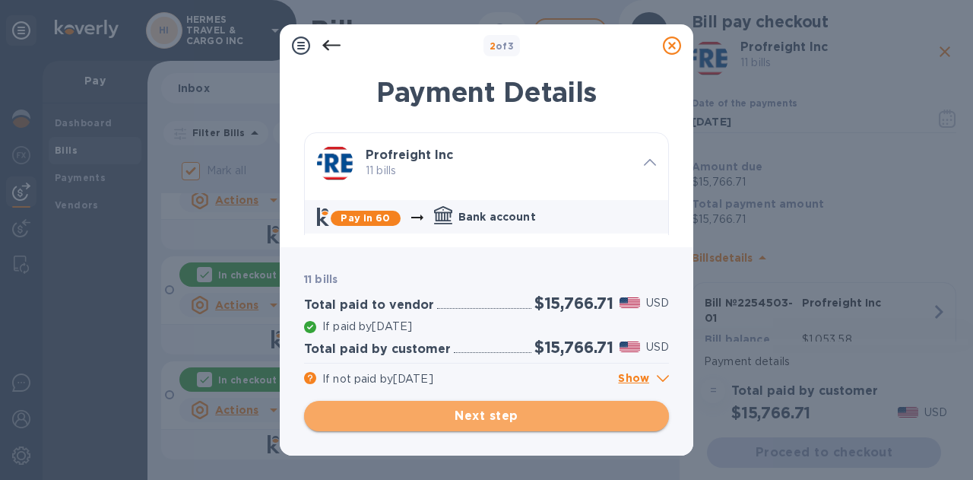
click at [480, 417] on span "Next step" at bounding box center [486, 416] width 341 height 18
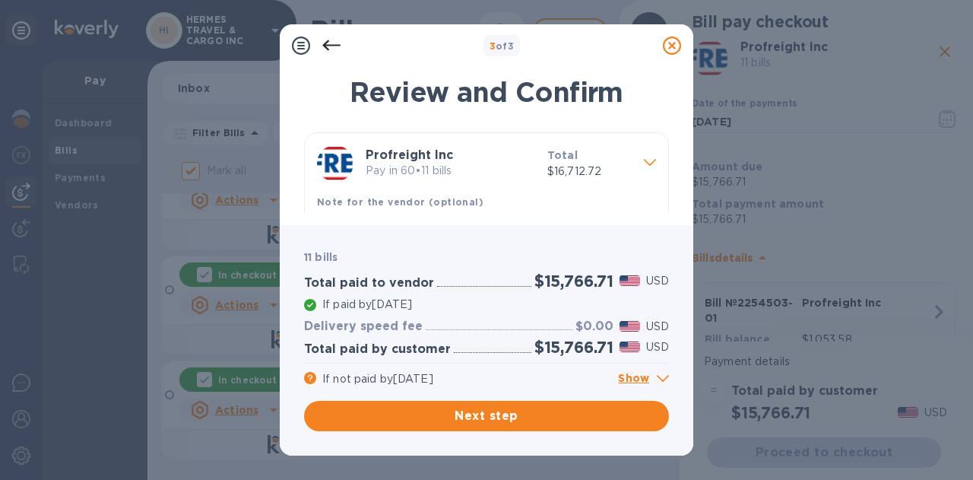
click at [645, 164] on icon at bounding box center [650, 162] width 12 height 7
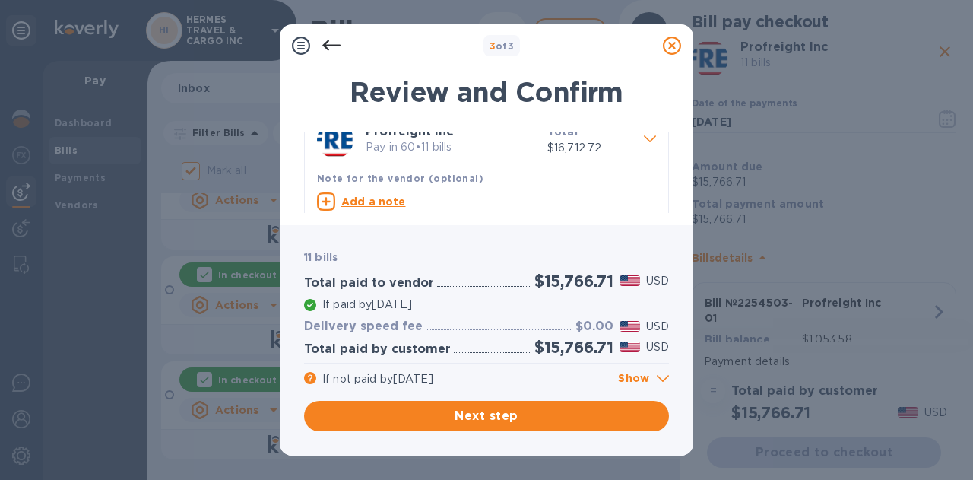
scroll to position [11, 0]
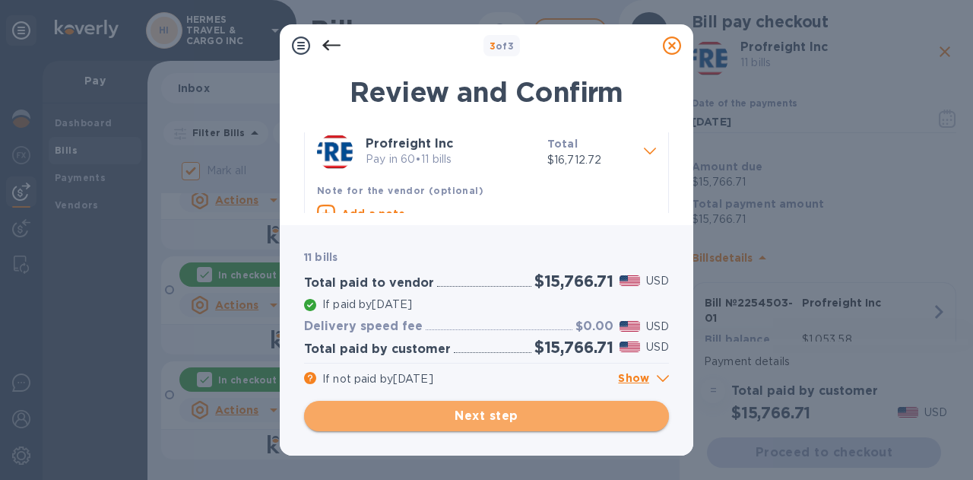
click at [500, 421] on span "Next step" at bounding box center [486, 416] width 341 height 18
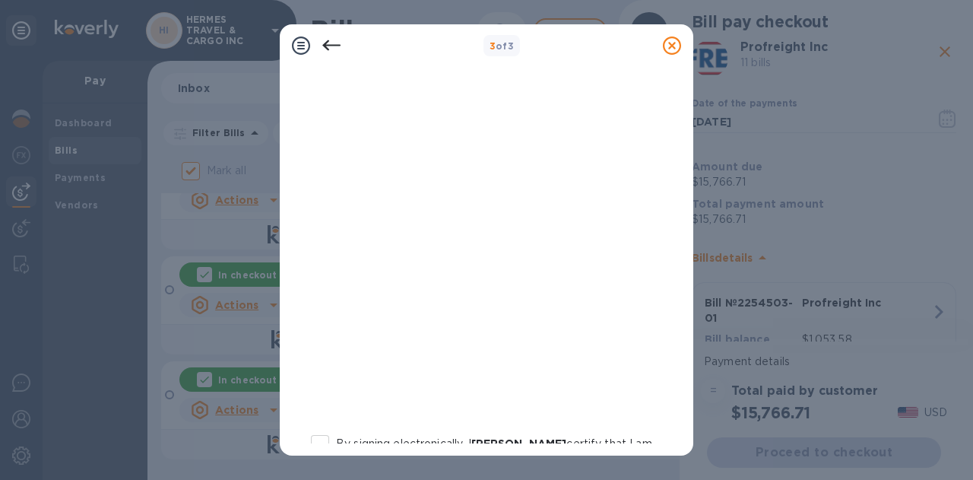
scroll to position [386, 0]
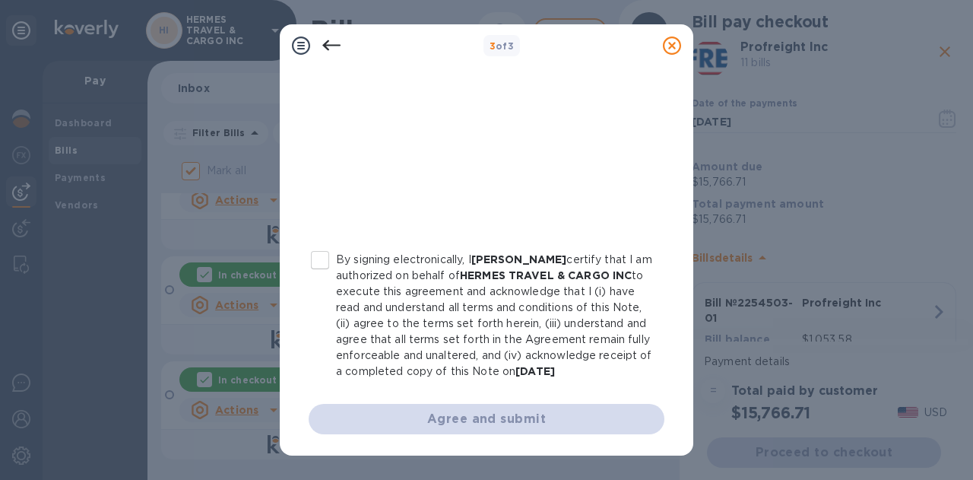
click at [326, 244] on input "By signing electronically, I LAKSHMI NARAYANAN certify that I am authorized on …" at bounding box center [320, 260] width 32 height 32
checkbox input "true"
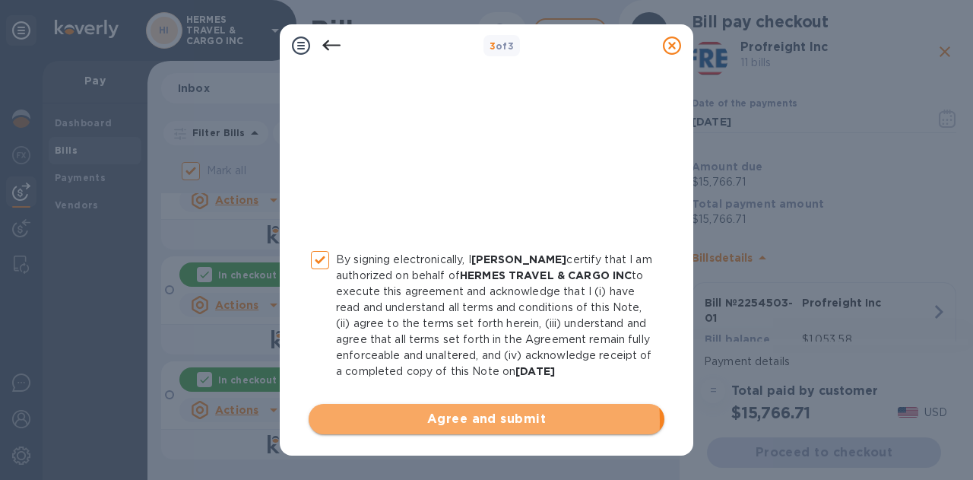
click at [454, 421] on span "Agree and submit" at bounding box center [487, 419] width 332 height 18
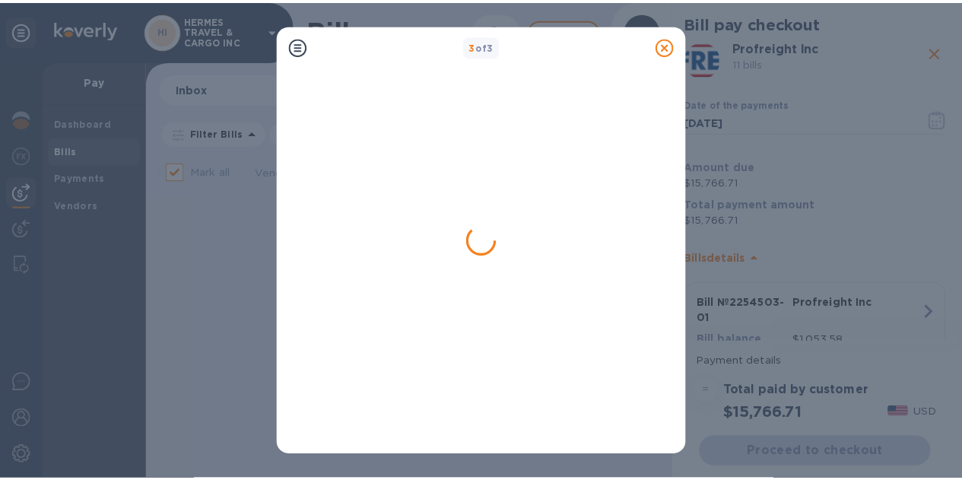
scroll to position [0, 0]
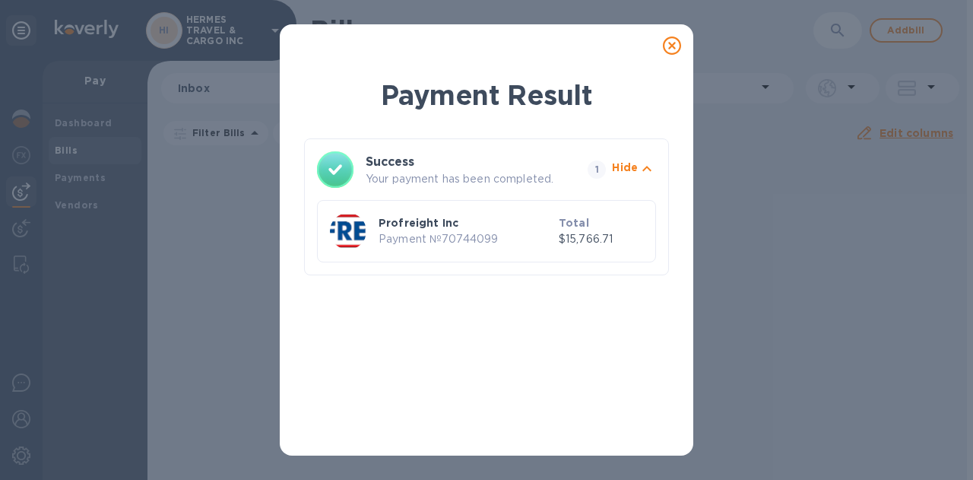
click at [676, 40] on icon at bounding box center [672, 46] width 18 height 18
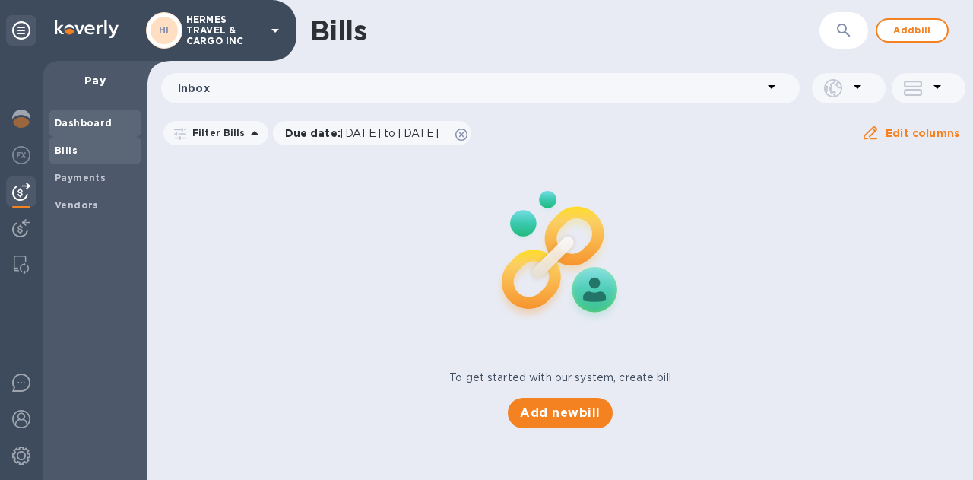
click at [79, 120] on b "Dashboard" at bounding box center [84, 122] width 58 height 11
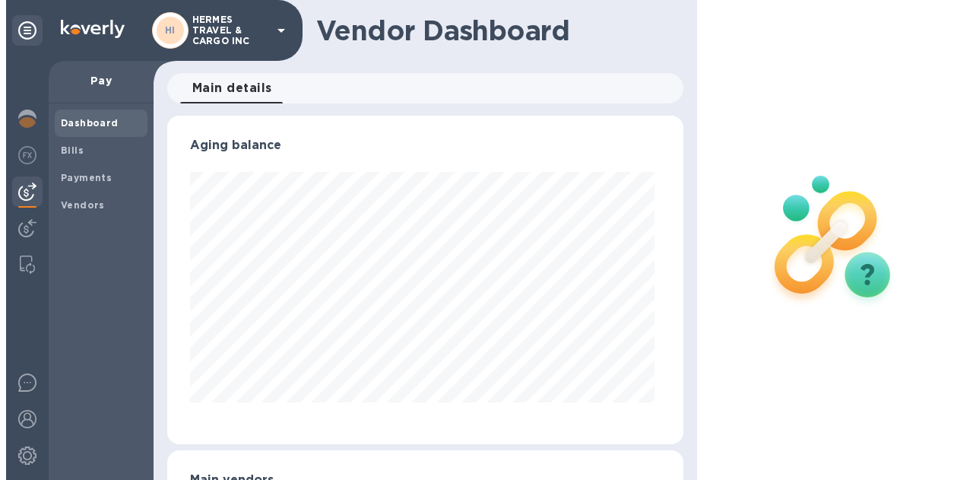
scroll to position [329, 510]
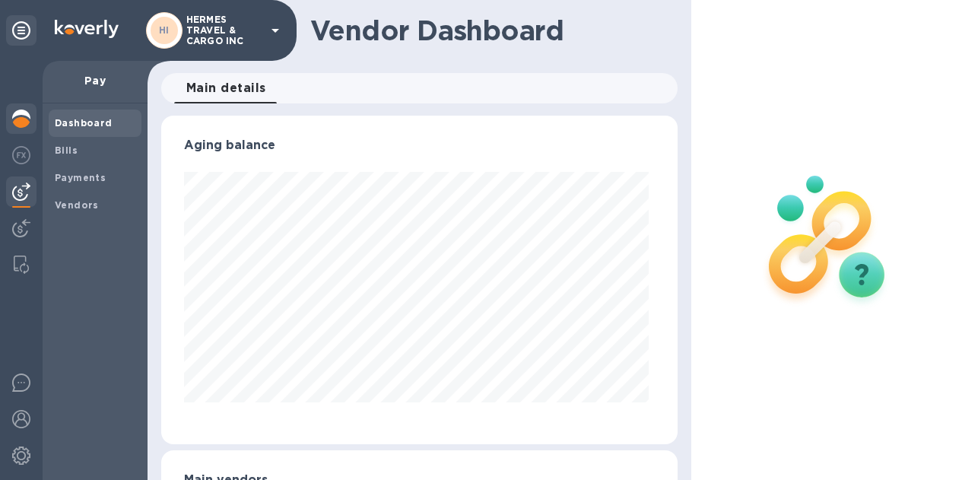
click at [17, 115] on img at bounding box center [21, 119] width 18 height 18
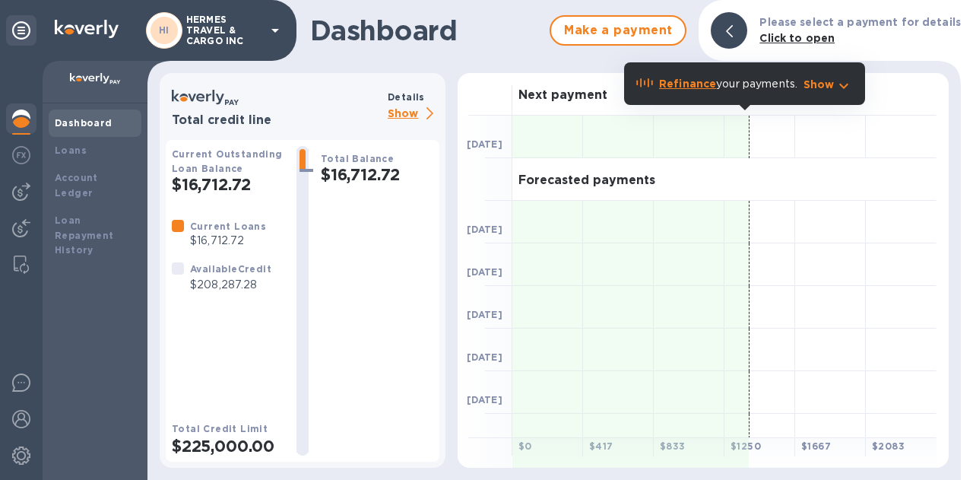
click at [278, 29] on icon at bounding box center [275, 31] width 8 height 4
